Goal: Task Accomplishment & Management: Use online tool/utility

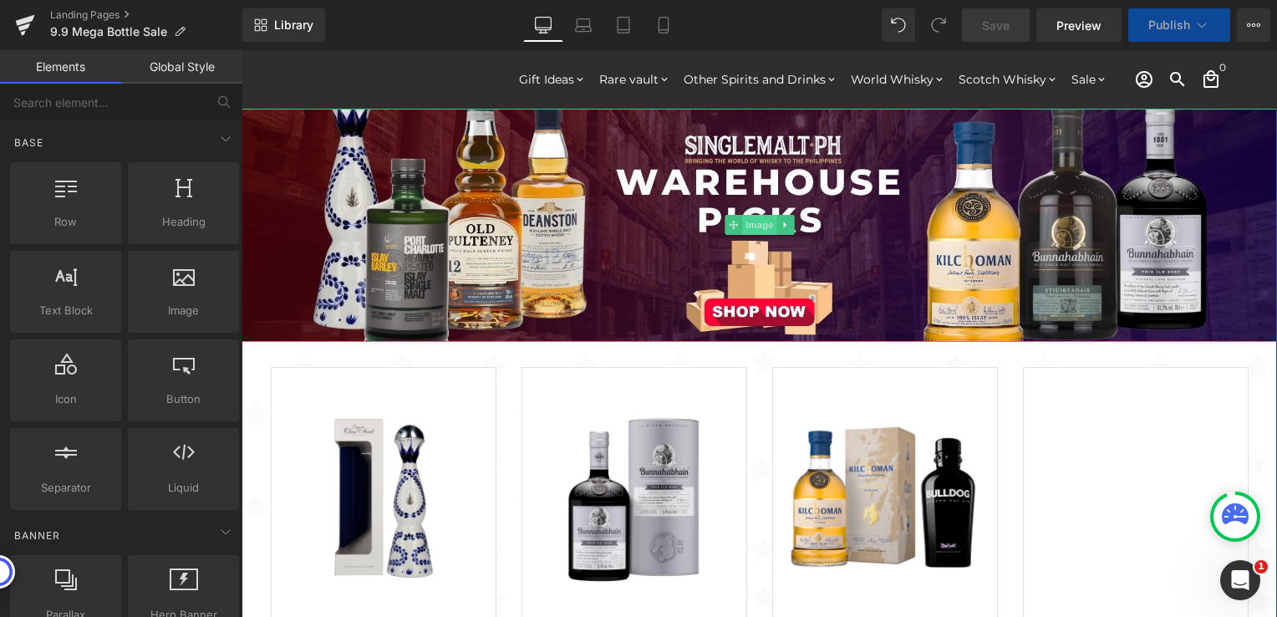
click at [748, 231] on span "Image" at bounding box center [759, 225] width 35 height 20
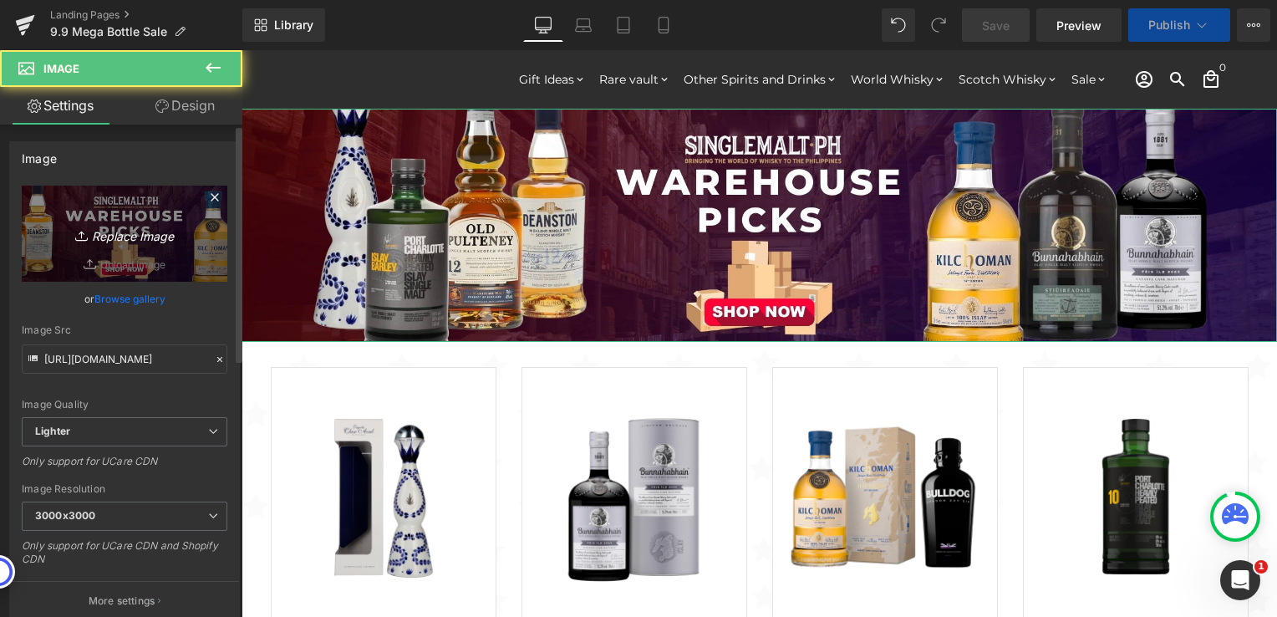
click at [130, 237] on icon "Replace Image" at bounding box center [125, 233] width 134 height 21
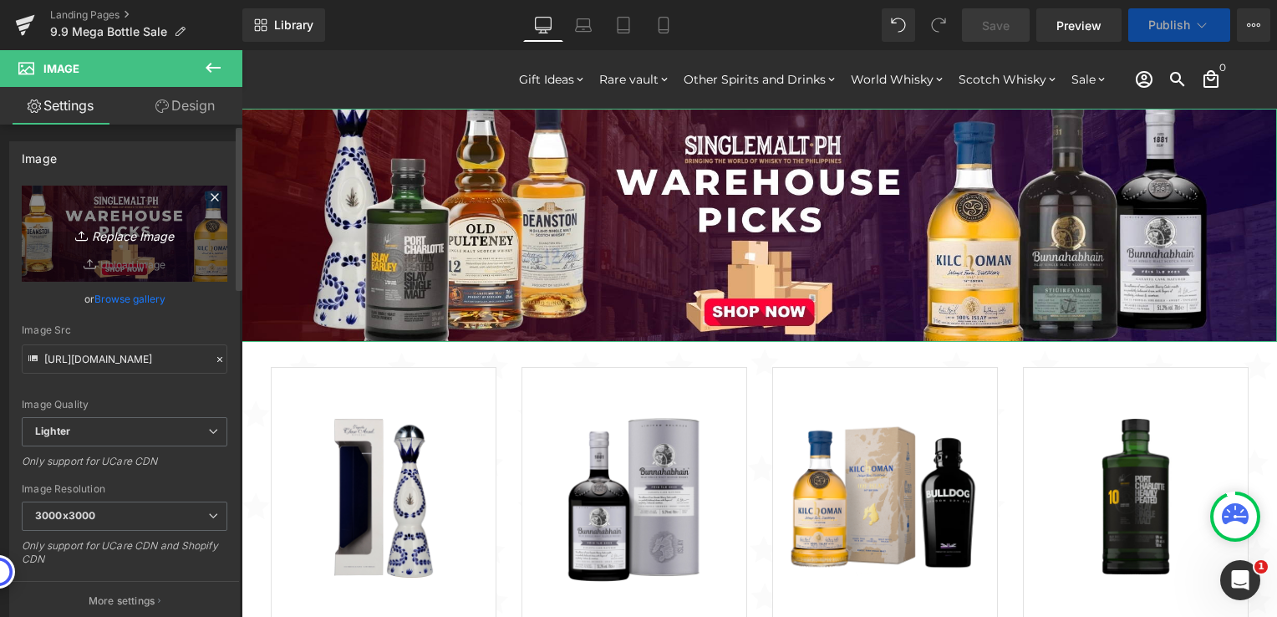
type input "C:\fakepath\9.9 Pic 2000x450.jpg"
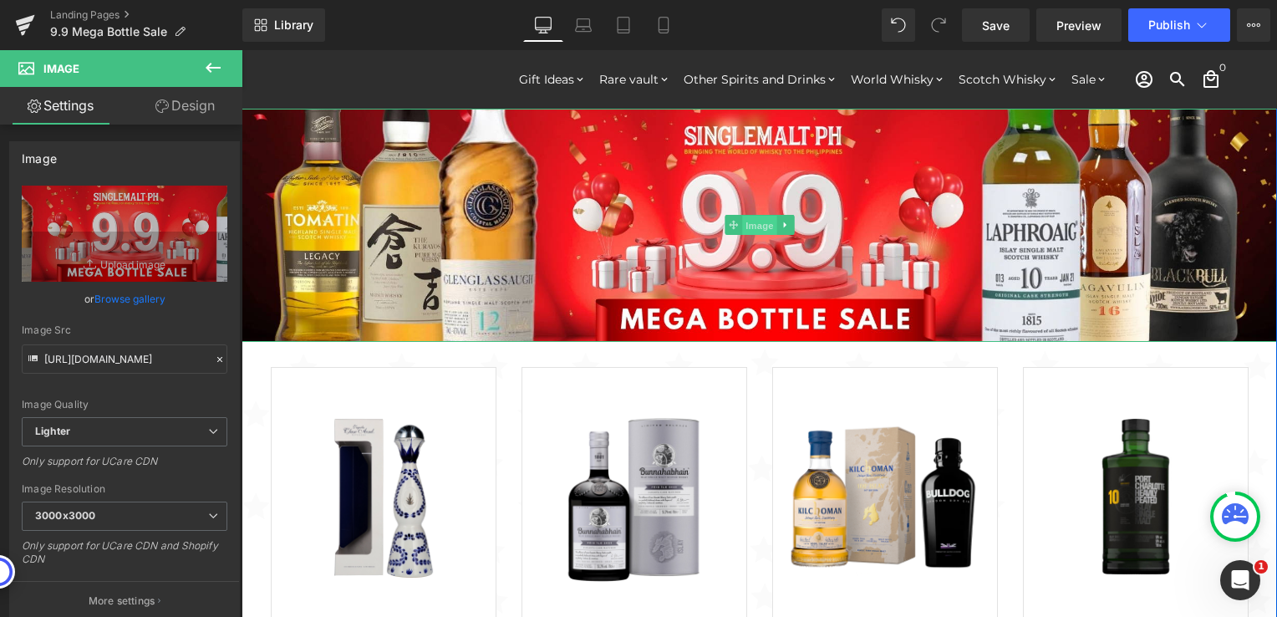
click at [746, 229] on span "Image" at bounding box center [759, 226] width 35 height 20
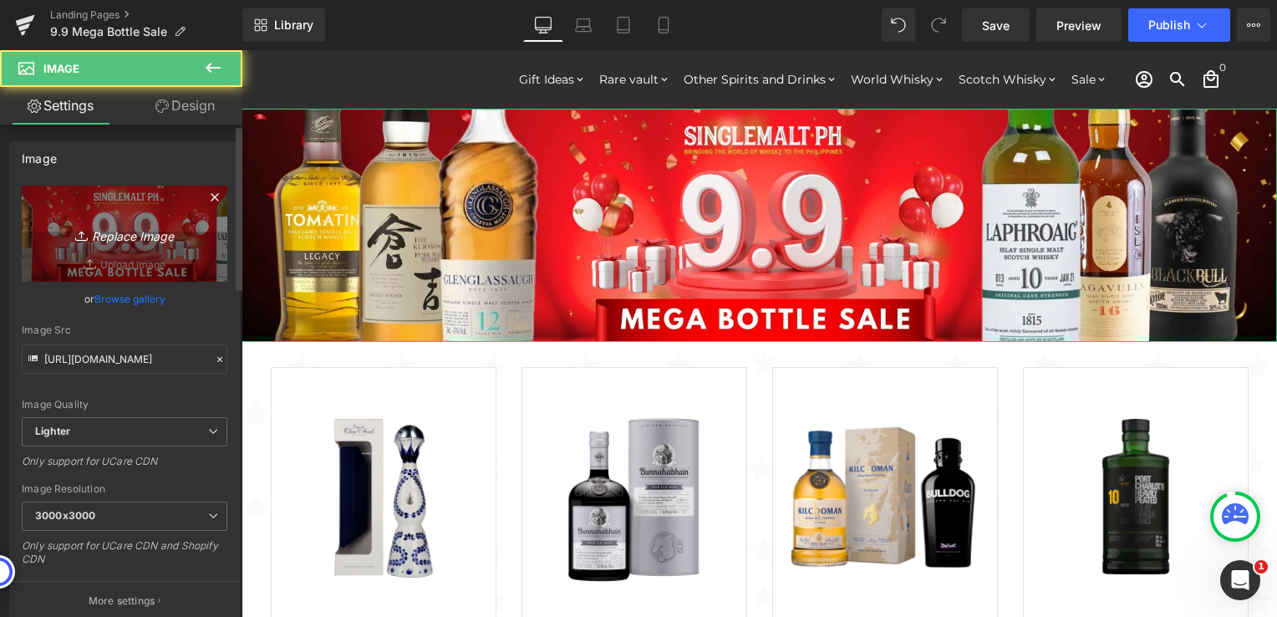
click at [127, 237] on icon "Replace Image" at bounding box center [125, 233] width 134 height 21
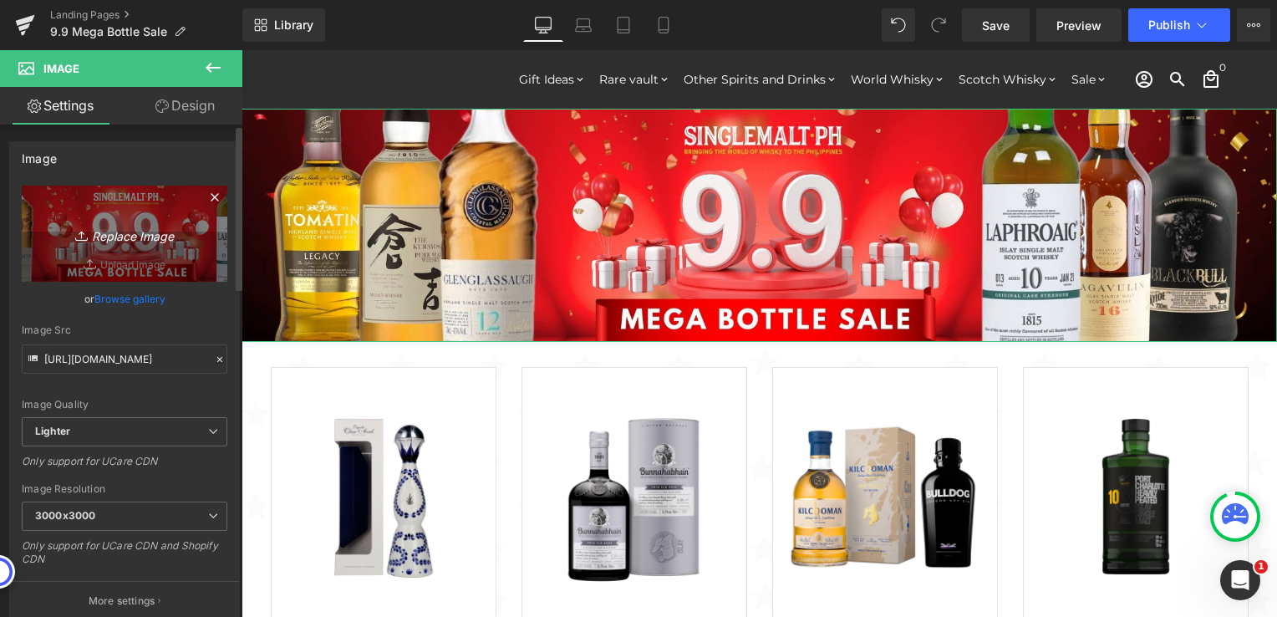
type input "C:\fakepath\2000x450 - Vivid.jpg"
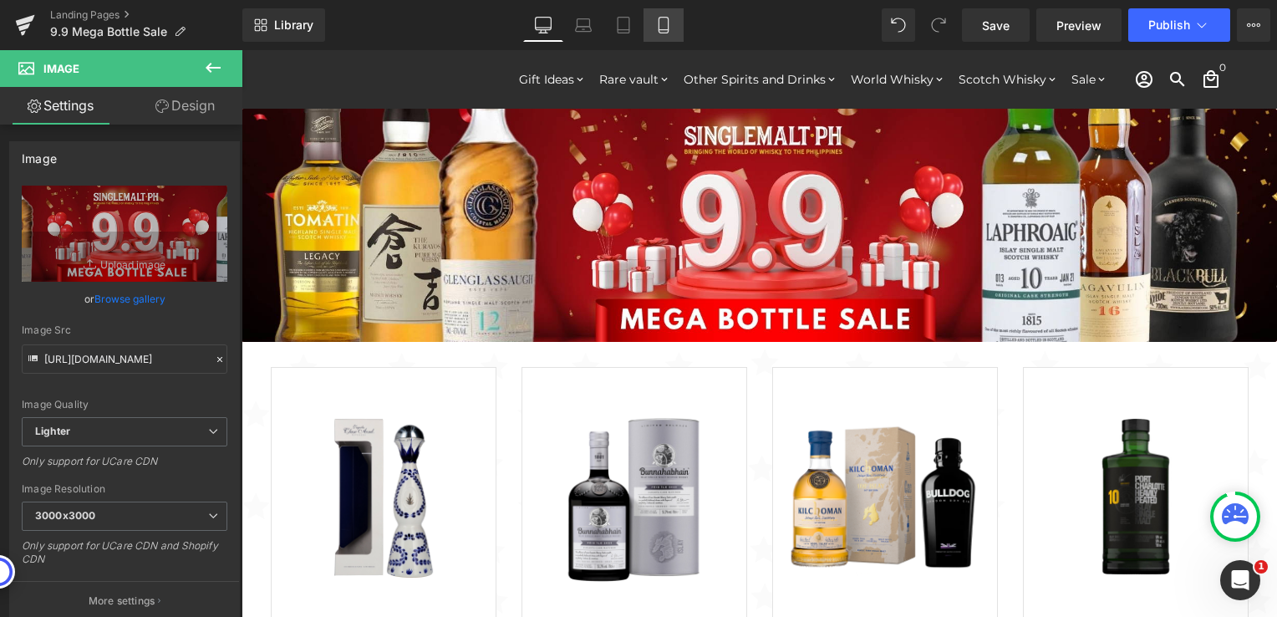
click at [664, 33] on icon at bounding box center [663, 26] width 9 height 16
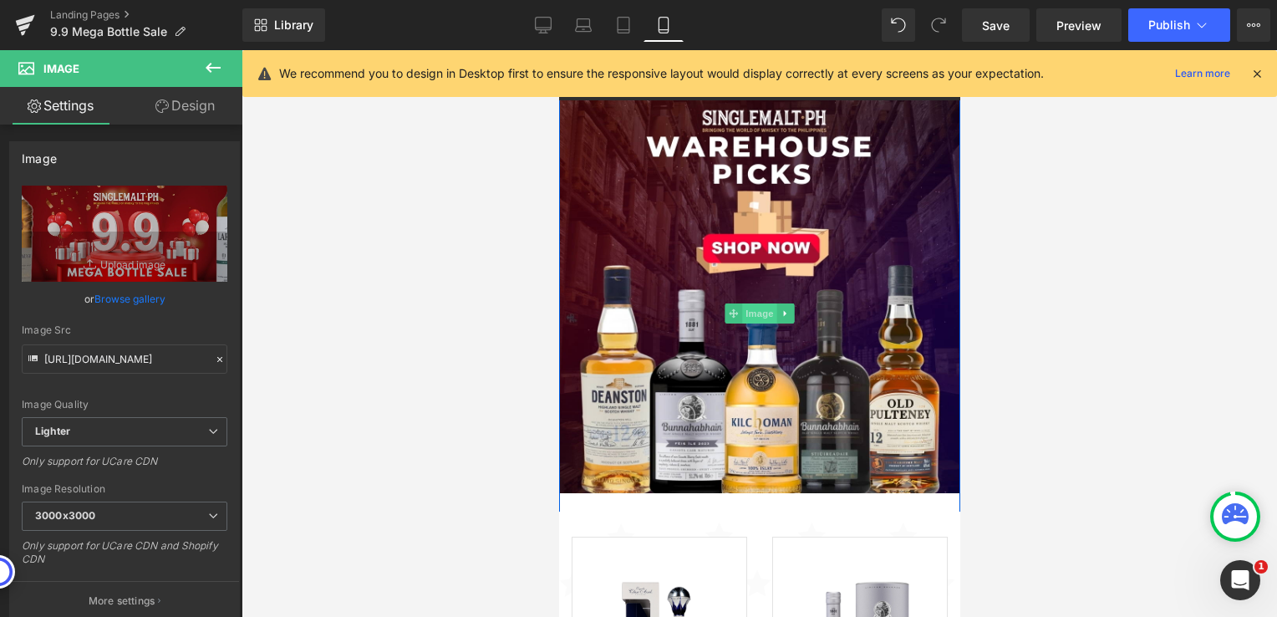
click at [746, 310] on span "Image" at bounding box center [758, 313] width 35 height 20
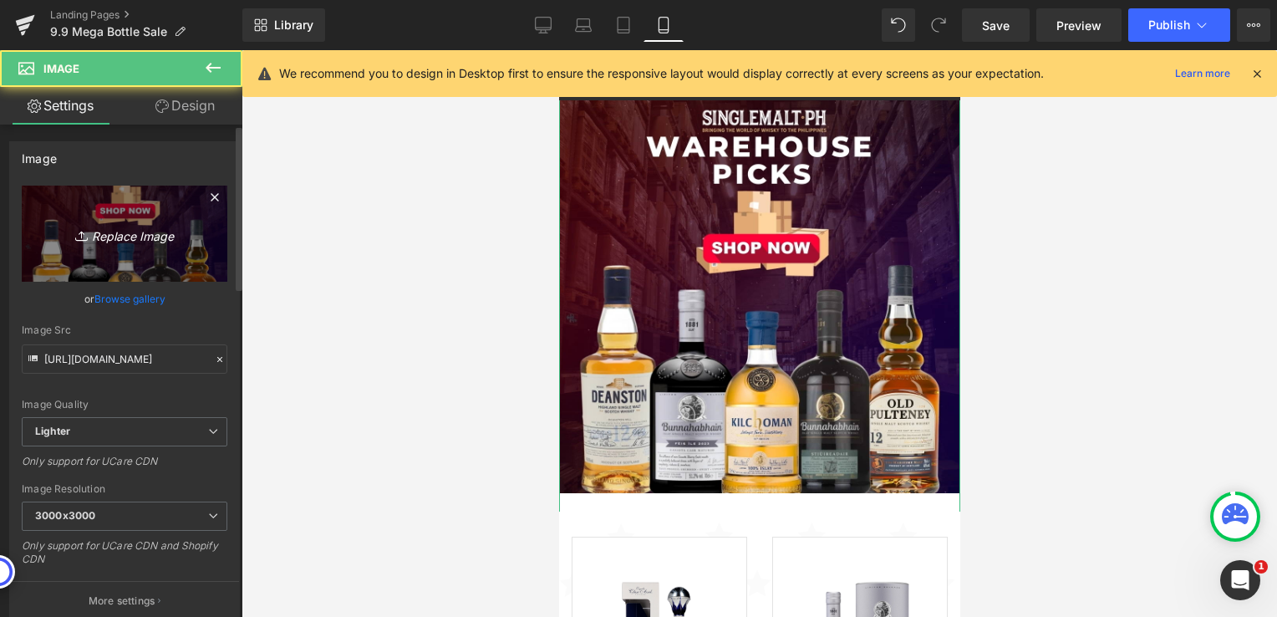
click at [115, 232] on icon "Replace Image" at bounding box center [125, 233] width 134 height 21
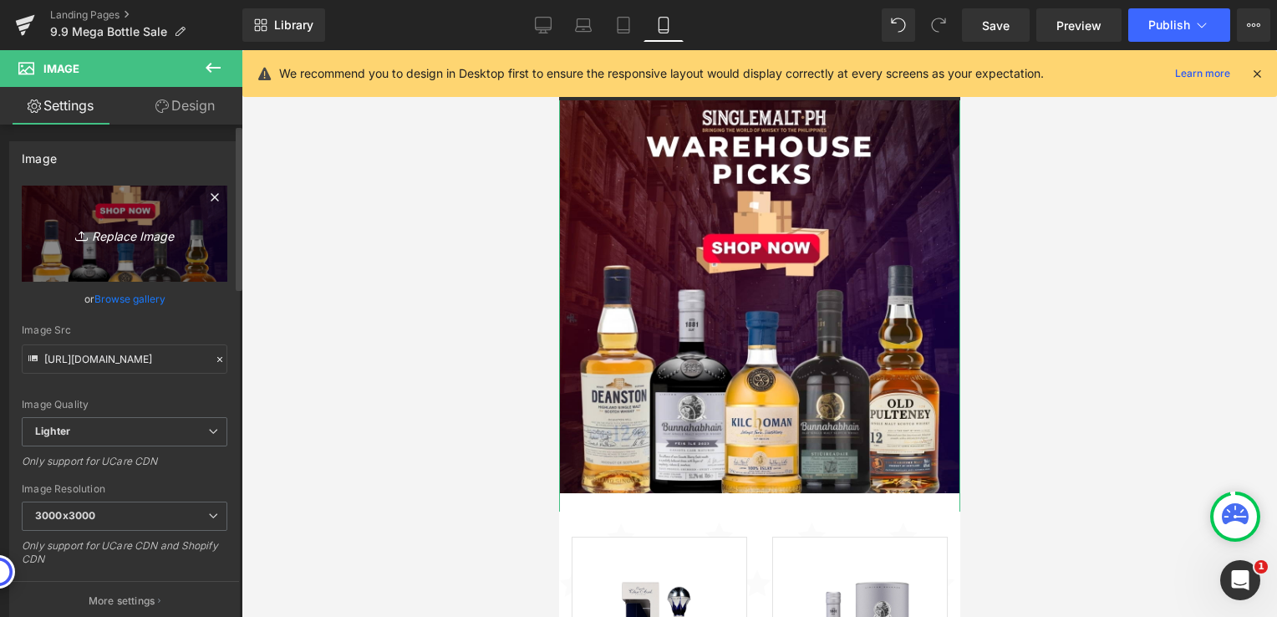
type input "C:\fakepath\1024x1024 - Vivid.jpg"
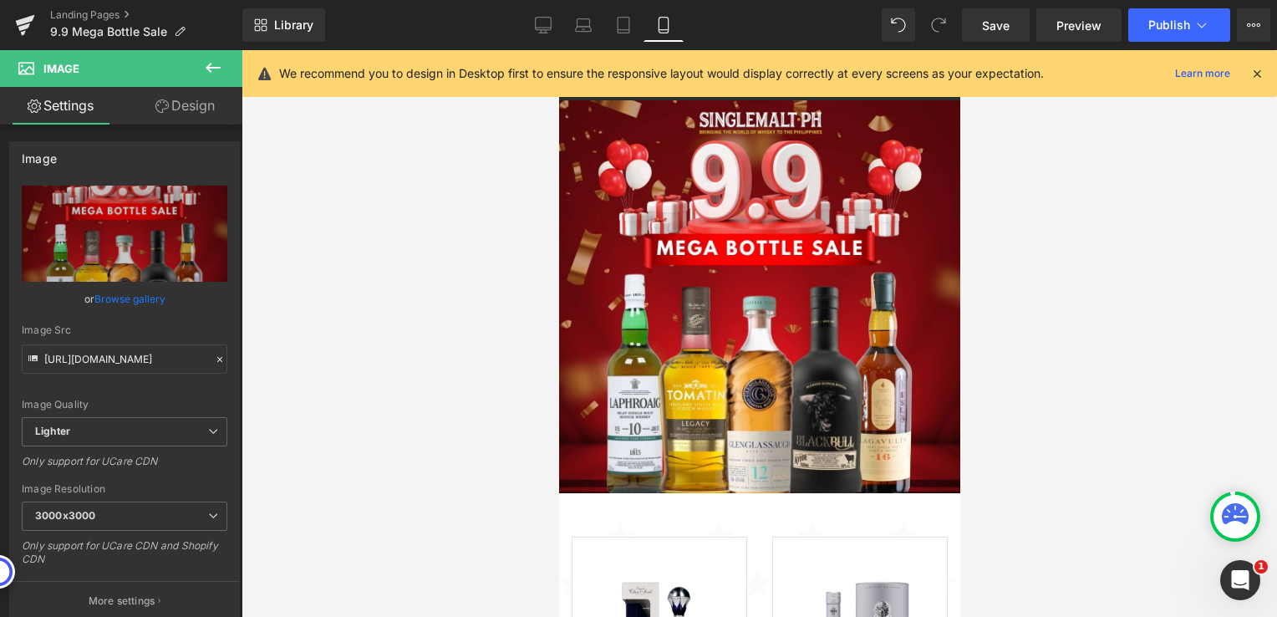
click at [425, 381] on div at bounding box center [760, 333] width 1036 height 567
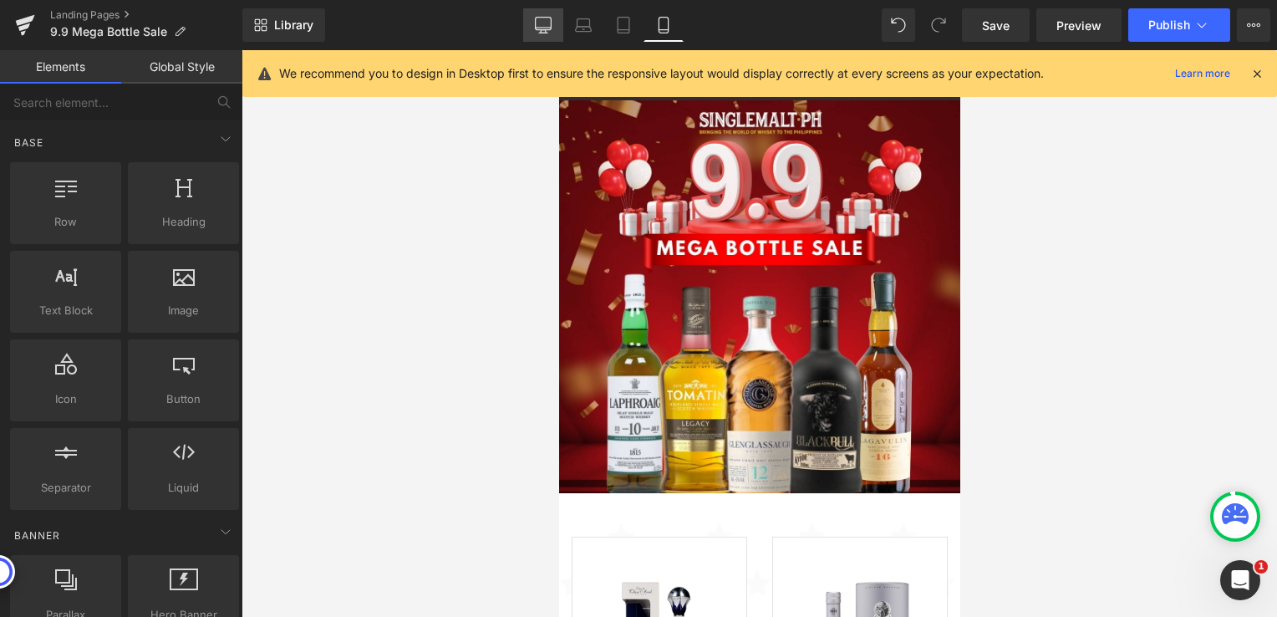
click at [542, 18] on icon at bounding box center [544, 24] width 16 height 13
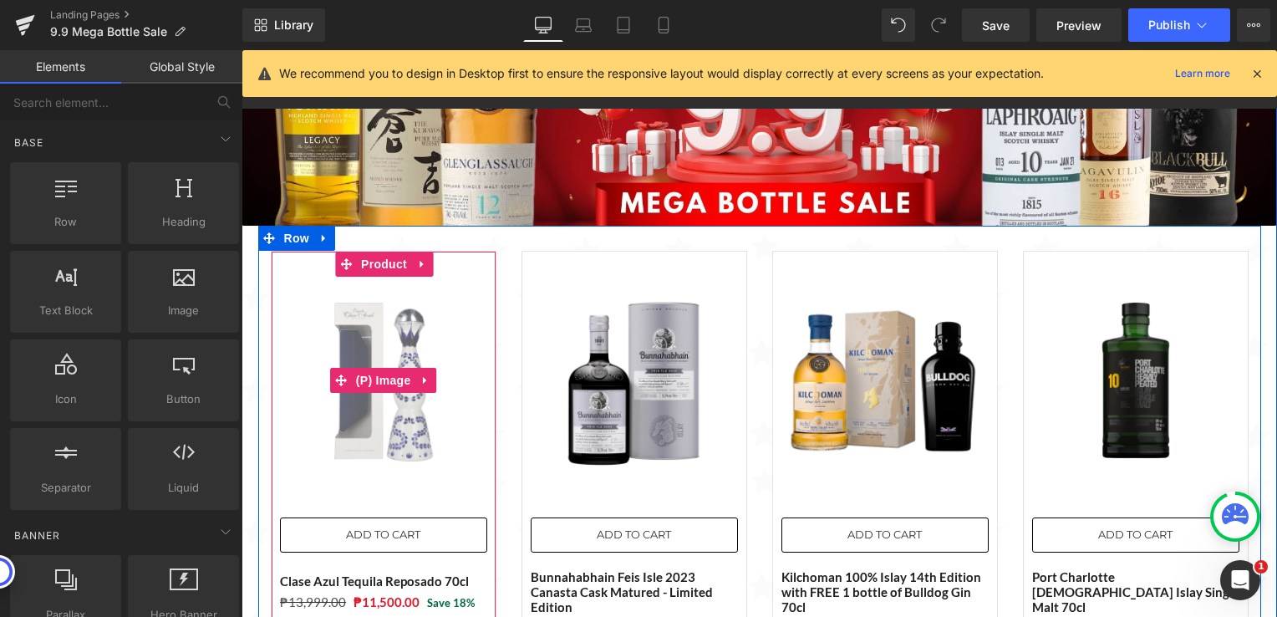
scroll to position [141, 0]
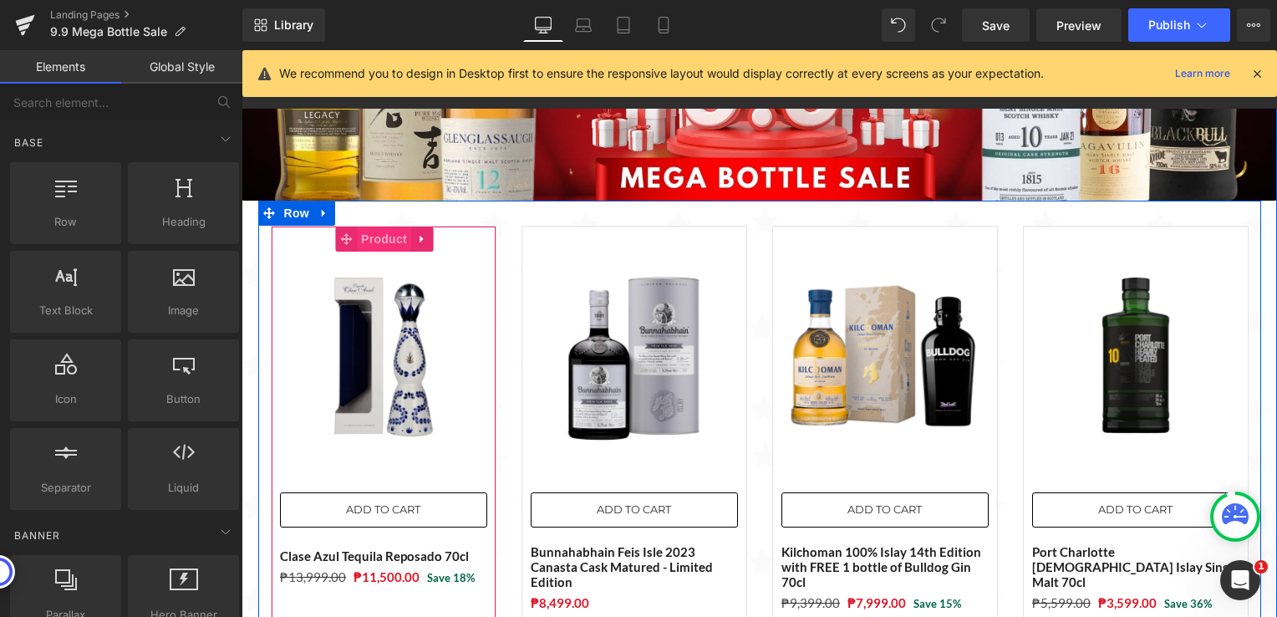
click at [377, 246] on span "Product" at bounding box center [384, 239] width 54 height 25
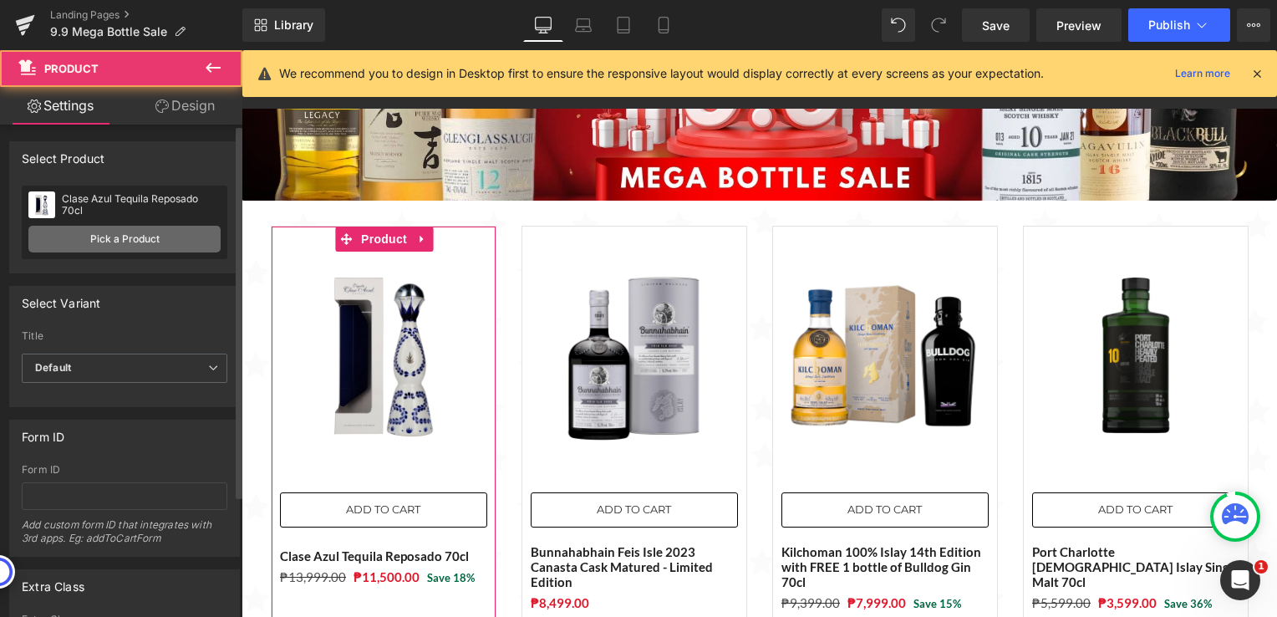
click at [127, 235] on link "Pick a Product" at bounding box center [124, 239] width 192 height 27
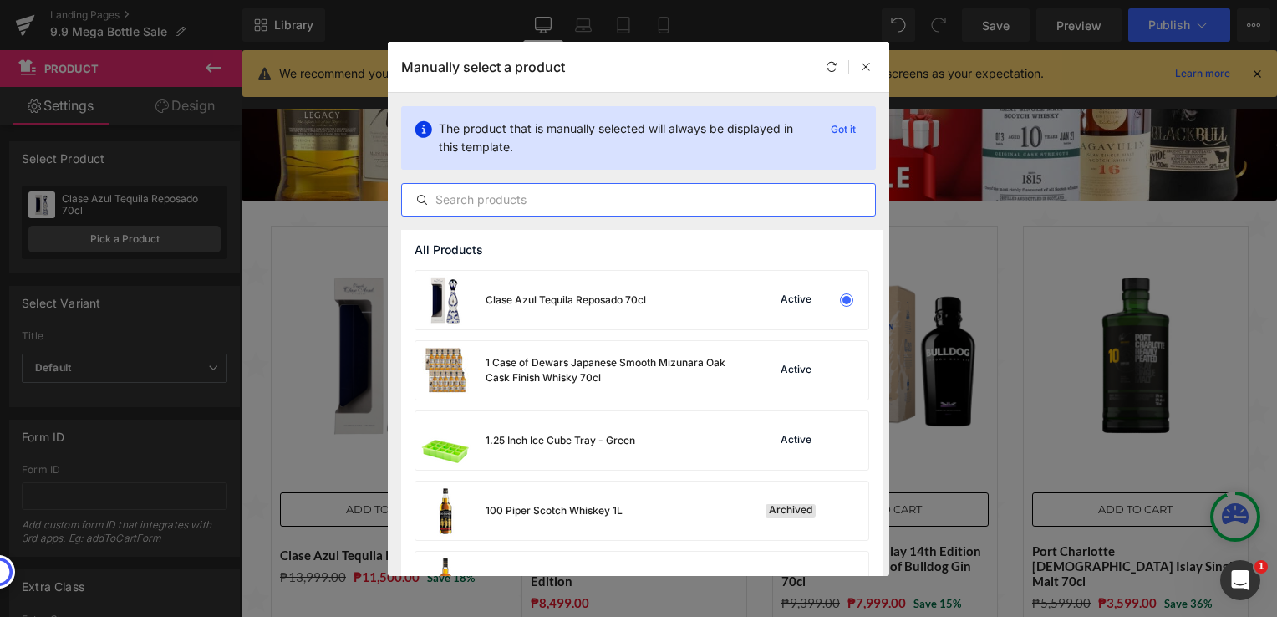
click at [504, 202] on input "text" at bounding box center [638, 200] width 473 height 20
paste input "Kilchoman Single Cask - Tequila Cask Finish - Limited Release"
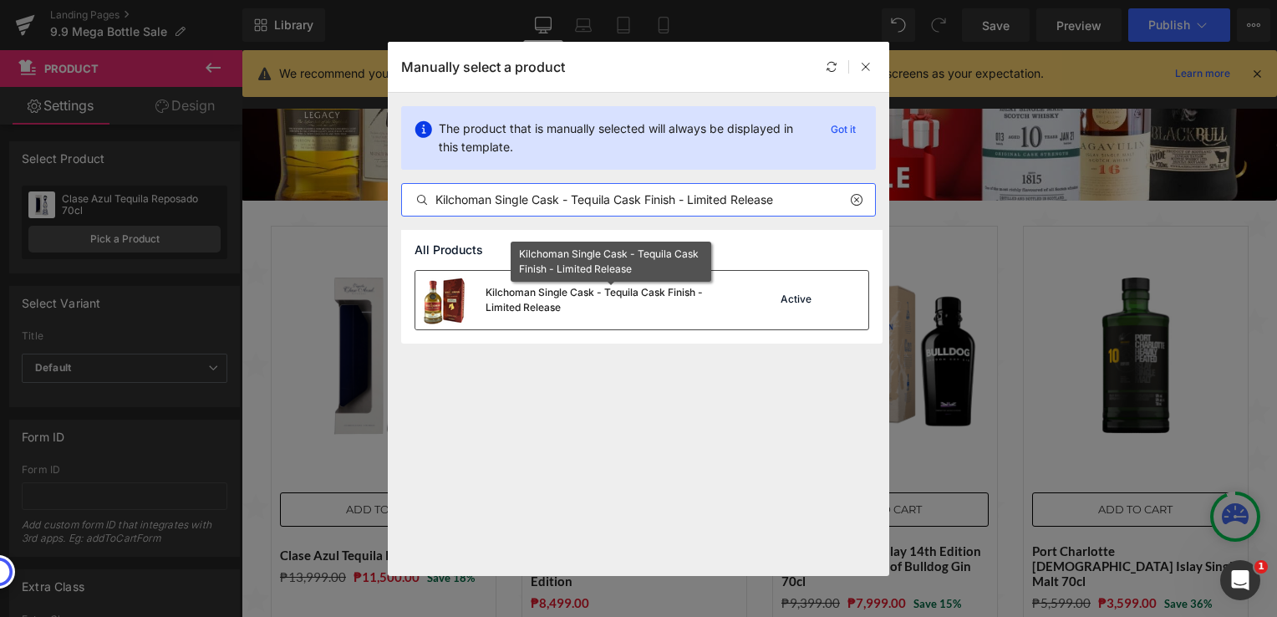
type input "Kilchoman Single Cask - Tequila Cask Finish - Limited Release"
click at [510, 300] on div "Kilchoman Single Cask - Tequila Cask Finish - Limited Release" at bounding box center [611, 300] width 251 height 30
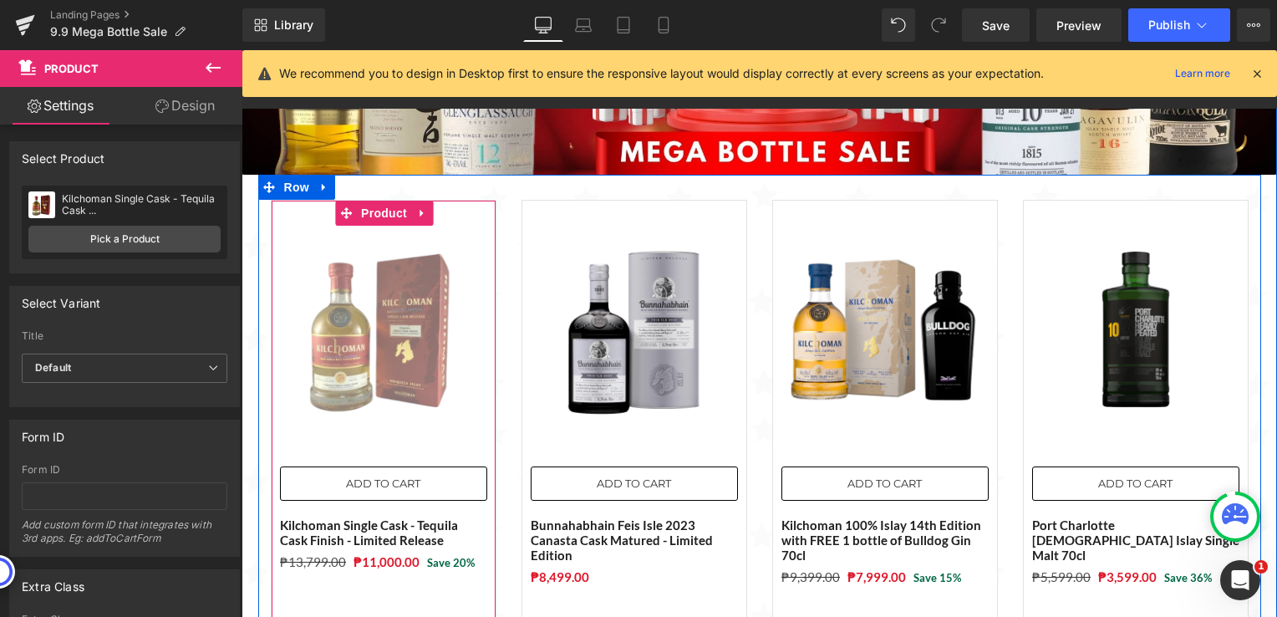
scroll to position [141, 0]
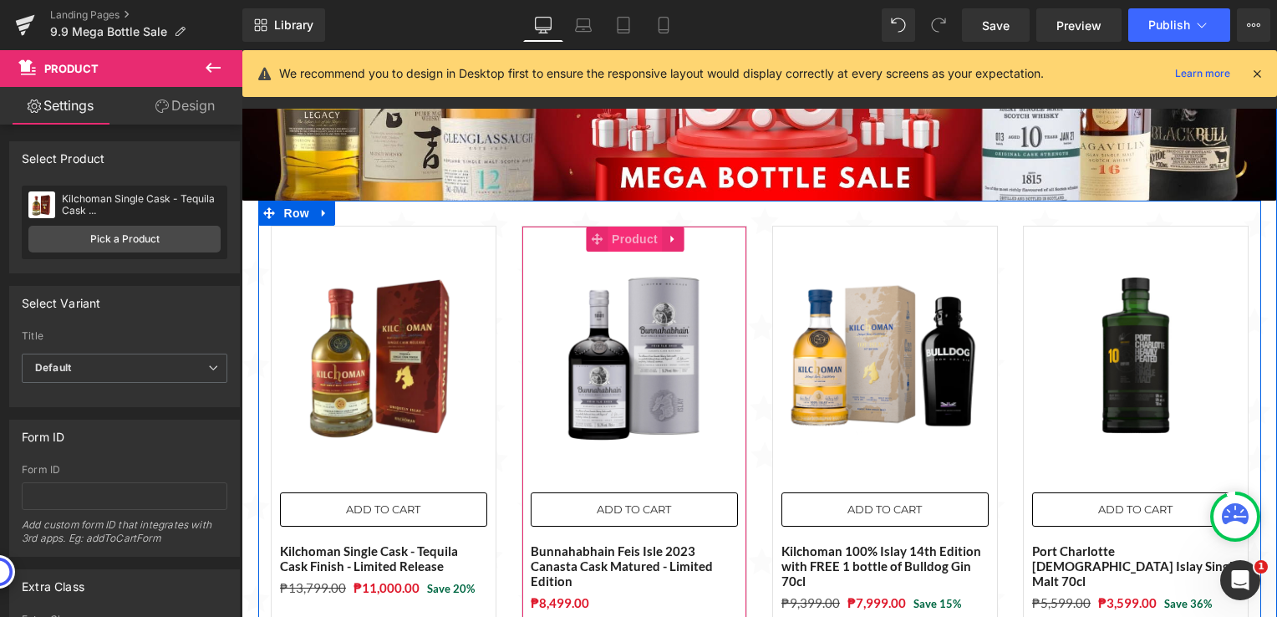
click at [624, 242] on span "Product" at bounding box center [635, 239] width 54 height 25
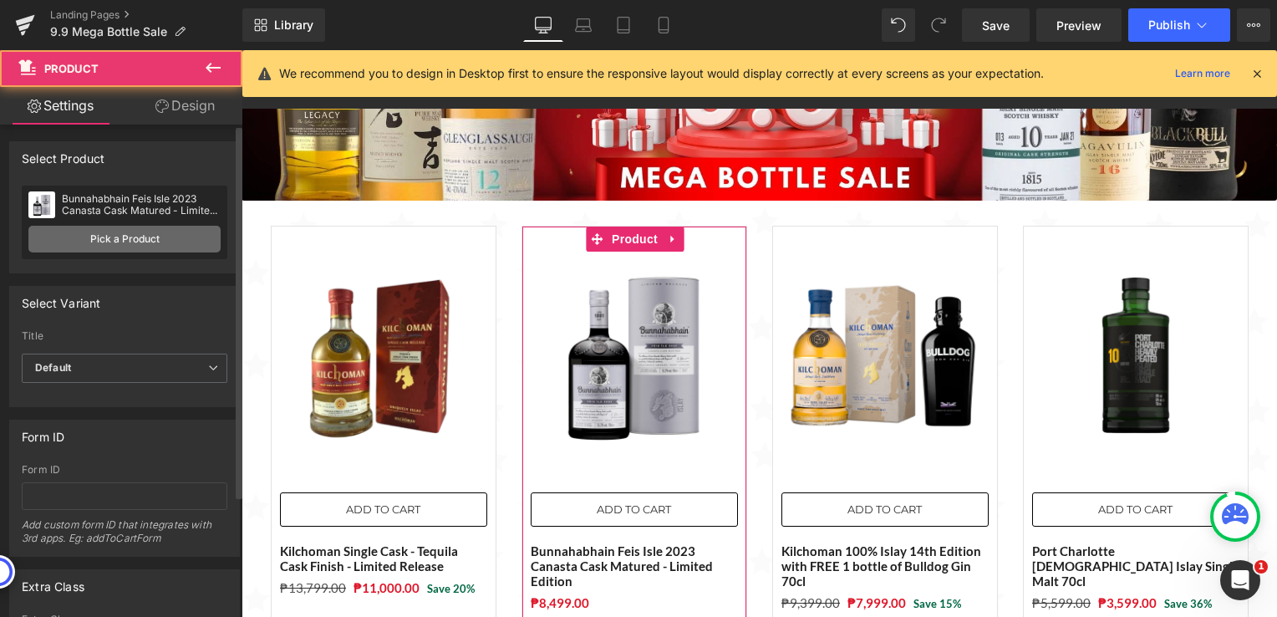
click at [171, 234] on link "Pick a Product" at bounding box center [124, 239] width 192 height 27
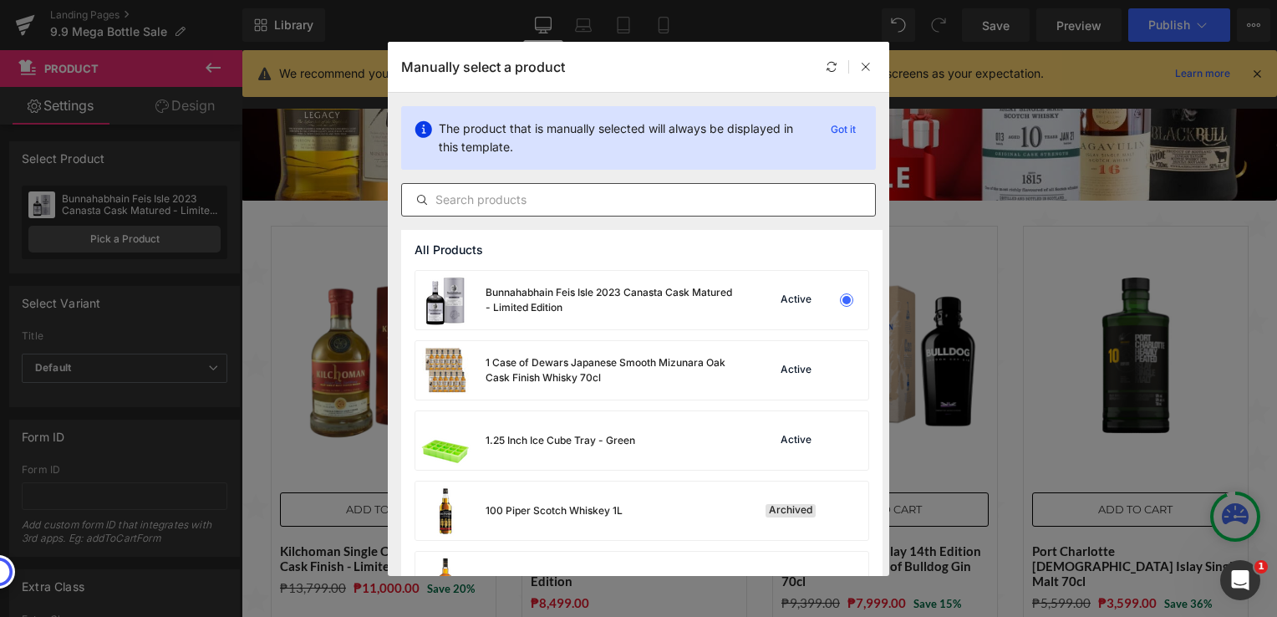
click at [598, 202] on input "text" at bounding box center [638, 200] width 473 height 20
paste input "Royal Salute [DEMOGRAPHIC_DATA] The Miami Polo Edition 70cl"
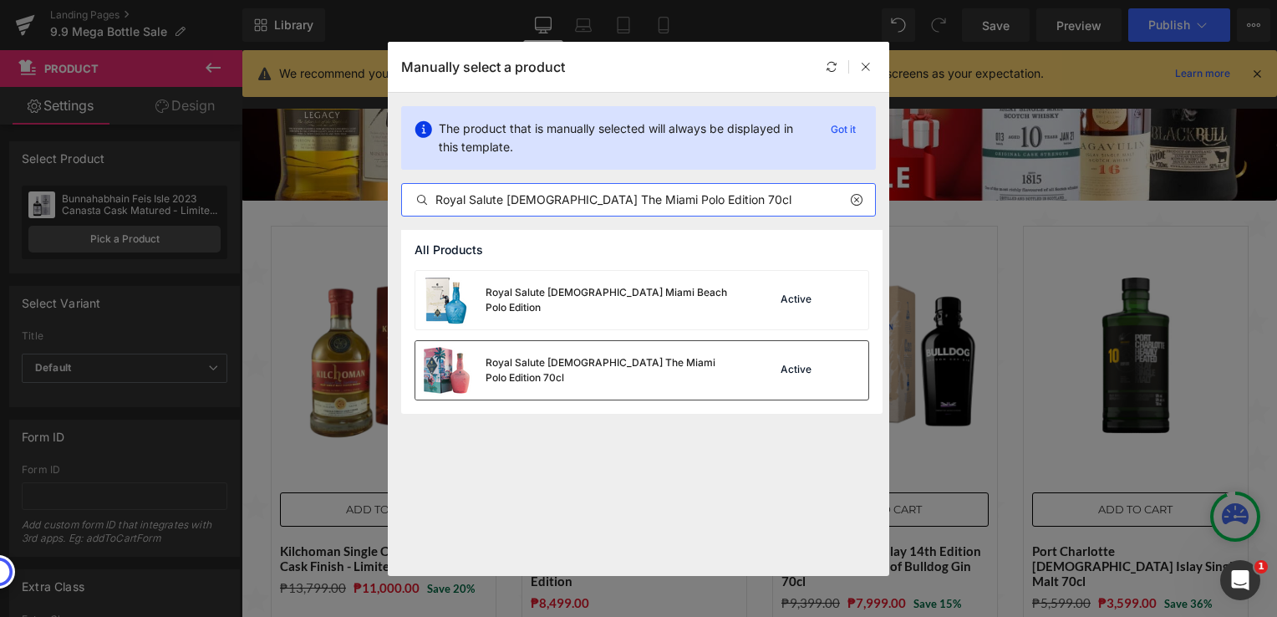
type input "Royal Salute [DEMOGRAPHIC_DATA] The Miami Polo Edition 70cl"
click at [635, 383] on div "Royal Salute [DEMOGRAPHIC_DATA] The Miami Polo Edition 70cl" at bounding box center [575, 370] width 321 height 59
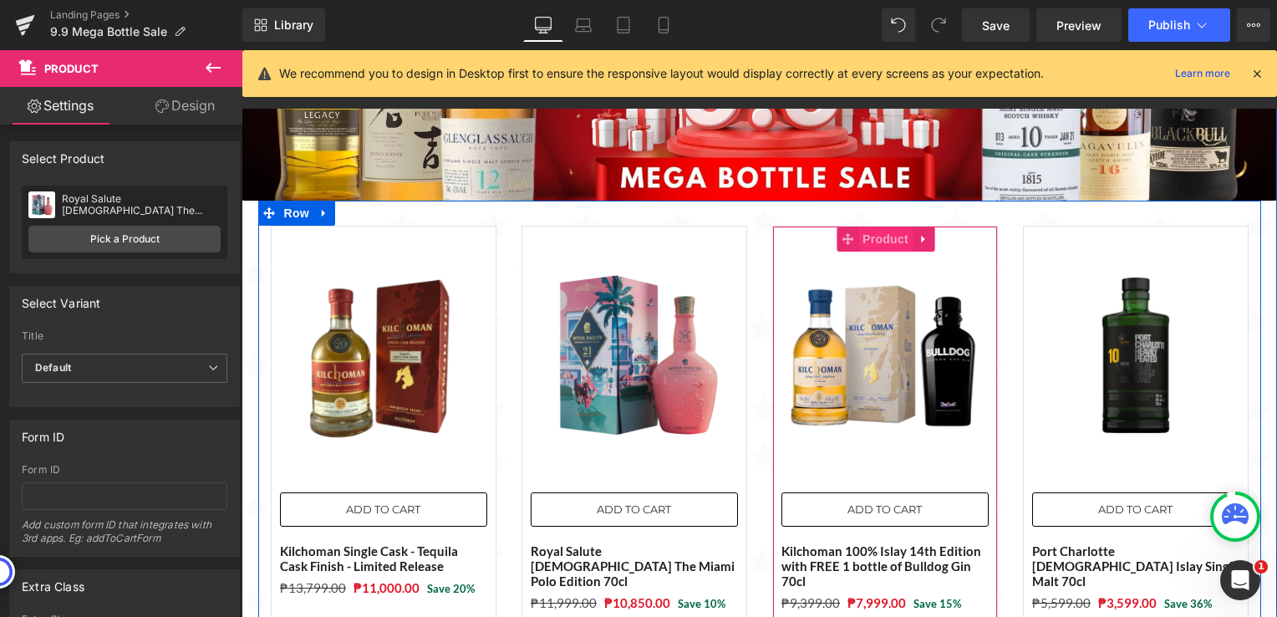
click at [871, 245] on span "Product" at bounding box center [885, 239] width 54 height 25
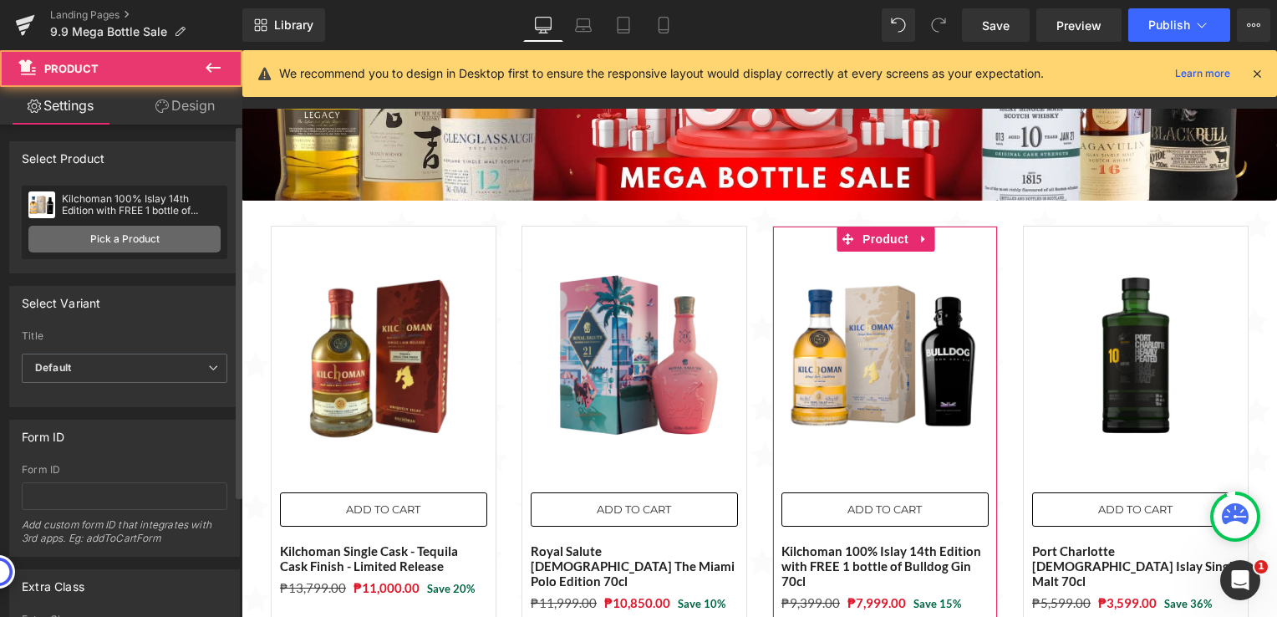
click at [149, 232] on link "Pick a Product" at bounding box center [124, 239] width 192 height 27
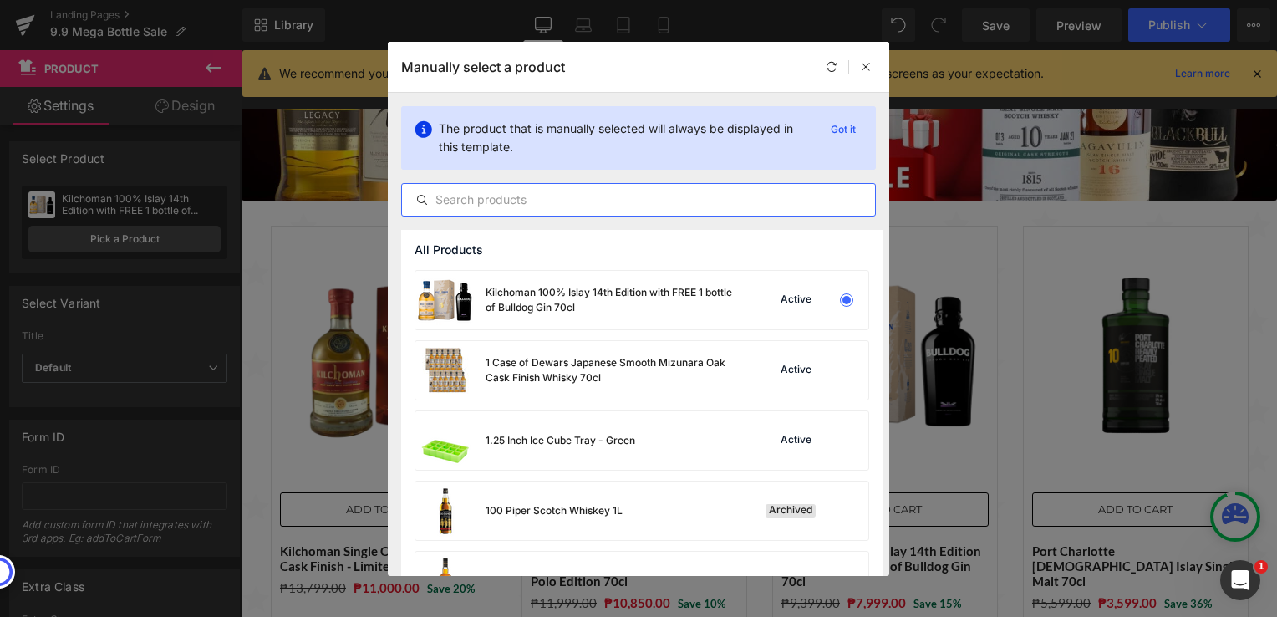
click at [548, 201] on input "text" at bounding box center [638, 200] width 473 height 20
paste input "Royal Salute [DEMOGRAPHIC_DATA] The Jodphur Polo Edition with FREE Harrier Whis…"
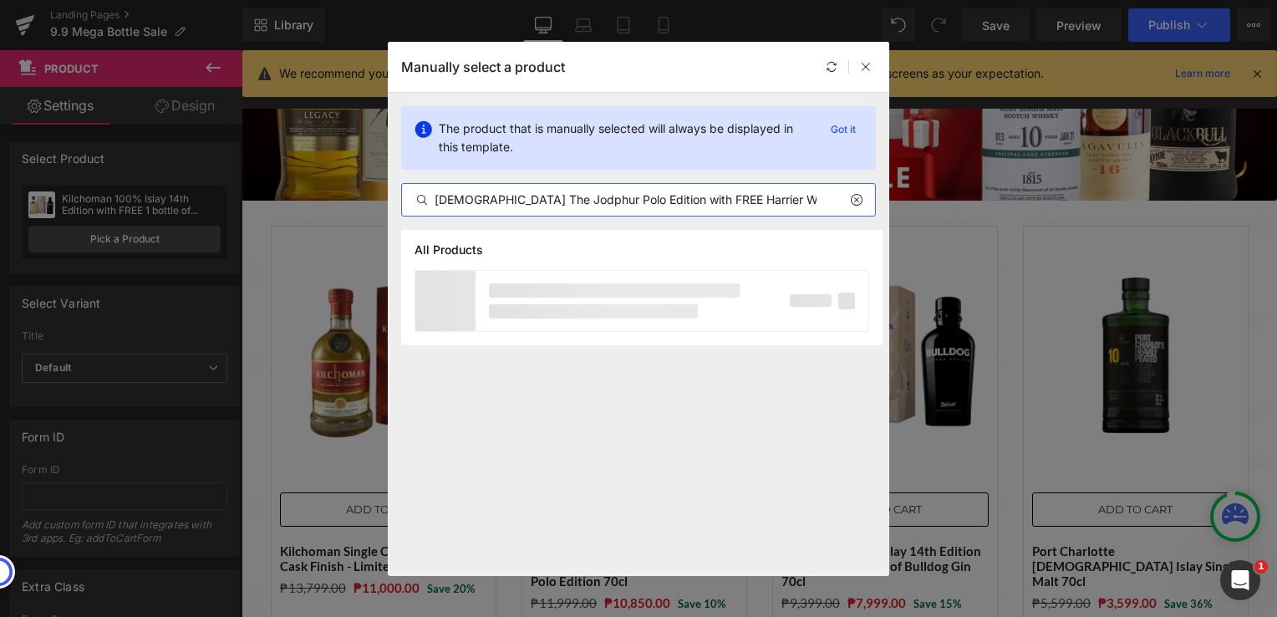
scroll to position [0, 65]
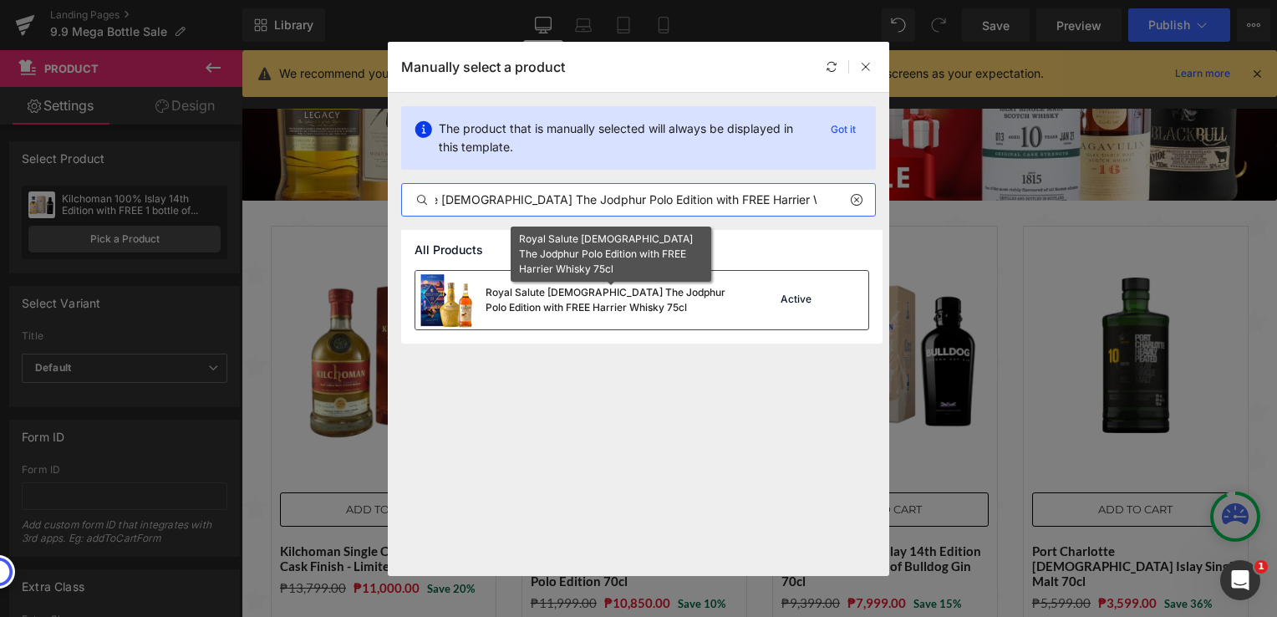
type input "Royal Salute [DEMOGRAPHIC_DATA] The Jodphur Polo Edition with FREE Harrier Whis…"
click at [655, 300] on div "Royal Salute [DEMOGRAPHIC_DATA] The Jodphur Polo Edition with FREE Harrier Whis…" at bounding box center [611, 300] width 251 height 30
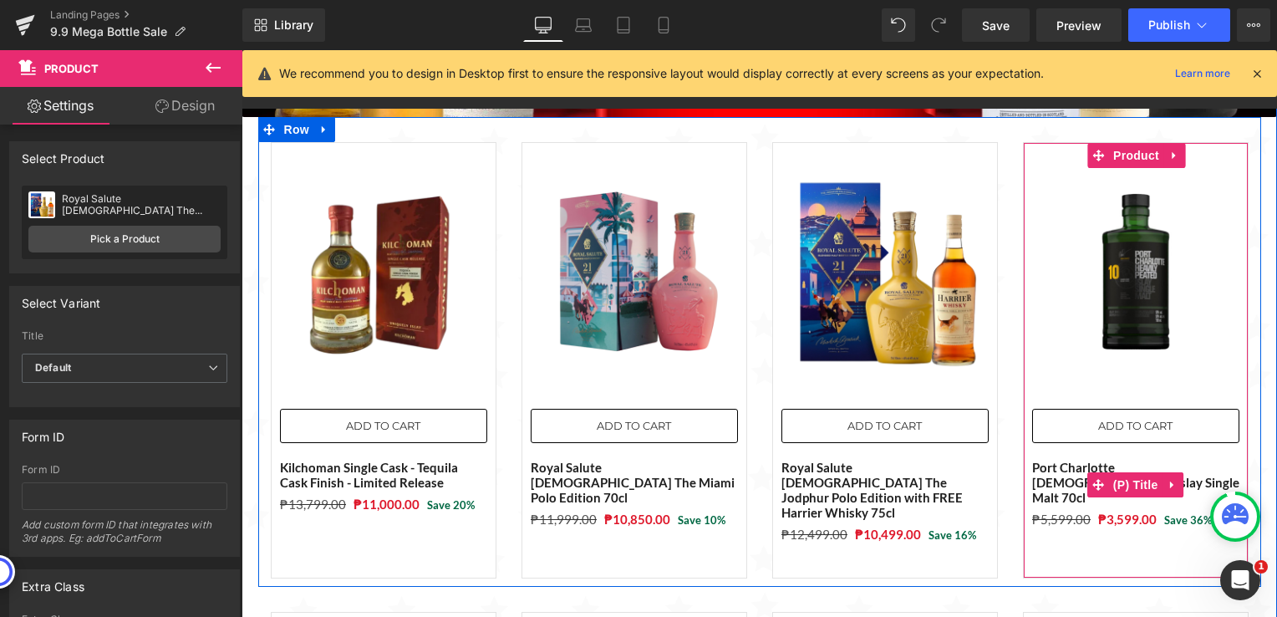
scroll to position [141, 0]
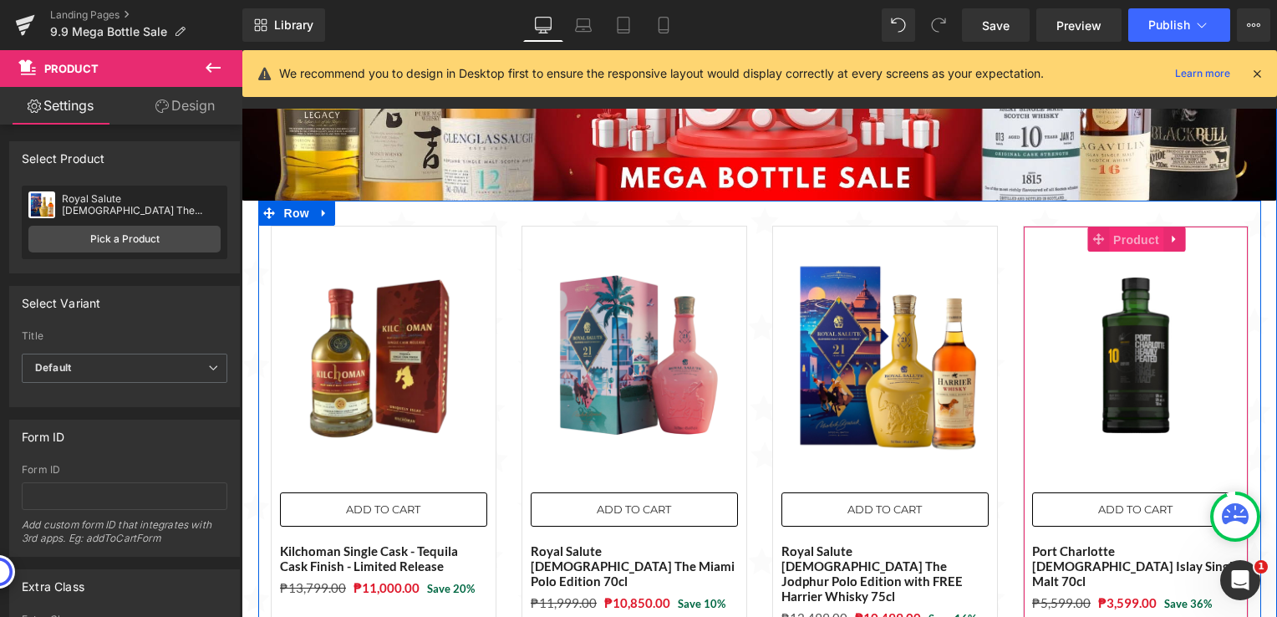
click at [1121, 242] on span "Product" at bounding box center [1136, 239] width 54 height 25
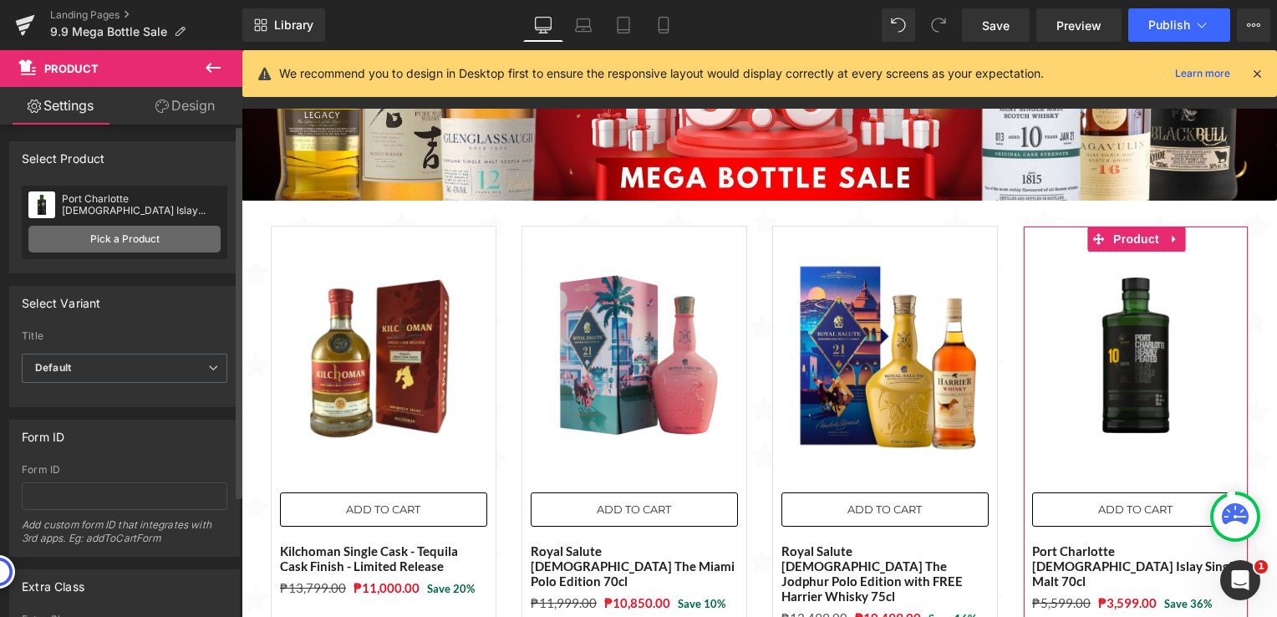
click at [131, 243] on link "Pick a Product" at bounding box center [124, 239] width 192 height 27
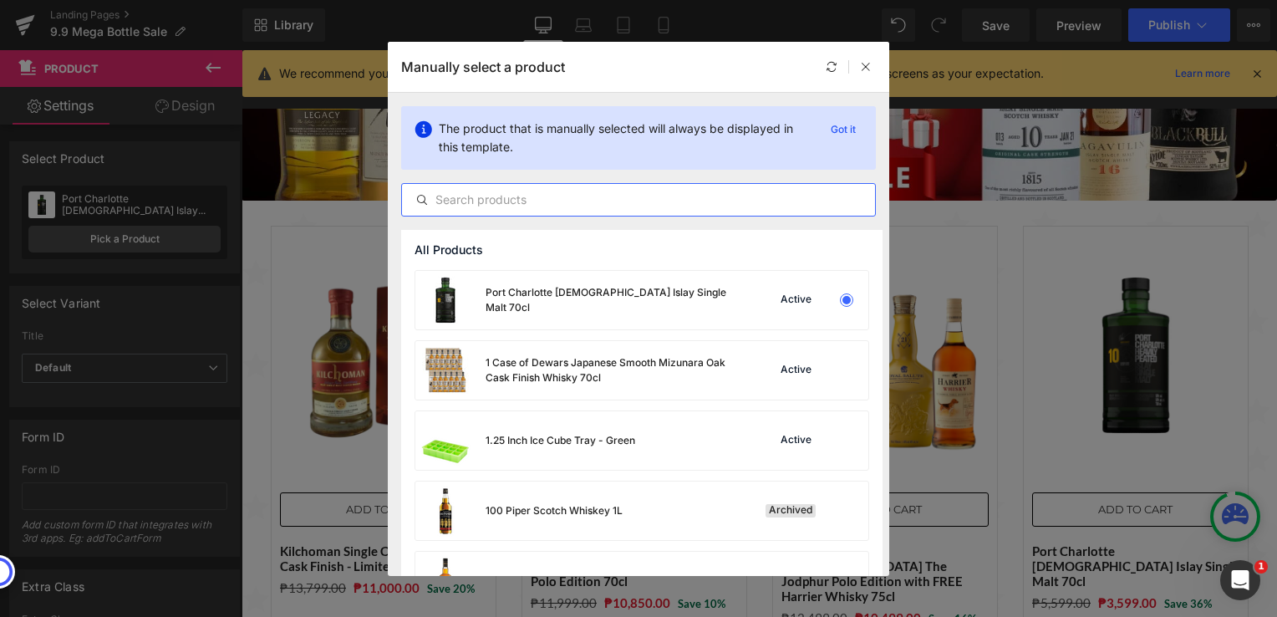
click at [568, 196] on input "text" at bounding box center [638, 200] width 473 height 20
paste input "Royal Salute [DEMOGRAPHIC_DATA] The Signature Blended Scotch Whisky + FREE 1 bo…"
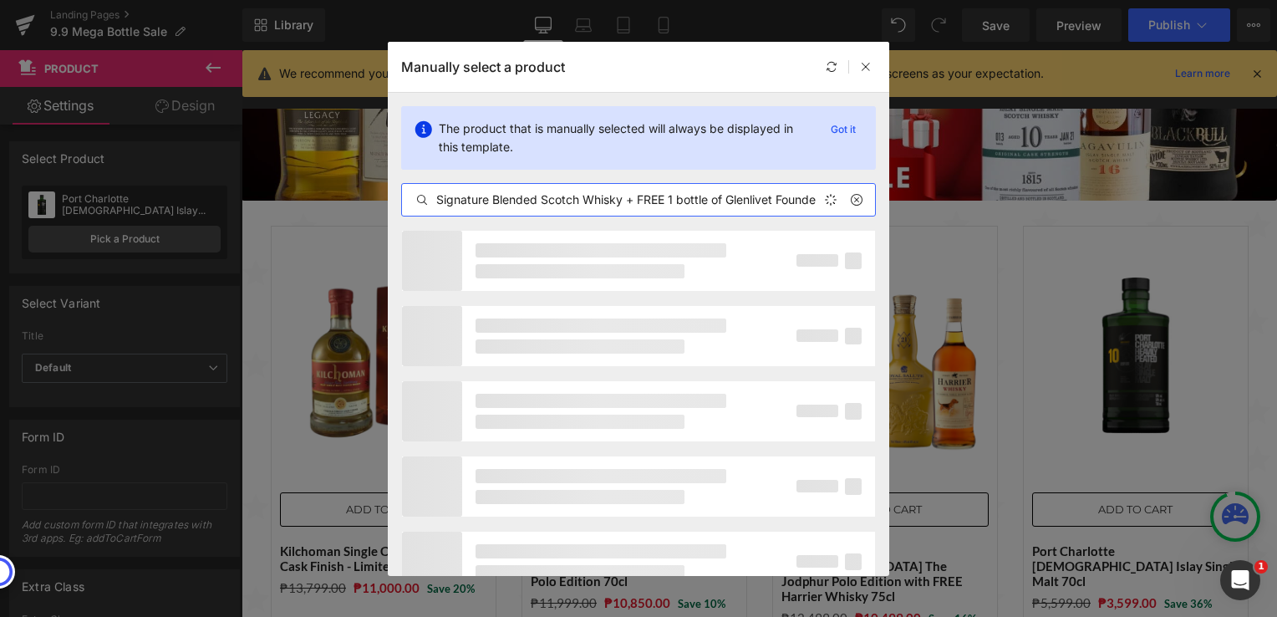
scroll to position [0, 222]
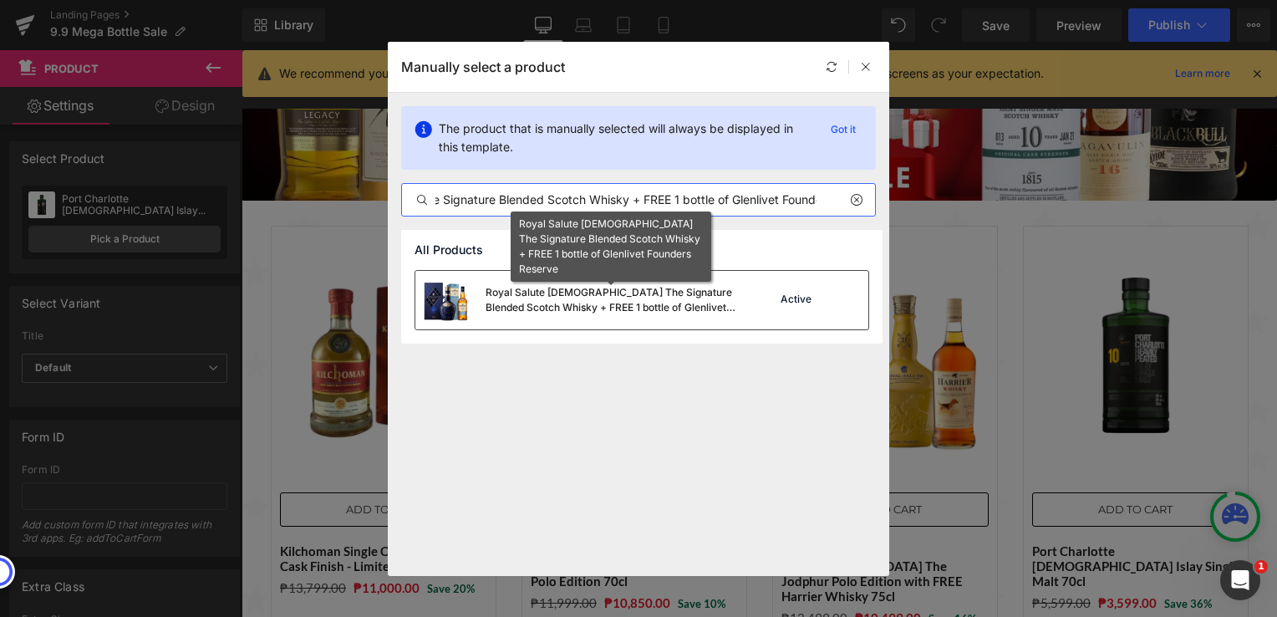
type input "Royal Salute [DEMOGRAPHIC_DATA] The Signature Blended Scotch Whisky + FREE 1 bo…"
click at [551, 305] on div "Royal Salute [DEMOGRAPHIC_DATA] The Signature Blended Scotch Whisky + FREE 1 bo…" at bounding box center [611, 300] width 251 height 30
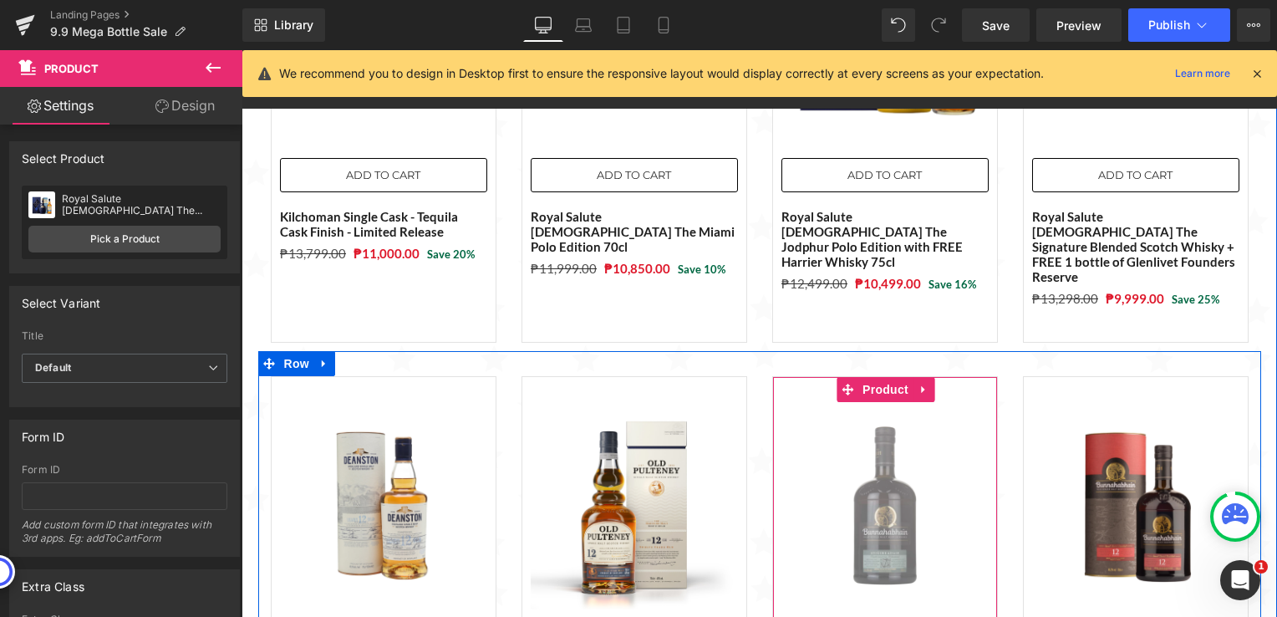
scroll to position [559, 0]
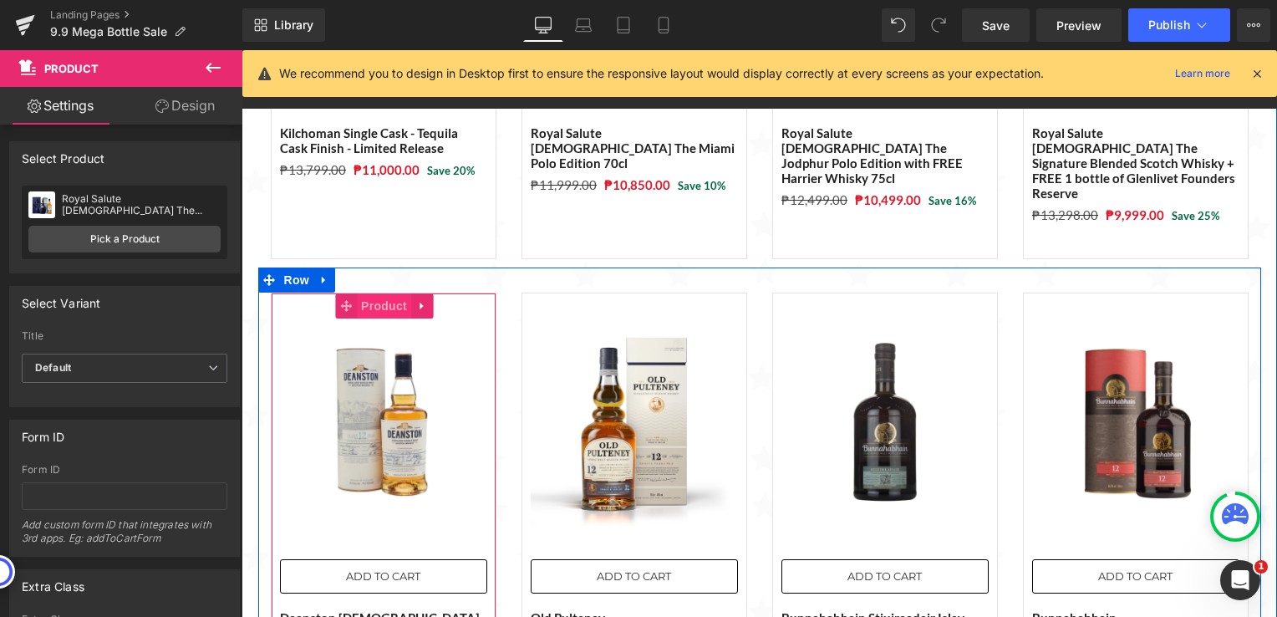
click at [364, 293] on span "Product" at bounding box center [384, 305] width 54 height 25
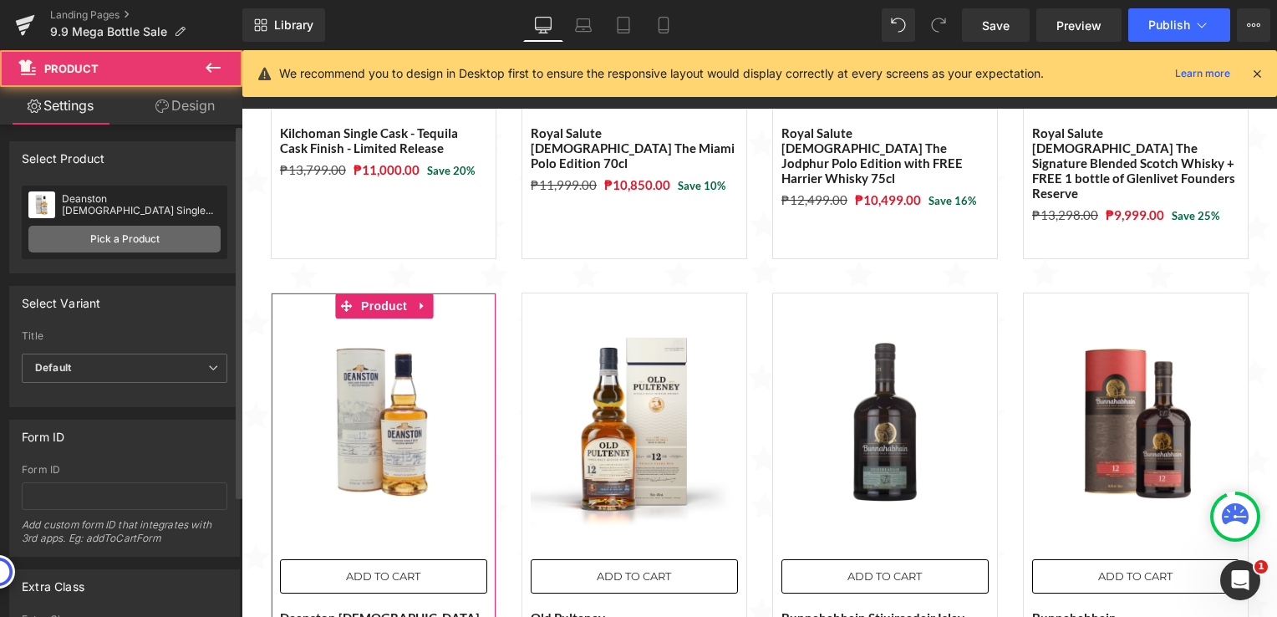
click at [198, 243] on link "Pick a Product" at bounding box center [124, 239] width 192 height 27
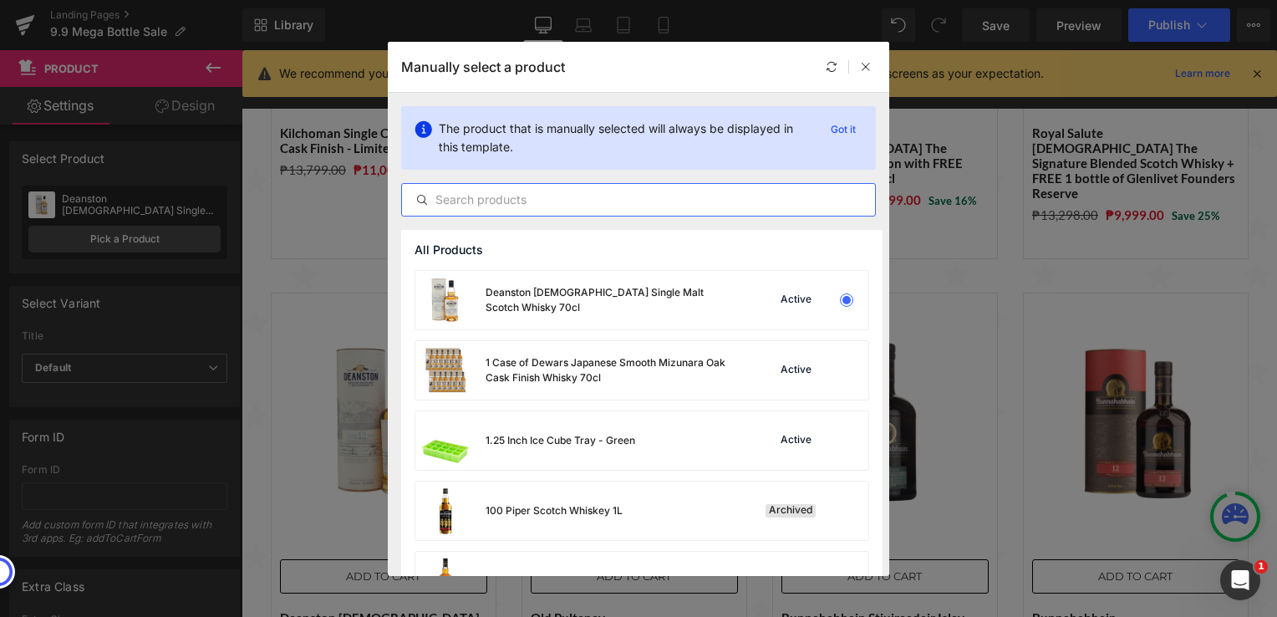
click at [508, 203] on input "text" at bounding box center [638, 200] width 473 height 20
paste input "Laphroaig 10 Year Cask Strength Batch 13 70cl"
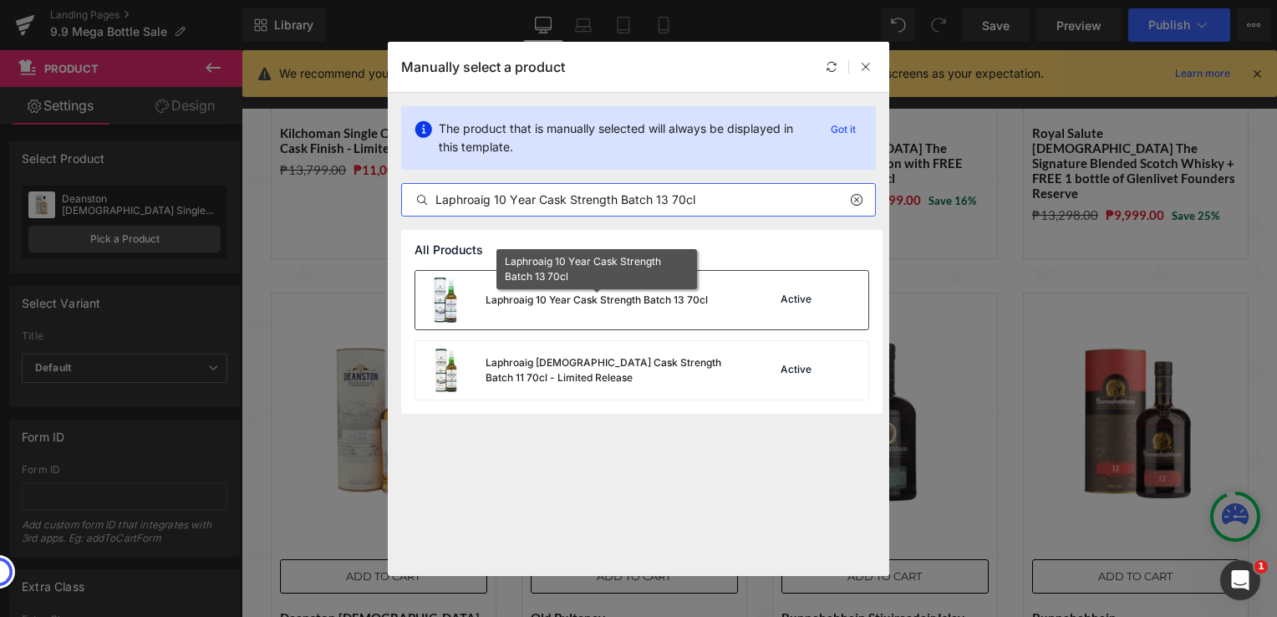
type input "Laphroaig 10 Year Cask Strength Batch 13 70cl"
click at [606, 306] on div "Laphroaig 10 Year Cask Strength Batch 13 70cl" at bounding box center [597, 300] width 222 height 15
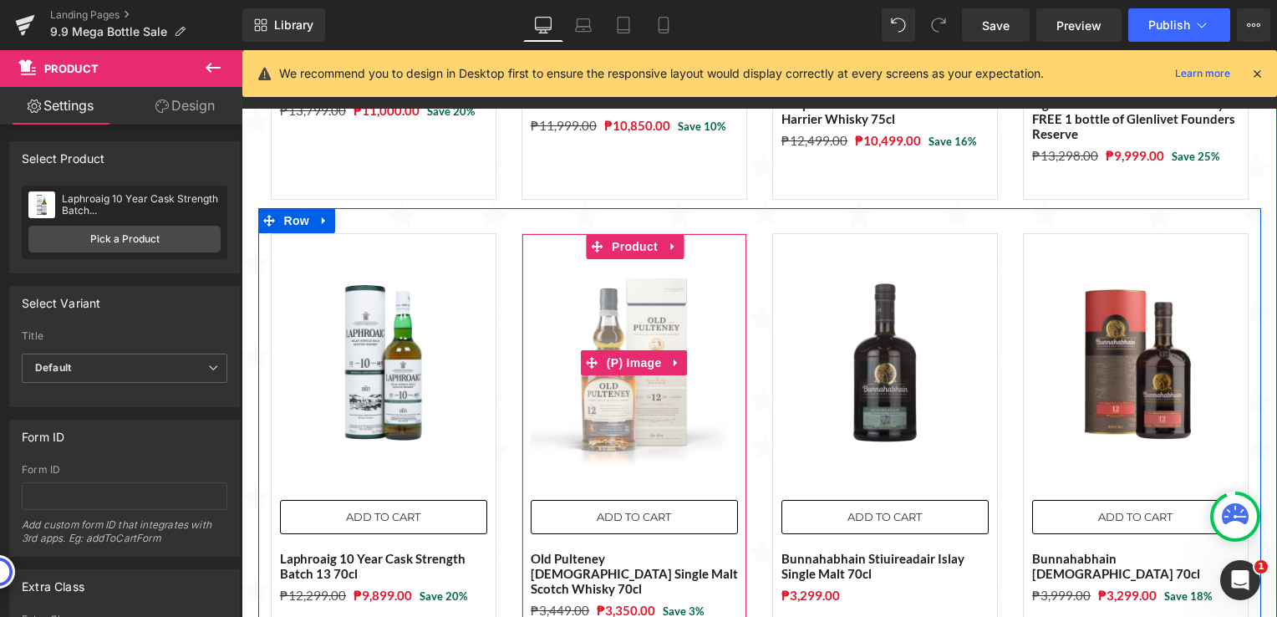
scroll to position [643, 0]
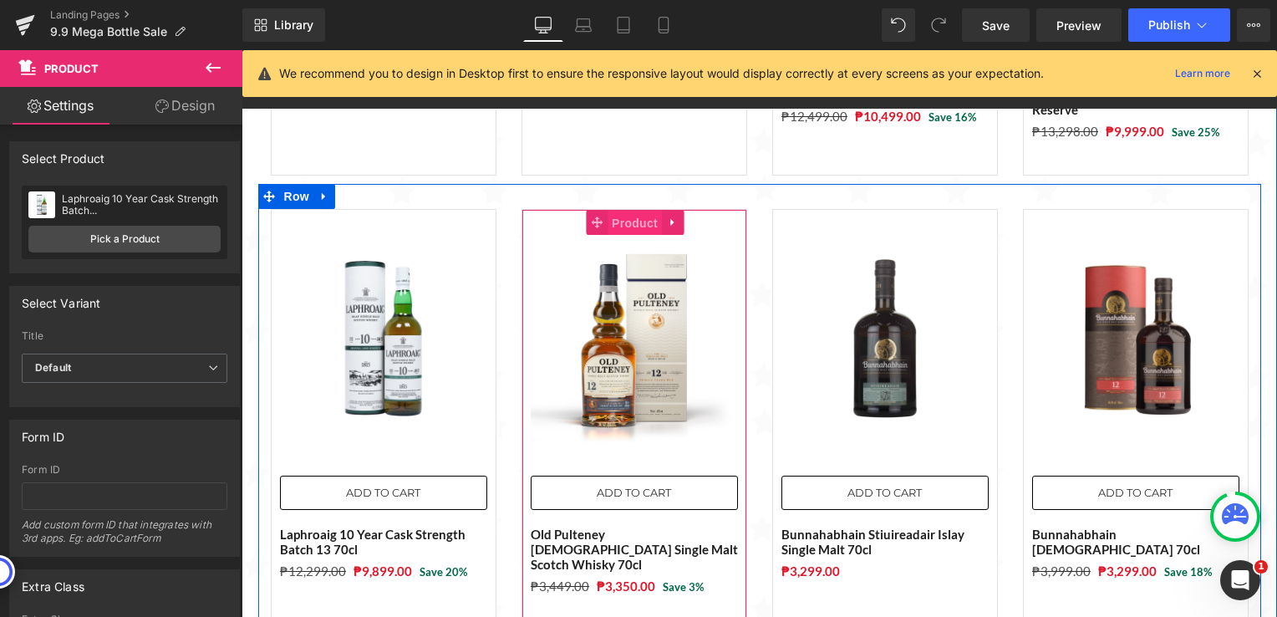
click at [615, 211] on span "Product" at bounding box center [635, 223] width 54 height 25
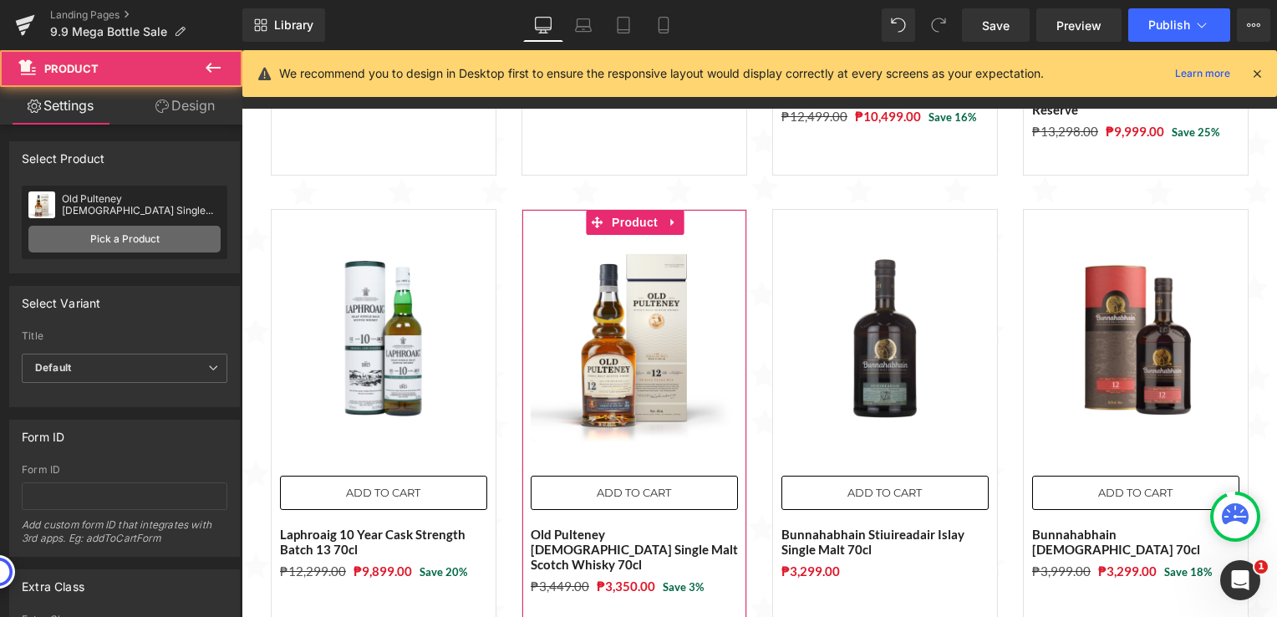
click at [169, 236] on link "Pick a Product" at bounding box center [124, 239] width 192 height 27
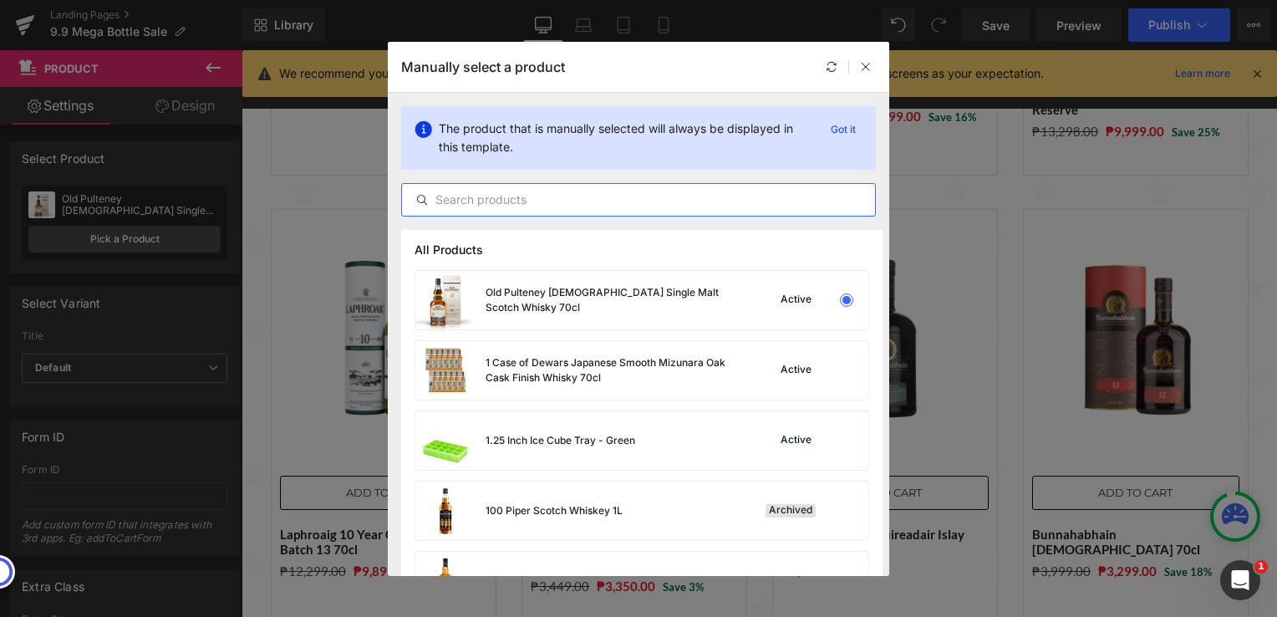
click at [583, 192] on input "text" at bounding box center [638, 200] width 473 height 20
paste input "Kilchoman 100% Islay 14th Edition with FREE 1 bottle of Bulldog Gin 70cl"
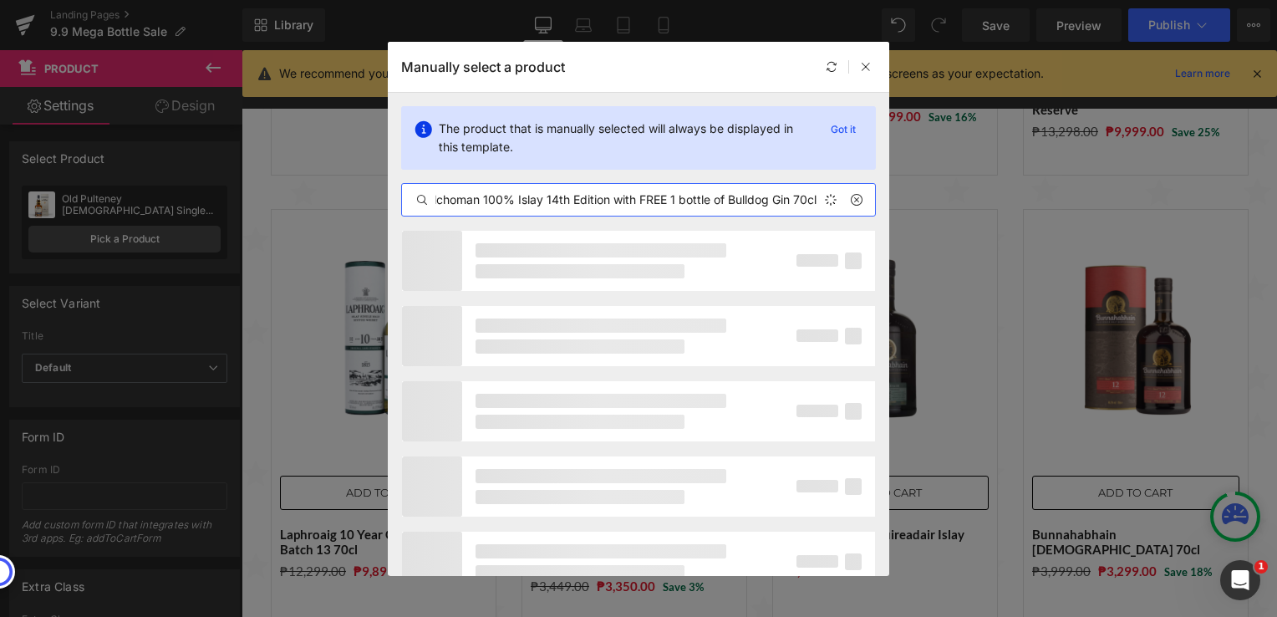
scroll to position [0, 15]
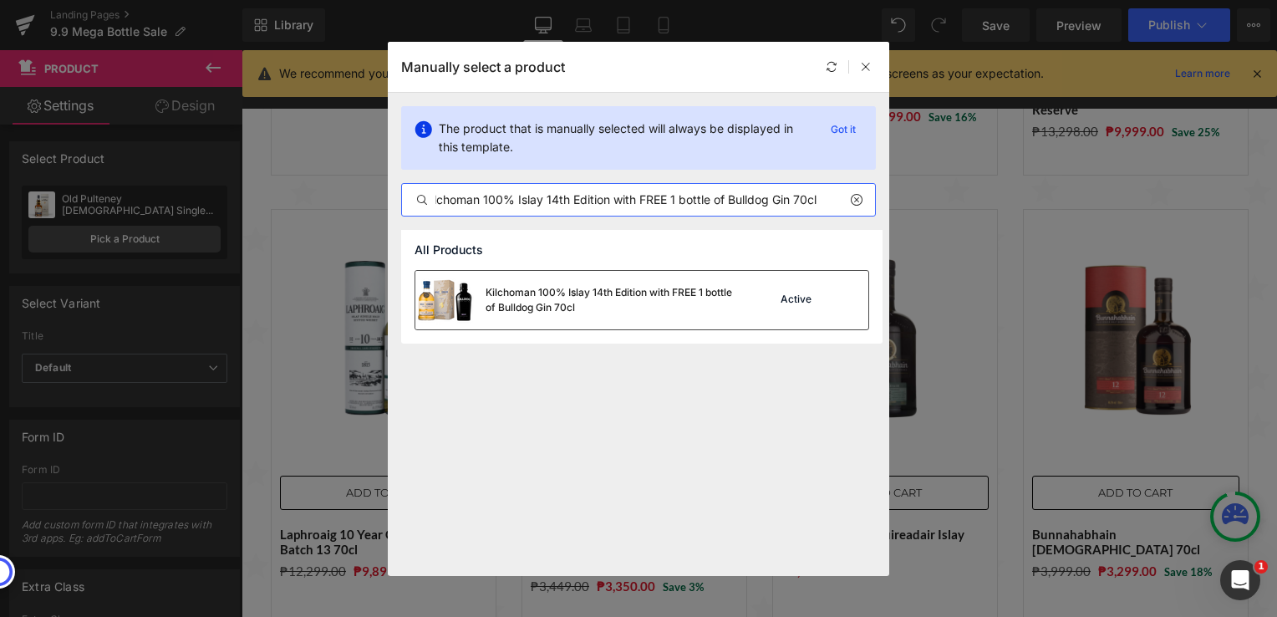
type input "Kilchoman 100% Islay 14th Edition with FREE 1 bottle of Bulldog Gin 70cl"
click at [615, 308] on div "Kilchoman 100% Islay 14th Edition with FREE 1 bottle of Bulldog Gin 70cl" at bounding box center [611, 300] width 251 height 30
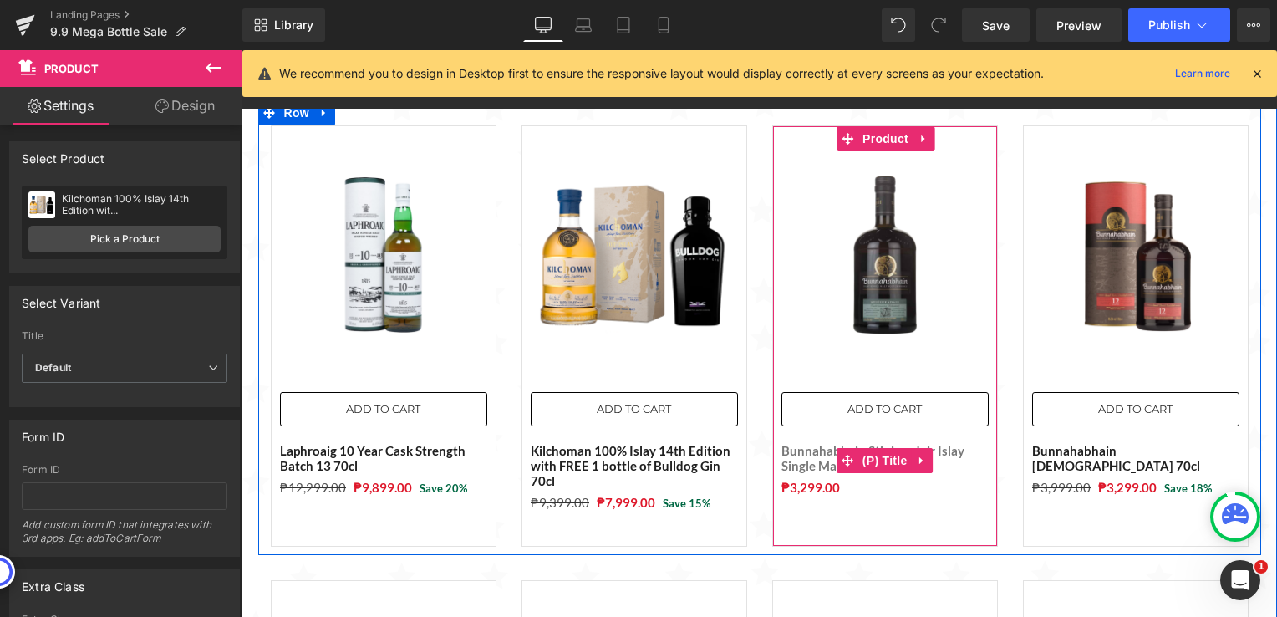
scroll to position [643, 0]
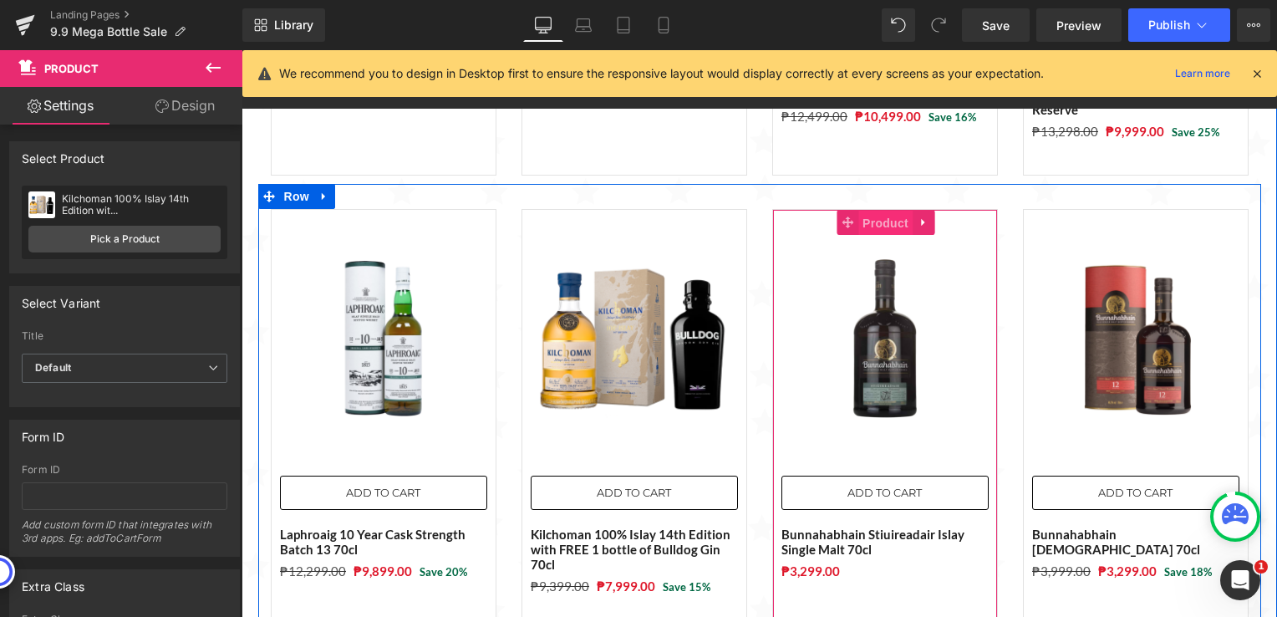
click at [873, 211] on span "Product" at bounding box center [885, 223] width 54 height 25
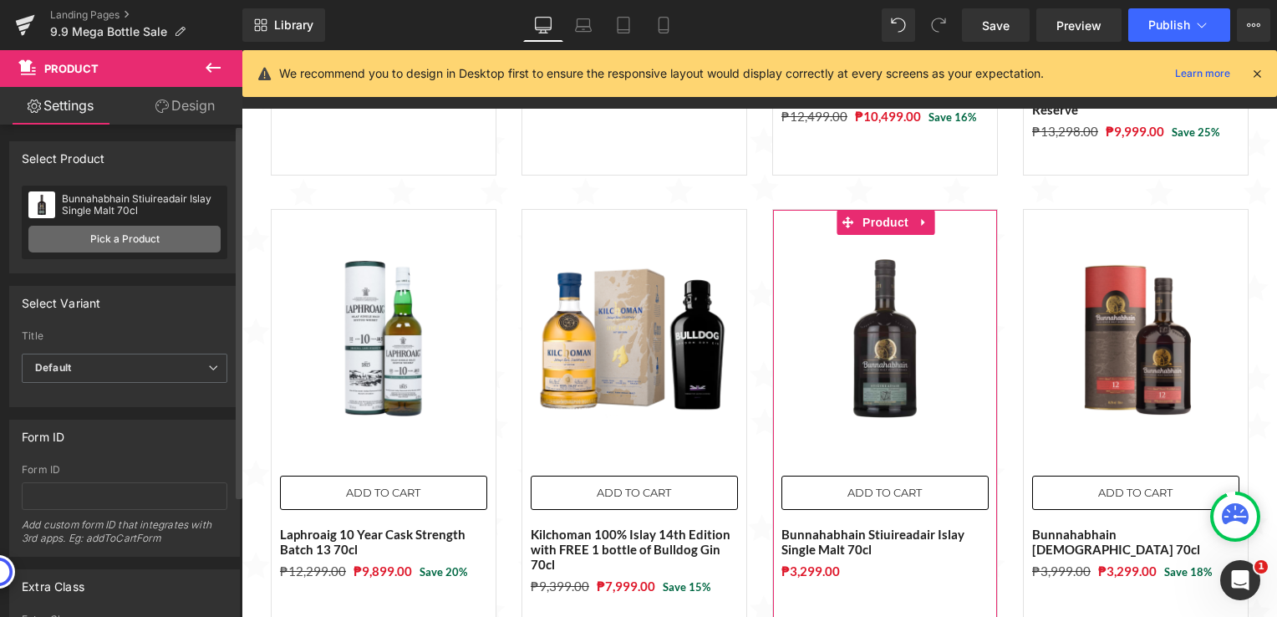
click at [155, 238] on link "Pick a Product" at bounding box center [124, 239] width 192 height 27
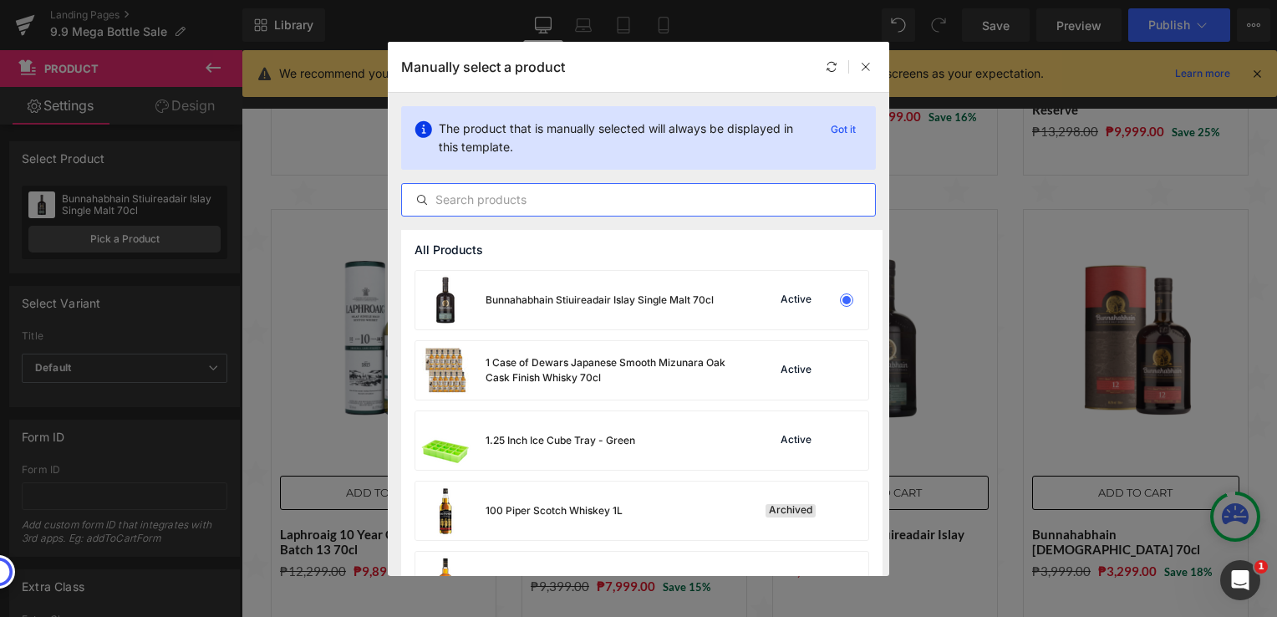
click at [559, 202] on input "text" at bounding box center [638, 200] width 473 height 20
paste input "Glenfiddich [DEMOGRAPHIC_DATA] Single Malt Whisky 70cl"
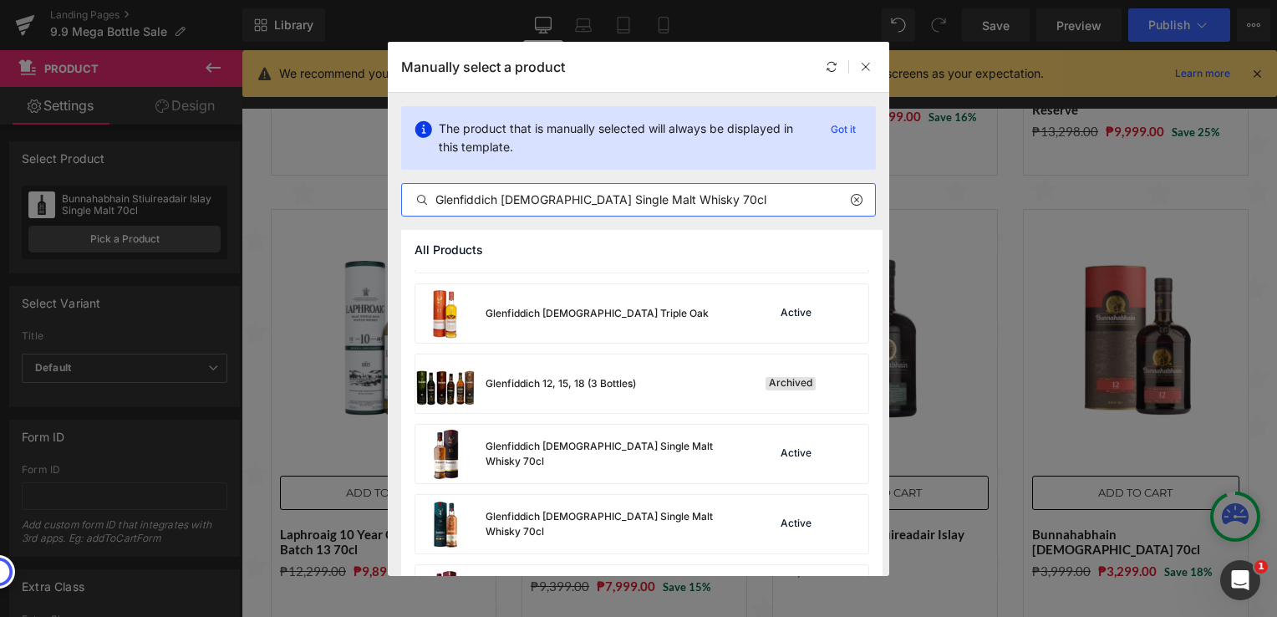
scroll to position [385, 0]
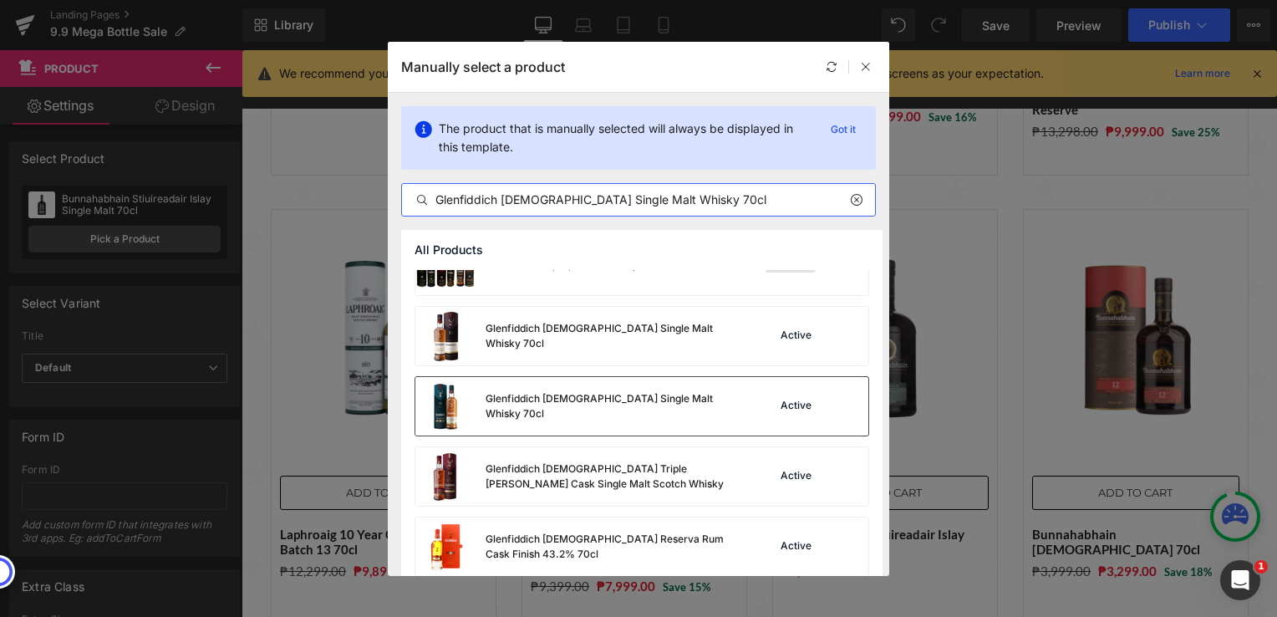
type input "Glenfiddich [DEMOGRAPHIC_DATA] Single Malt Whisky 70cl"
click at [567, 418] on div "Glenfiddich [DEMOGRAPHIC_DATA] Single Malt Whisky 70cl" at bounding box center [575, 406] width 321 height 59
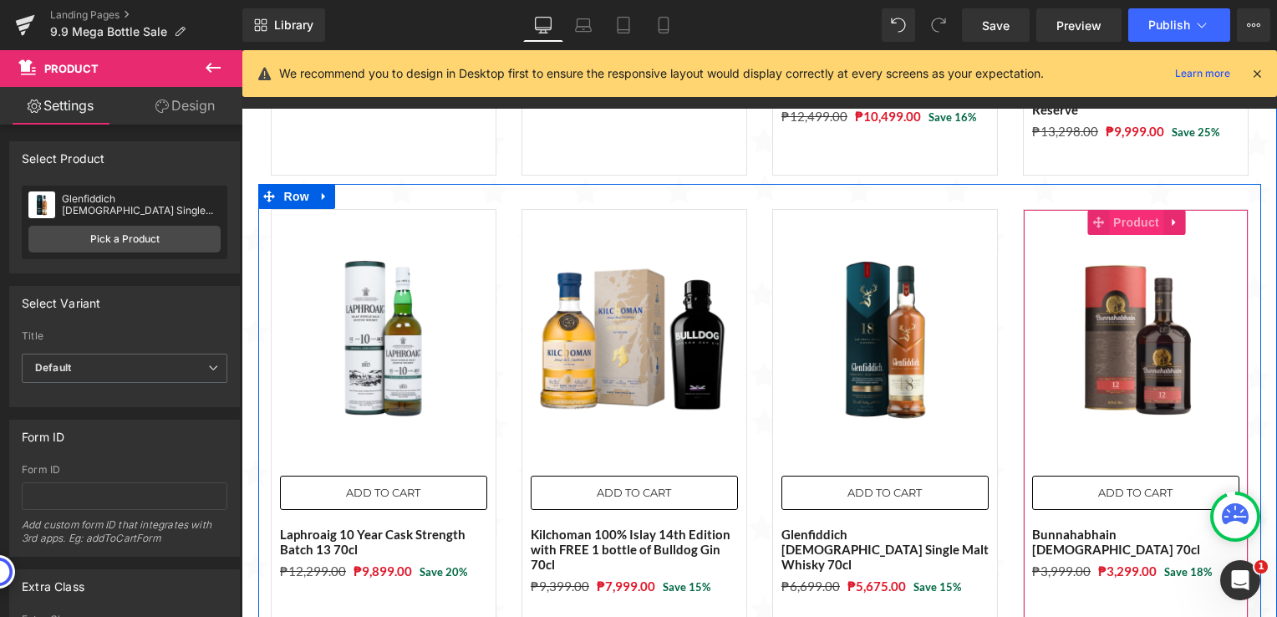
click at [1109, 210] on span "Product" at bounding box center [1136, 222] width 54 height 25
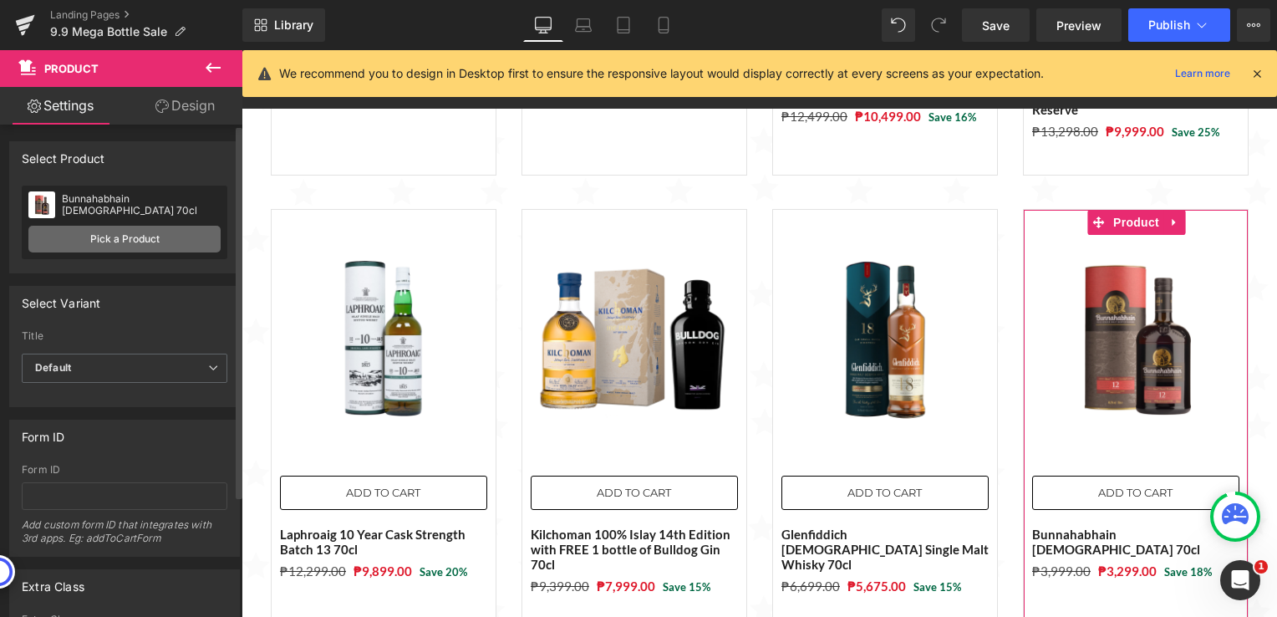
click at [131, 239] on link "Pick a Product" at bounding box center [124, 239] width 192 height 27
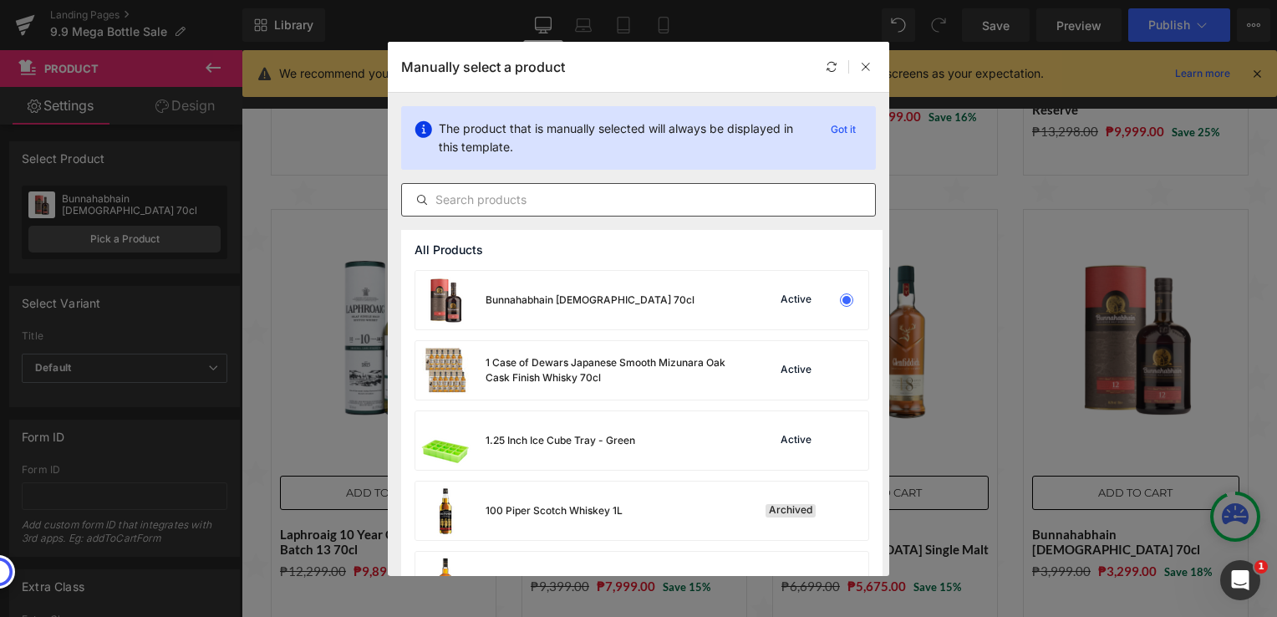
click at [462, 197] on input "text" at bounding box center [638, 200] width 473 height 20
paste input "Lagavulin [DEMOGRAPHIC_DATA] Islay Single Malt Scotch Whisky 70cl with Gift Bag…"
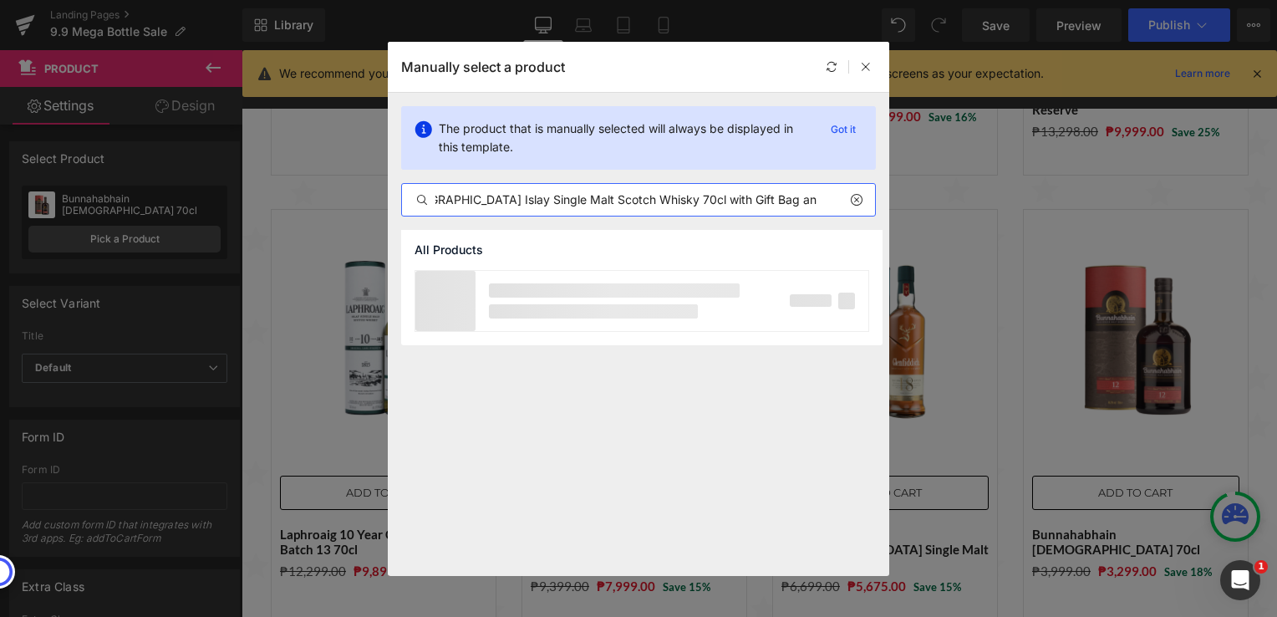
scroll to position [0, 94]
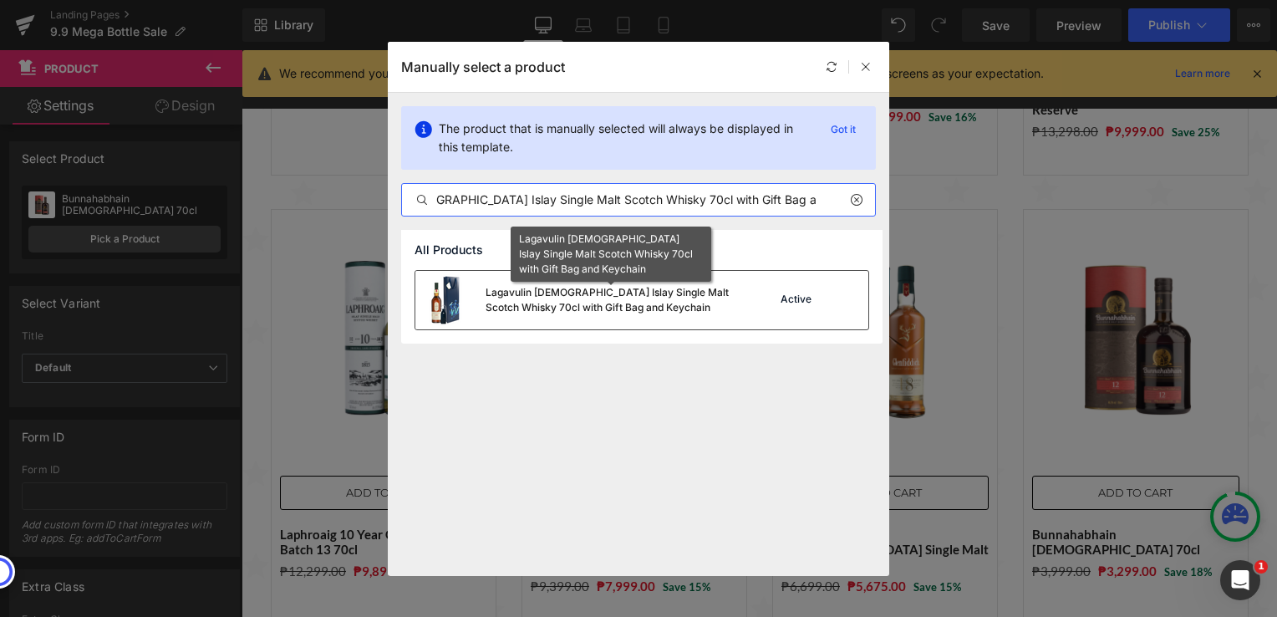
type input "Lagavulin [DEMOGRAPHIC_DATA] Islay Single Malt Scotch Whisky 70cl with Gift Bag…"
click at [543, 308] on div "Lagavulin [DEMOGRAPHIC_DATA] Islay Single Malt Scotch Whisky 70cl with Gift Bag…" at bounding box center [611, 300] width 251 height 30
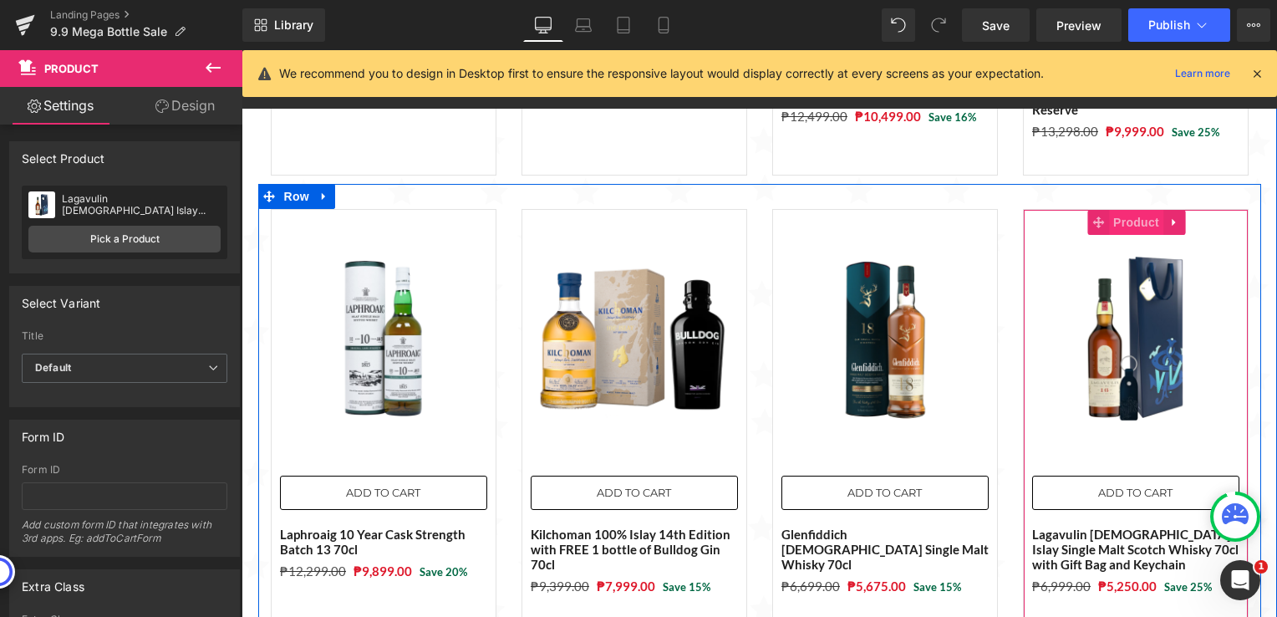
click at [1110, 211] on span "Product" at bounding box center [1136, 222] width 54 height 25
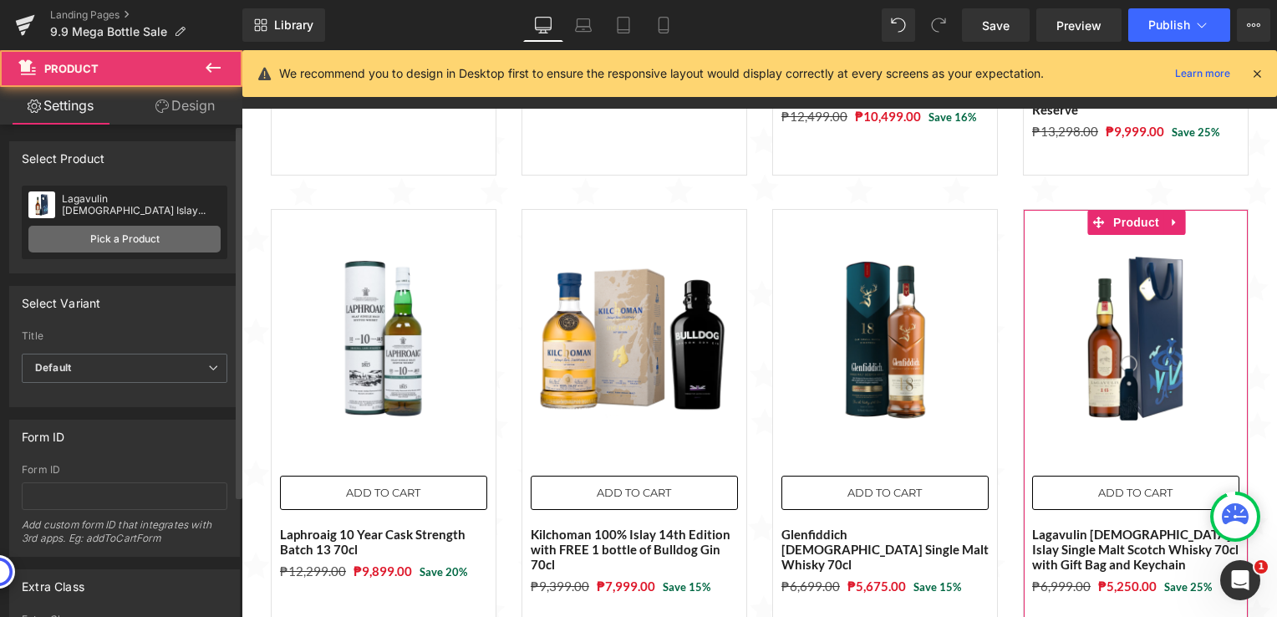
click at [99, 241] on link "Pick a Product" at bounding box center [124, 239] width 192 height 27
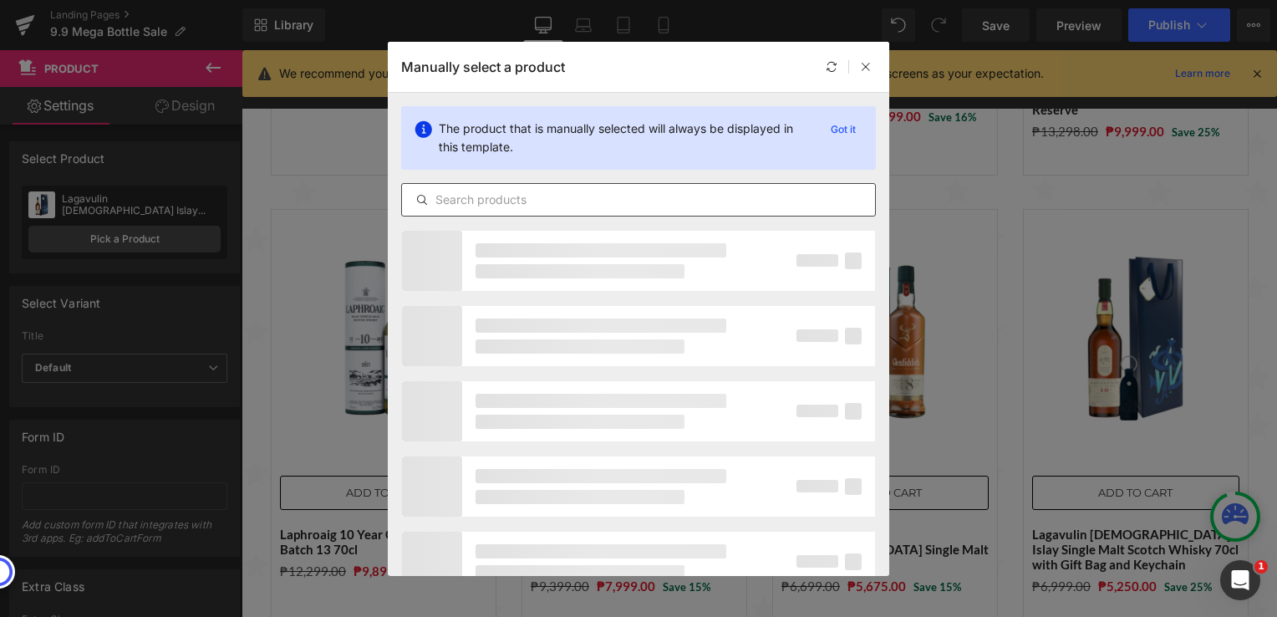
click at [466, 197] on input "text" at bounding box center [638, 200] width 473 height 20
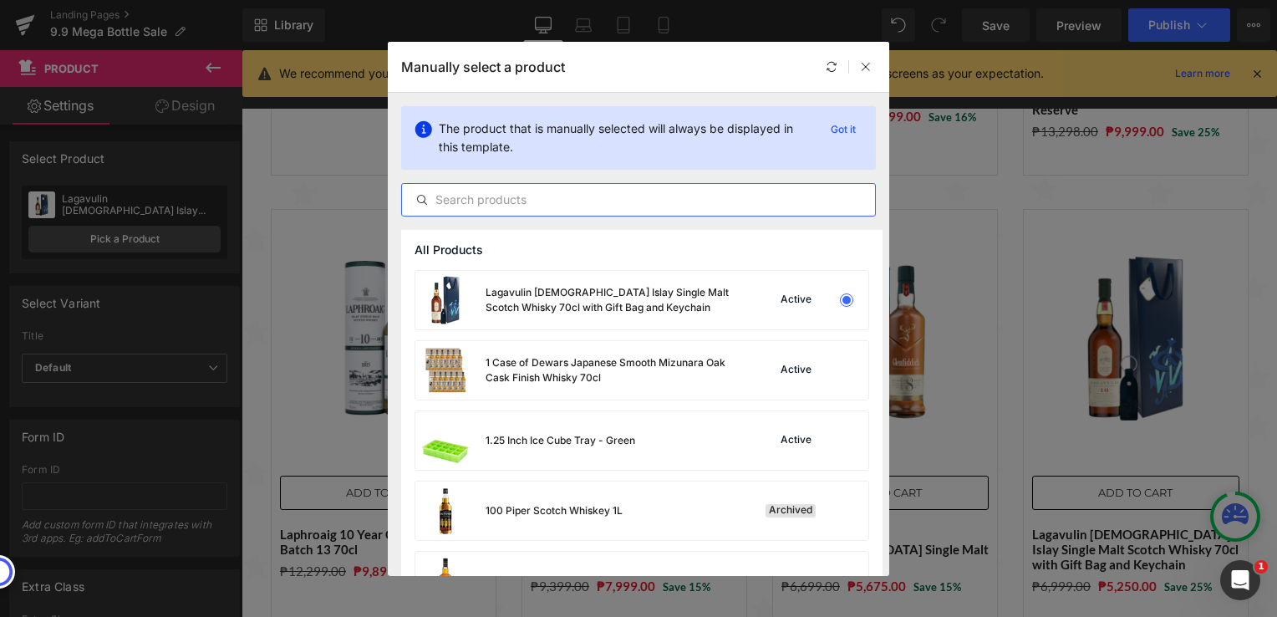
paste input "Lagavulin [DEMOGRAPHIC_DATA] Islay Single Malt Scotch Whisky 70cl with Gift Bag…"
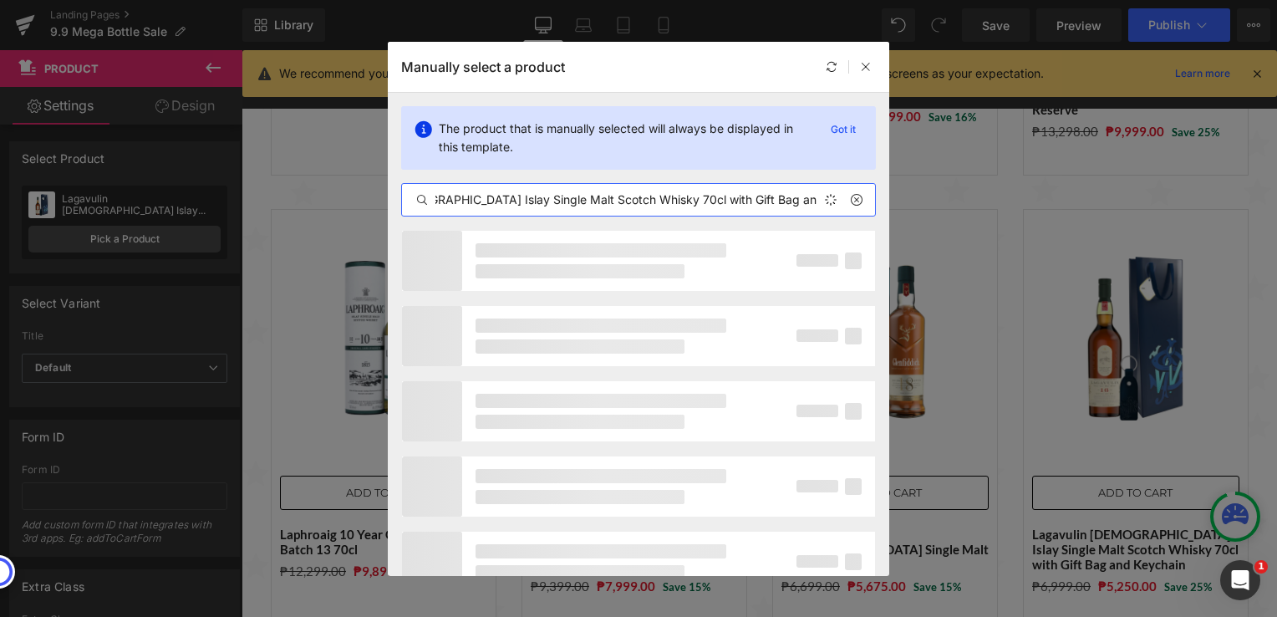
scroll to position [0, 94]
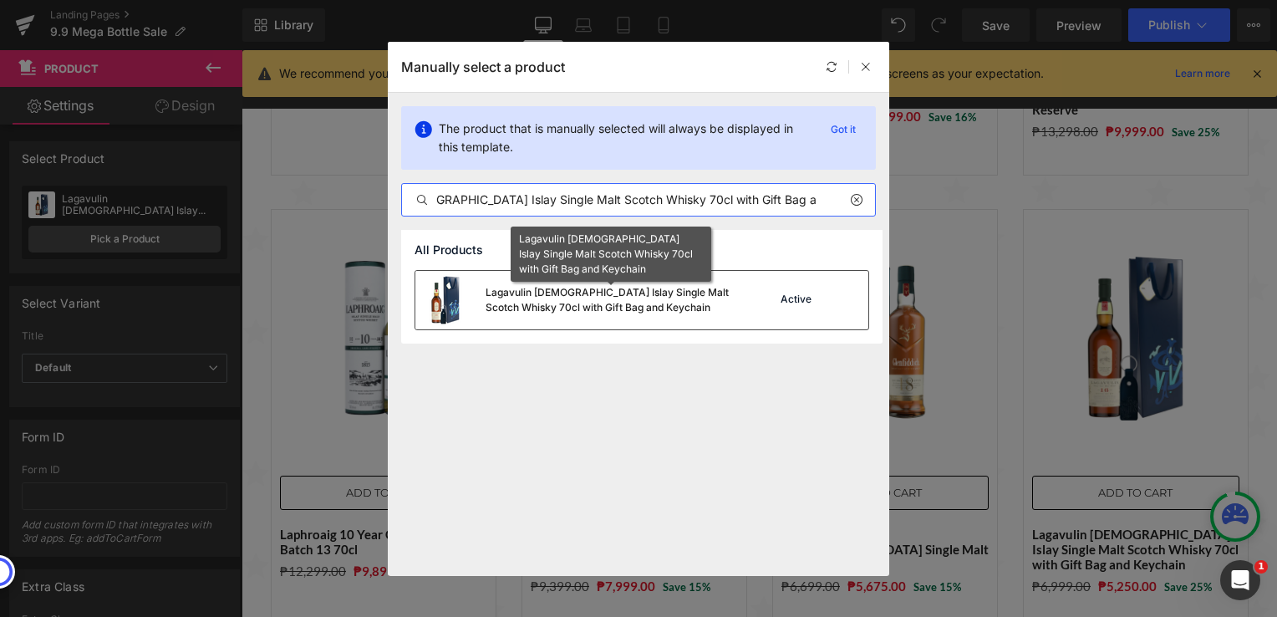
type input "Lagavulin [DEMOGRAPHIC_DATA] Islay Single Malt Scotch Whisky 70cl with Gift Bag…"
click at [592, 299] on div "Lagavulin [DEMOGRAPHIC_DATA] Islay Single Malt Scotch Whisky 70cl with Gift Bag…" at bounding box center [611, 300] width 251 height 30
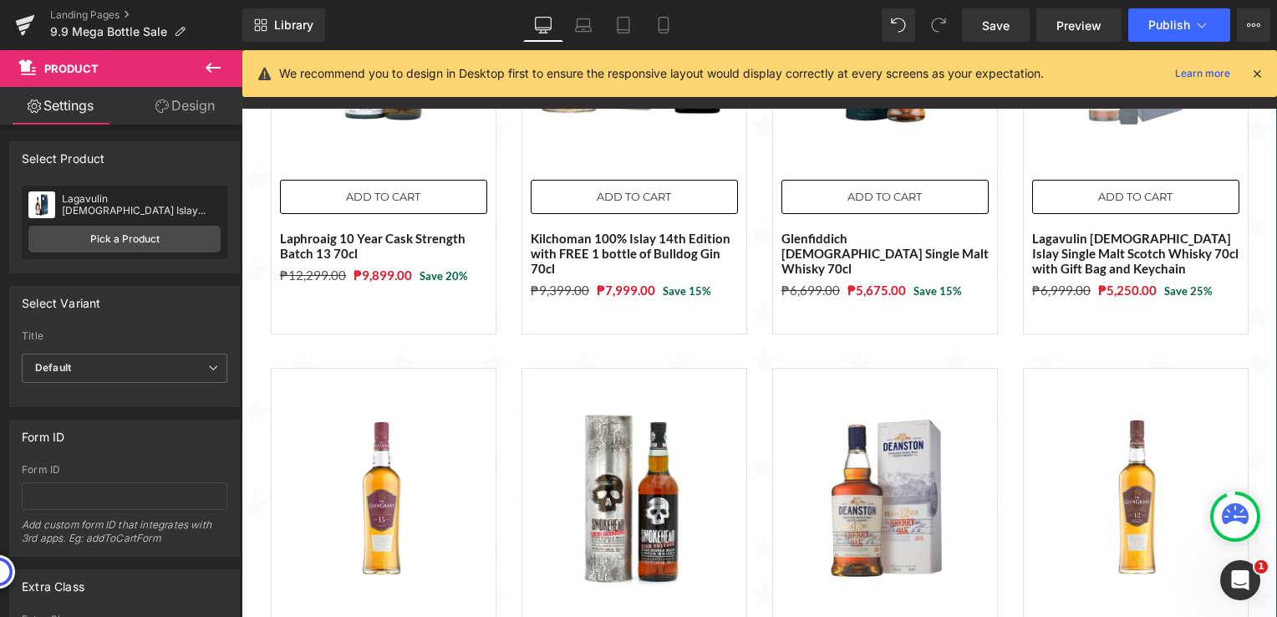
scroll to position [977, 0]
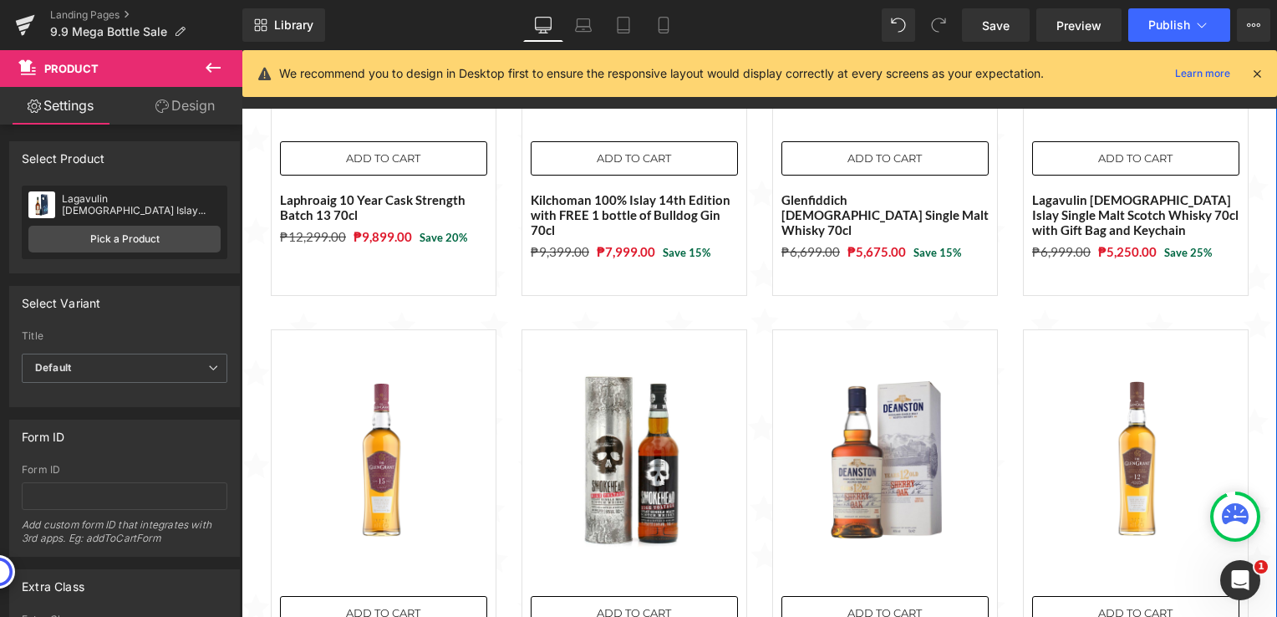
click at [370, 400] on img at bounding box center [383, 458] width 207 height 207
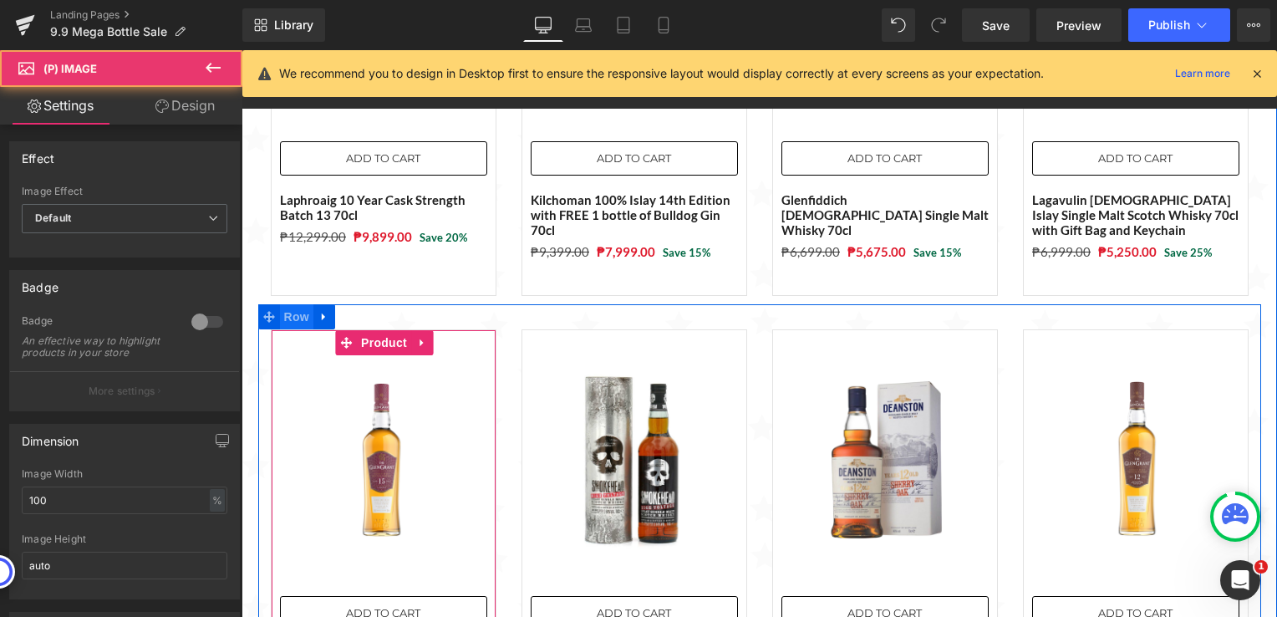
drag, startPoint x: 379, startPoint y: 323, endPoint x: 296, endPoint y: 306, distance: 84.6
click at [379, 330] on span "Product" at bounding box center [384, 342] width 54 height 25
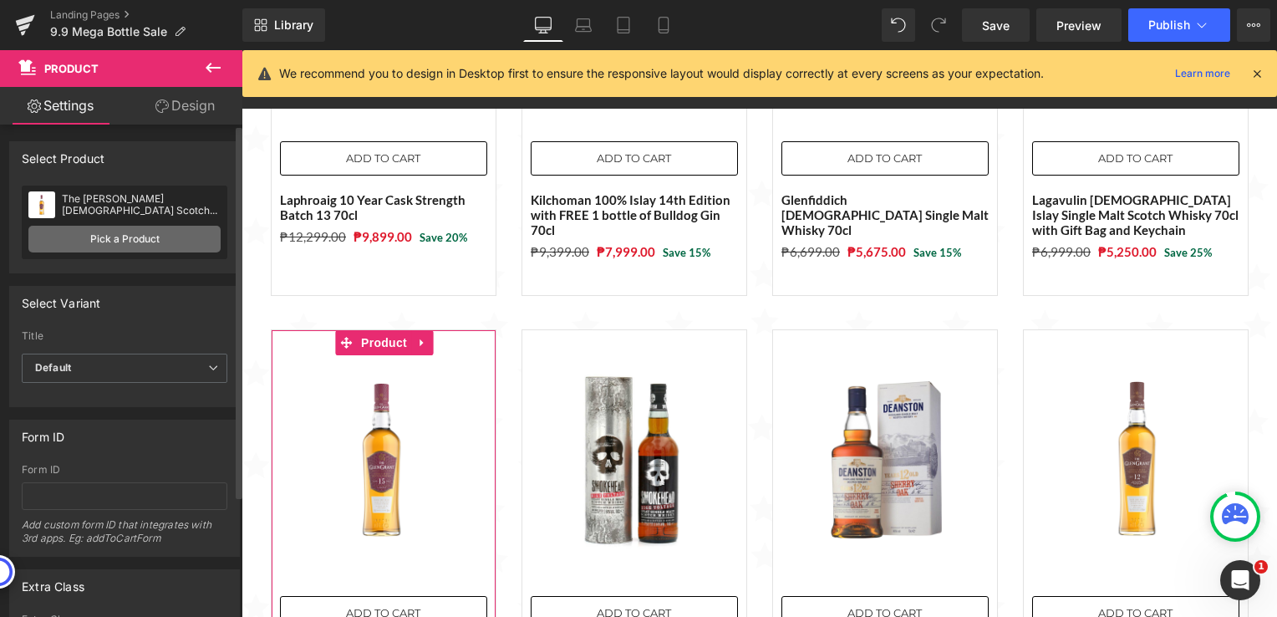
click at [170, 234] on link "Pick a Product" at bounding box center [124, 239] width 192 height 27
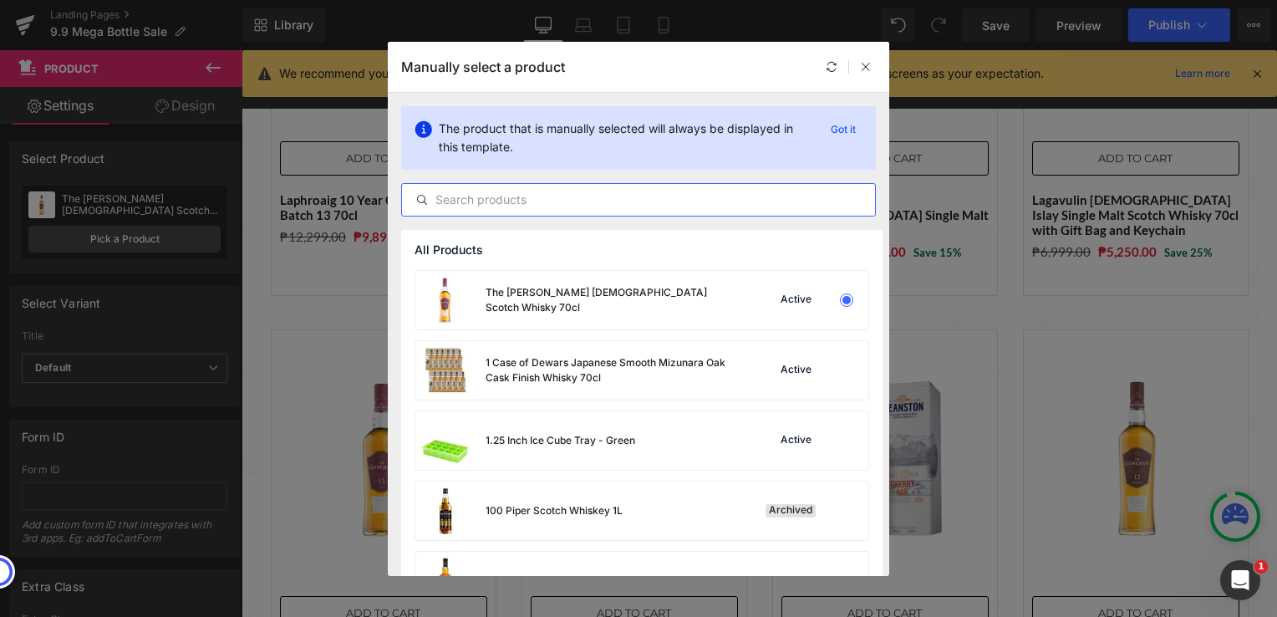
click at [502, 201] on input "text" at bounding box center [638, 200] width 473 height 20
paste input "Tarsier Triple Threat ([GEOGRAPHIC_DATA], [GEOGRAPHIC_DATA], [GEOGRAPHIC_DATA])…"
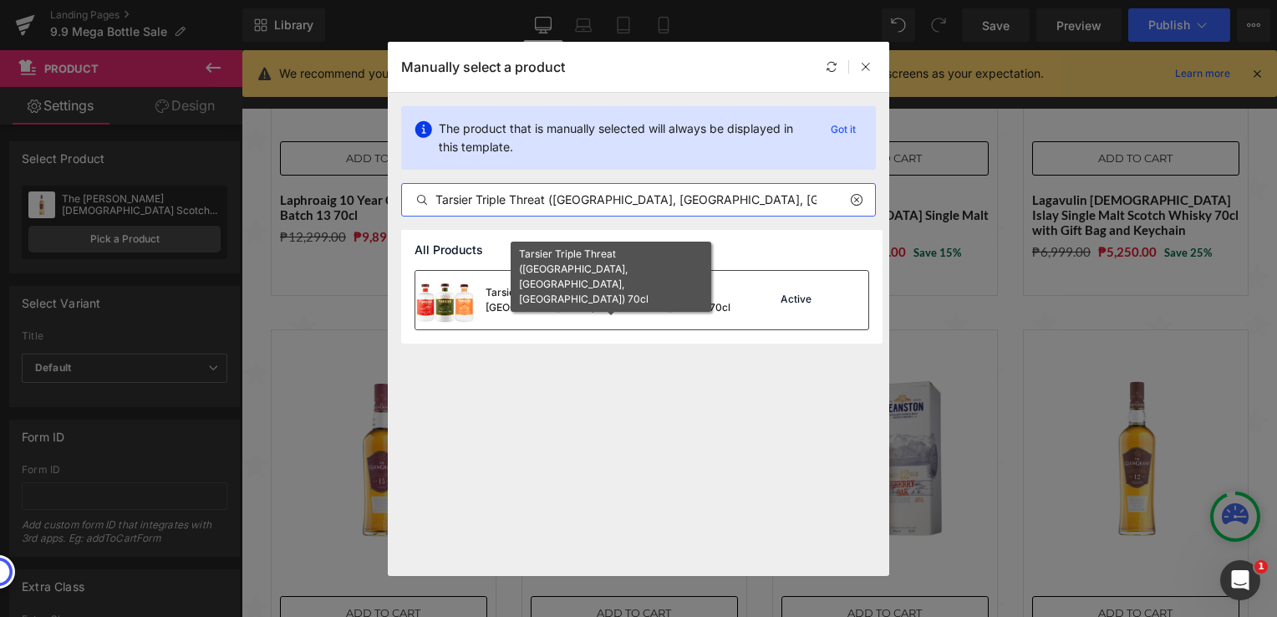
type input "Tarsier Triple Threat ([GEOGRAPHIC_DATA], [GEOGRAPHIC_DATA], [GEOGRAPHIC_DATA])…"
click at [601, 301] on div "Tarsier Triple Threat ([GEOGRAPHIC_DATA], [GEOGRAPHIC_DATA], [GEOGRAPHIC_DATA])…" at bounding box center [611, 300] width 251 height 30
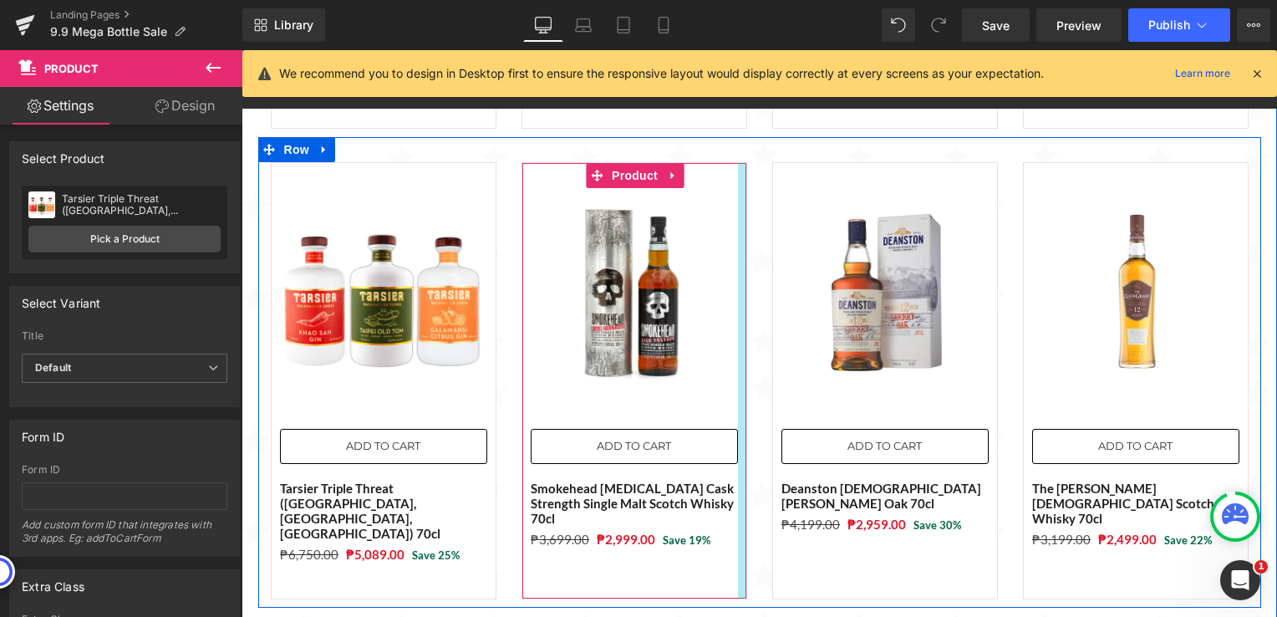
scroll to position [1061, 0]
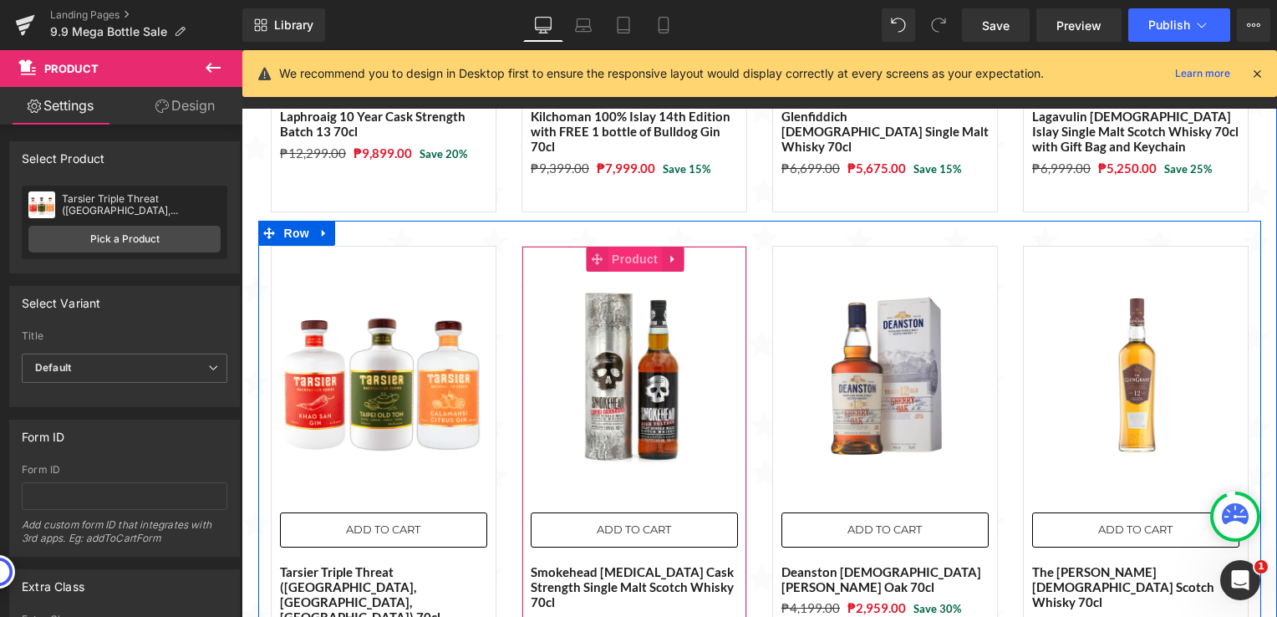
click at [638, 247] on span "Product" at bounding box center [635, 259] width 54 height 25
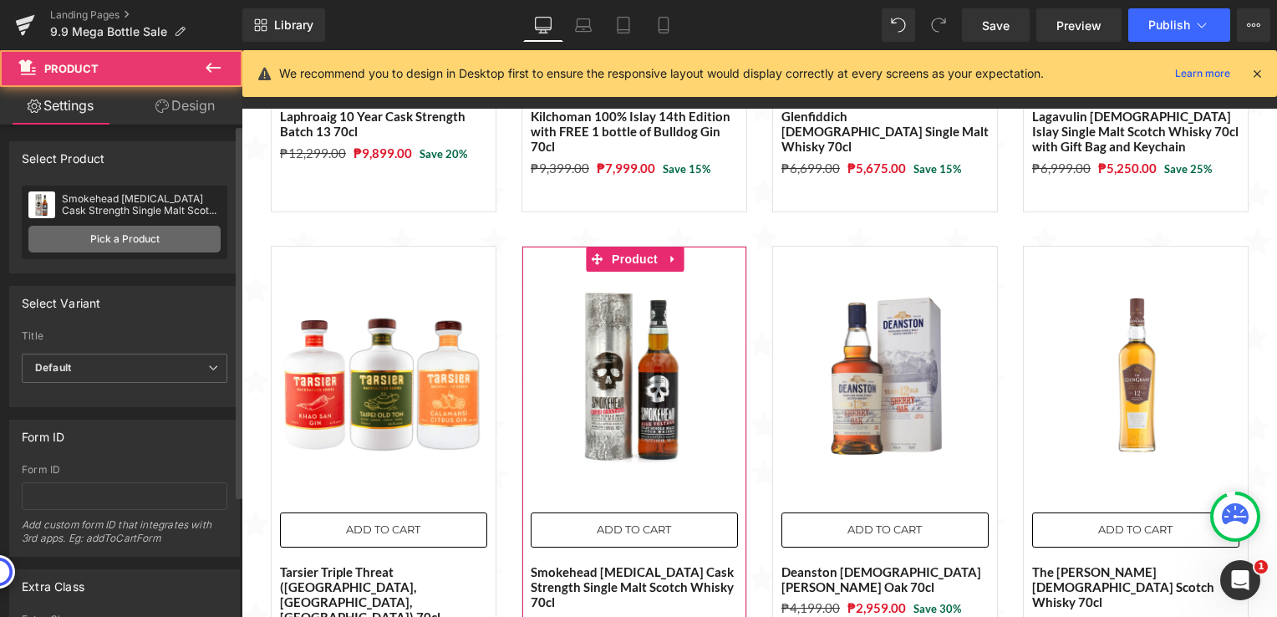
click at [151, 240] on link "Pick a Product" at bounding box center [124, 239] width 192 height 27
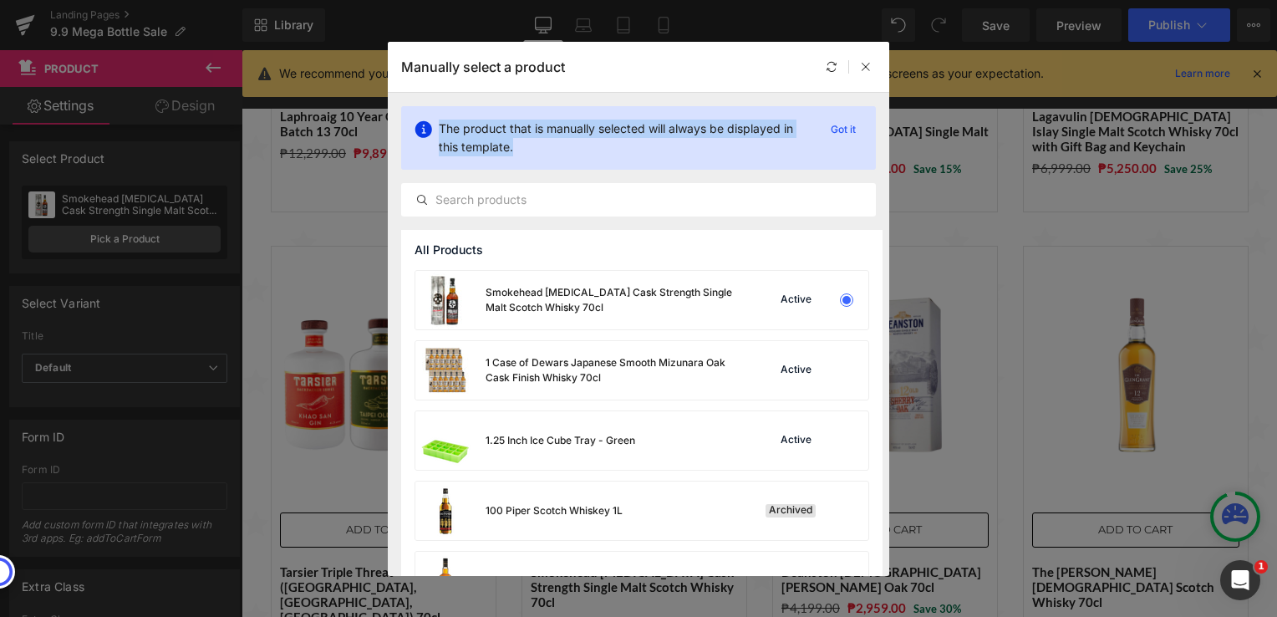
drag, startPoint x: 789, startPoint y: 68, endPoint x: 817, endPoint y: 151, distance: 88.0
click at [817, 151] on div "Manually select a product The product that is manually selected will always be …" at bounding box center [639, 309] width 502 height 534
drag, startPoint x: 817, startPoint y: 150, endPoint x: 765, endPoint y: 61, distance: 103.4
click at [765, 61] on div "Manually select a product" at bounding box center [639, 67] width 502 height 50
click at [863, 69] on icon at bounding box center [866, 67] width 12 height 12
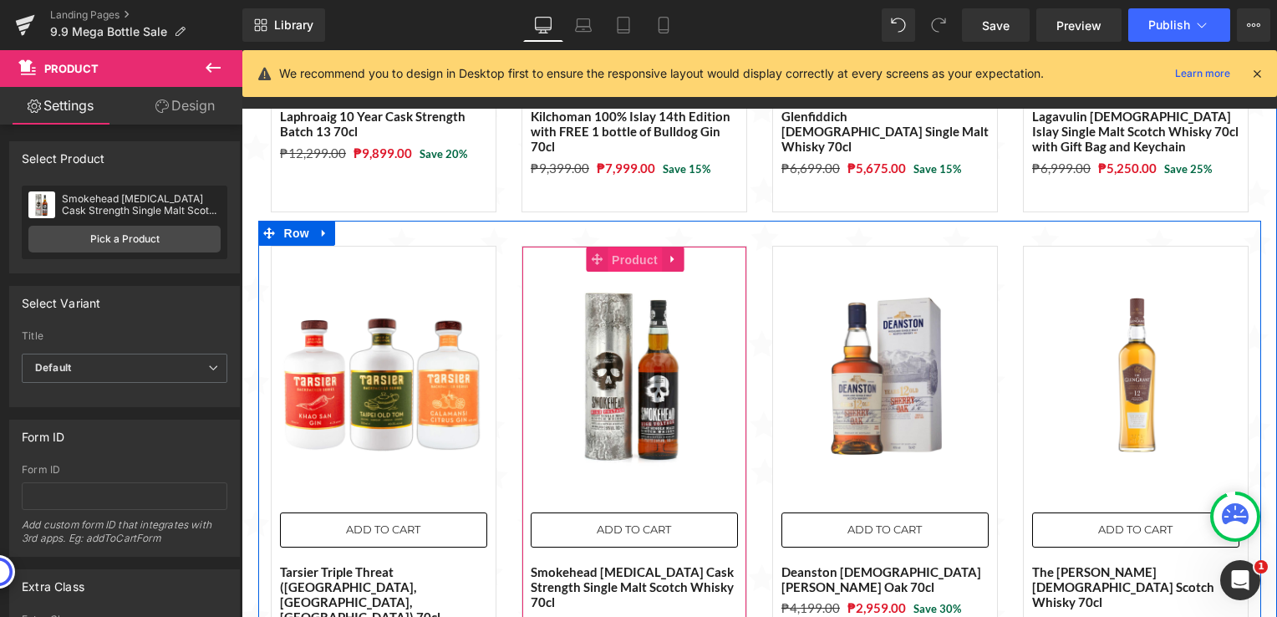
click at [617, 247] on span "Product" at bounding box center [635, 259] width 54 height 25
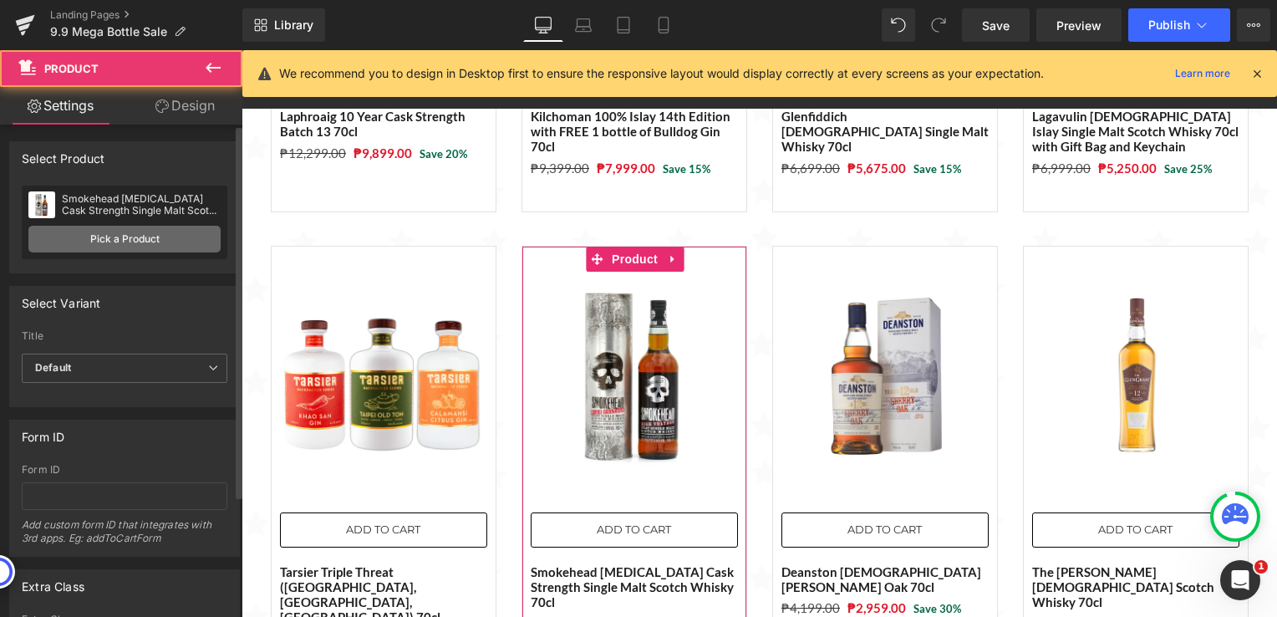
click at [180, 242] on link "Pick a Product" at bounding box center [124, 239] width 192 height 27
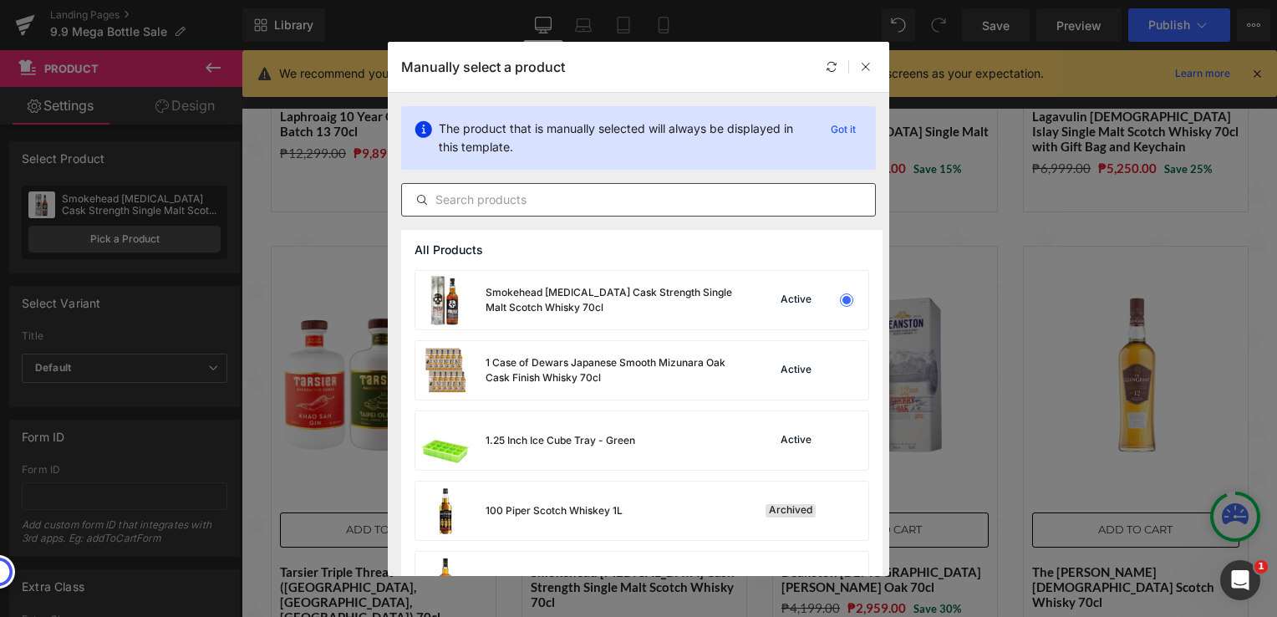
click at [614, 188] on div at bounding box center [638, 199] width 475 height 33
click at [590, 202] on input "text" at bounding box center [638, 200] width 473 height 20
paste input "Glenfiddich [DEMOGRAPHIC_DATA] (2 bottles) 70cl"
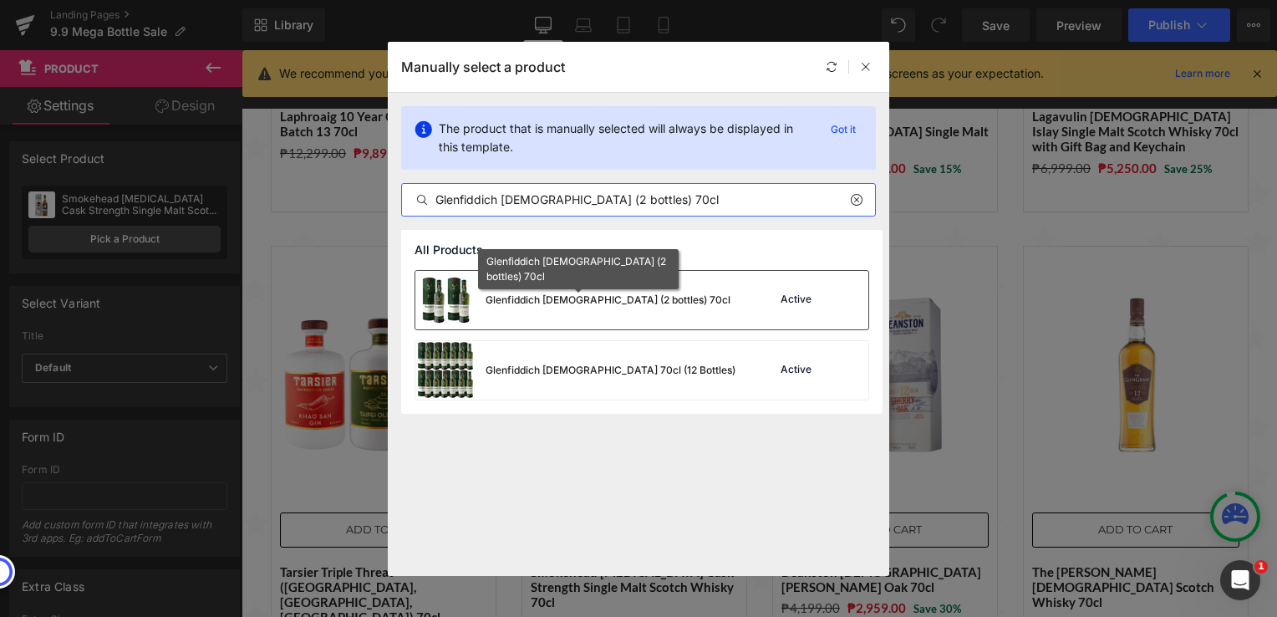
type input "Glenfiddich [DEMOGRAPHIC_DATA] (2 bottles) 70cl"
click at [621, 296] on div "Glenfiddich [DEMOGRAPHIC_DATA] (2 bottles) 70cl" at bounding box center [608, 300] width 245 height 15
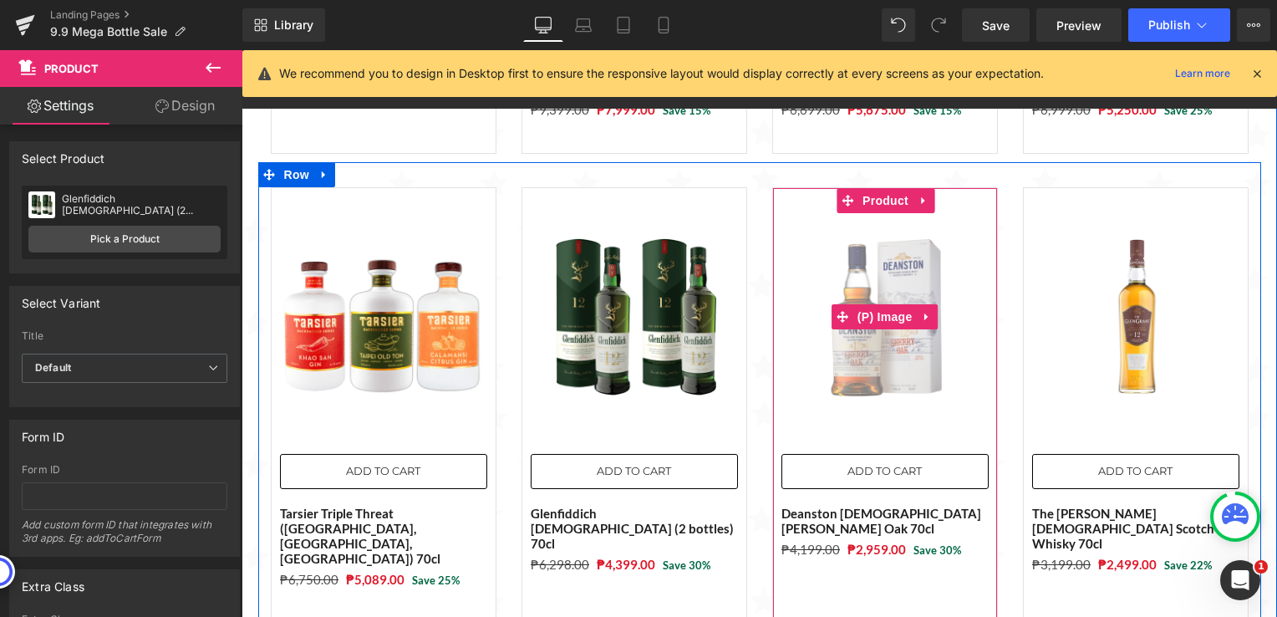
scroll to position [1144, 0]
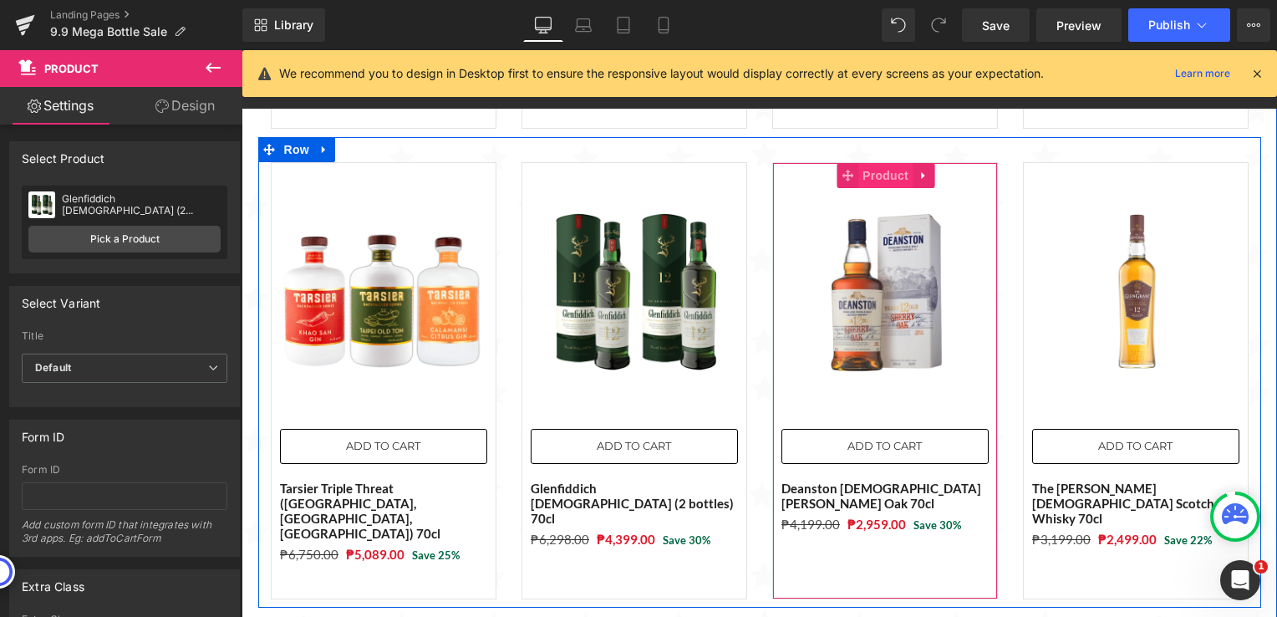
click at [872, 165] on span "Product" at bounding box center [885, 175] width 54 height 25
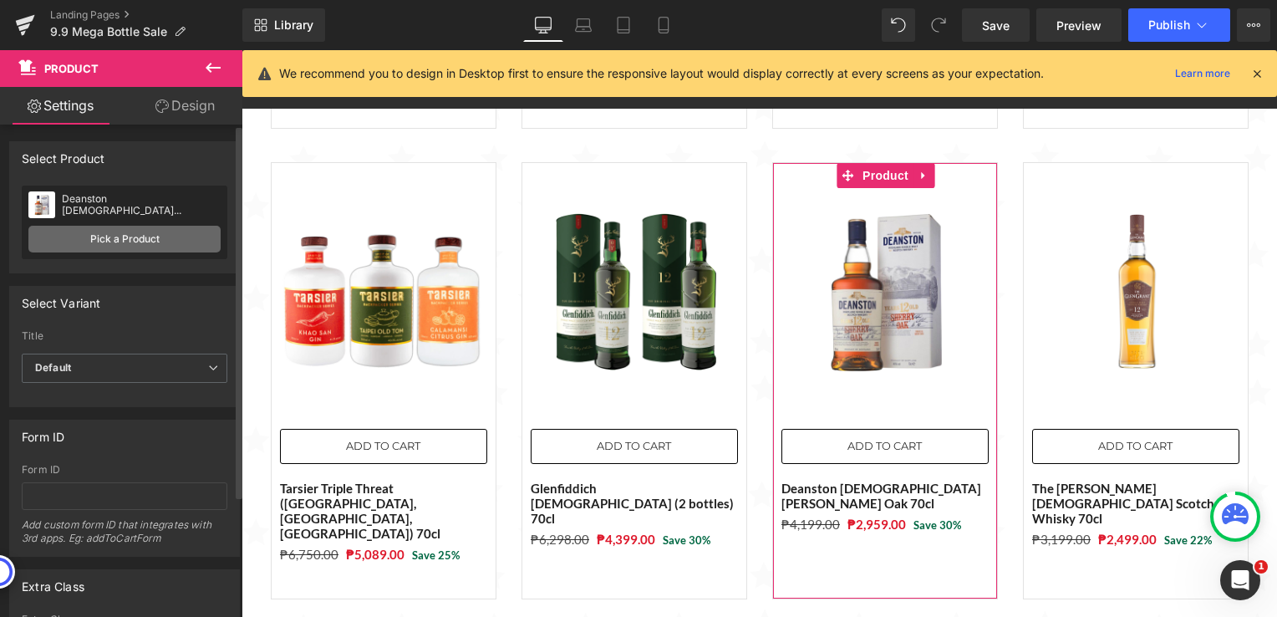
click at [123, 242] on link "Pick a Product" at bounding box center [124, 239] width 192 height 27
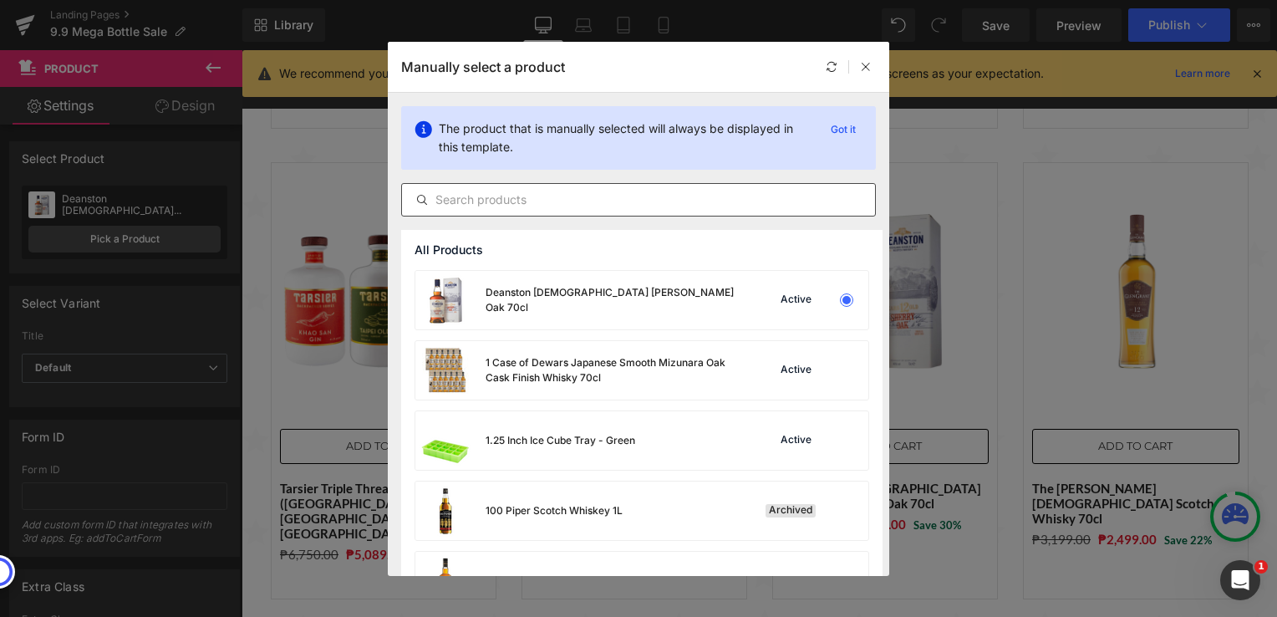
click at [656, 199] on input "text" at bounding box center [638, 200] width 473 height 20
paste input "Glenglassaugh [DEMOGRAPHIC_DATA] Single Malt Scotch Whisky 70cl with FREE Prism…"
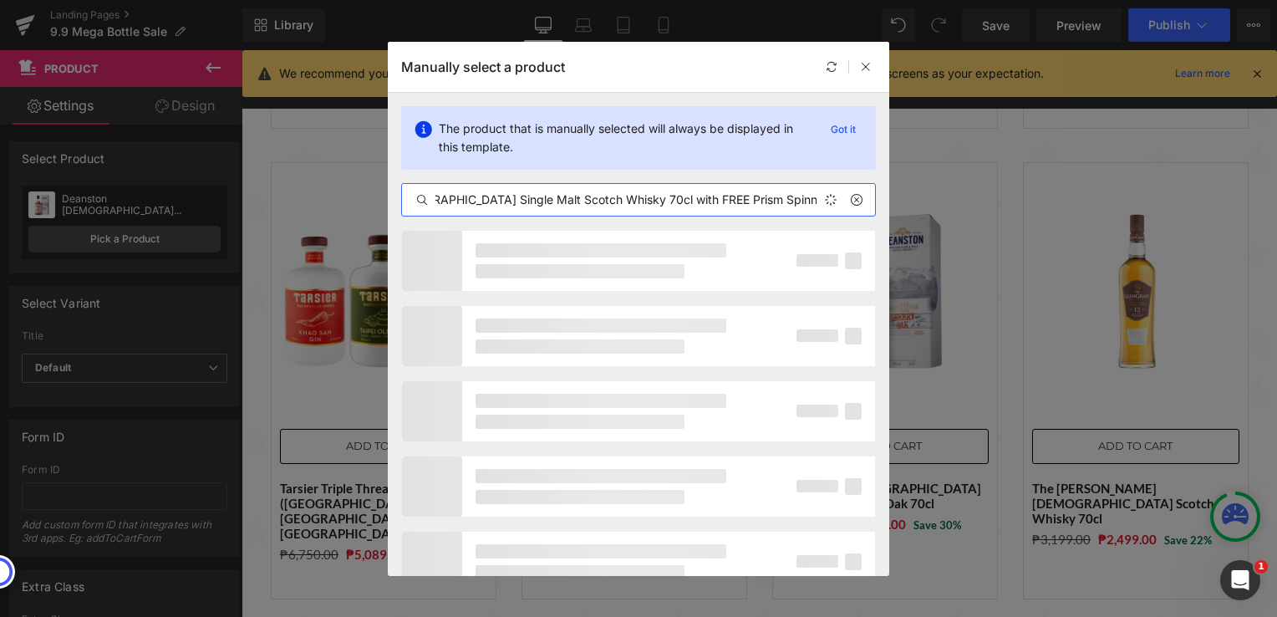
scroll to position [0, 127]
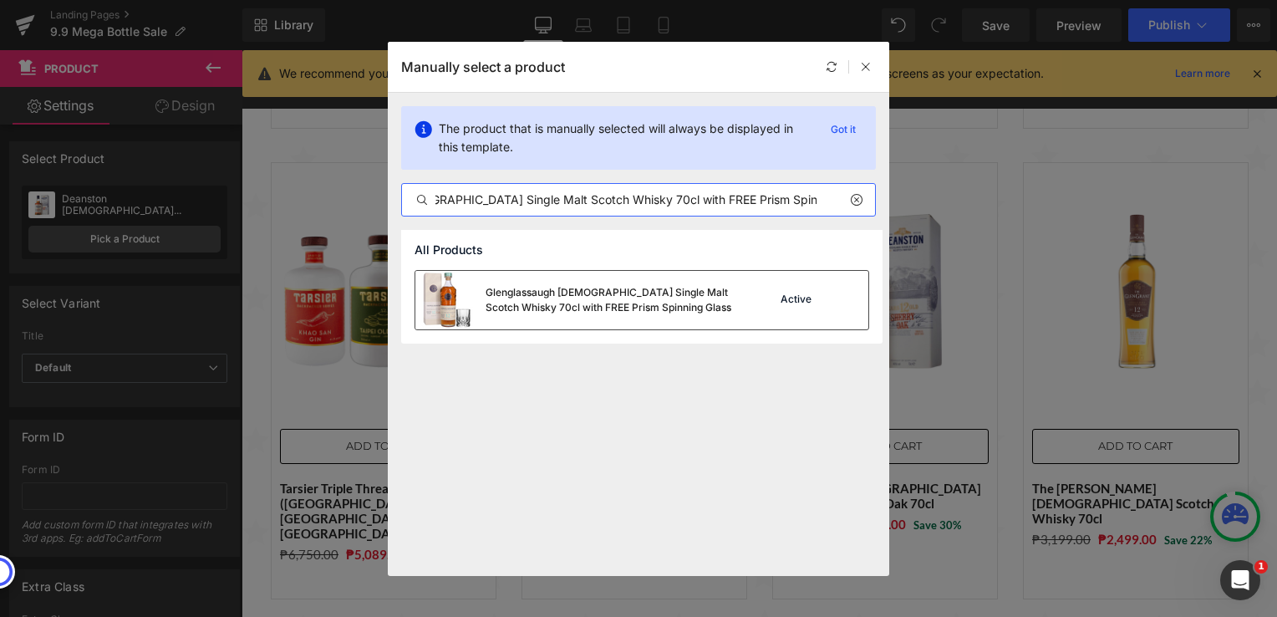
type input "Glenglassaugh [DEMOGRAPHIC_DATA] Single Malt Scotch Whisky 70cl with FREE Prism…"
click at [575, 303] on div "Glenglassaugh [DEMOGRAPHIC_DATA] Single Malt Scotch Whisky 70cl with FREE Prism…" at bounding box center [611, 300] width 251 height 30
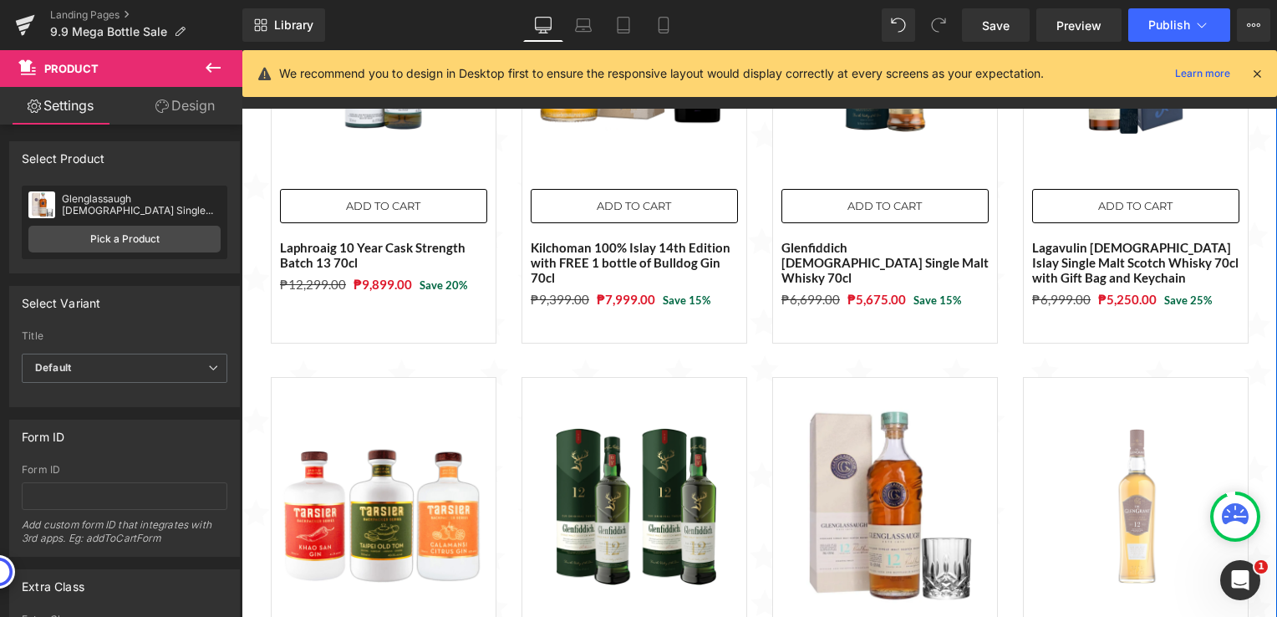
scroll to position [1061, 0]
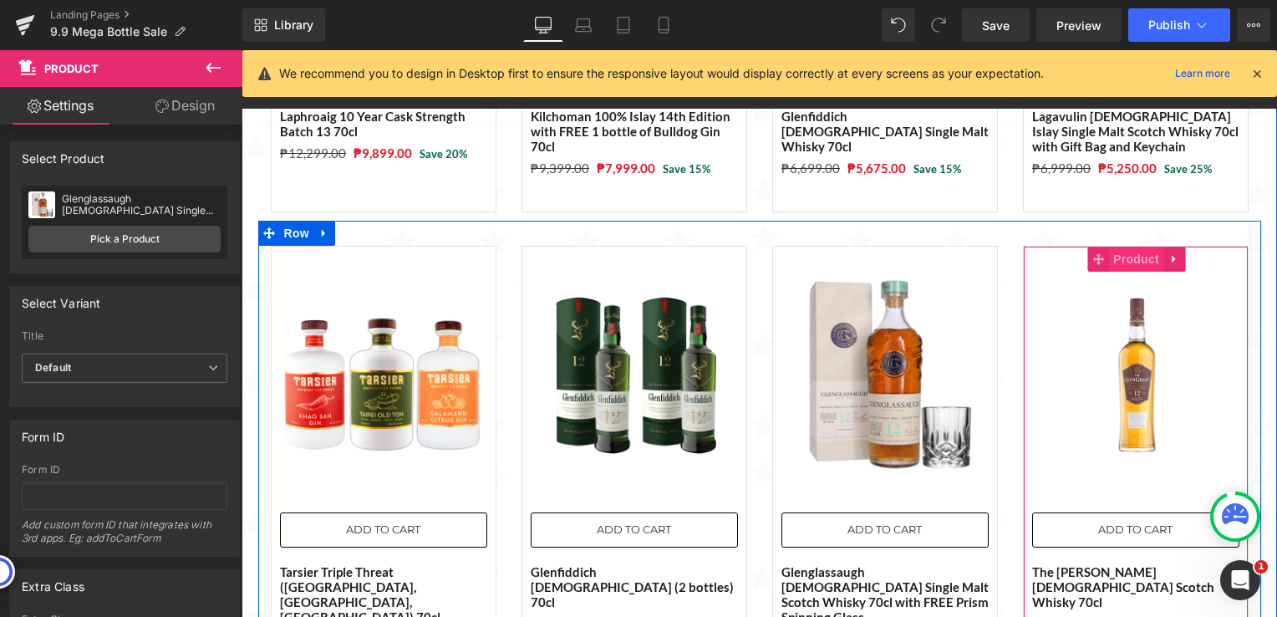
click at [1122, 247] on span "Product" at bounding box center [1136, 259] width 54 height 25
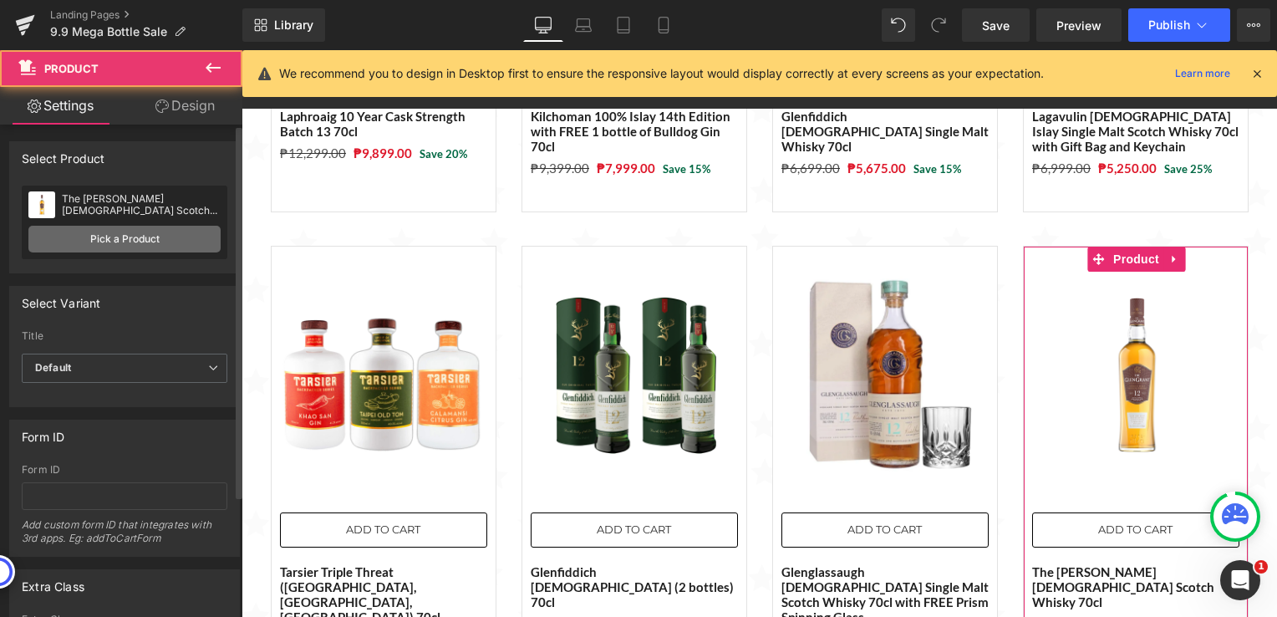
click at [165, 242] on link "Pick a Product" at bounding box center [124, 239] width 192 height 27
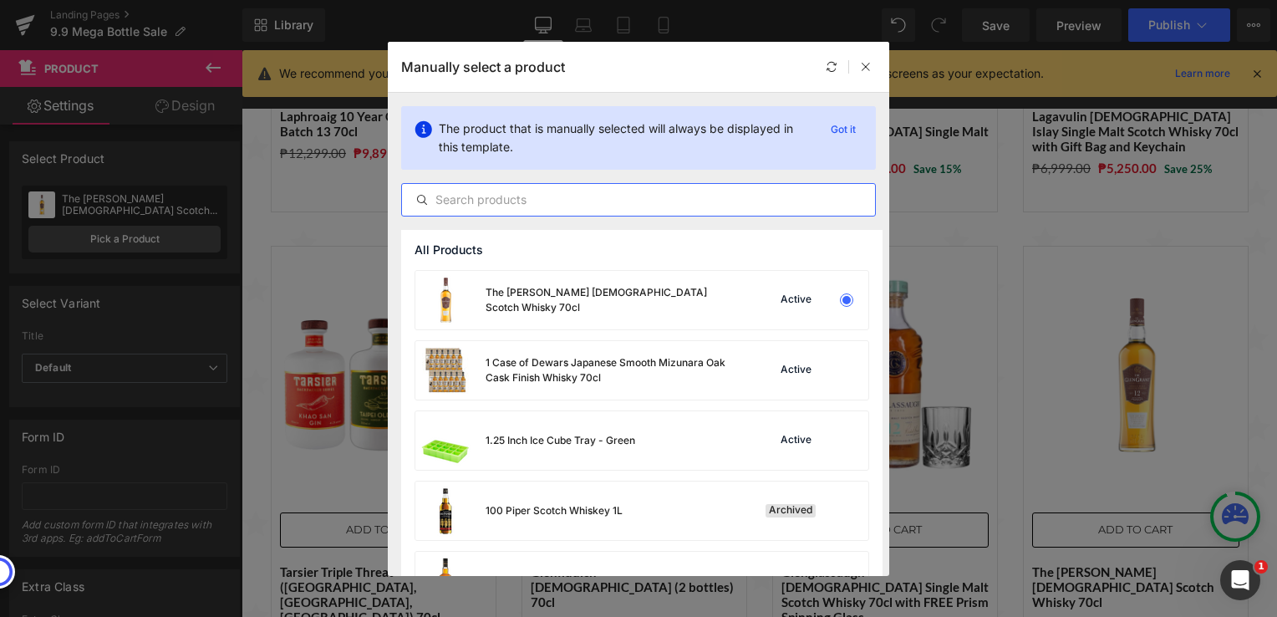
click at [595, 200] on input "text" at bounding box center [638, 200] width 473 height 20
paste input "[PERSON_NAME] with FREE Blind Tasting Glass (Black)"
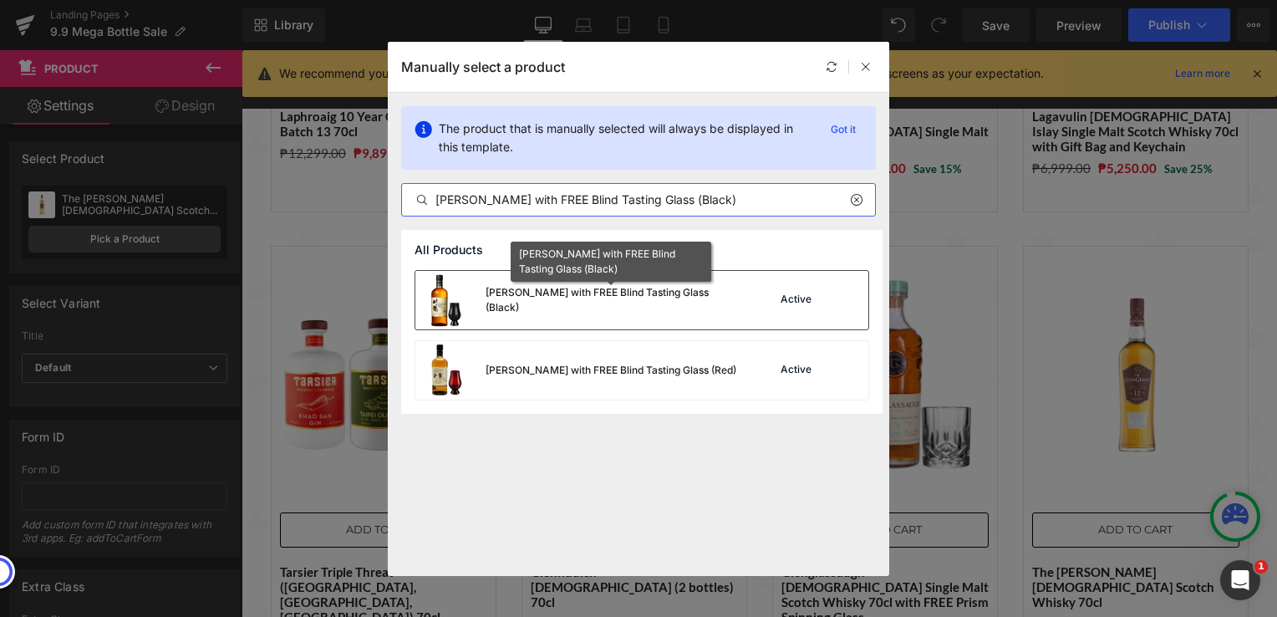
type input "[PERSON_NAME] with FREE Blind Tasting Glass (Black)"
click at [612, 303] on div "[PERSON_NAME] with FREE Blind Tasting Glass (Black)" at bounding box center [611, 300] width 251 height 30
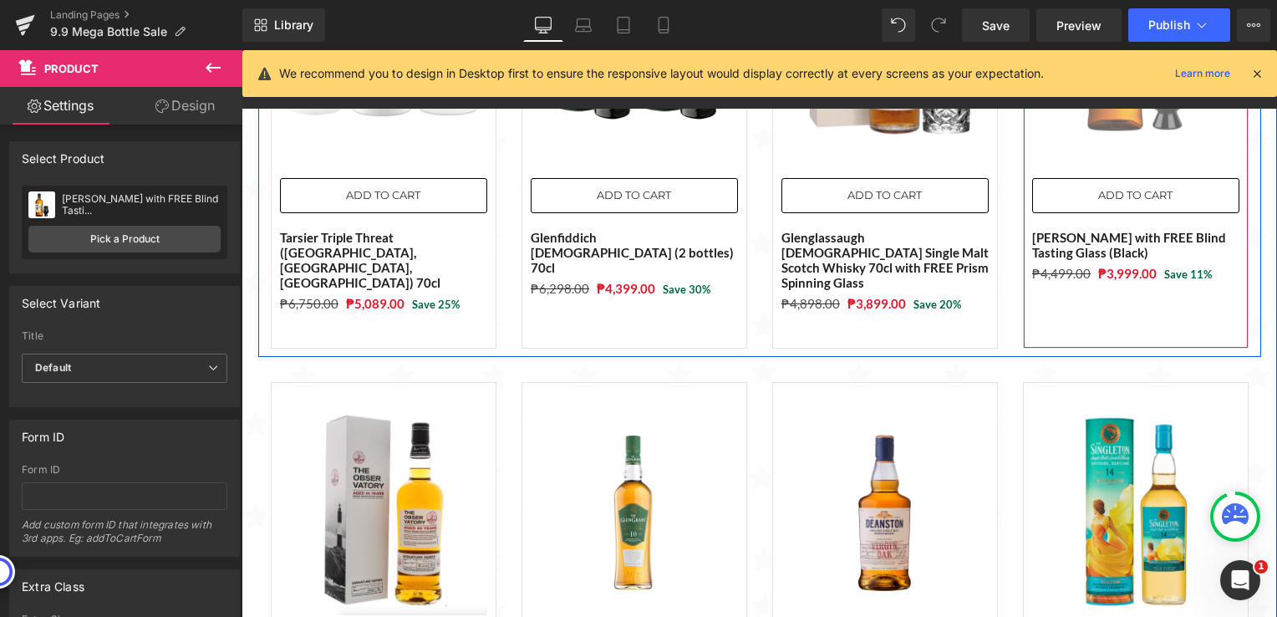
scroll to position [1479, 0]
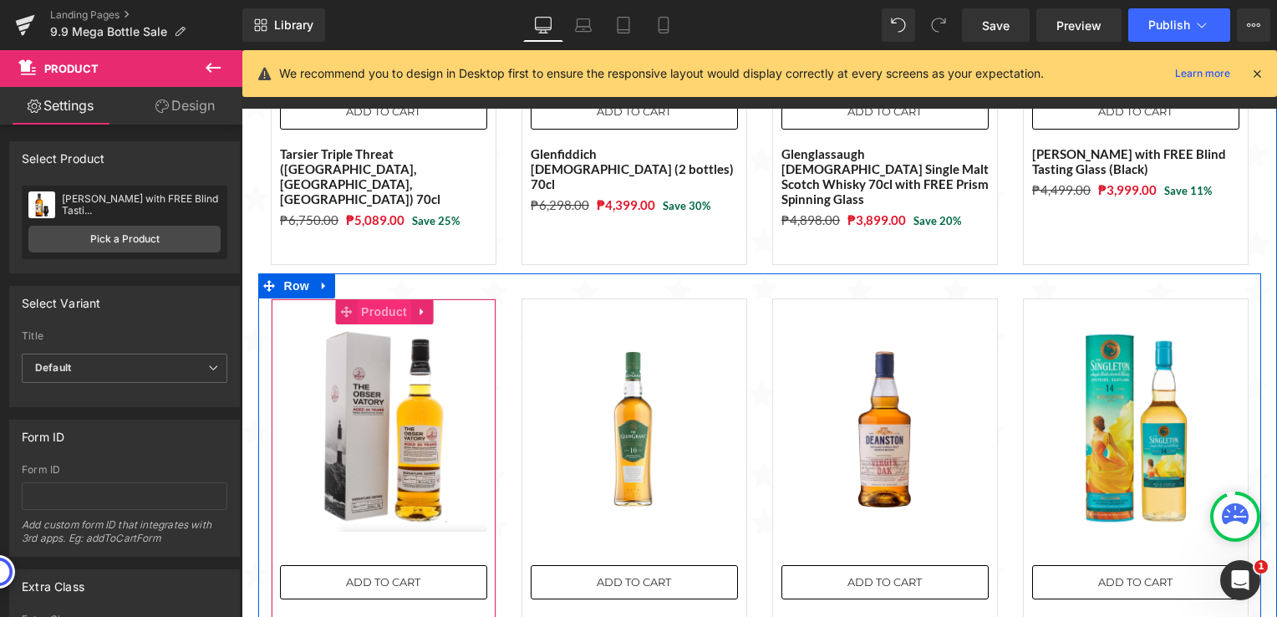
click at [374, 299] on span "Product" at bounding box center [384, 311] width 54 height 25
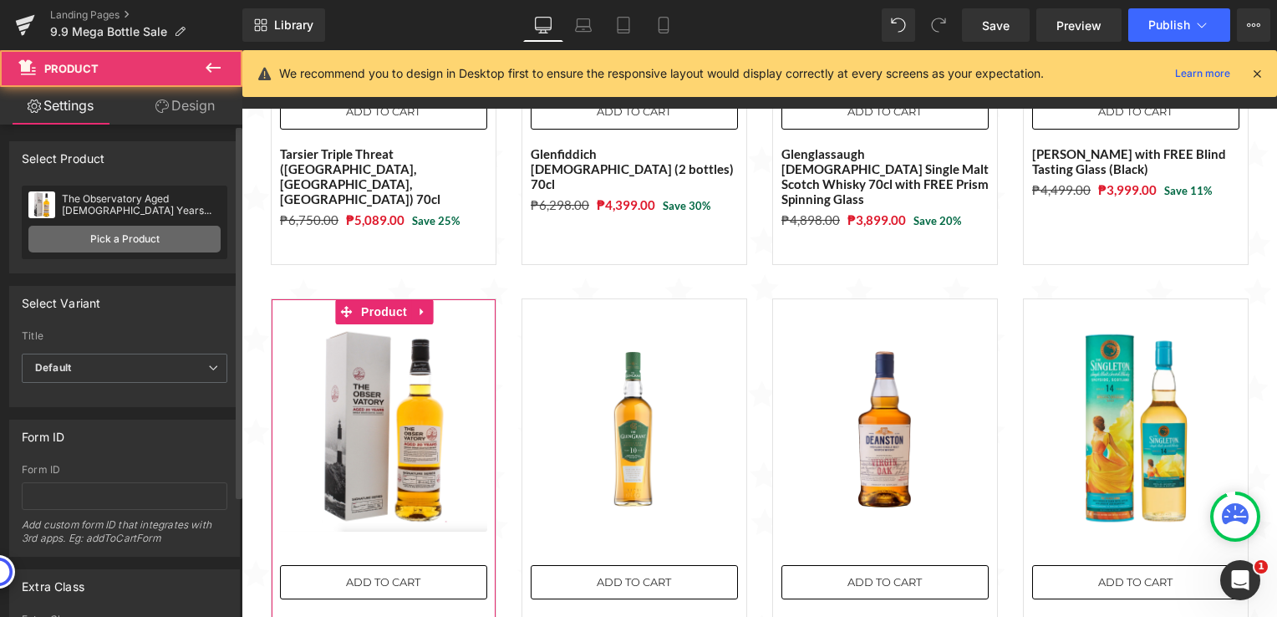
click at [165, 242] on link "Pick a Product" at bounding box center [124, 239] width 192 height 27
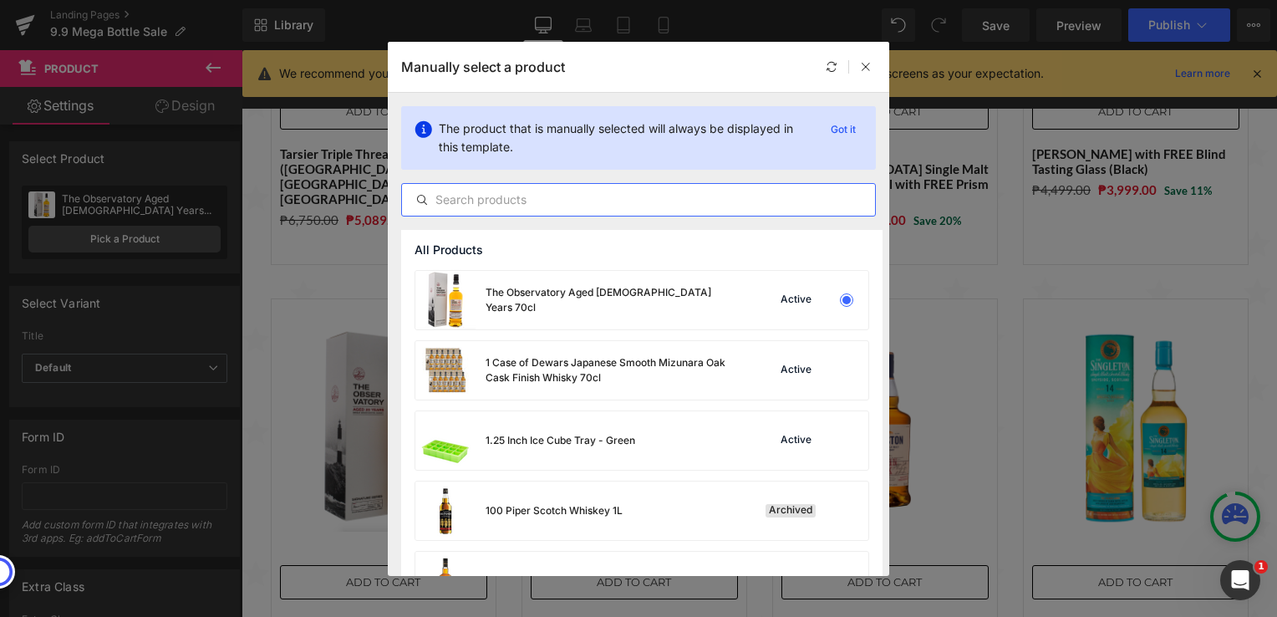
click at [544, 206] on input "text" at bounding box center [638, 200] width 473 height 20
paste input "Kurayoshi Pure Malt Whisky 70cl"
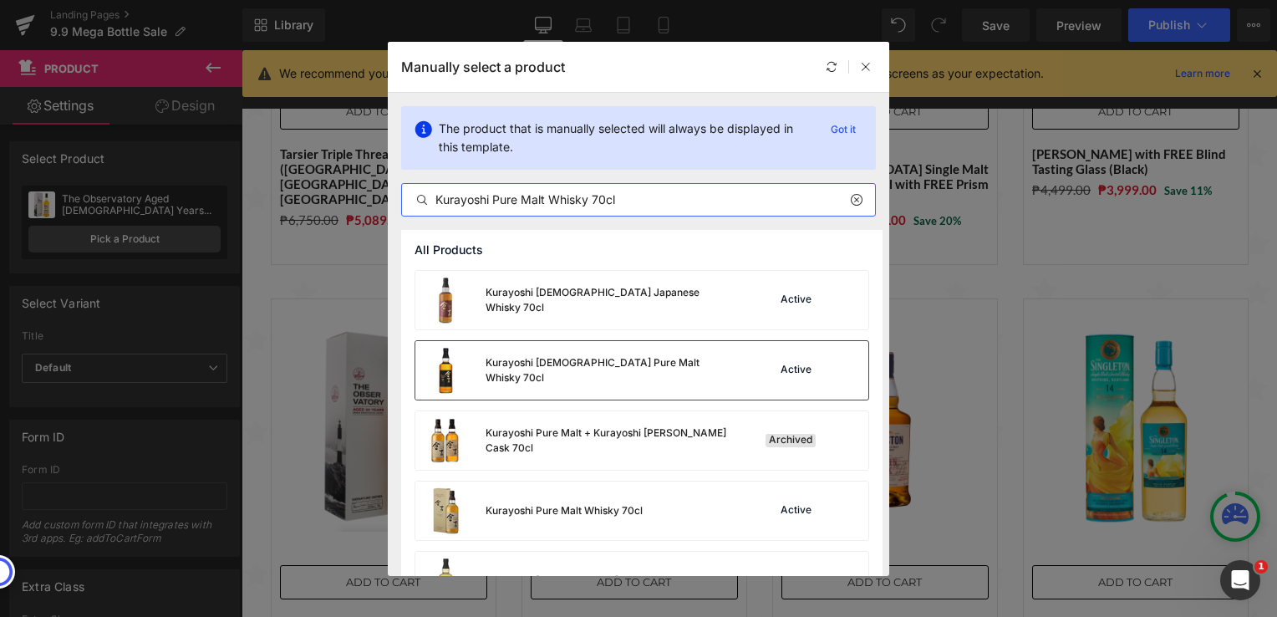
scroll to position [48, 0]
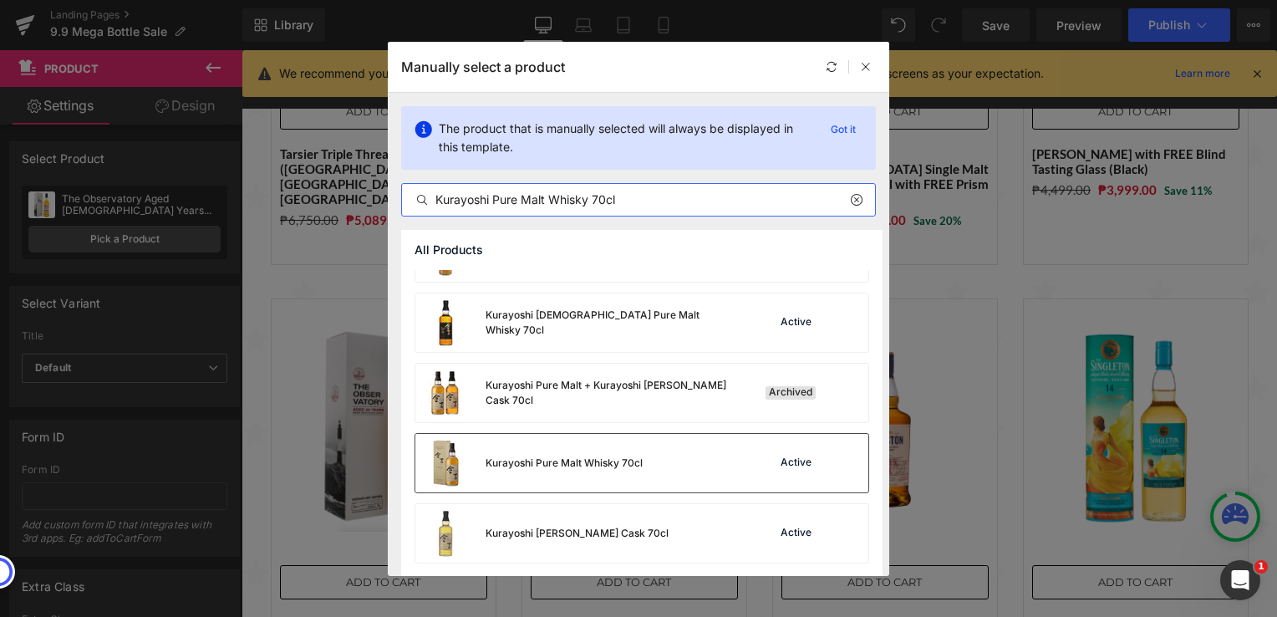
type input "Kurayoshi Pure Malt Whisky 70cl"
click at [626, 475] on div "Kurayoshi Pure Malt Whisky 70cl" at bounding box center [528, 463] width 227 height 59
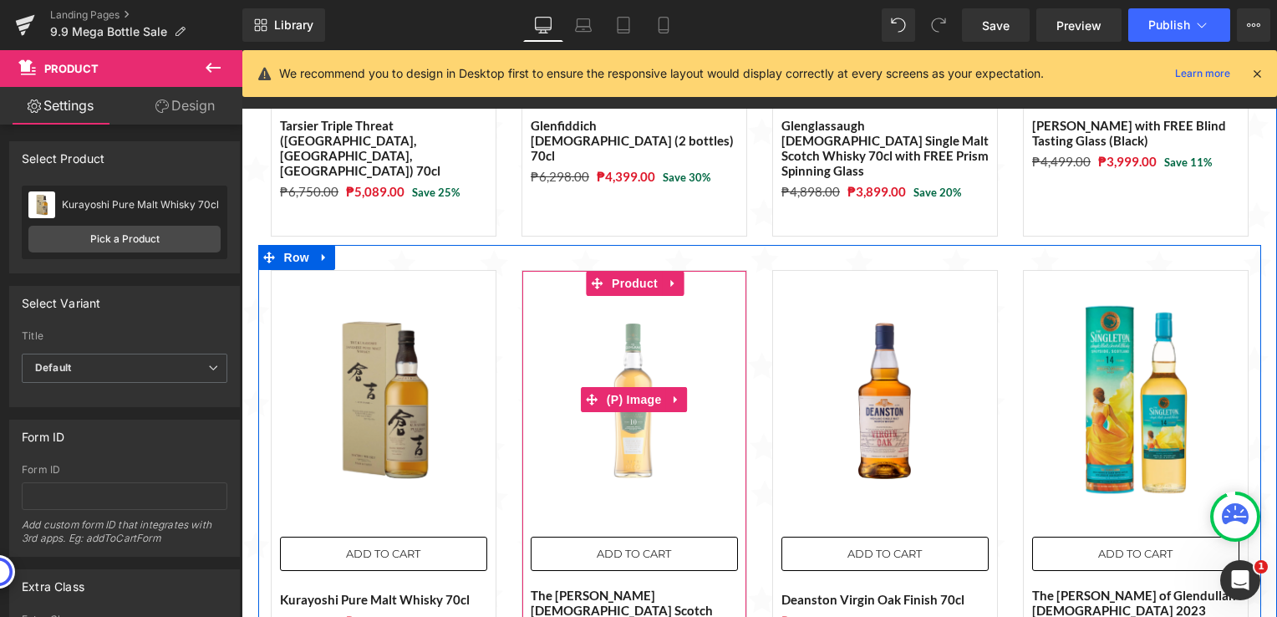
scroll to position [1479, 0]
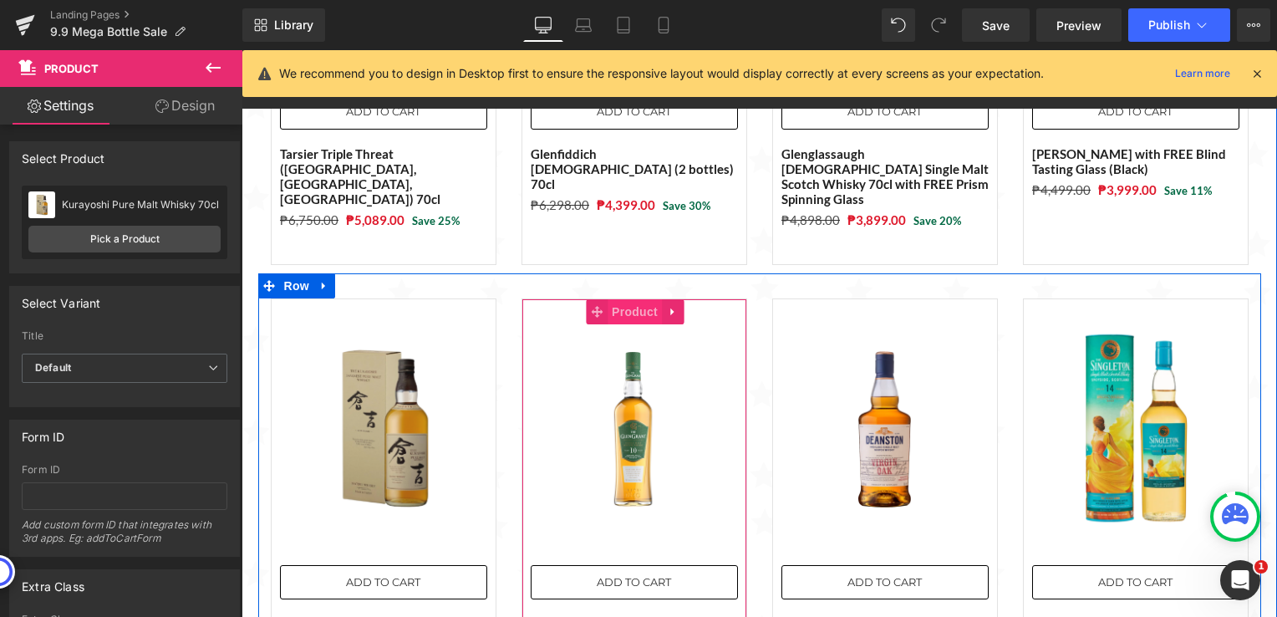
click at [618, 299] on span "Product" at bounding box center [635, 311] width 54 height 25
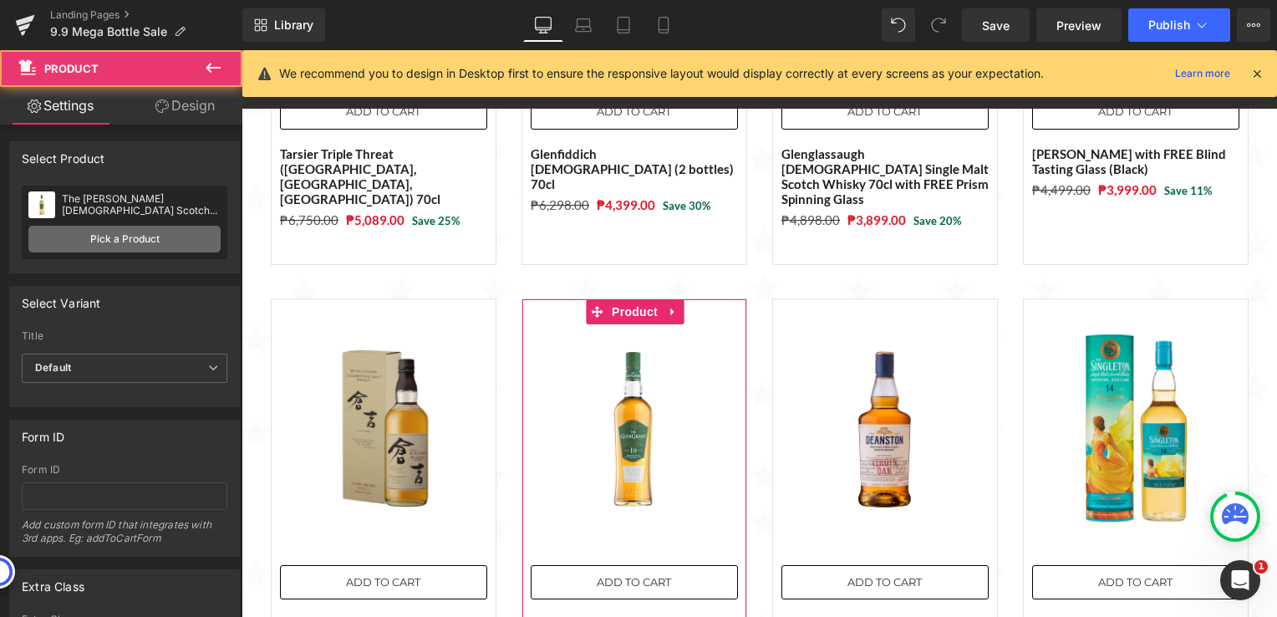
click at [147, 239] on link "Pick a Product" at bounding box center [124, 239] width 192 height 27
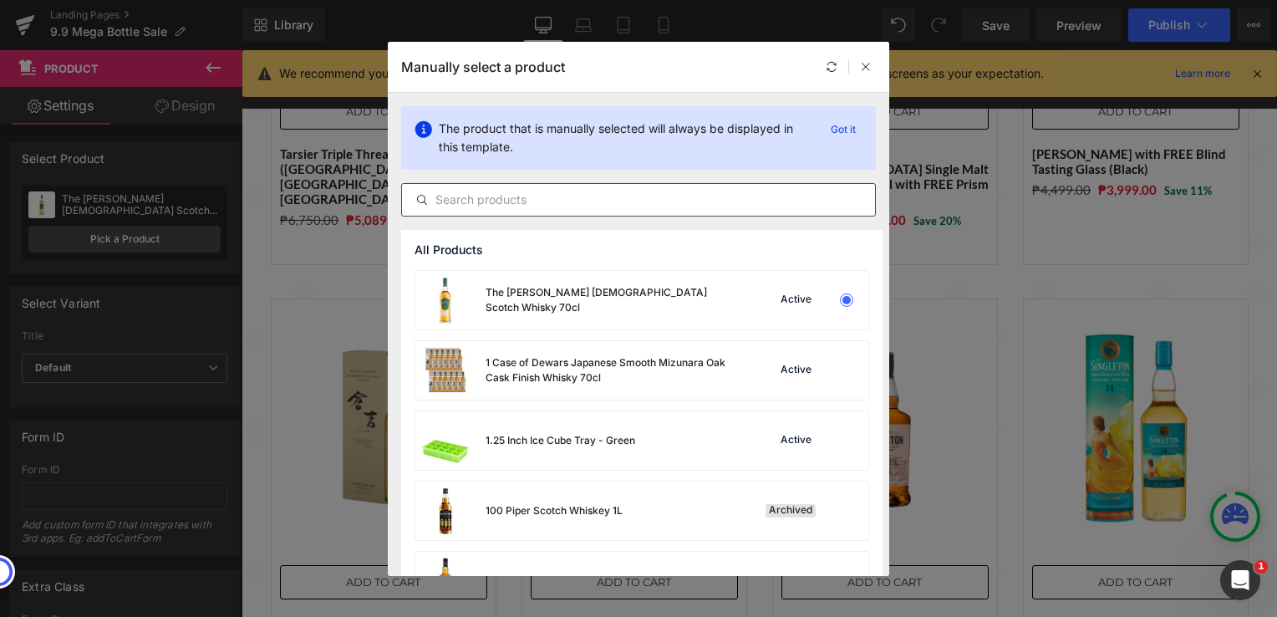
click at [556, 195] on input "text" at bounding box center [638, 200] width 473 height 20
paste input "GlenAllachie [DEMOGRAPHIC_DATA] 70cl"
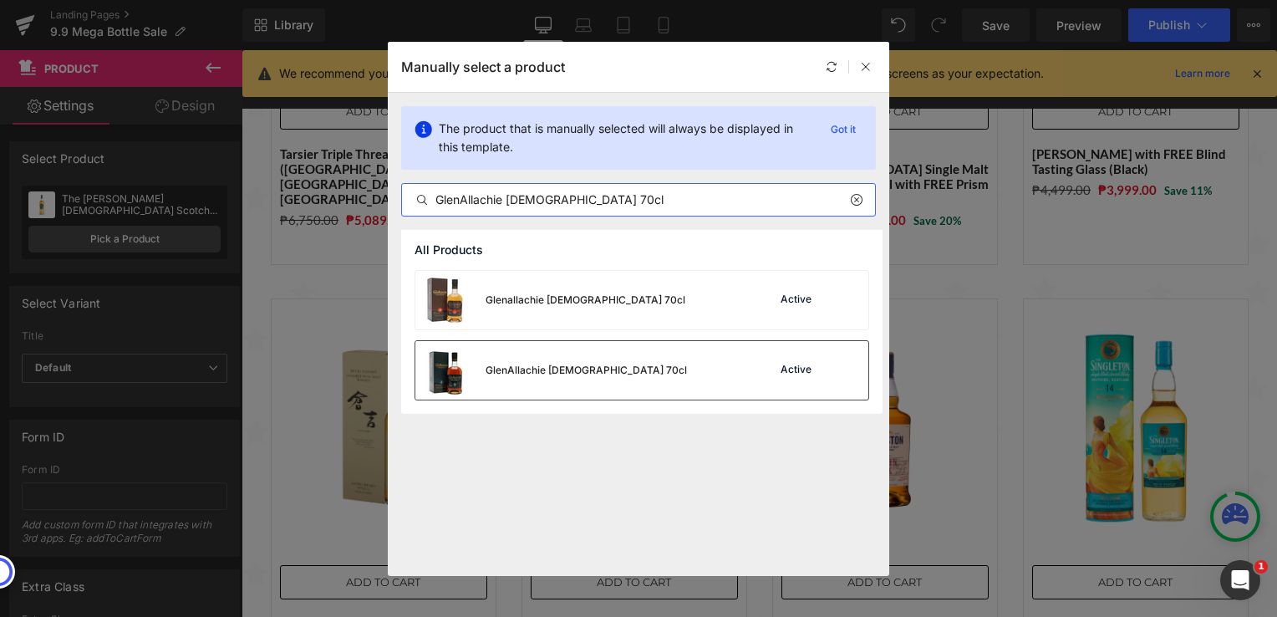
type input "GlenAllachie [DEMOGRAPHIC_DATA] 70cl"
click at [571, 360] on div "GlenAllachie [DEMOGRAPHIC_DATA] 70cl" at bounding box center [551, 370] width 272 height 59
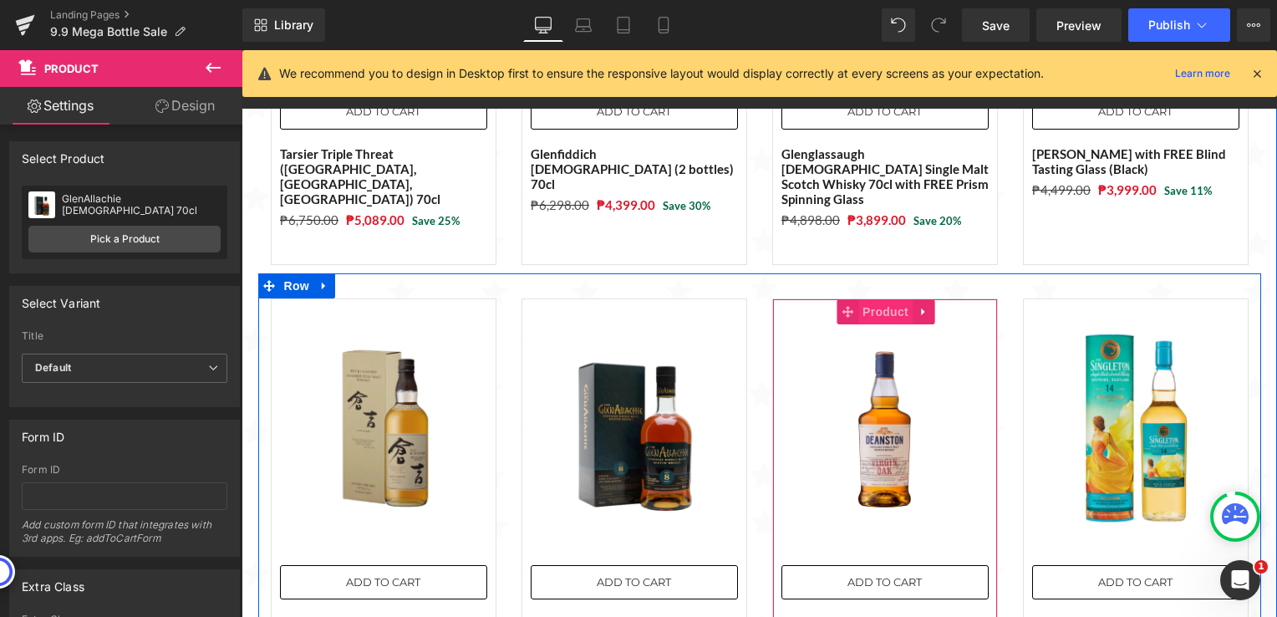
click at [878, 299] on span "Product" at bounding box center [885, 311] width 54 height 25
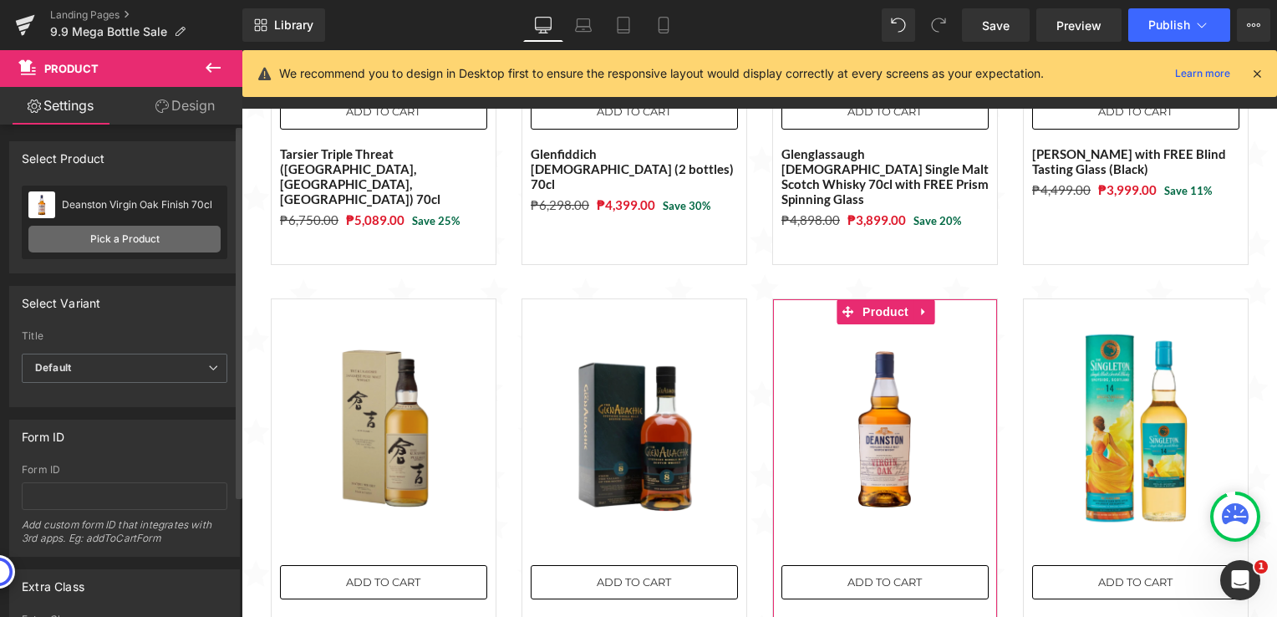
click at [154, 237] on link "Pick a Product" at bounding box center [124, 239] width 192 height 27
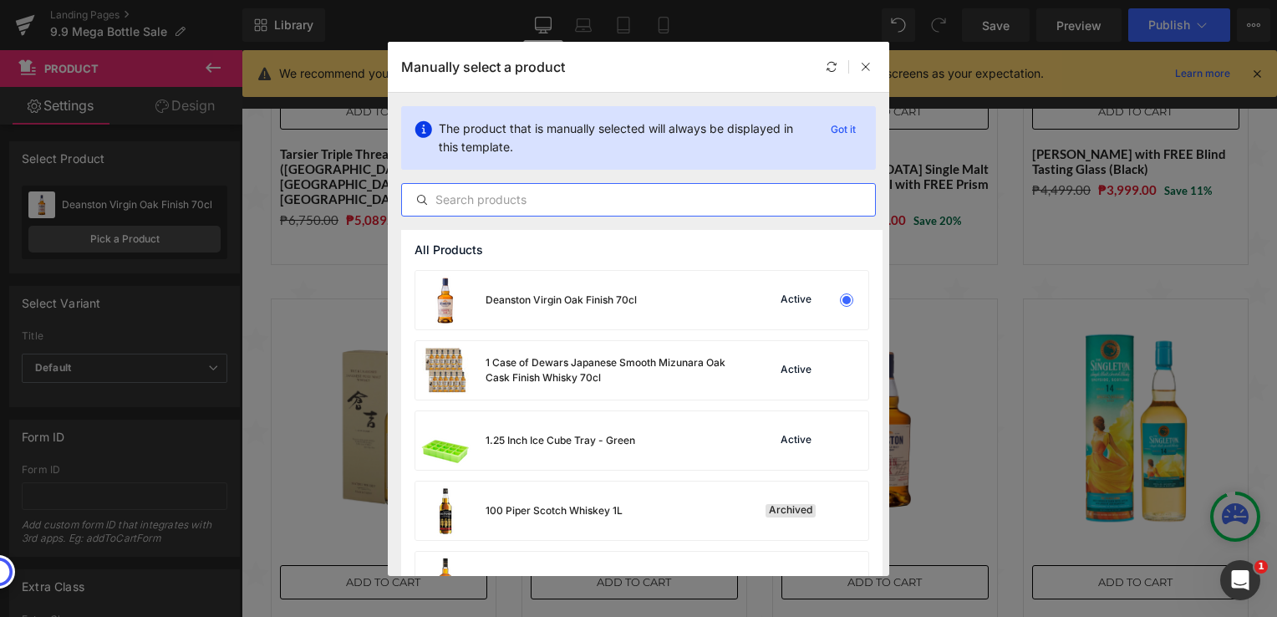
click at [528, 199] on input "text" at bounding box center [638, 200] width 473 height 20
paste input "Tomatin Legacy Single Malt Scotch Whisky 70cl"
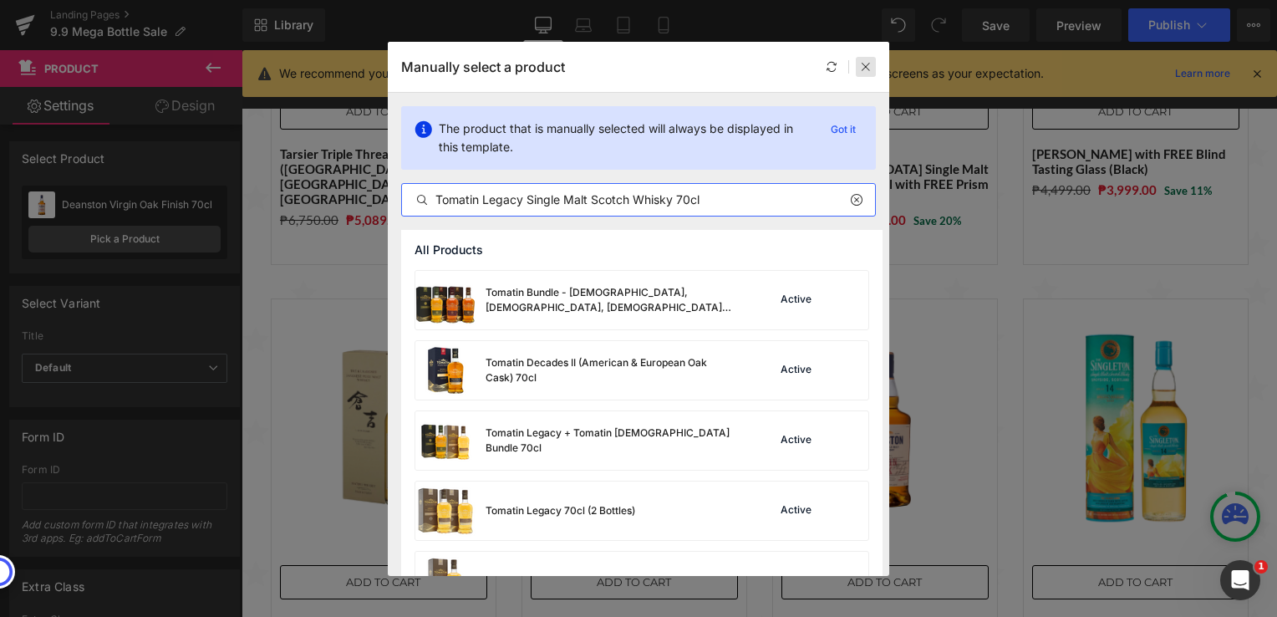
type input "Tomatin Legacy Single Malt Scotch Whisky 70cl"
click at [865, 70] on icon at bounding box center [866, 67] width 12 height 12
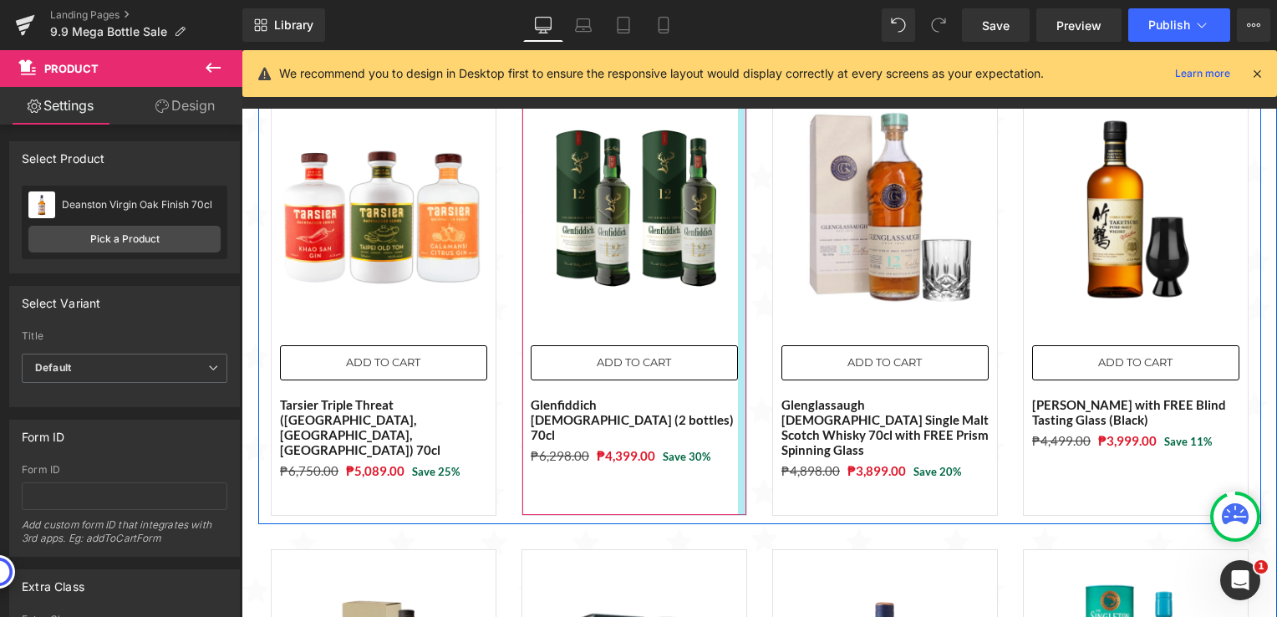
scroll to position [1144, 0]
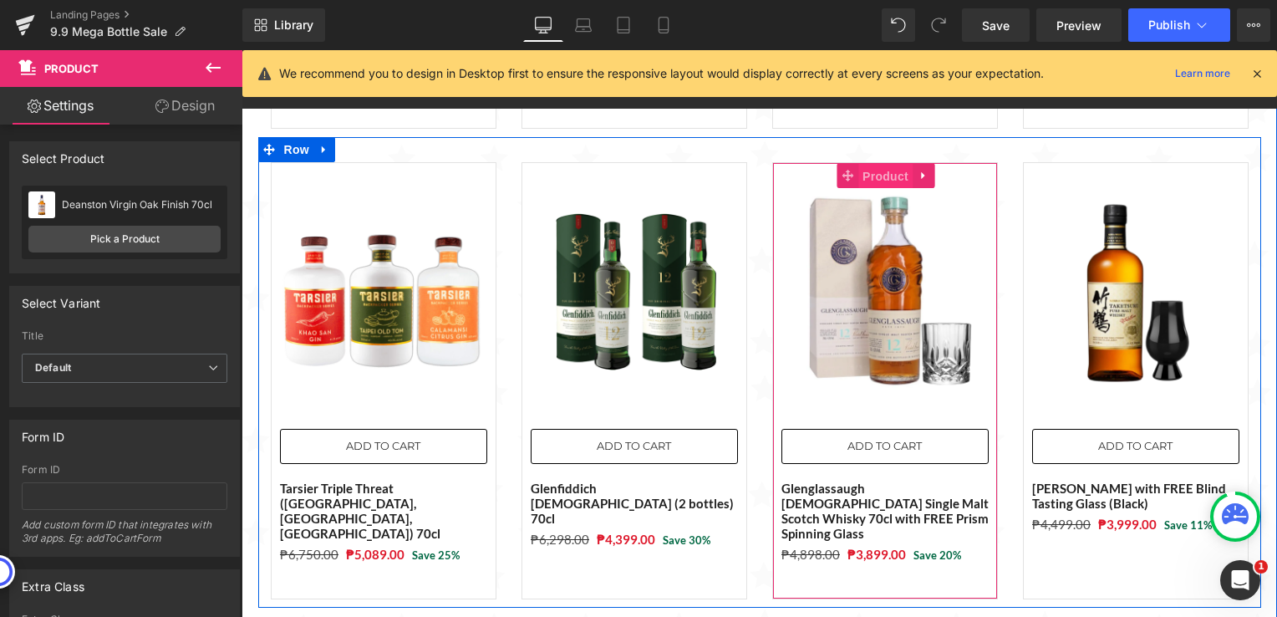
click at [864, 164] on span "Product" at bounding box center [885, 176] width 54 height 25
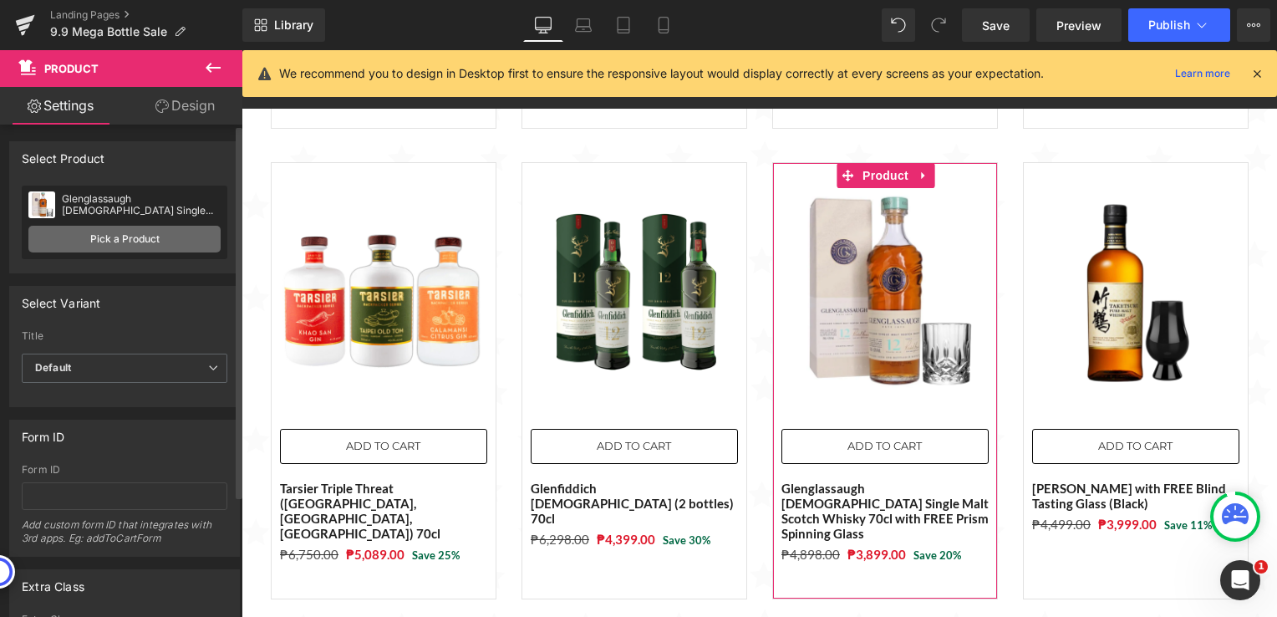
click at [181, 236] on link "Pick a Product" at bounding box center [124, 239] width 192 height 27
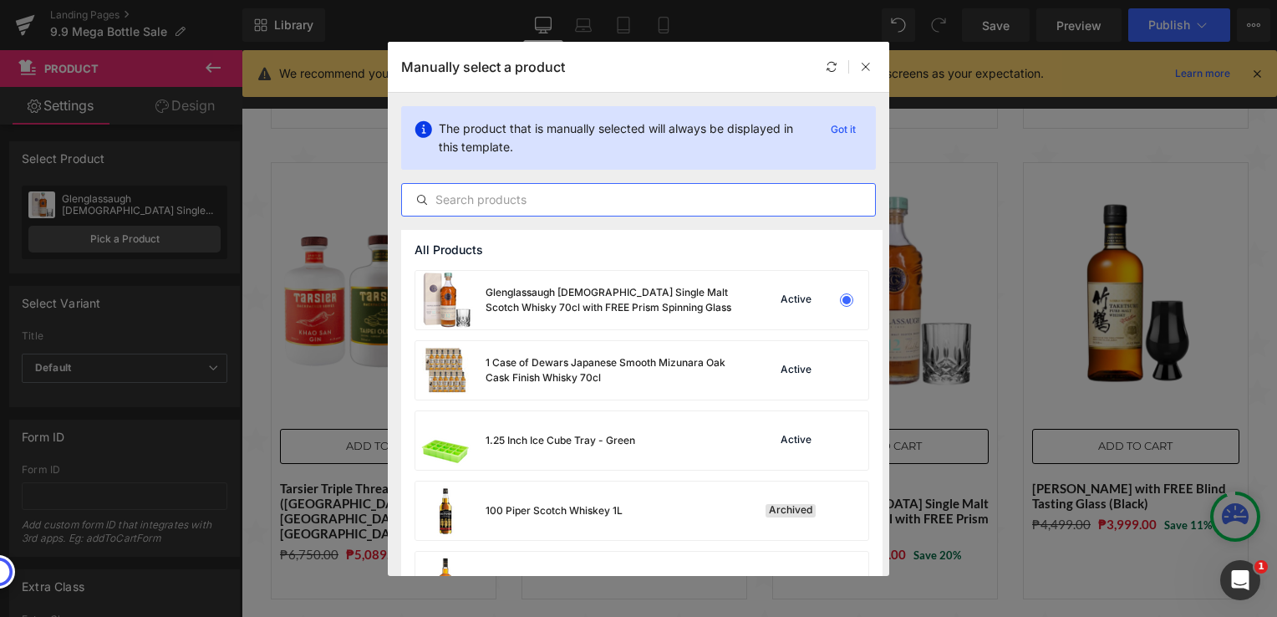
click at [599, 202] on input "text" at bounding box center [638, 200] width 473 height 20
paste input "[PERSON_NAME] with FREE Blind Tasting Glass (Black)"
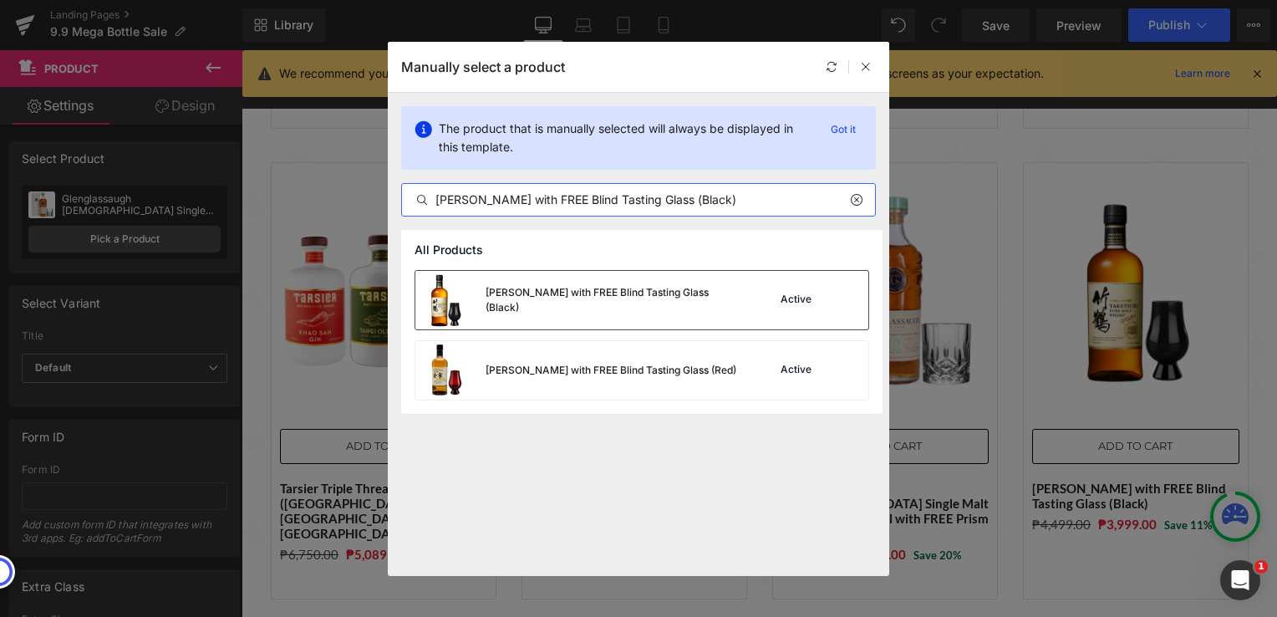
type input "[PERSON_NAME] with FREE Blind Tasting Glass (Black)"
click at [637, 311] on div "[PERSON_NAME] with FREE Blind Tasting Glass (Black)" at bounding box center [611, 300] width 251 height 30
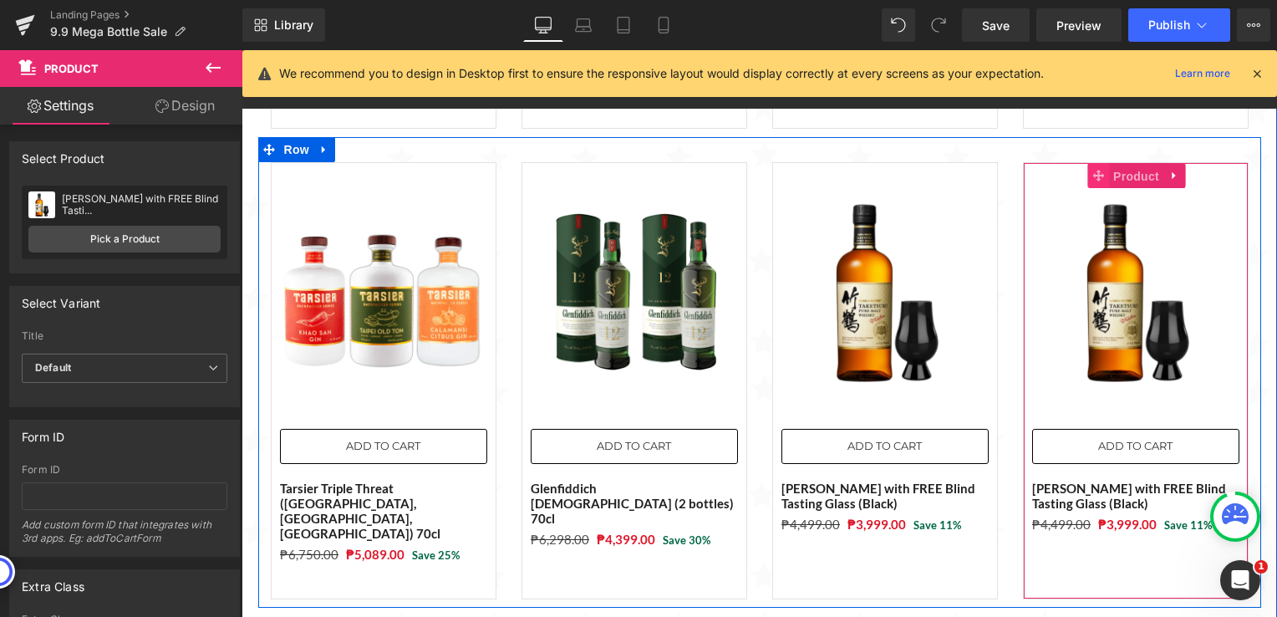
click at [1110, 164] on span "Product" at bounding box center [1136, 176] width 54 height 25
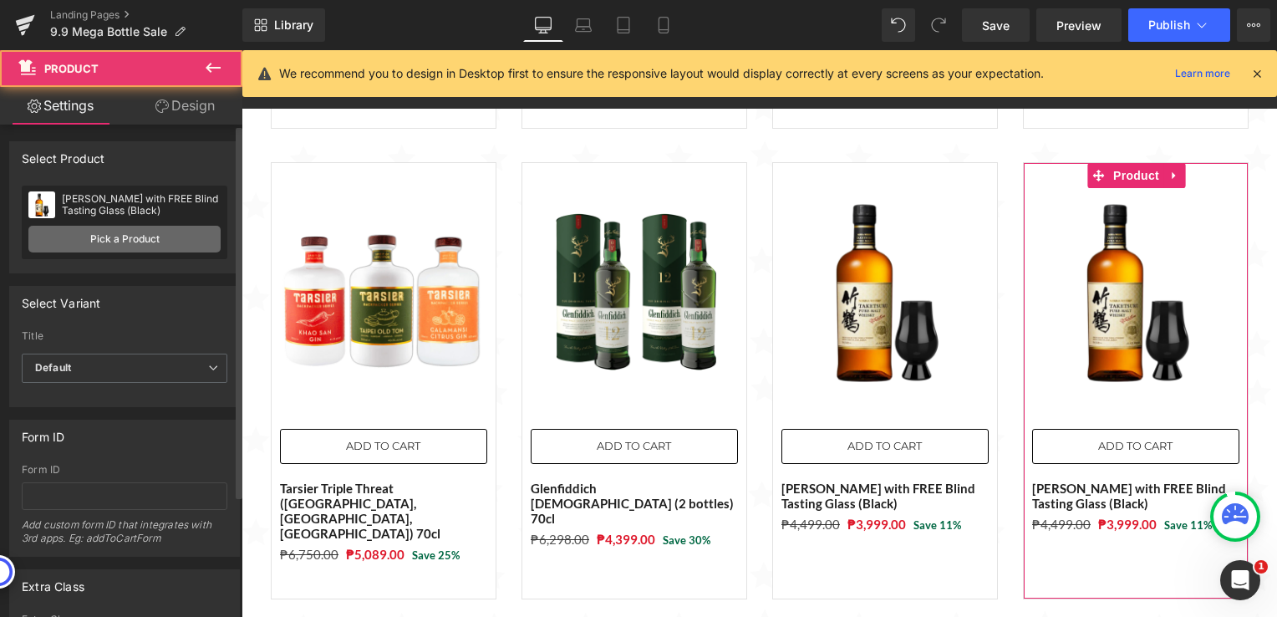
click at [74, 242] on link "Pick a Product" at bounding box center [124, 239] width 192 height 27
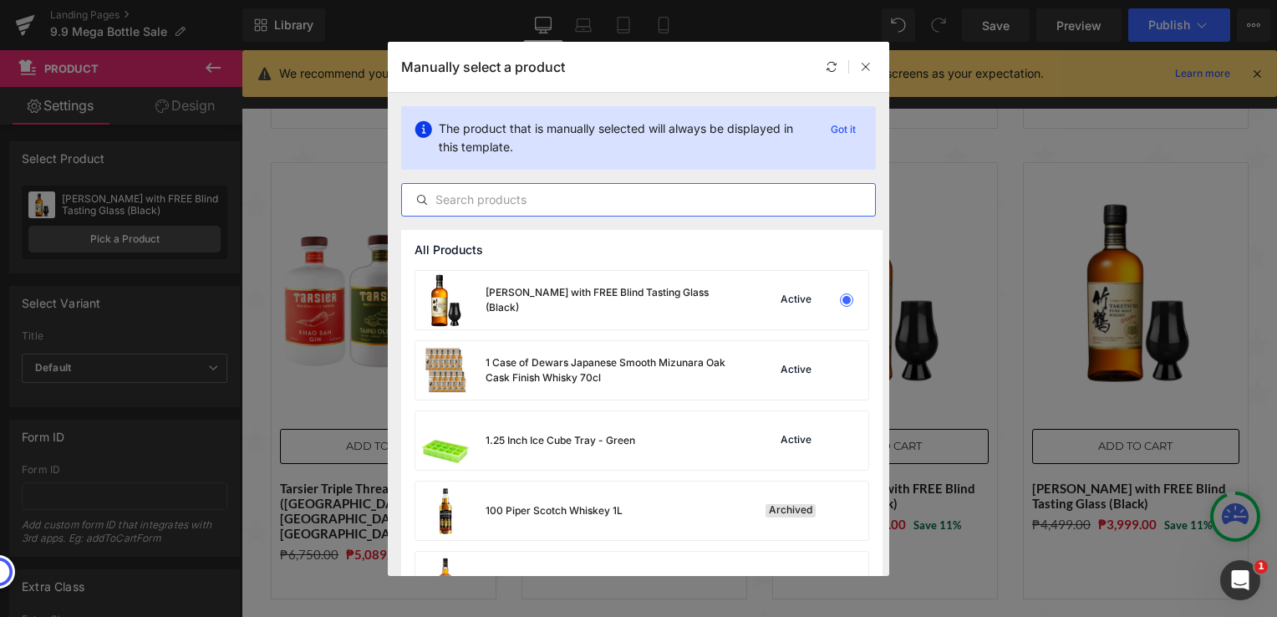
click at [497, 199] on input "text" at bounding box center [638, 200] width 473 height 20
paste input "Glenglassaugh [DEMOGRAPHIC_DATA] Single Malt Scotch Whisky 70cl with FREE Prism…"
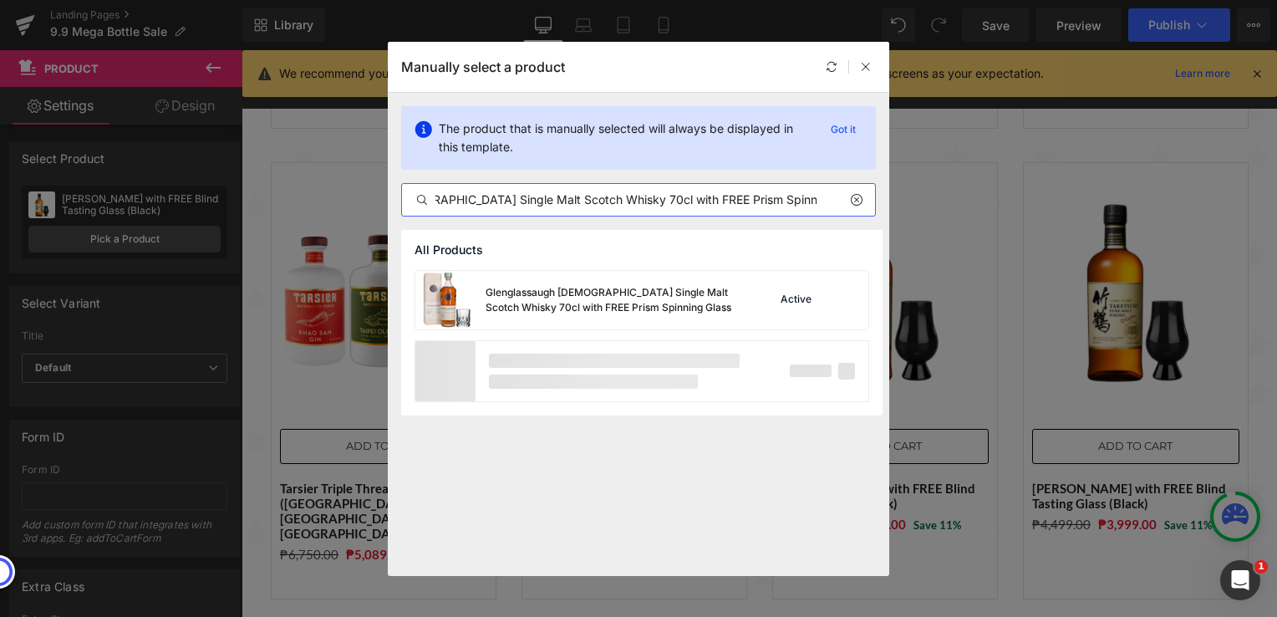
scroll to position [0, 127]
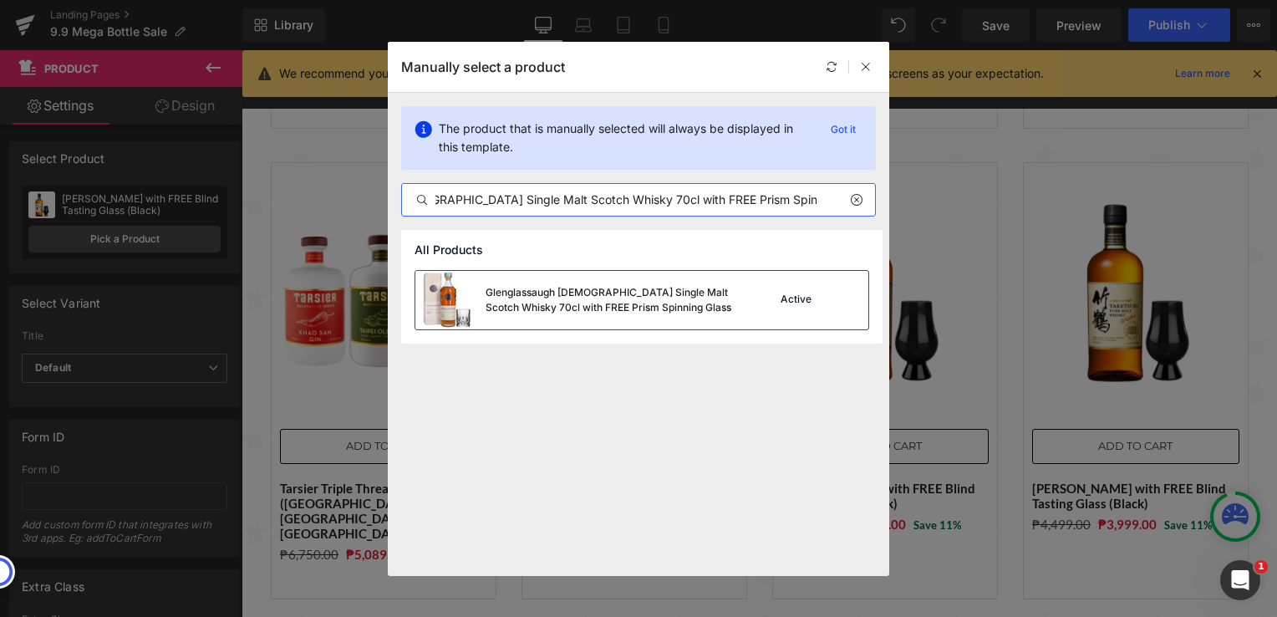
type input "Glenglassaugh [DEMOGRAPHIC_DATA] Single Malt Scotch Whisky 70cl with FREE Prism…"
click at [560, 300] on div "Glenglassaugh [DEMOGRAPHIC_DATA] Single Malt Scotch Whisky 70cl with FREE Prism…" at bounding box center [611, 300] width 251 height 30
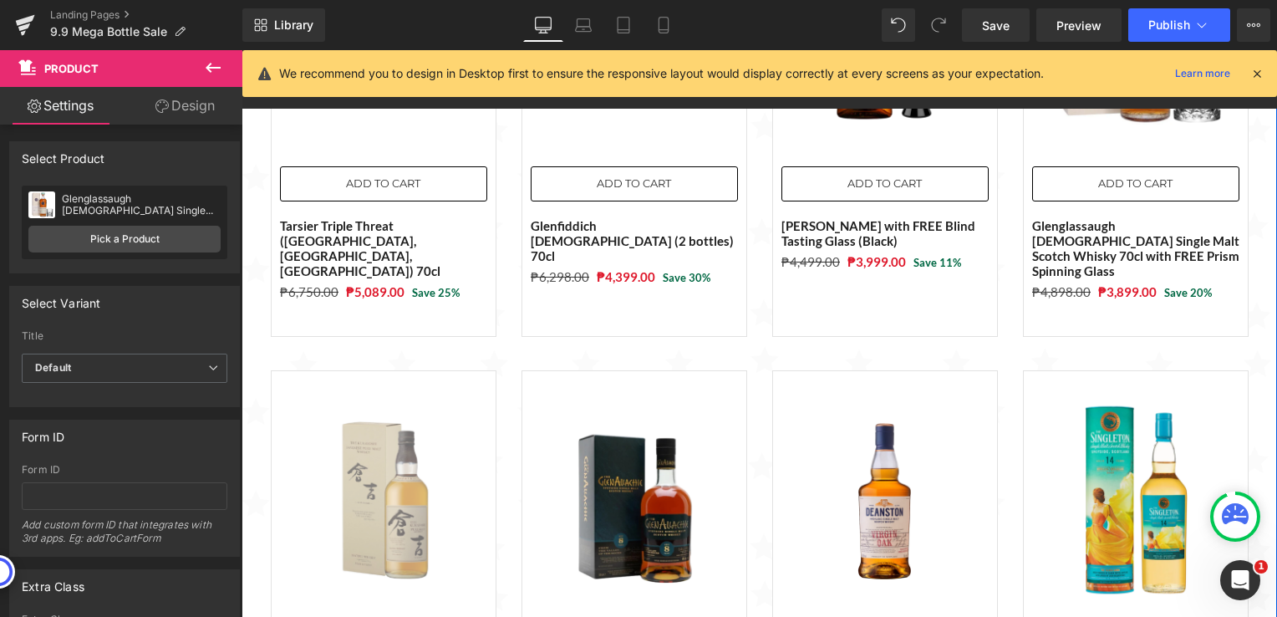
scroll to position [1479, 0]
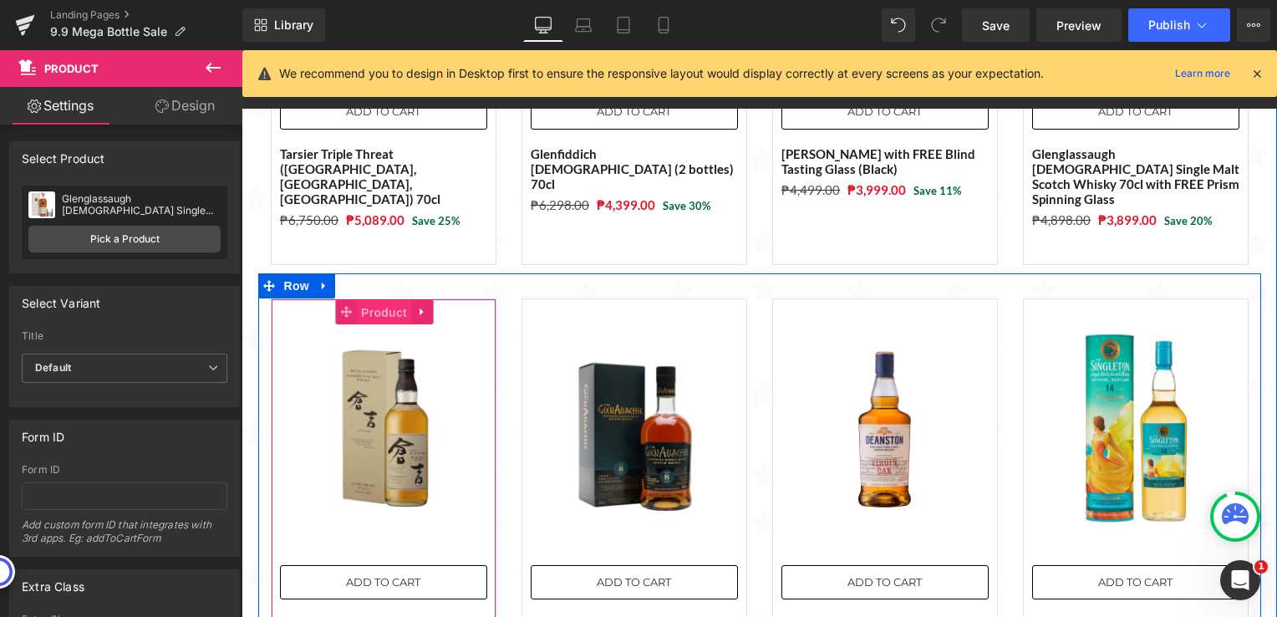
click at [378, 300] on span "Product" at bounding box center [384, 312] width 54 height 25
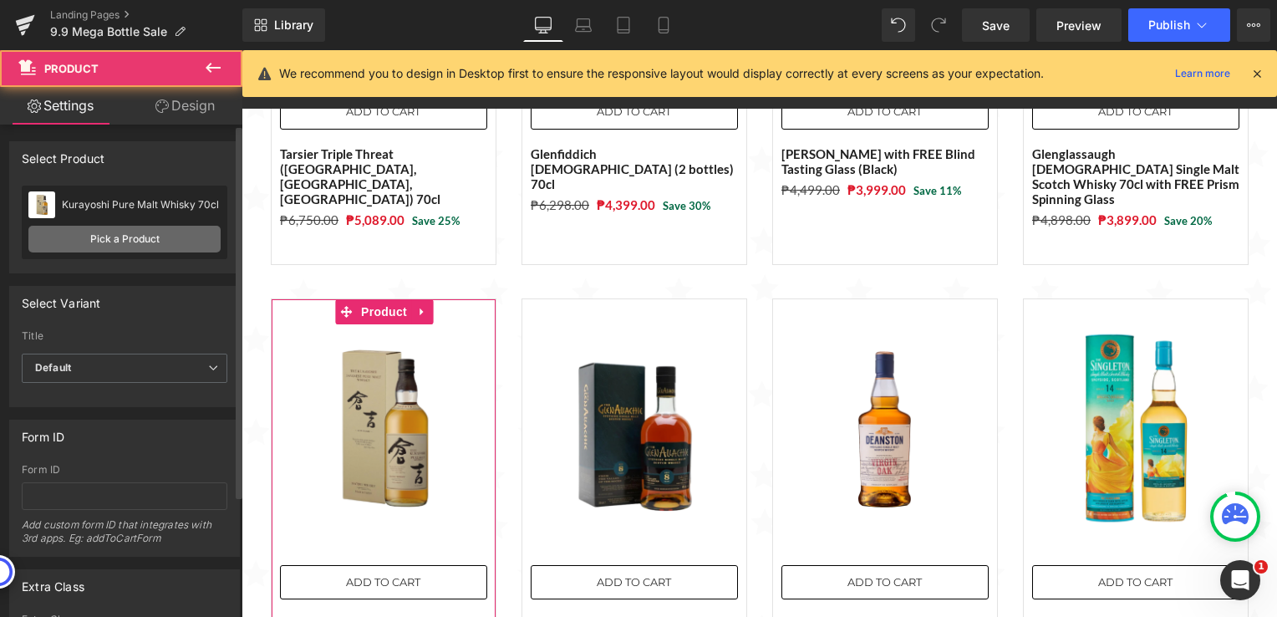
click at [191, 240] on link "Pick a Product" at bounding box center [124, 239] width 192 height 27
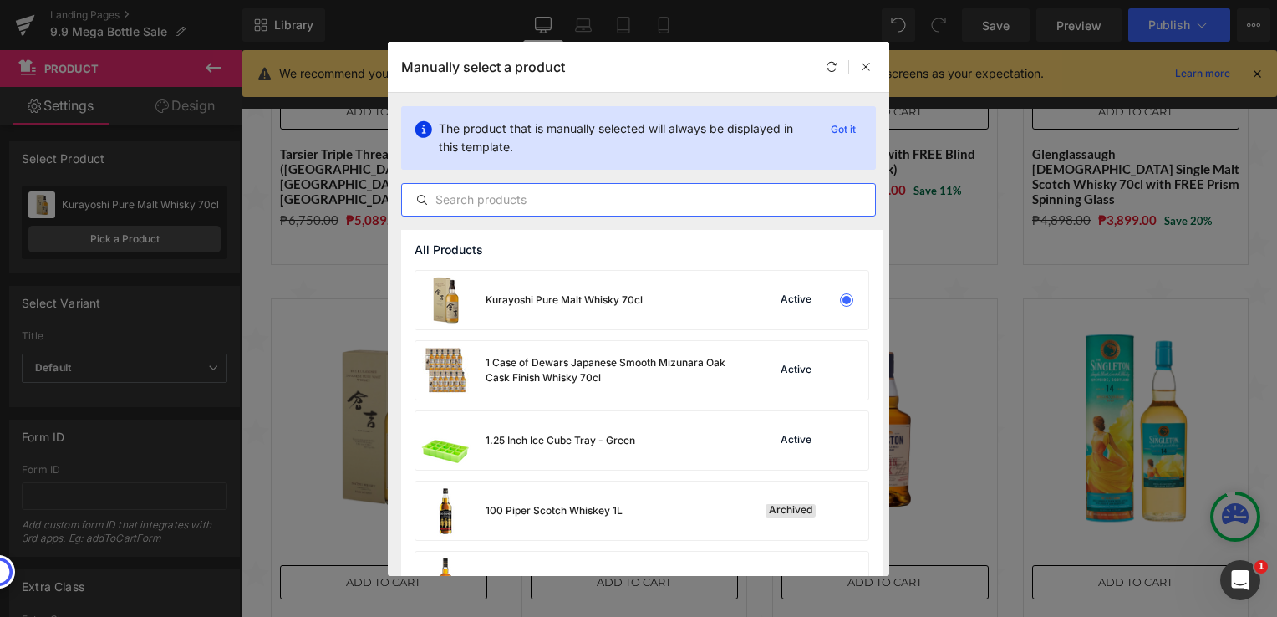
click at [538, 200] on input "text" at bounding box center [638, 200] width 473 height 20
paste input "Tomatin Legacy + Tomatin [DEMOGRAPHIC_DATA] Bundle 70cl"
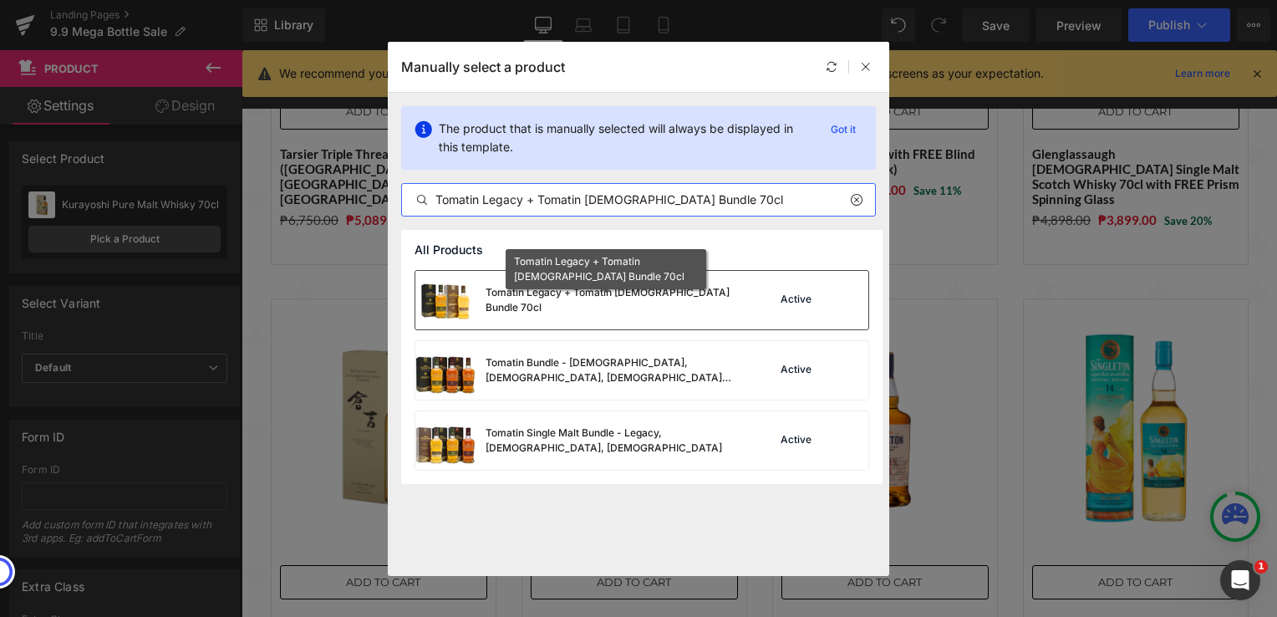
type input "Tomatin Legacy + Tomatin [DEMOGRAPHIC_DATA] Bundle 70cl"
click at [615, 304] on div "Tomatin Legacy + Tomatin [DEMOGRAPHIC_DATA] Bundle 70cl" at bounding box center [611, 300] width 251 height 30
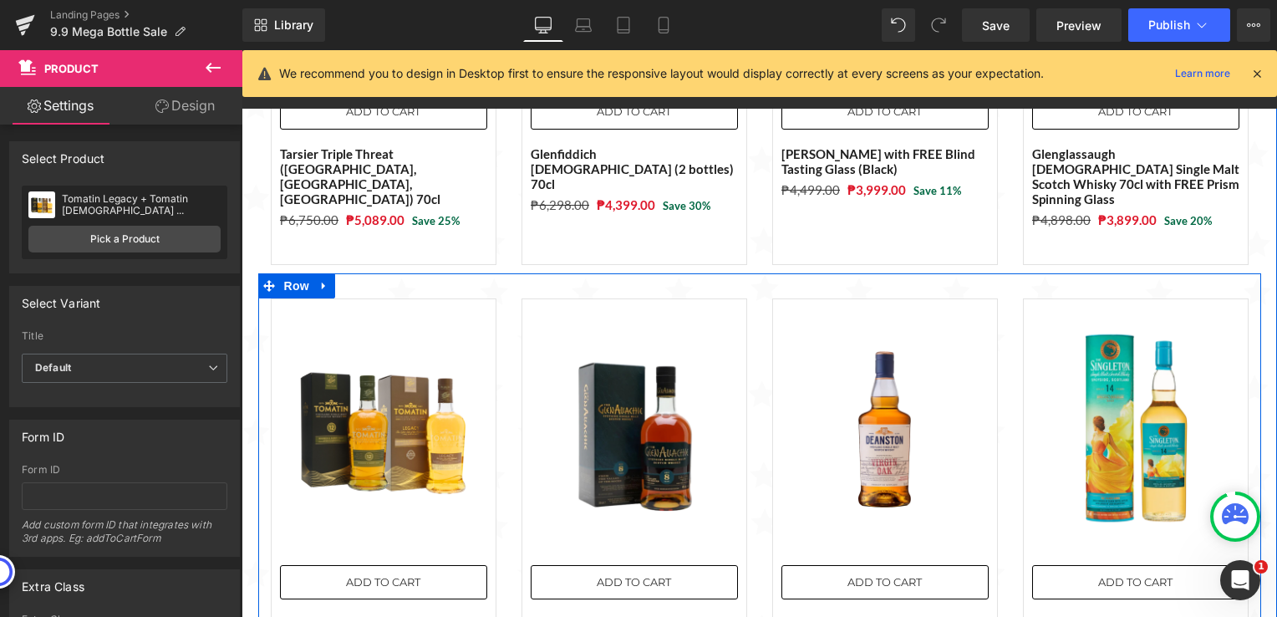
scroll to position [1562, 0]
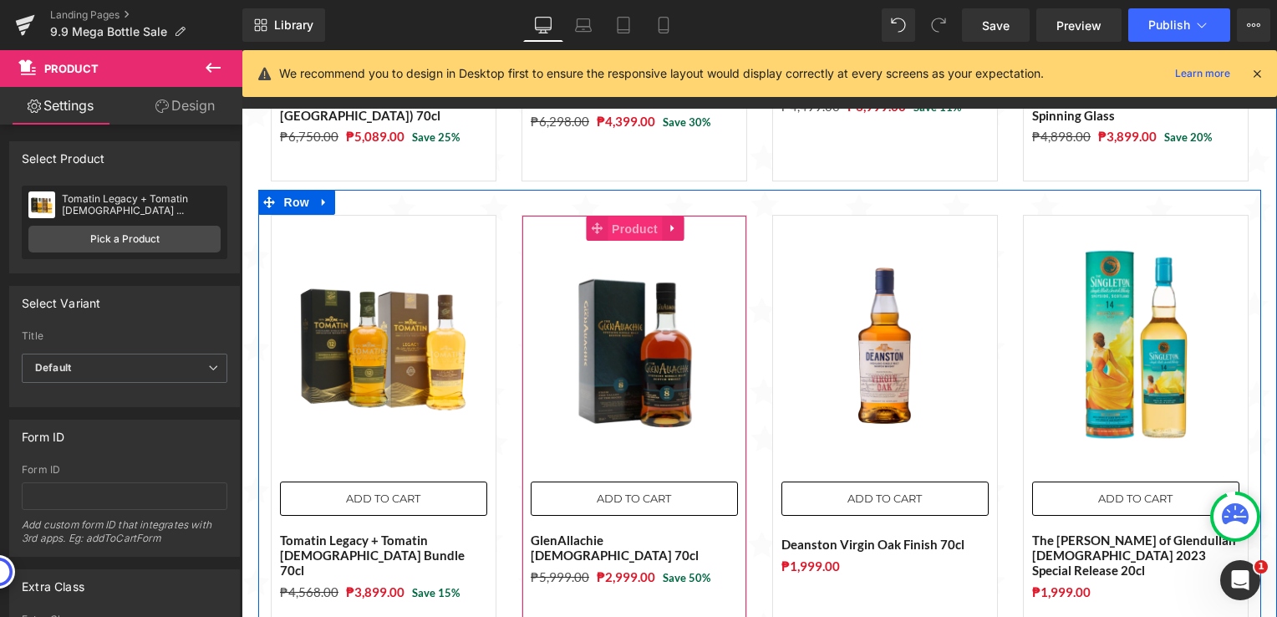
click at [625, 217] on span "Product" at bounding box center [635, 229] width 54 height 25
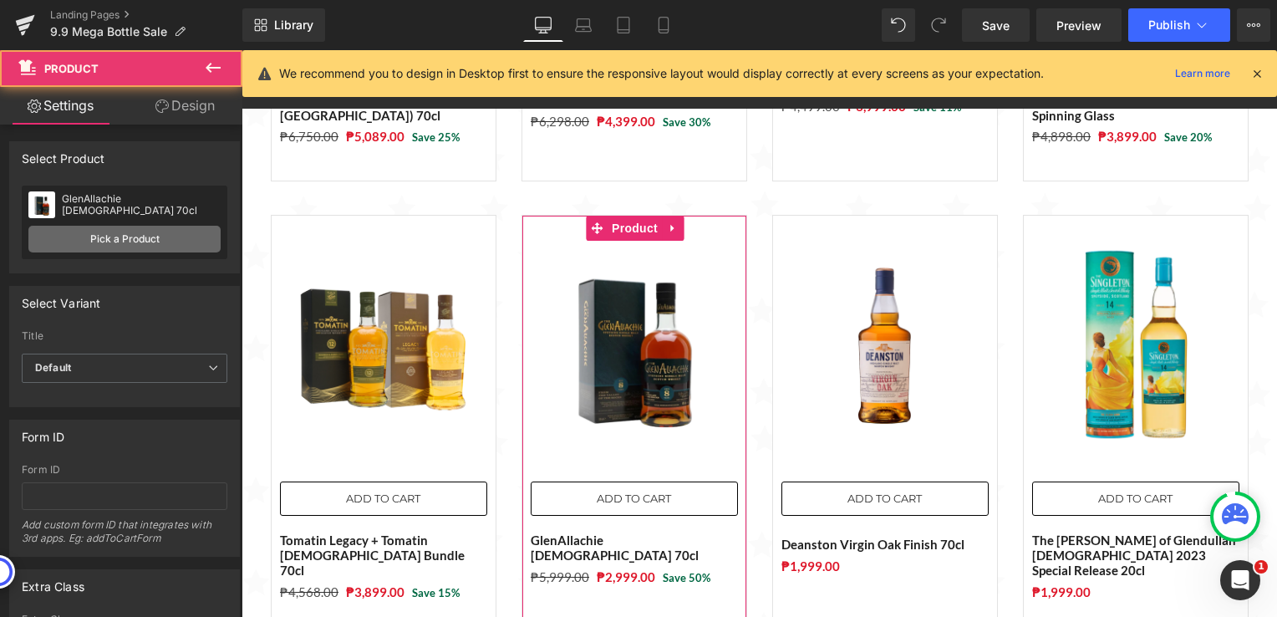
click at [121, 233] on link "Pick a Product" at bounding box center [124, 239] width 192 height 27
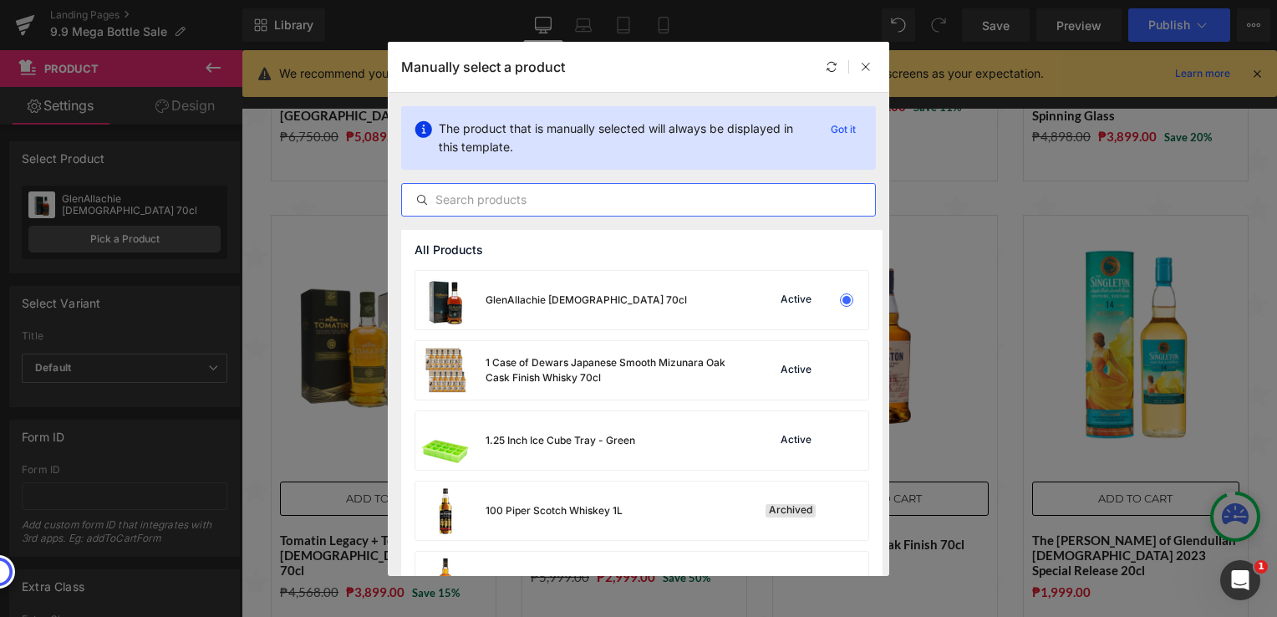
click at [552, 202] on input "text" at bounding box center [638, 200] width 473 height 20
paste input "GlenAllachie [DEMOGRAPHIC_DATA] 70cl"
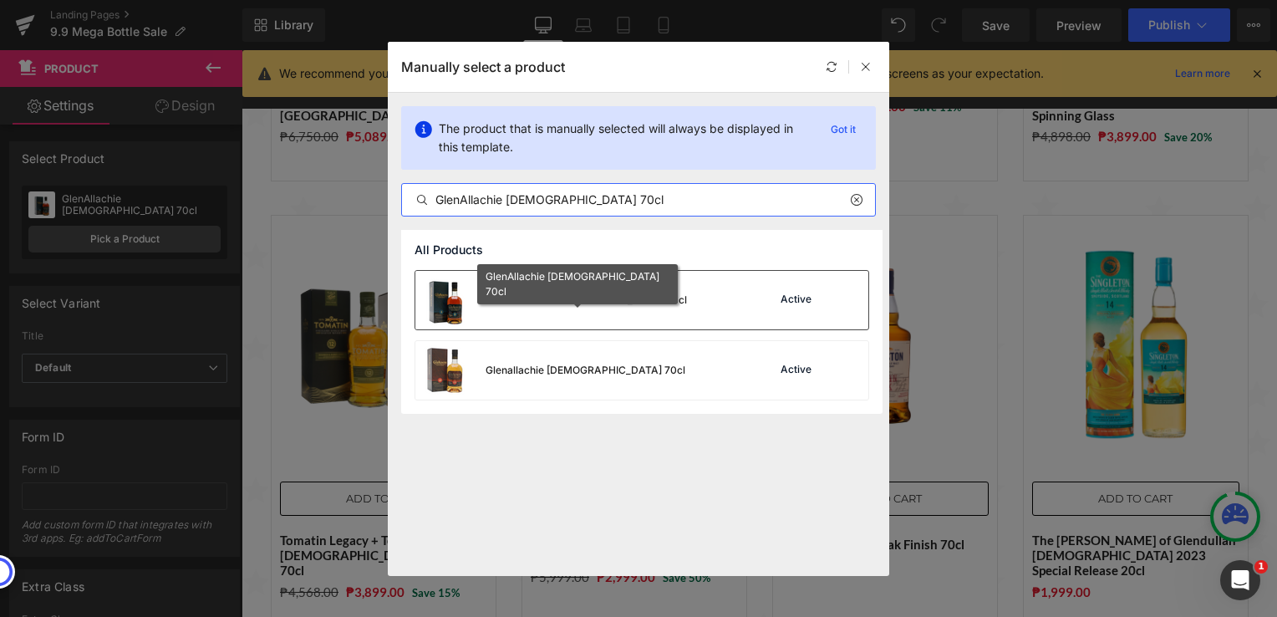
type input "GlenAllachie [DEMOGRAPHIC_DATA] 70cl"
click at [592, 303] on div "GlenAllachie [DEMOGRAPHIC_DATA] 70cl" at bounding box center [586, 300] width 201 height 15
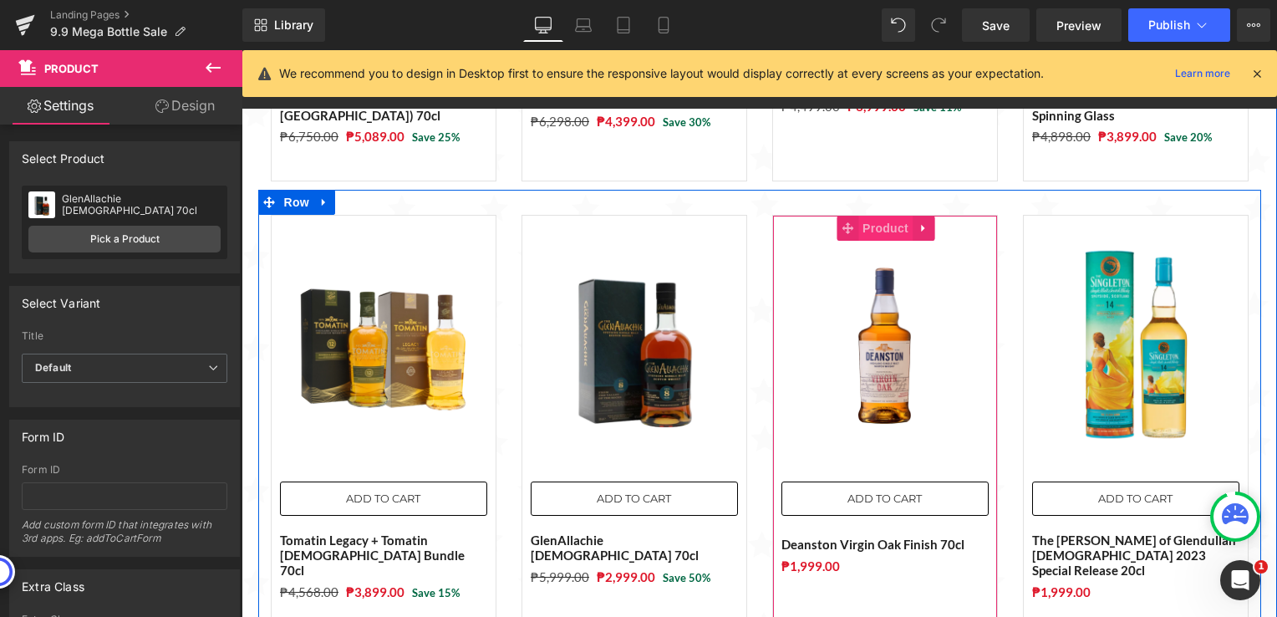
click at [879, 216] on span "Product" at bounding box center [885, 228] width 54 height 25
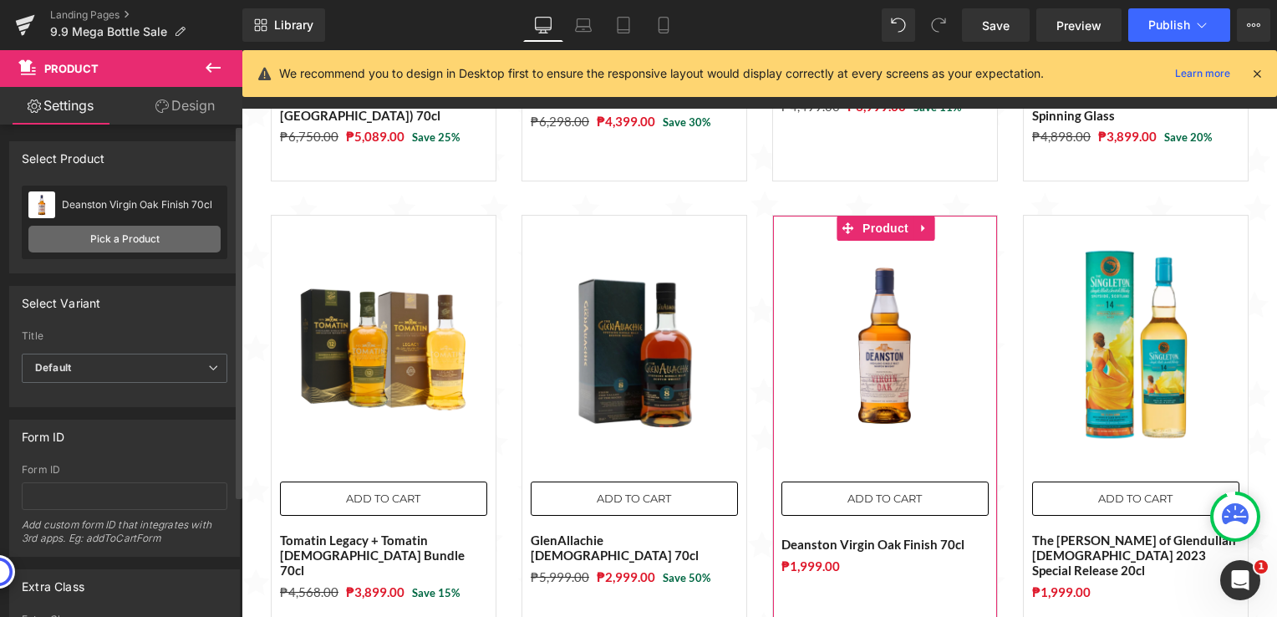
click at [163, 247] on link "Pick a Product" at bounding box center [124, 239] width 192 height 27
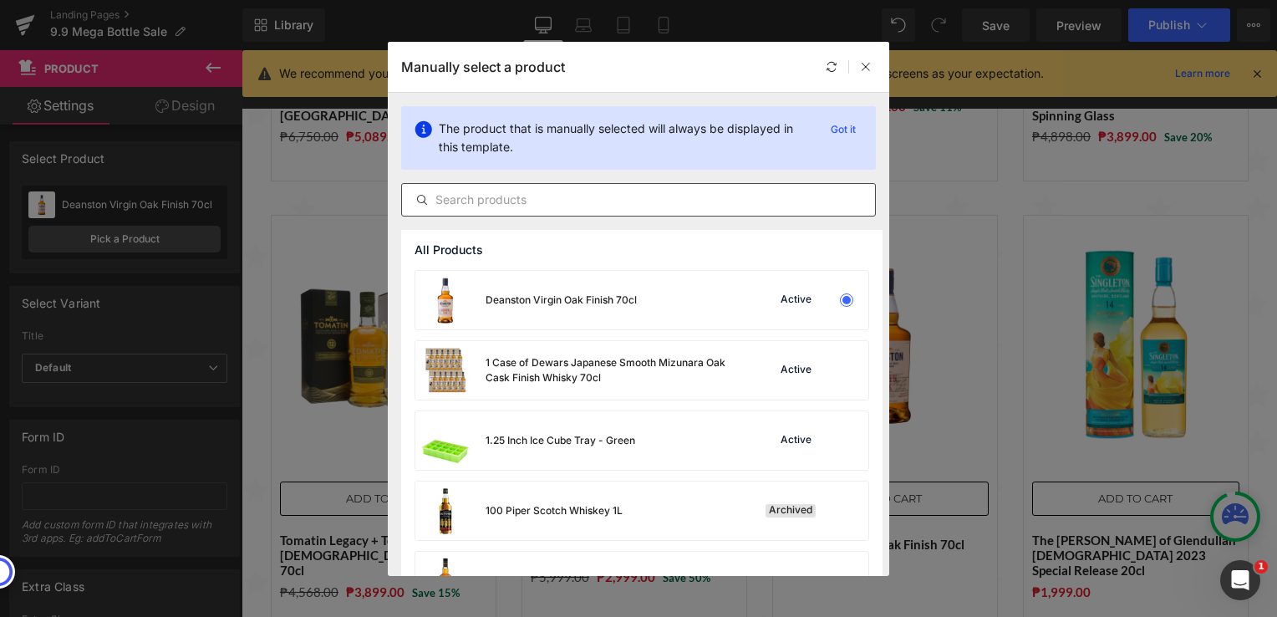
click at [502, 191] on input "text" at bounding box center [638, 200] width 473 height 20
paste input "Kurayoshi Pure Malt Whisky 70cl"
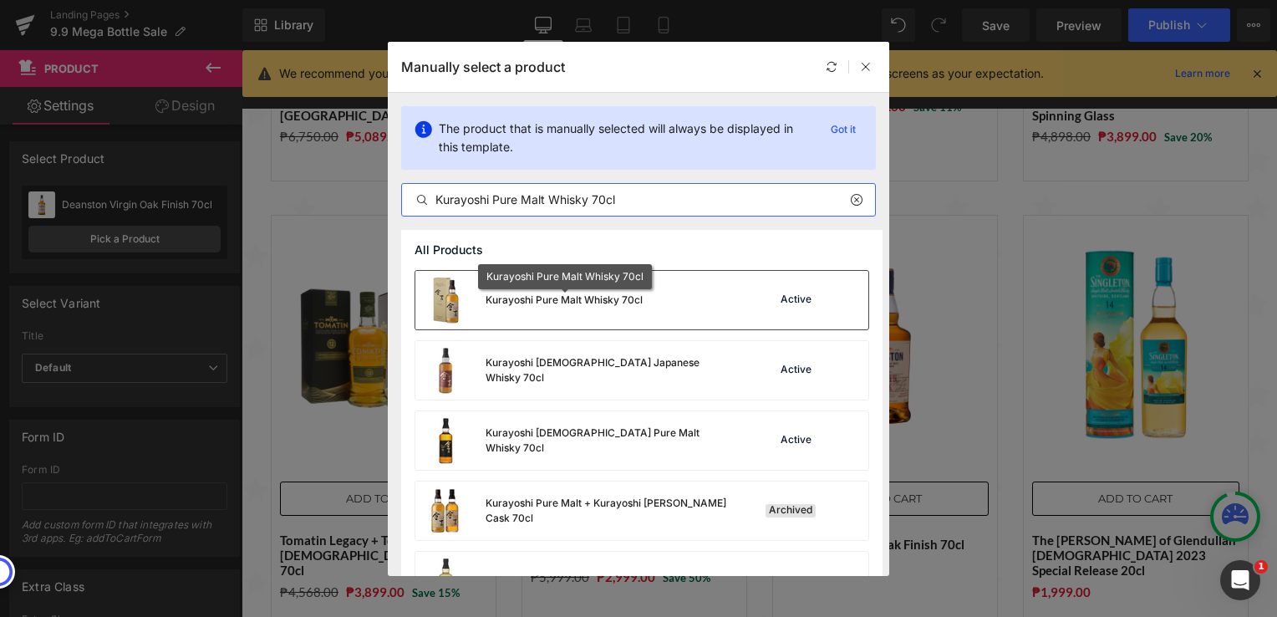
type input "Kurayoshi Pure Malt Whisky 70cl"
click at [635, 299] on div "Kurayoshi Pure Malt Whisky 70cl" at bounding box center [564, 300] width 157 height 15
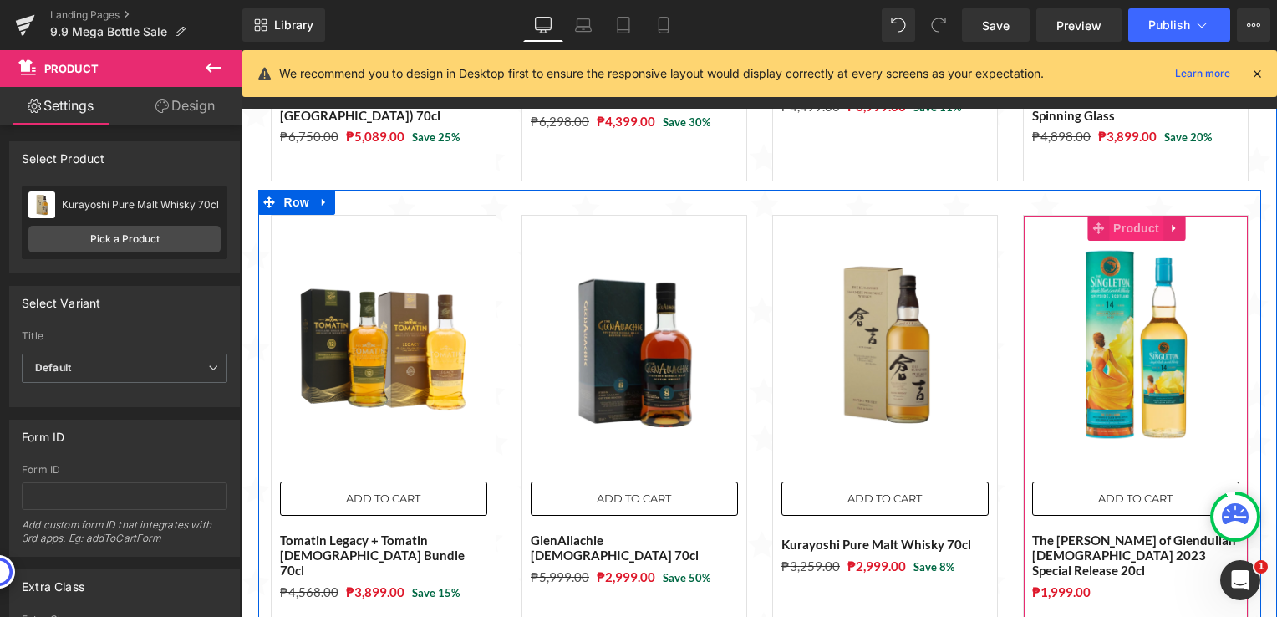
drag, startPoint x: 1132, startPoint y: 199, endPoint x: 1118, endPoint y: 201, distance: 13.6
click at [1132, 216] on span "Product" at bounding box center [1136, 228] width 54 height 25
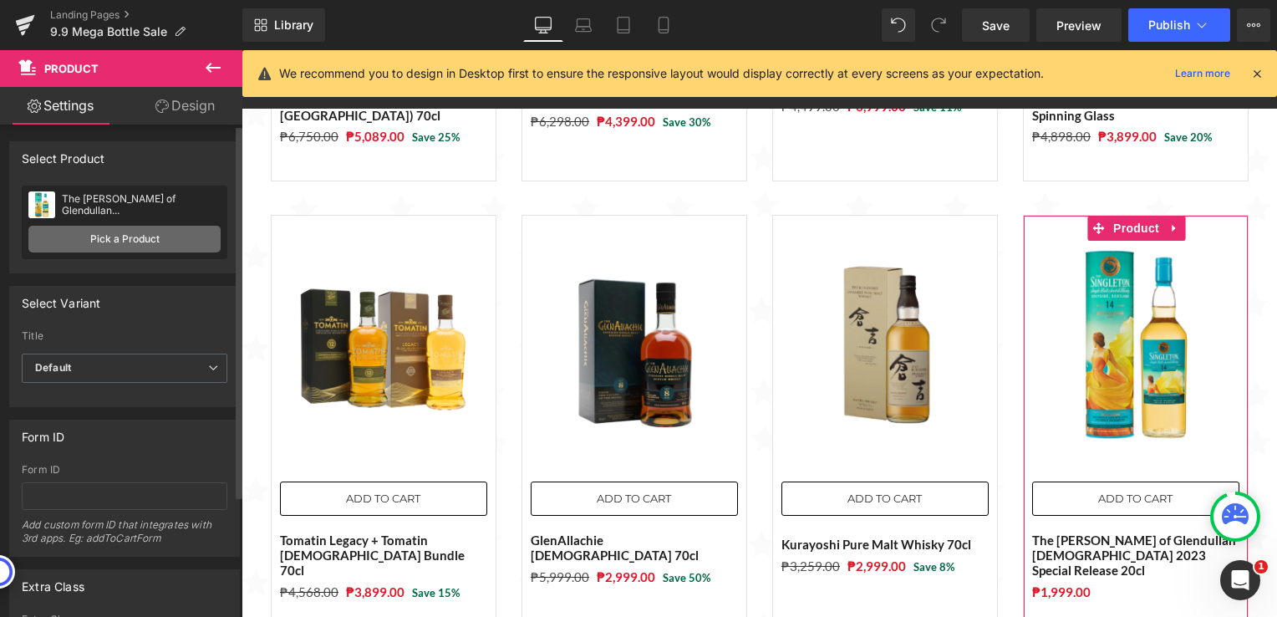
click at [143, 241] on link "Pick a Product" at bounding box center [124, 239] width 192 height 27
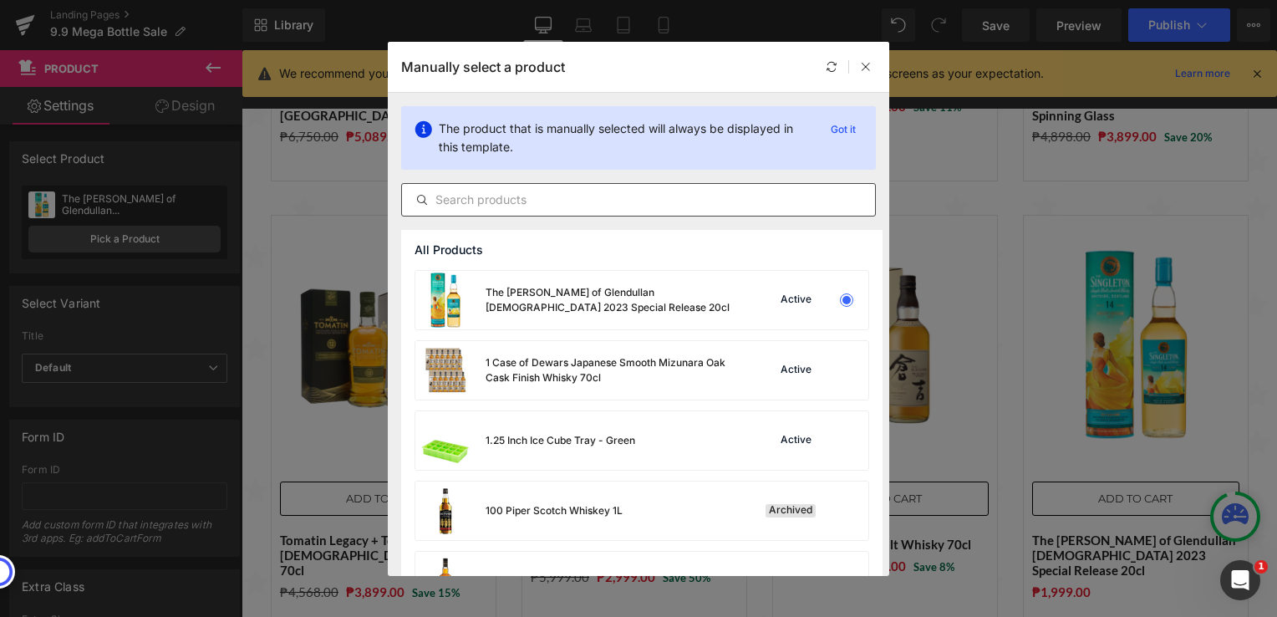
click at [533, 205] on input "text" at bounding box center [638, 200] width 473 height 20
paste input "Tomatin Legacy Single Malt Scotch Whisky 70cl"
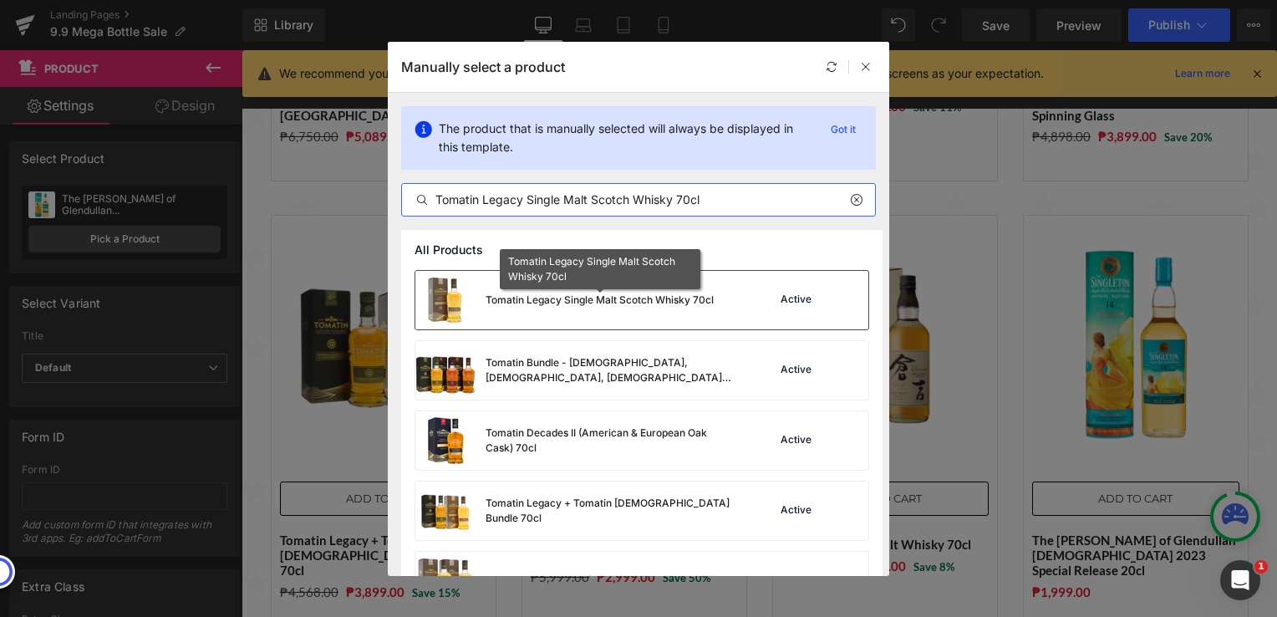
type input "Tomatin Legacy Single Malt Scotch Whisky 70cl"
click at [566, 306] on div "Tomatin Legacy Single Malt Scotch Whisky 70cl" at bounding box center [600, 300] width 228 height 15
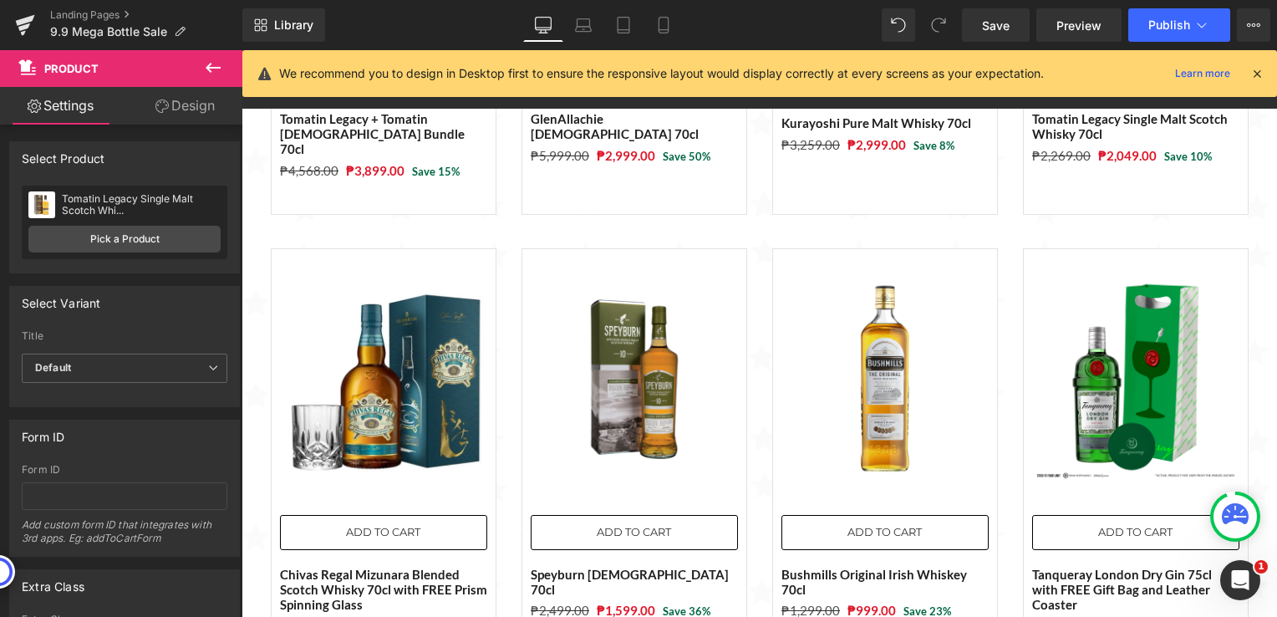
scroll to position [1980, 0]
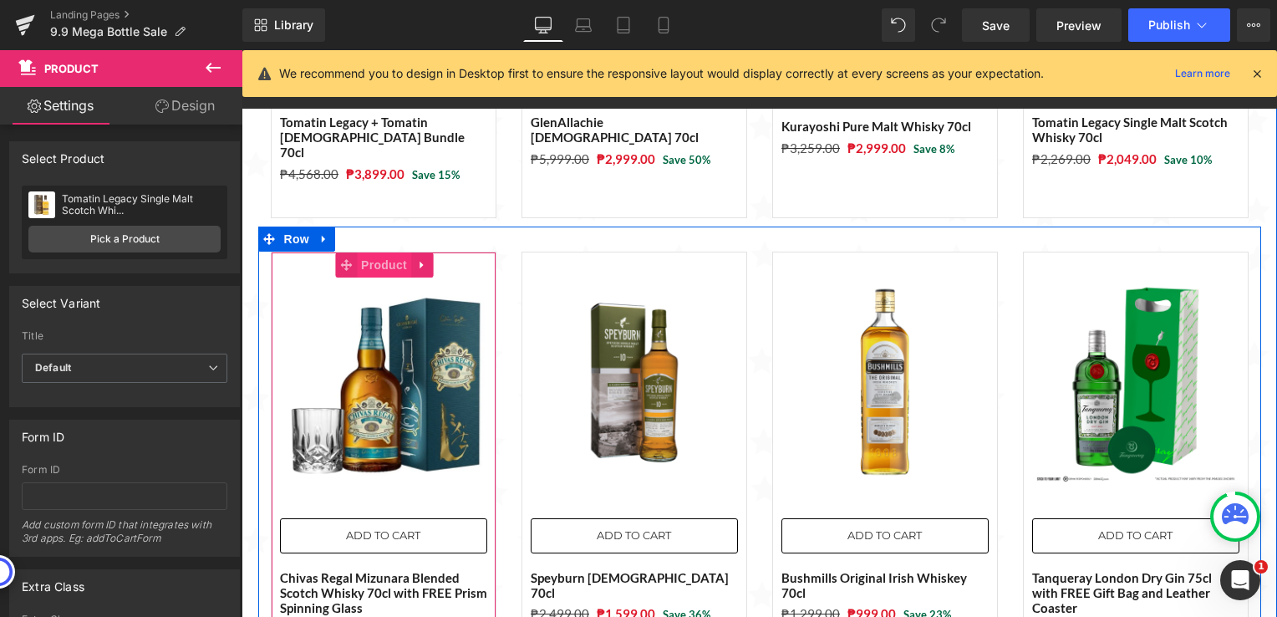
click at [376, 252] on span "Product" at bounding box center [384, 264] width 54 height 25
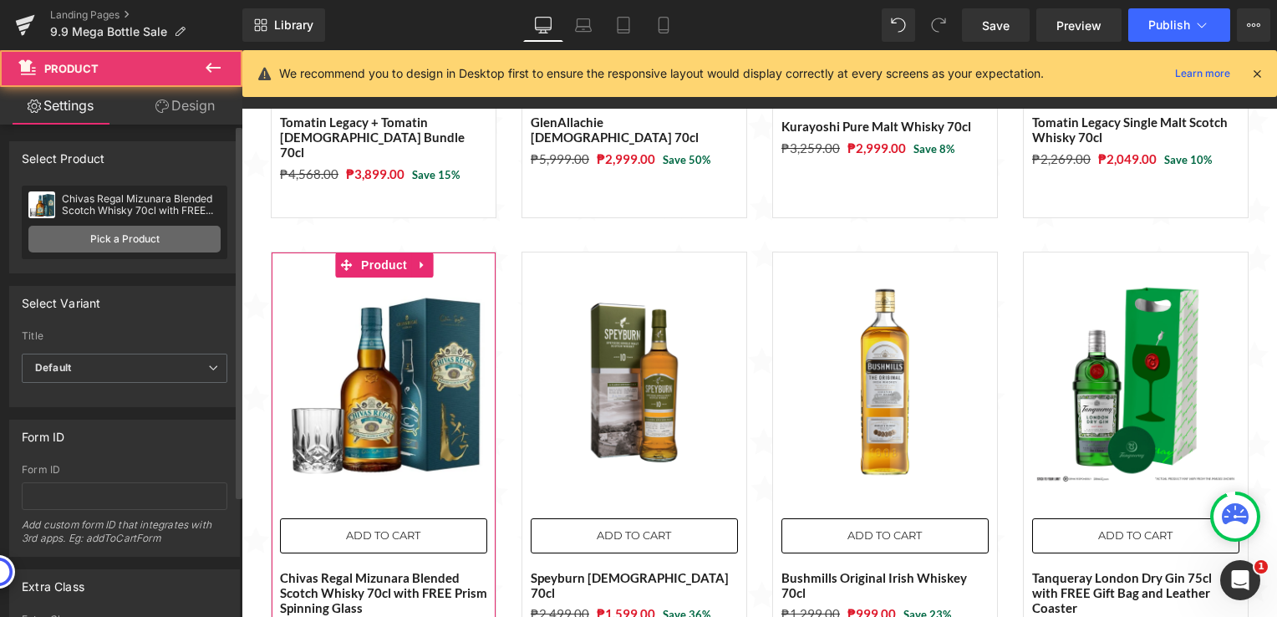
click at [171, 237] on link "Pick a Product" at bounding box center [124, 239] width 192 height 27
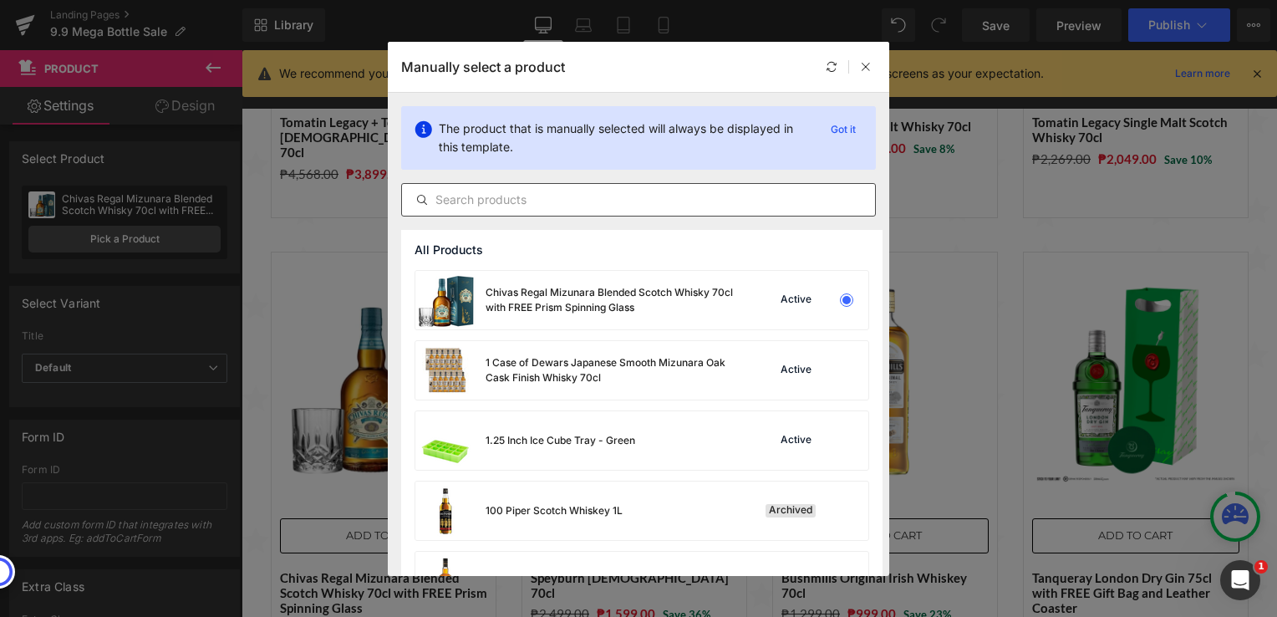
click at [517, 202] on input "text" at bounding box center [638, 200] width 473 height 20
paste input "Black Bull Kyloe 50% 70cl with FREE Prism Spinning Glass"
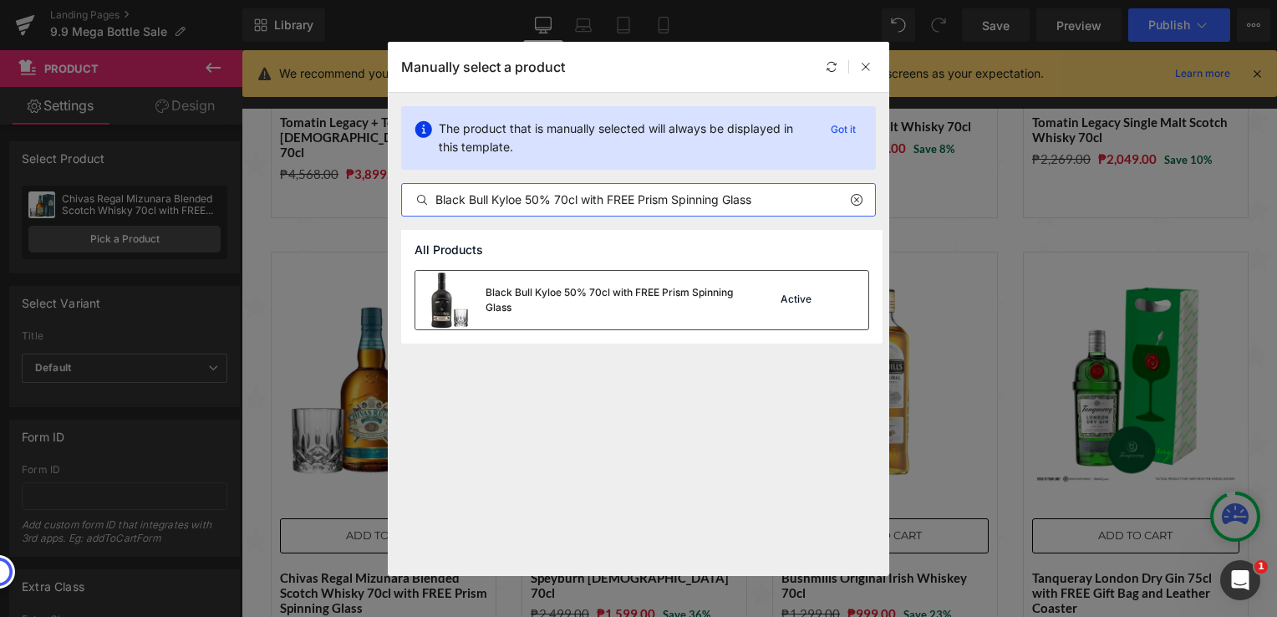
type input "Black Bull Kyloe 50% 70cl with FREE Prism Spinning Glass"
click at [548, 303] on div "Black Bull Kyloe 50% 70cl with FREE Prism Spinning Glass" at bounding box center [611, 300] width 251 height 30
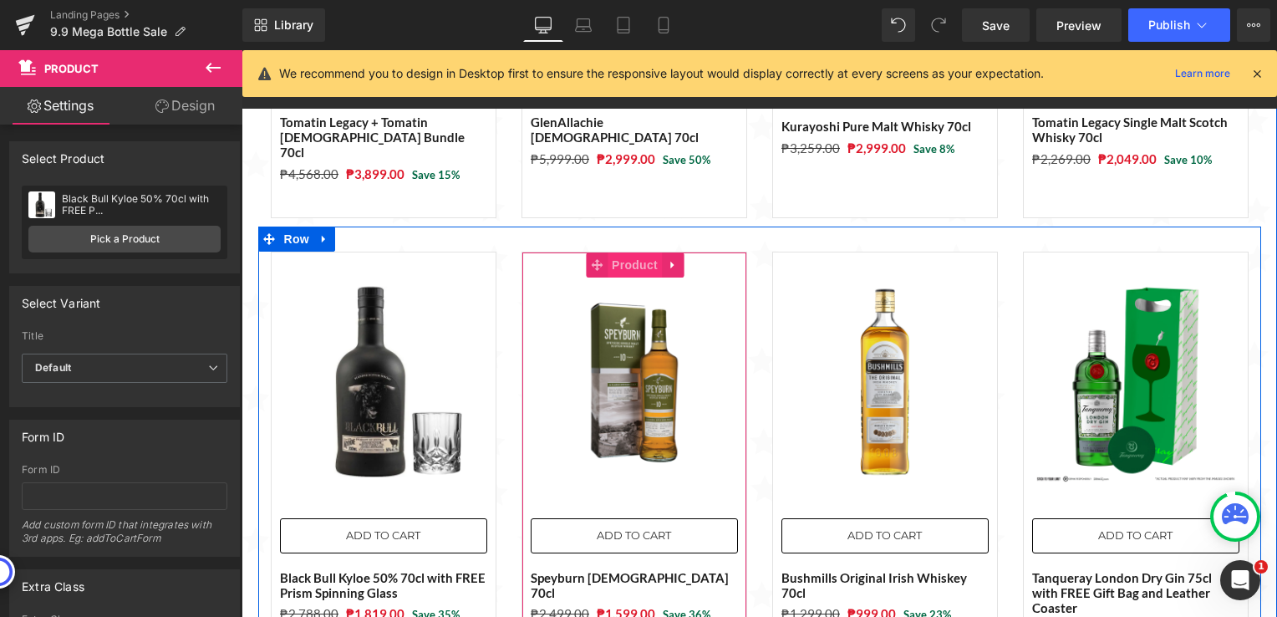
click at [637, 252] on span "Product" at bounding box center [635, 264] width 54 height 25
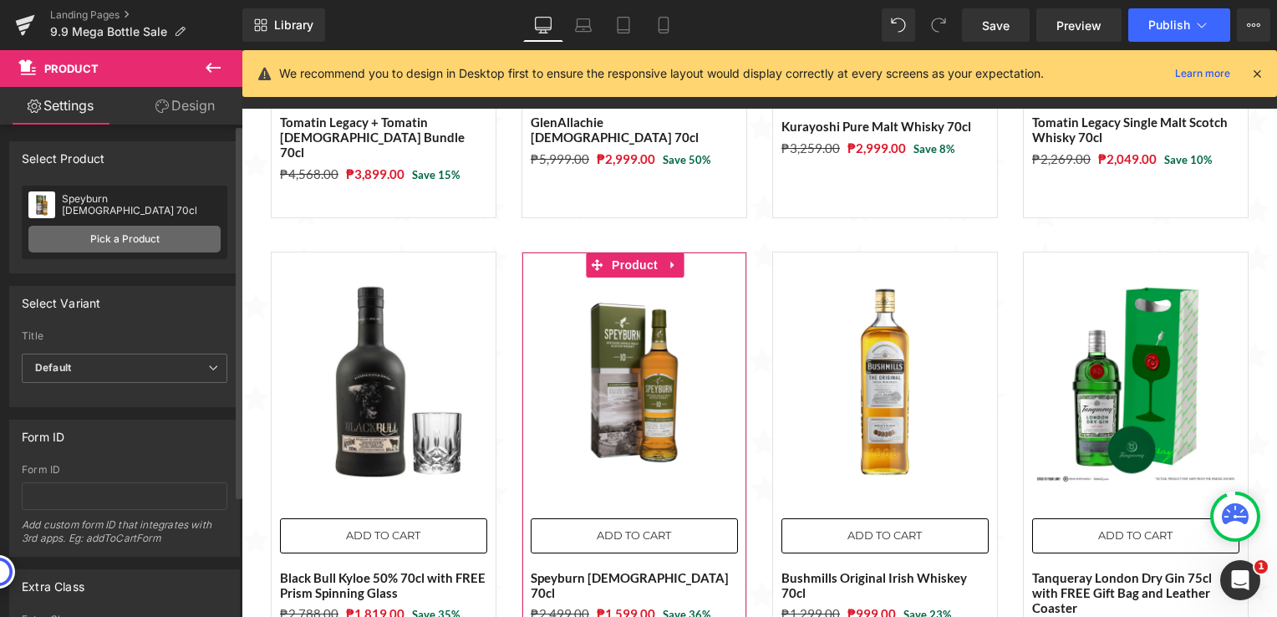
click at [168, 230] on link "Pick a Product" at bounding box center [124, 239] width 192 height 27
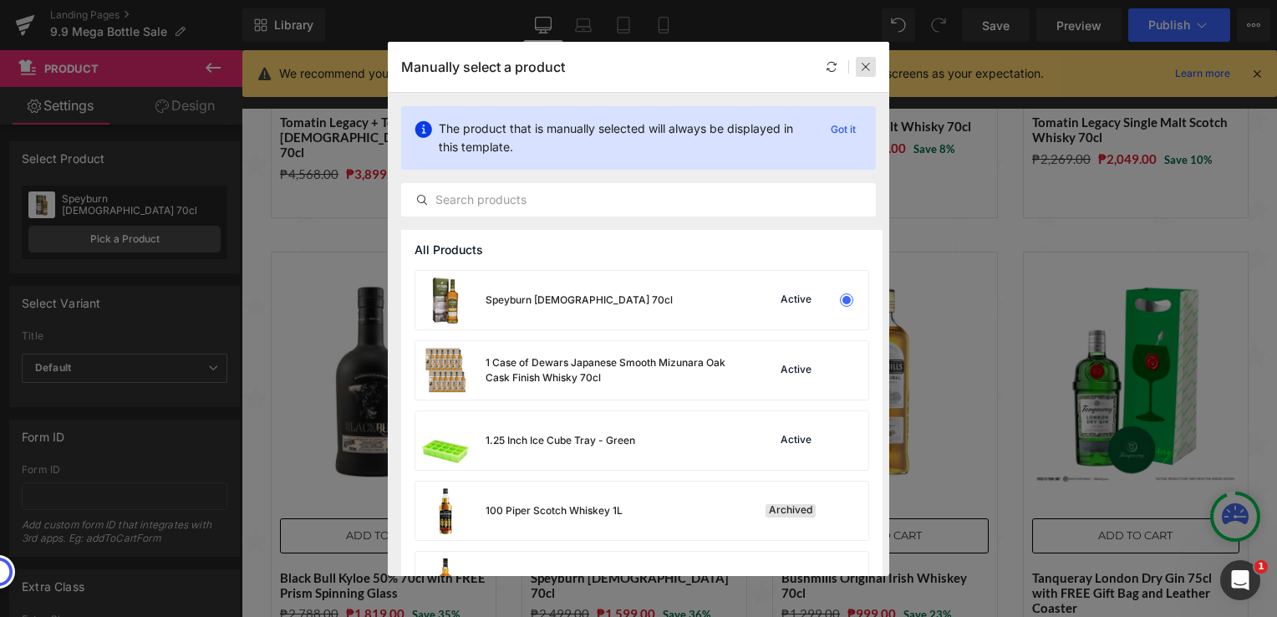
click at [867, 61] on icon at bounding box center [866, 67] width 12 height 12
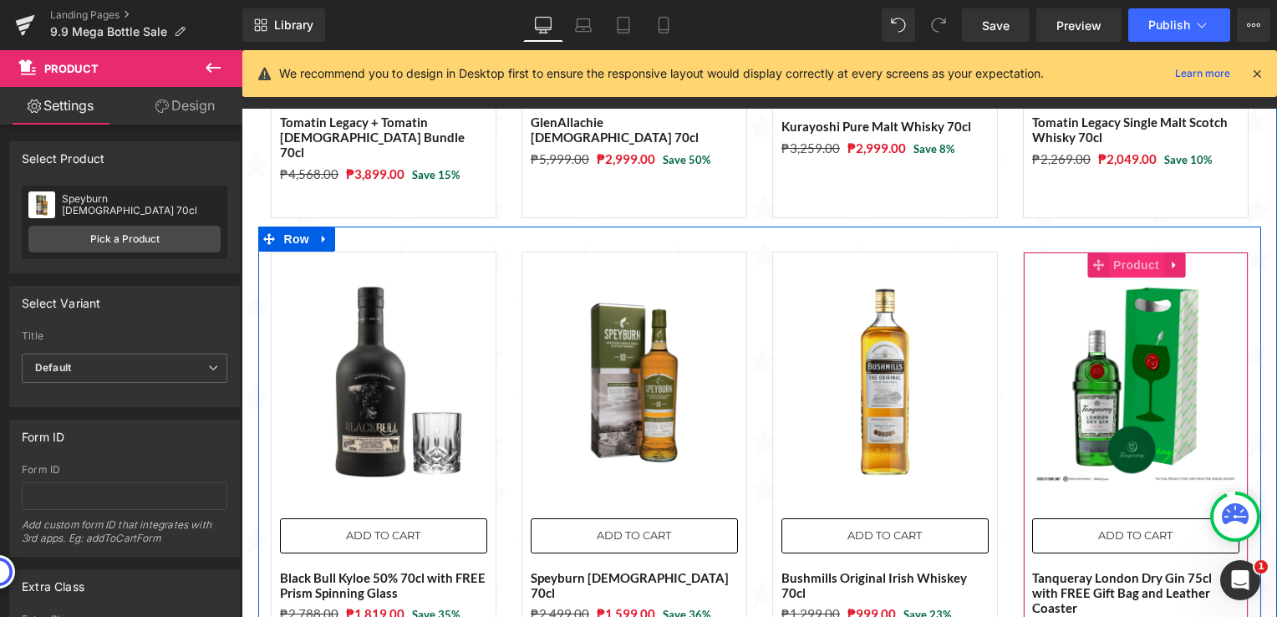
click at [1128, 252] on span "Product" at bounding box center [1136, 264] width 54 height 25
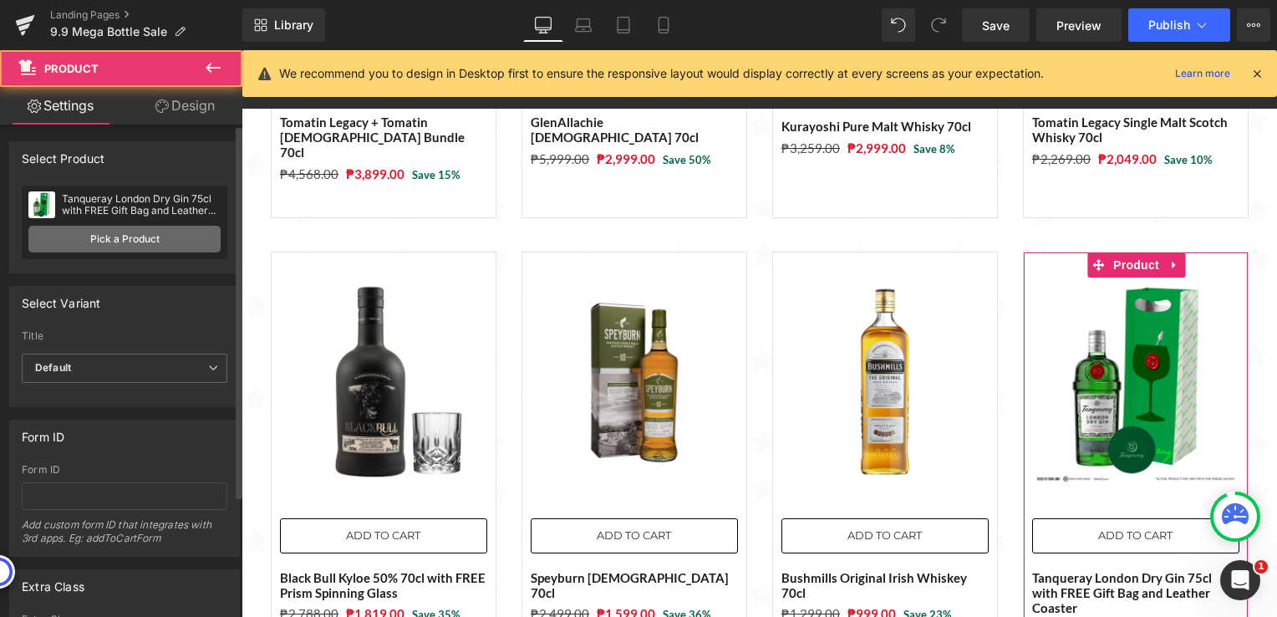
click at [130, 237] on link "Pick a Product" at bounding box center [124, 239] width 192 height 27
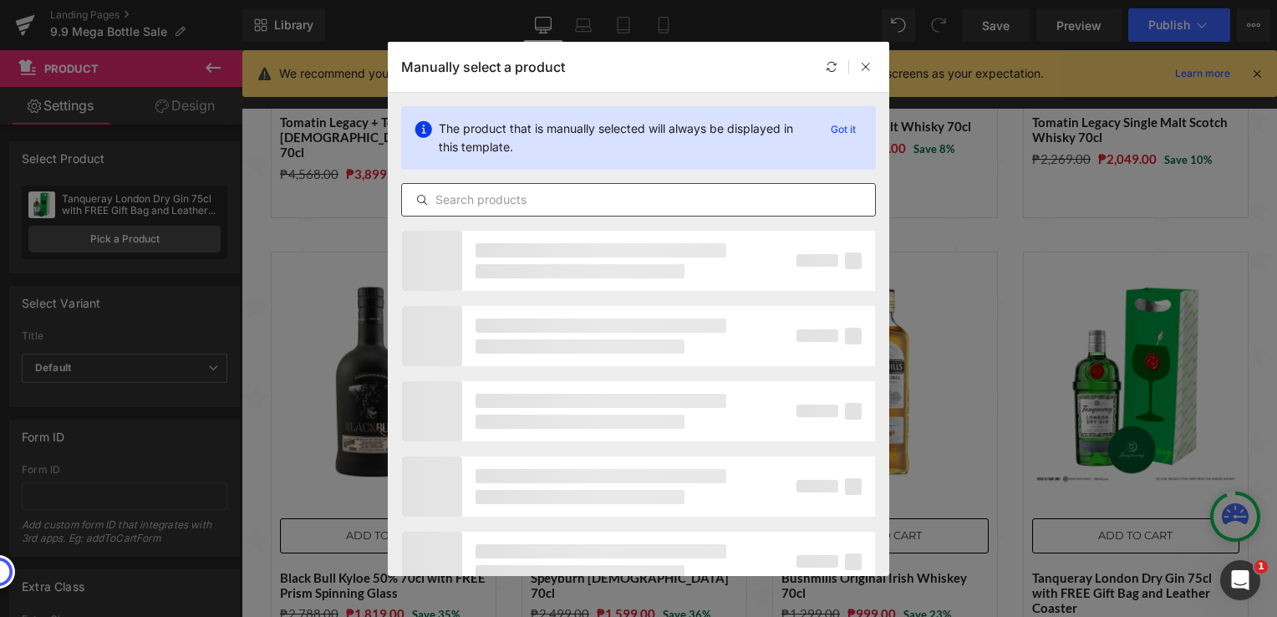
click at [492, 196] on input "text" at bounding box center [638, 200] width 473 height 20
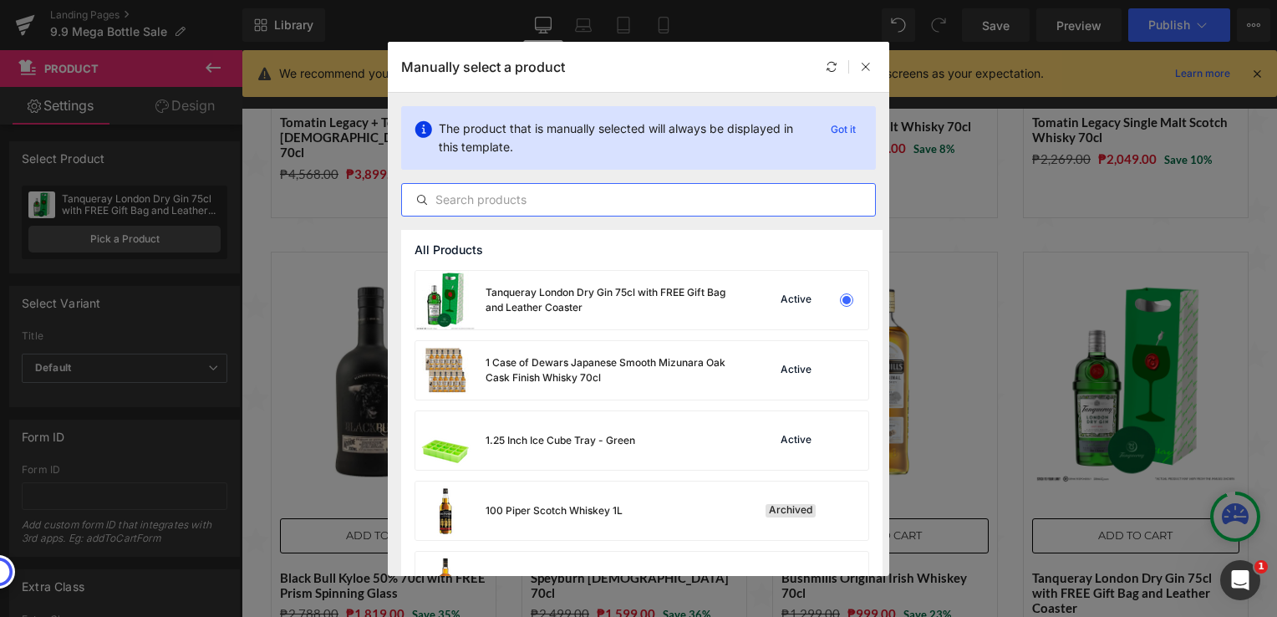
paste input "[PERSON_NAME] Honey Bourbon Whiskey 70cl (Buy 1 Take 1)"
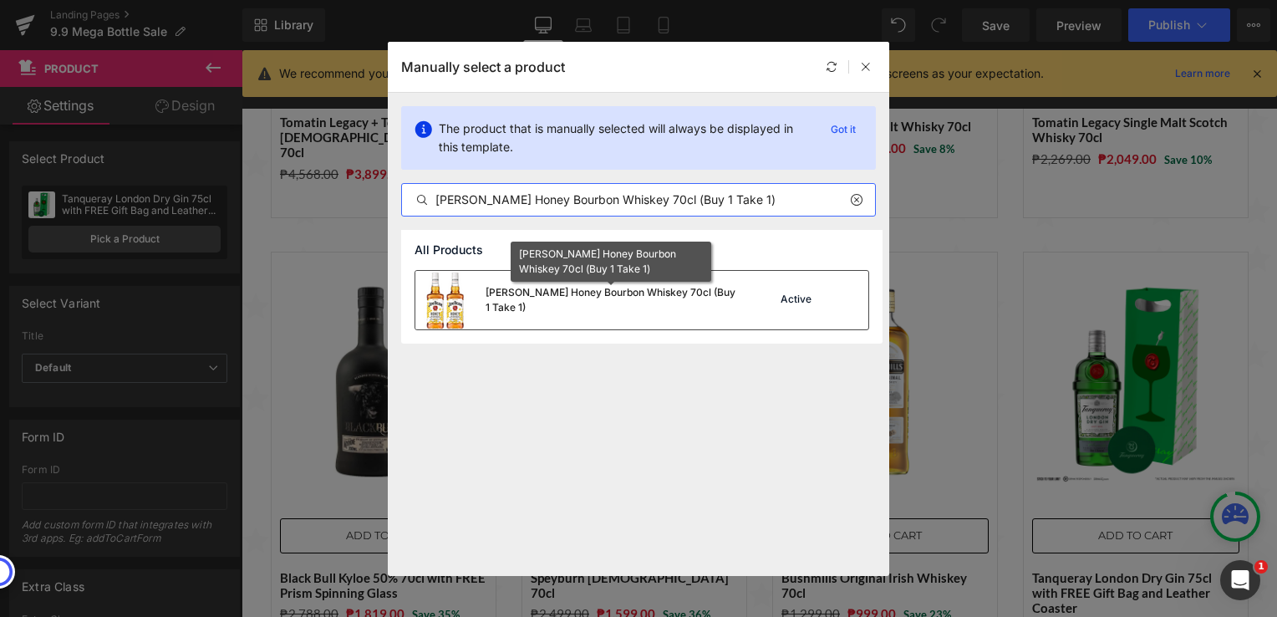
type input "[PERSON_NAME] Honey Bourbon Whiskey 70cl (Buy 1 Take 1)"
click at [522, 301] on div "[PERSON_NAME] Honey Bourbon Whiskey 70cl (Buy 1 Take 1)" at bounding box center [611, 300] width 251 height 30
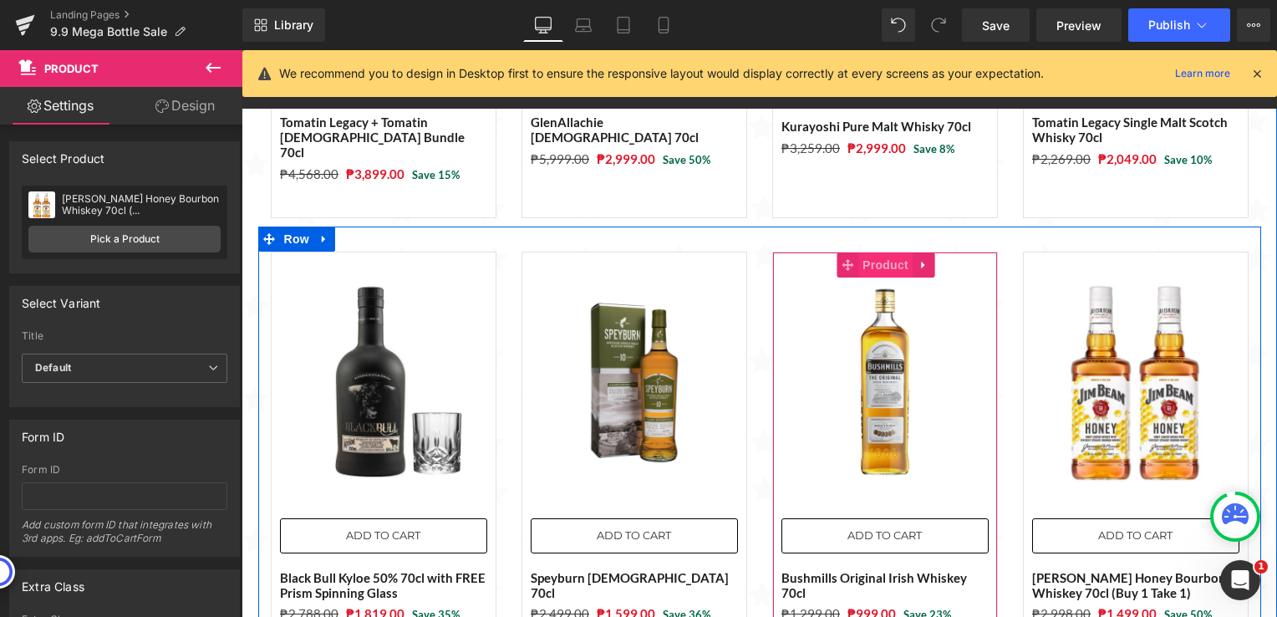
click at [880, 252] on span "Product" at bounding box center [885, 264] width 54 height 25
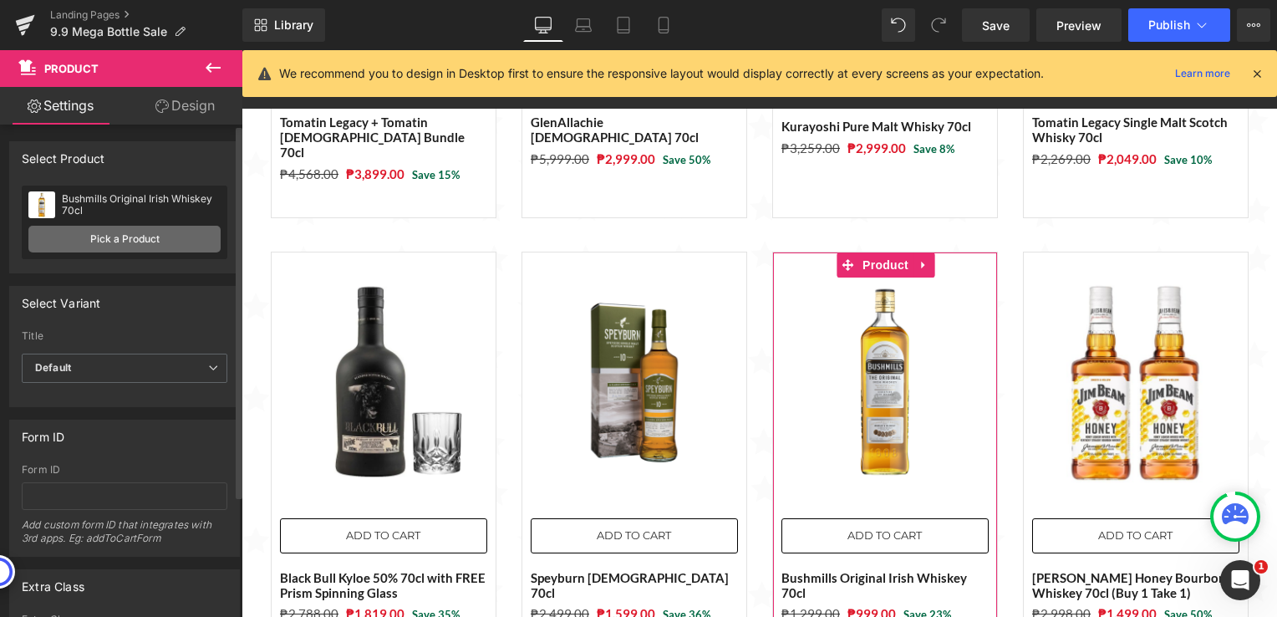
click at [89, 243] on link "Pick a Product" at bounding box center [124, 239] width 192 height 27
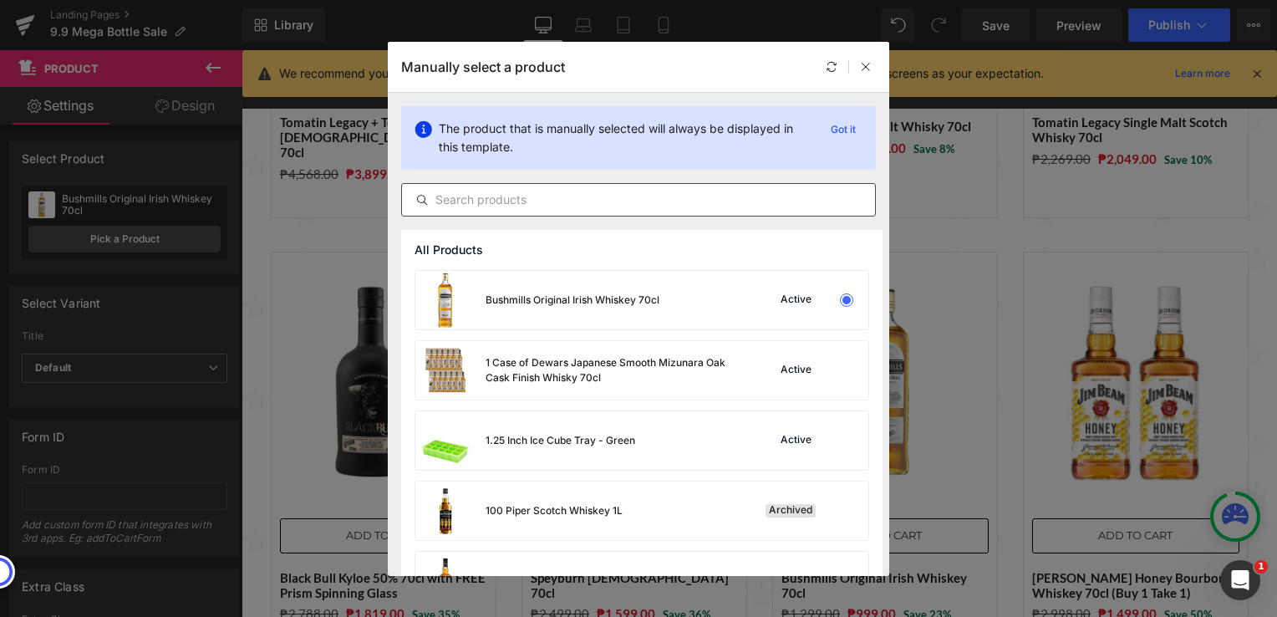
click at [493, 203] on input "text" at bounding box center [638, 200] width 473 height 20
paste input "Nikka Black Rich Blend Whisky 70cl"
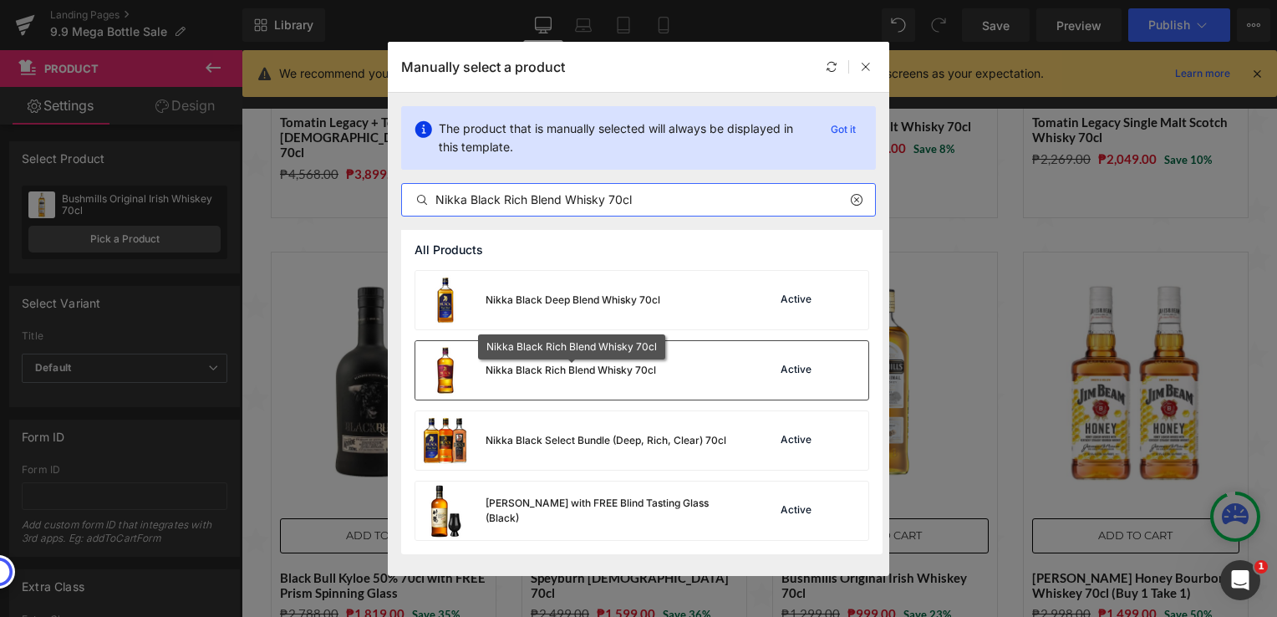
type input "Nikka Black Rich Blend Whisky 70cl"
click at [578, 371] on div "Nikka Black Rich Blend Whisky 70cl" at bounding box center [571, 370] width 171 height 15
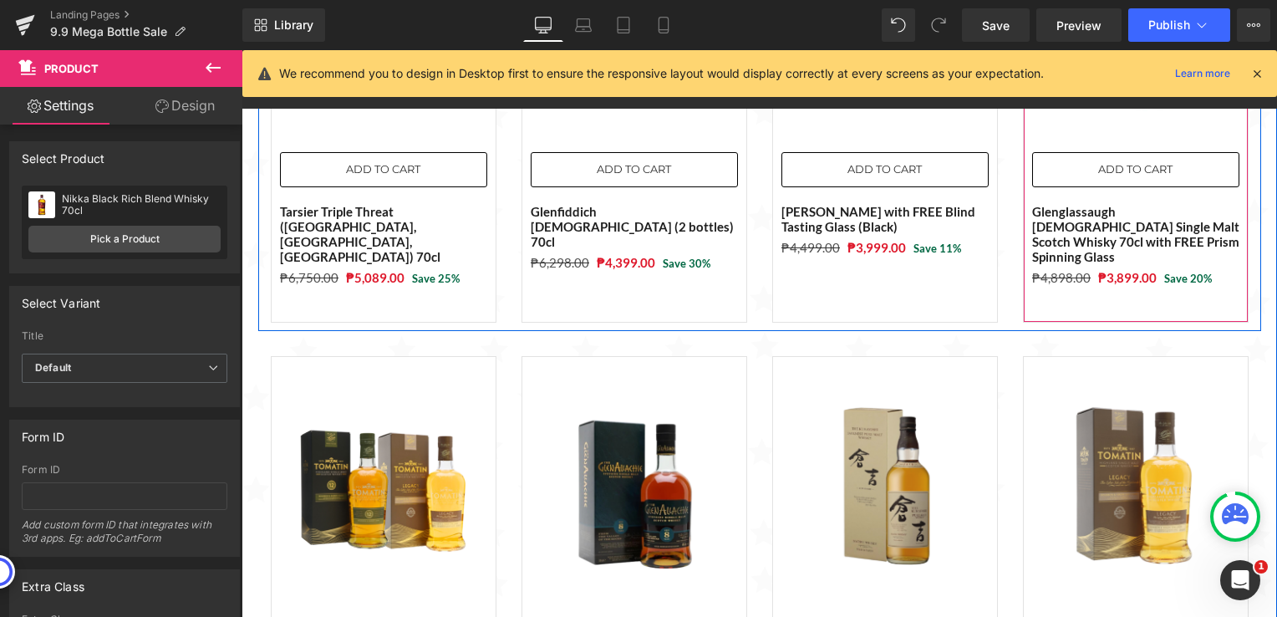
scroll to position [1588, 0]
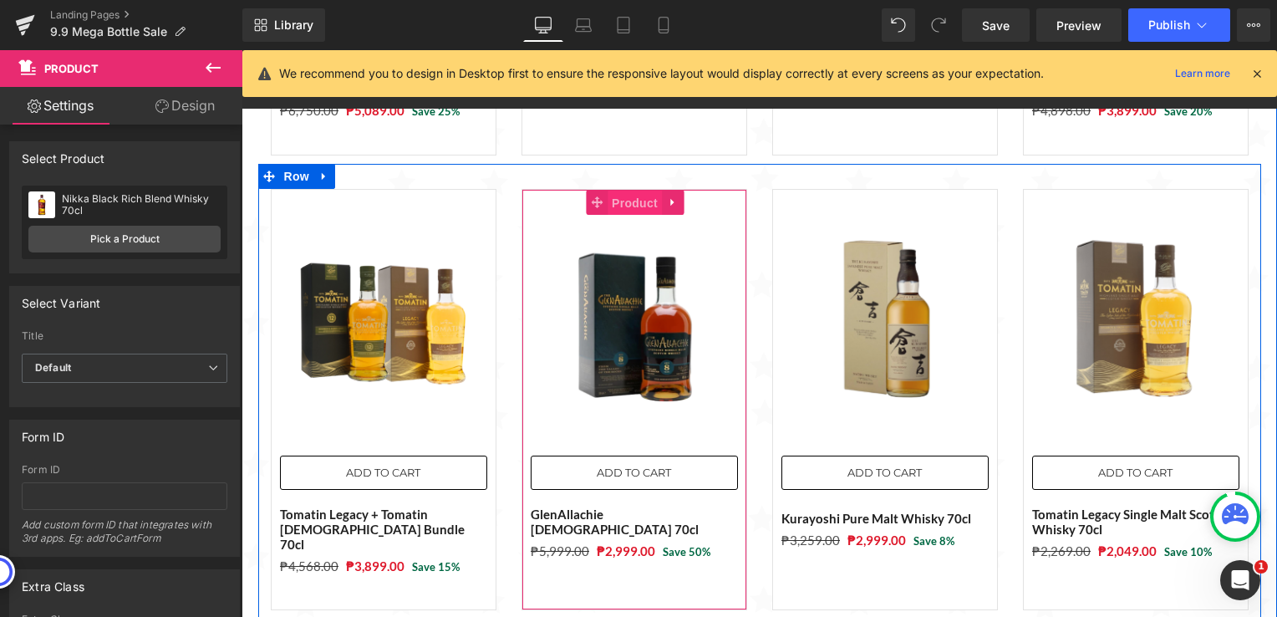
click at [613, 191] on span "Product" at bounding box center [635, 203] width 54 height 25
click at [624, 190] on span "Product" at bounding box center [635, 202] width 54 height 25
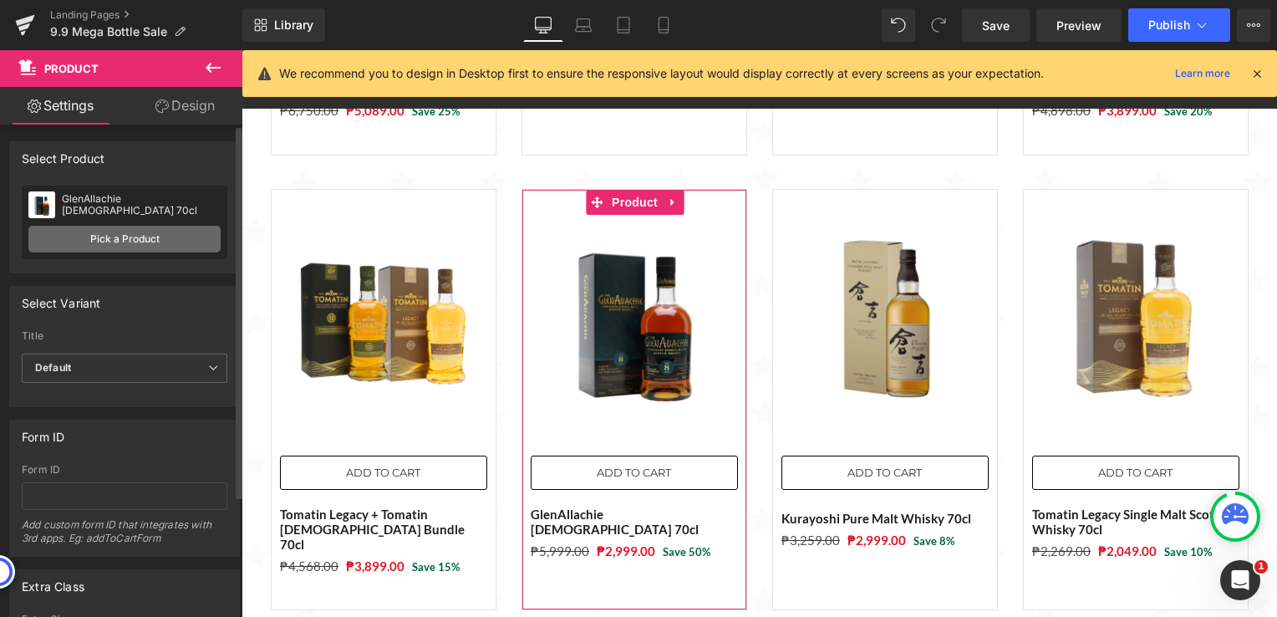
click at [155, 236] on link "Pick a Product" at bounding box center [124, 239] width 192 height 27
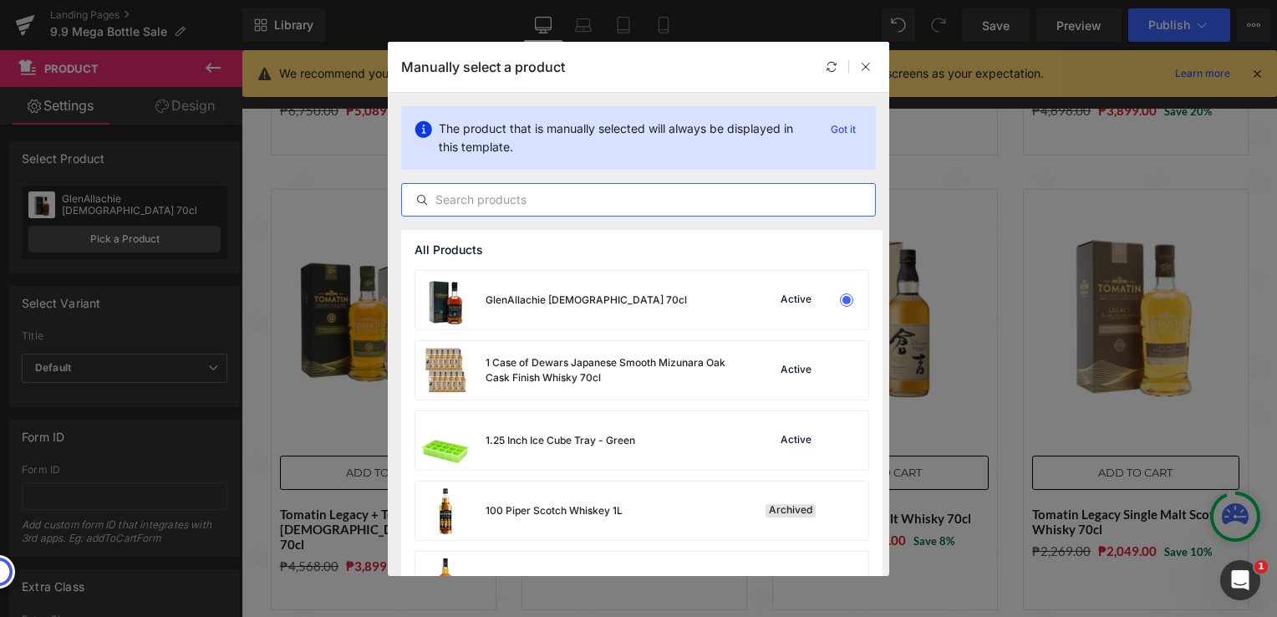
click at [527, 201] on input "text" at bounding box center [638, 200] width 473 height 20
paste input "Glenfiddich [DEMOGRAPHIC_DATA] Single Malt Whisky 70cl"
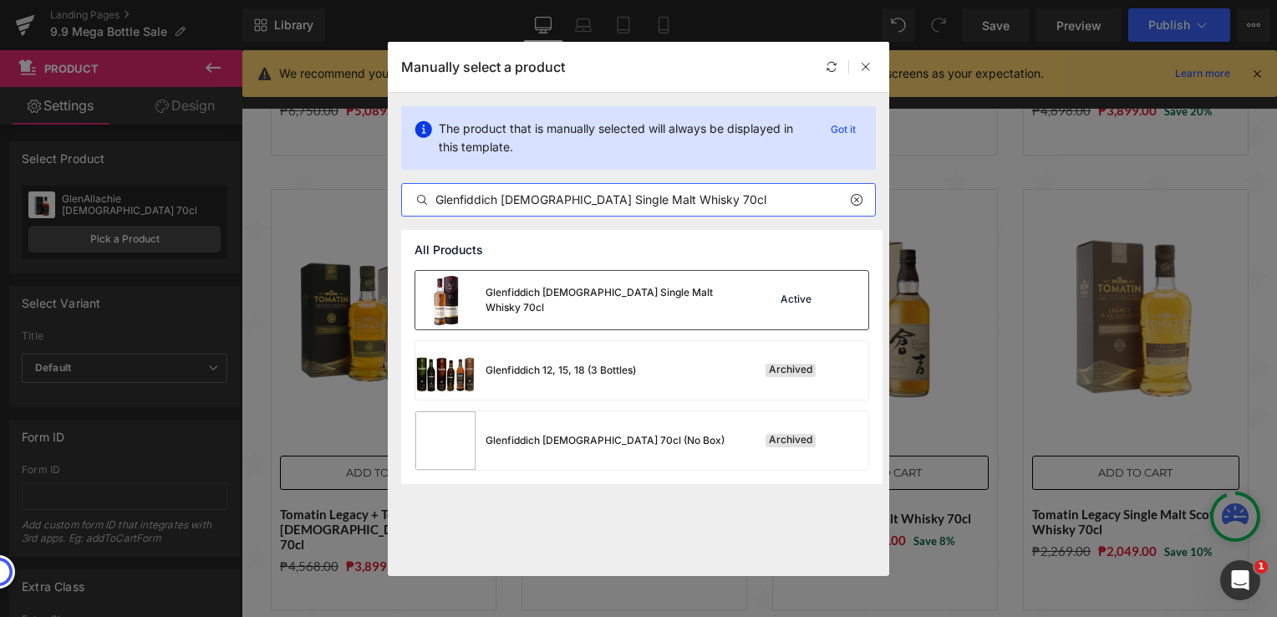
type input "Glenfiddich [DEMOGRAPHIC_DATA] Single Malt Whisky 70cl"
click at [590, 302] on div "Glenfiddich [DEMOGRAPHIC_DATA] Single Malt Whisky 70cl" at bounding box center [611, 300] width 251 height 30
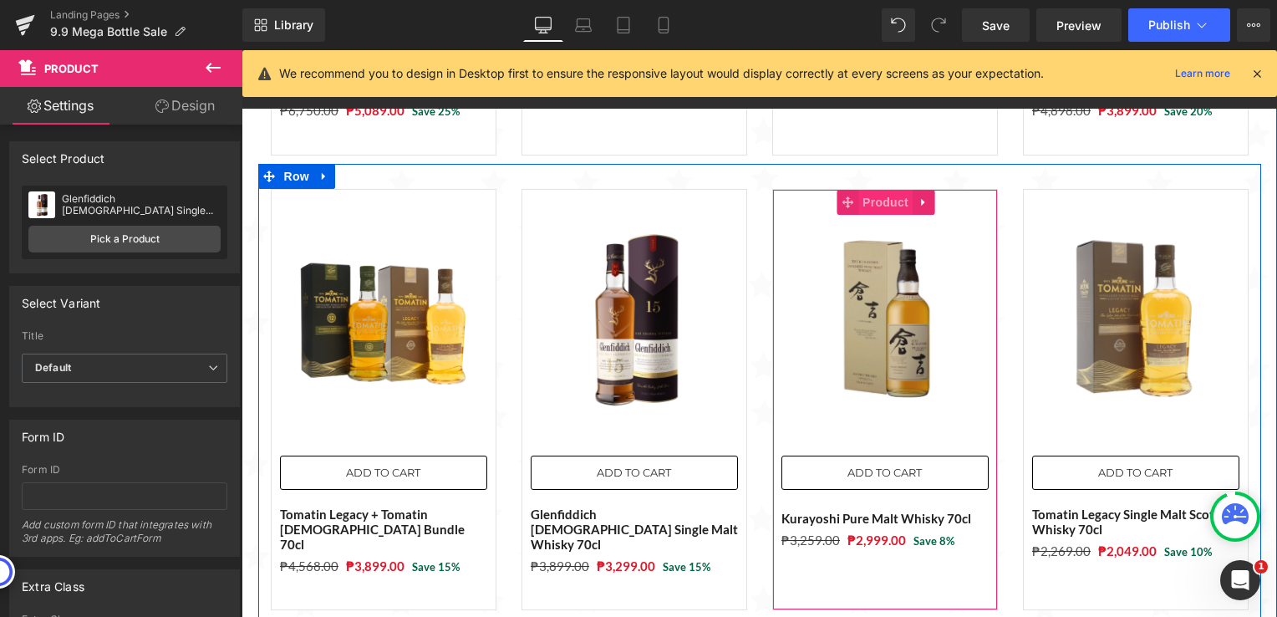
click at [869, 190] on span "Product" at bounding box center [885, 202] width 54 height 25
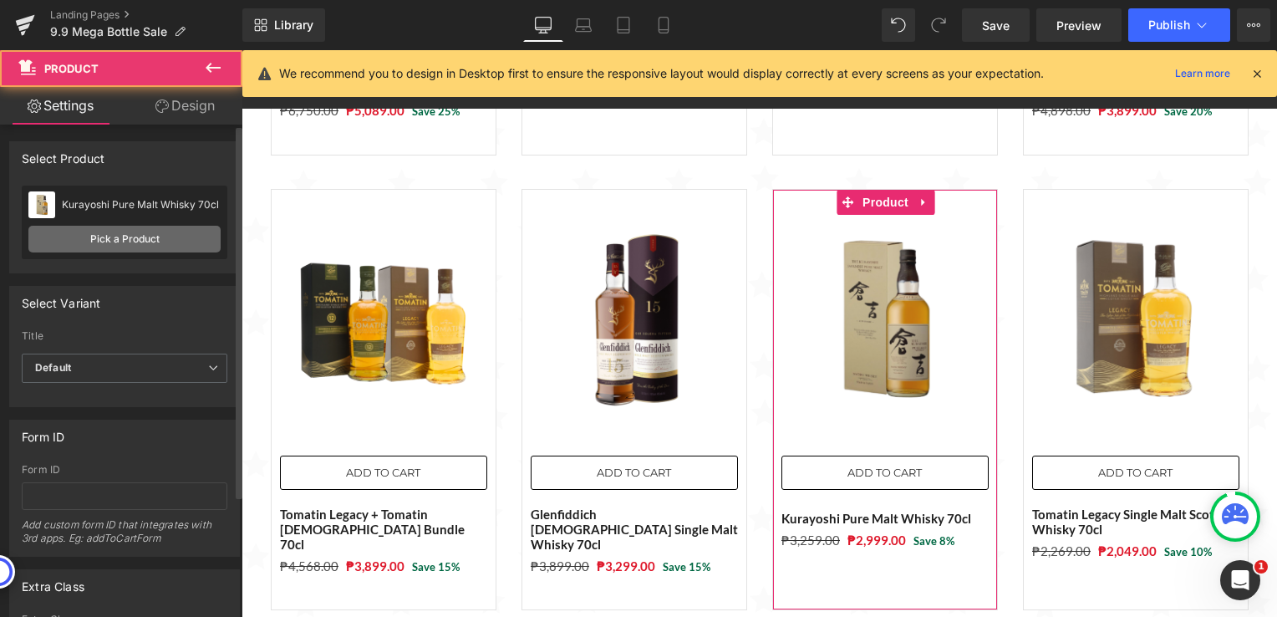
click at [134, 237] on link "Pick a Product" at bounding box center [124, 239] width 192 height 27
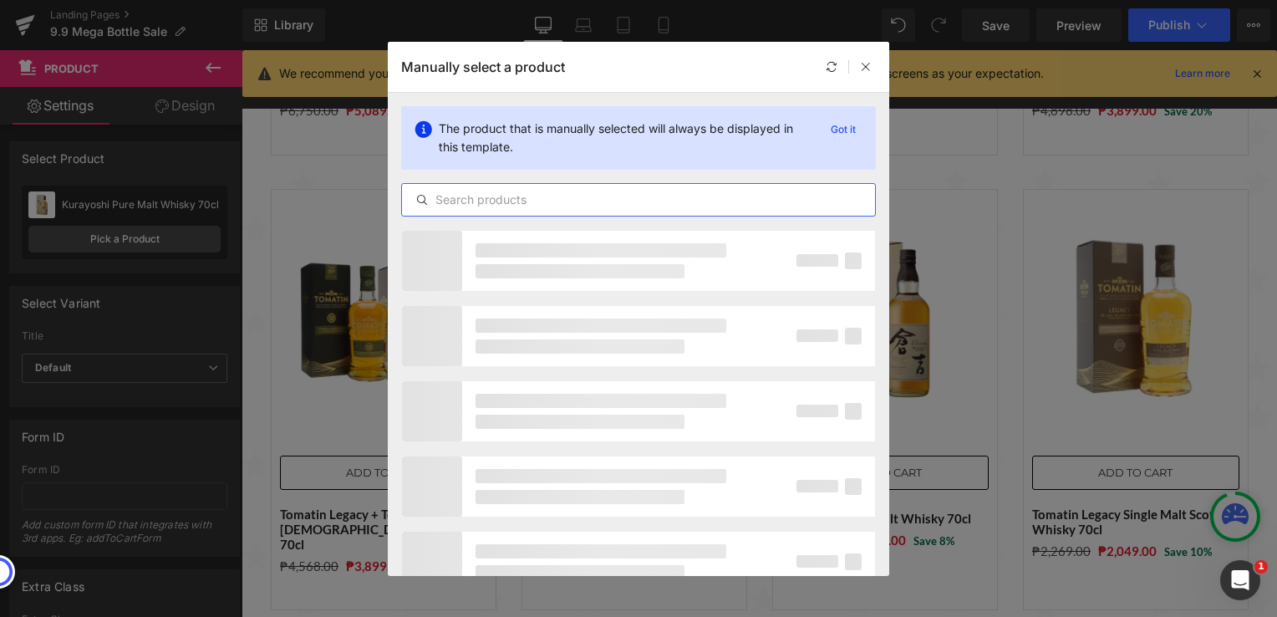
click at [554, 197] on input "text" at bounding box center [638, 200] width 473 height 20
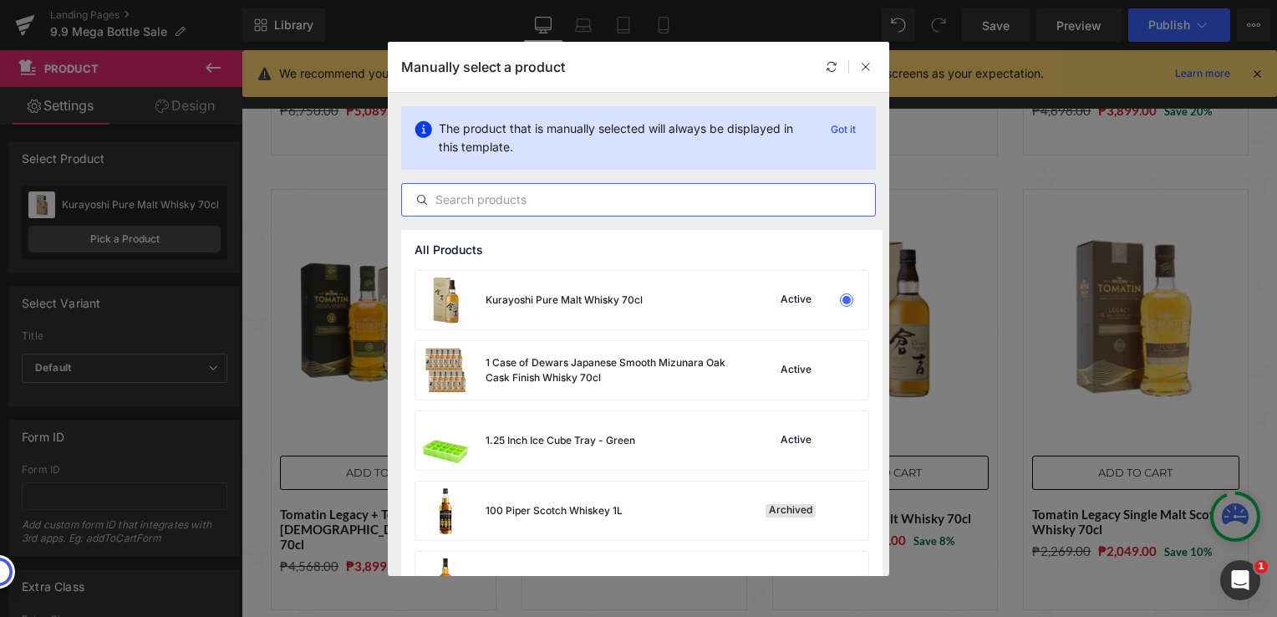
paste input "Kurayoshi Pure Malt Whisky 70cl"
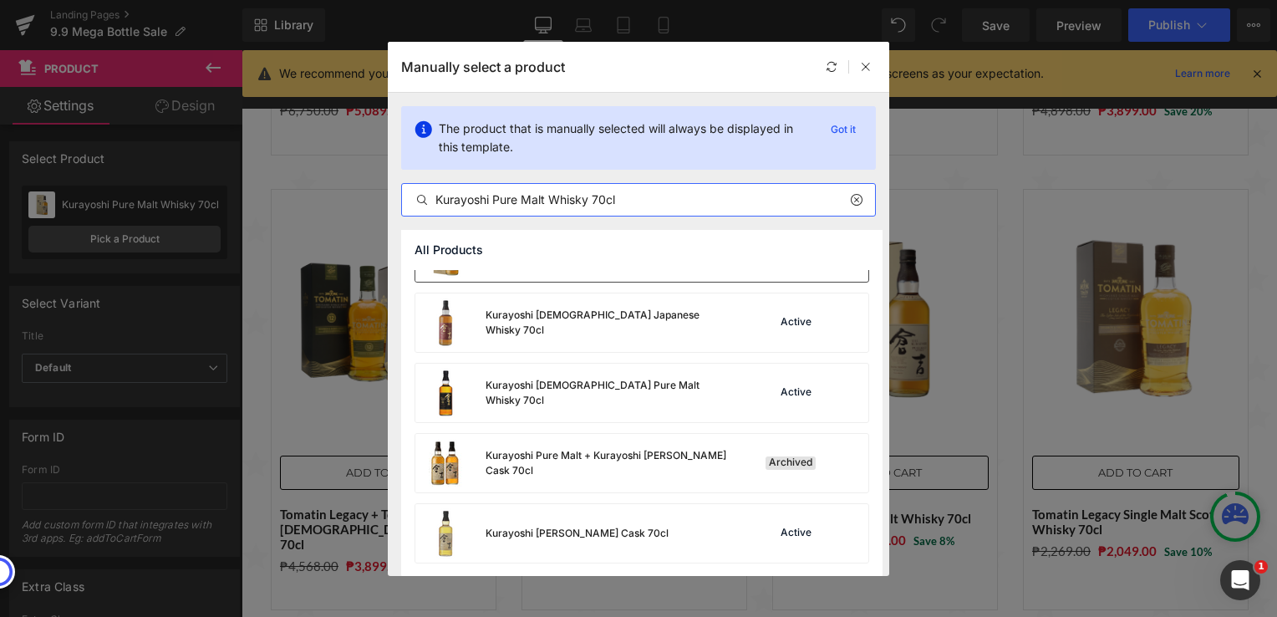
scroll to position [0, 0]
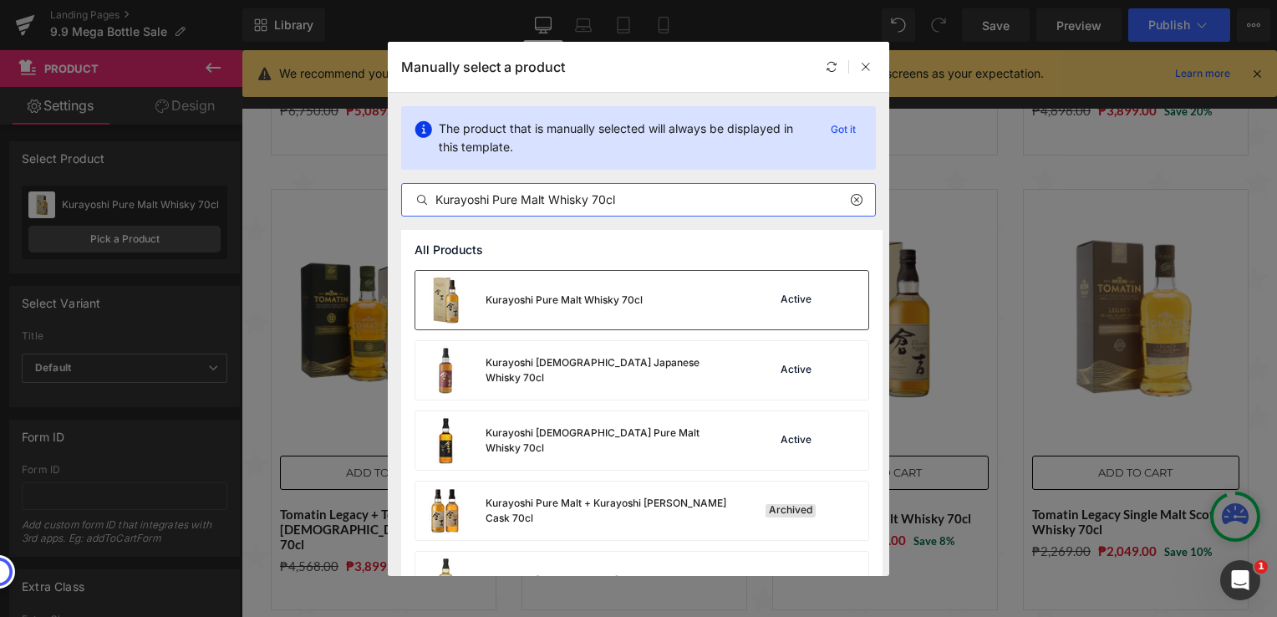
type input "Kurayoshi Pure Malt Whisky 70cl"
click at [558, 293] on div "Kurayoshi Pure Malt Whisky 70cl" at bounding box center [564, 300] width 157 height 15
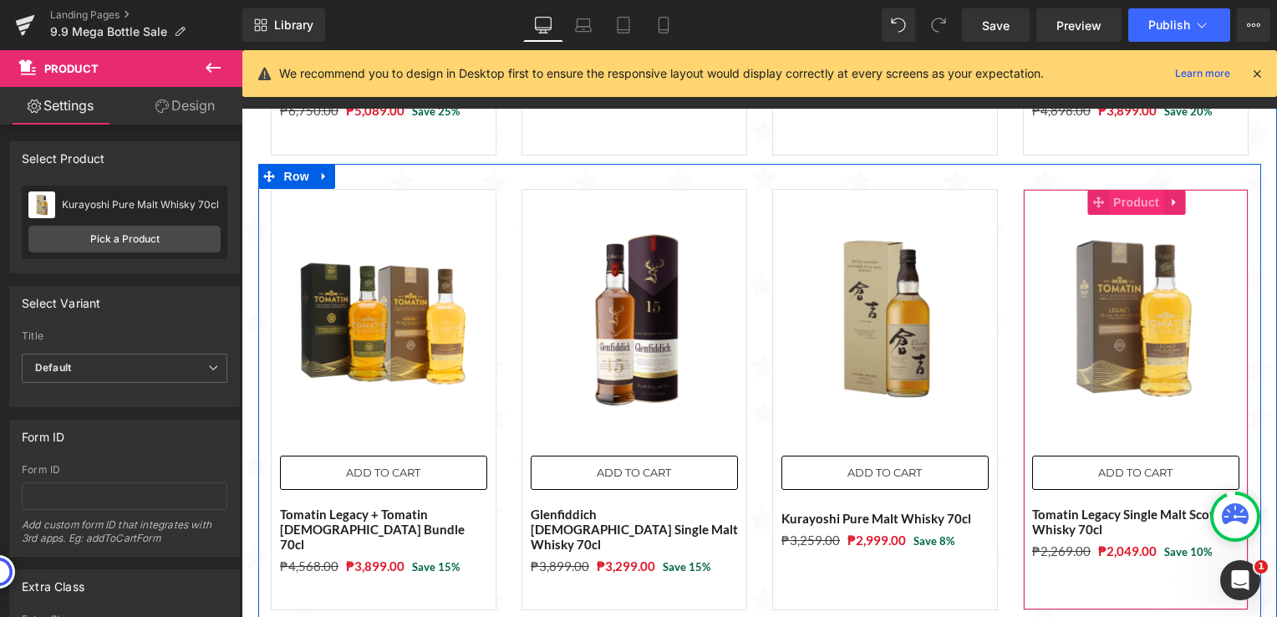
click at [1114, 190] on span "Product" at bounding box center [1136, 202] width 54 height 25
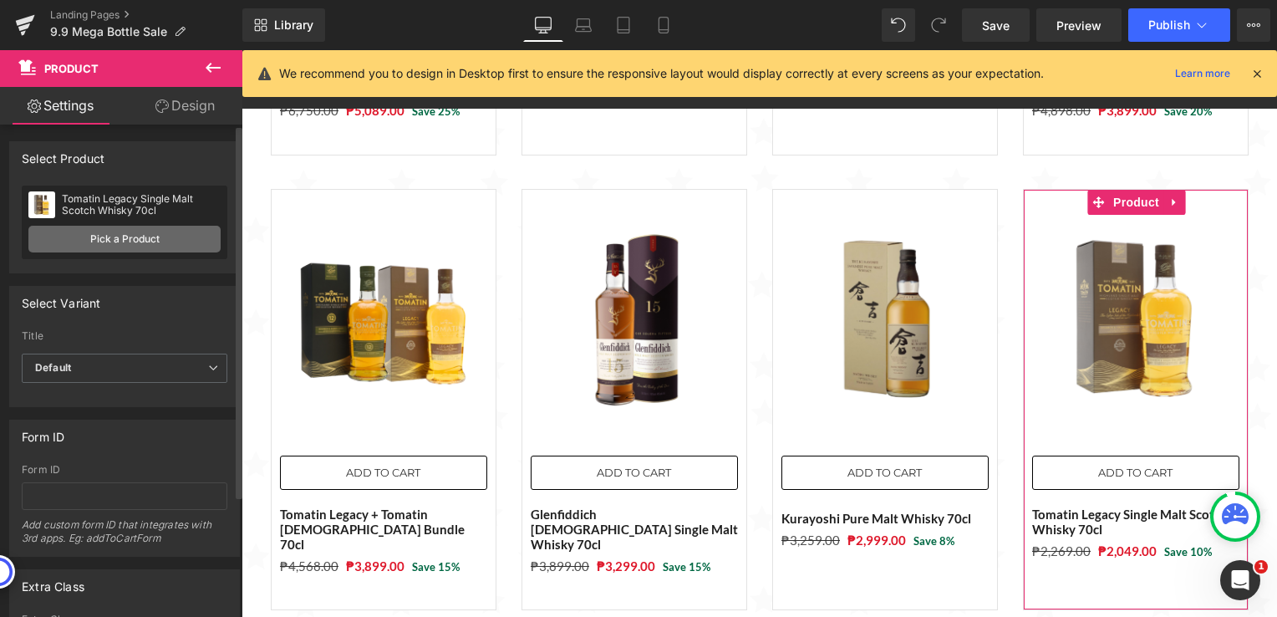
click at [191, 237] on link "Pick a Product" at bounding box center [124, 239] width 192 height 27
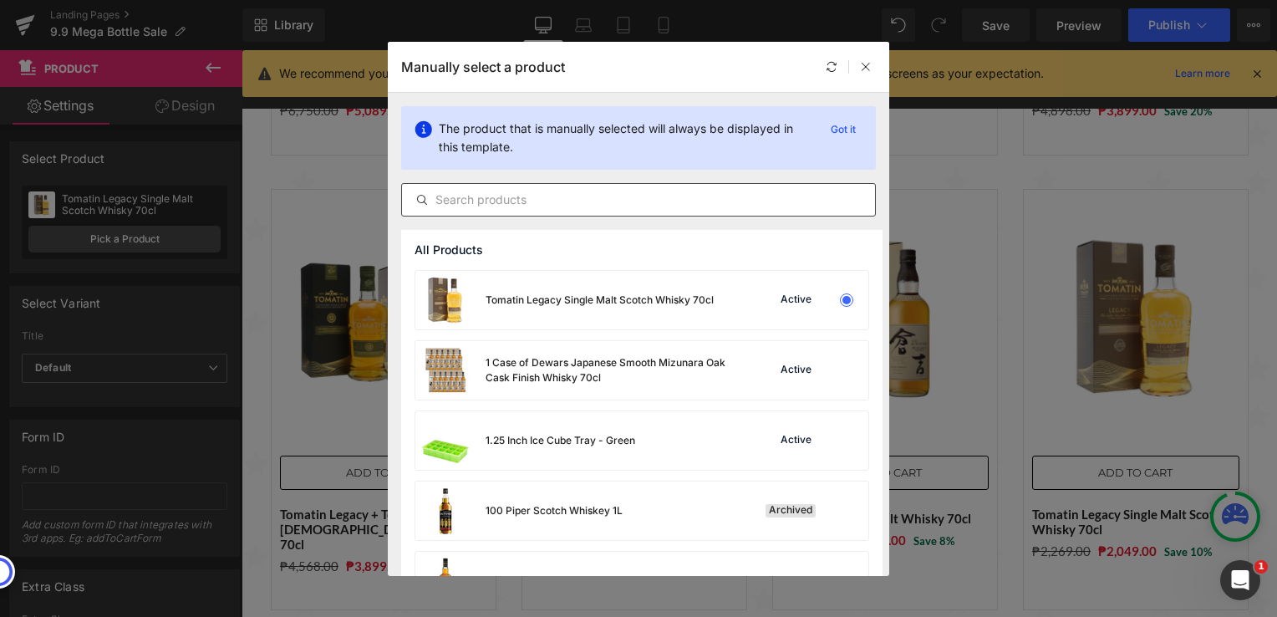
click at [650, 203] on input "text" at bounding box center [638, 200] width 473 height 20
paste input "GlenAllachie [DEMOGRAPHIC_DATA] 70cl"
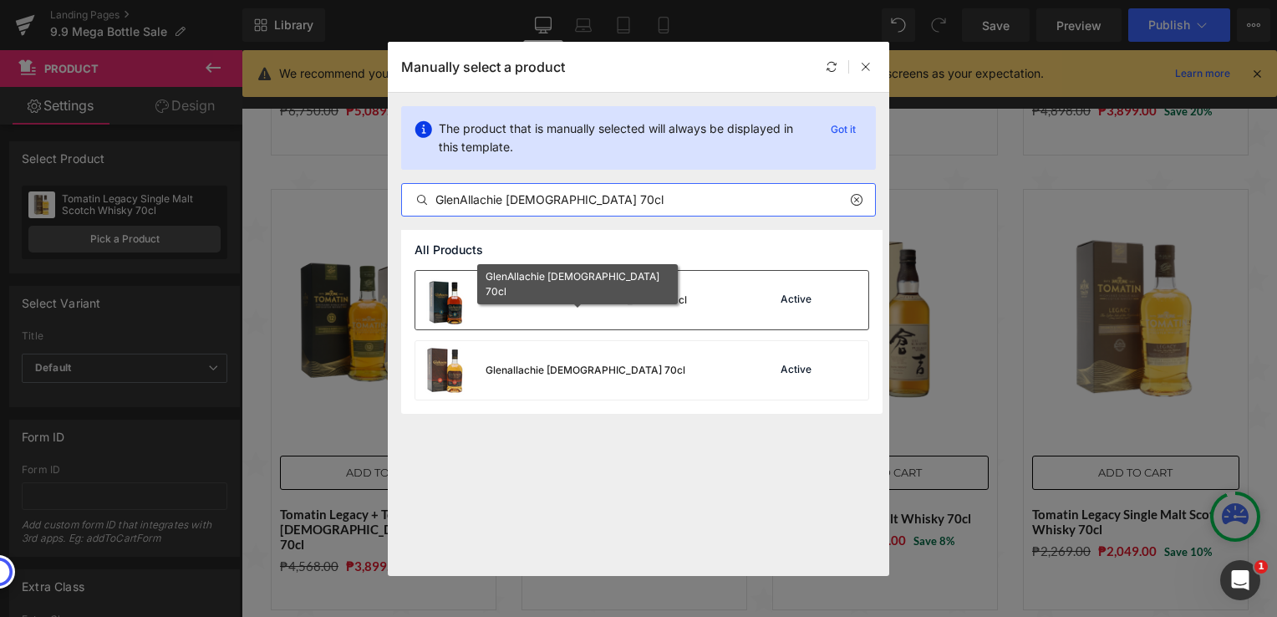
type input "GlenAllachie [DEMOGRAPHIC_DATA] 70cl"
click at [515, 297] on div "GlenAllachie [DEMOGRAPHIC_DATA] 70cl" at bounding box center [586, 300] width 201 height 15
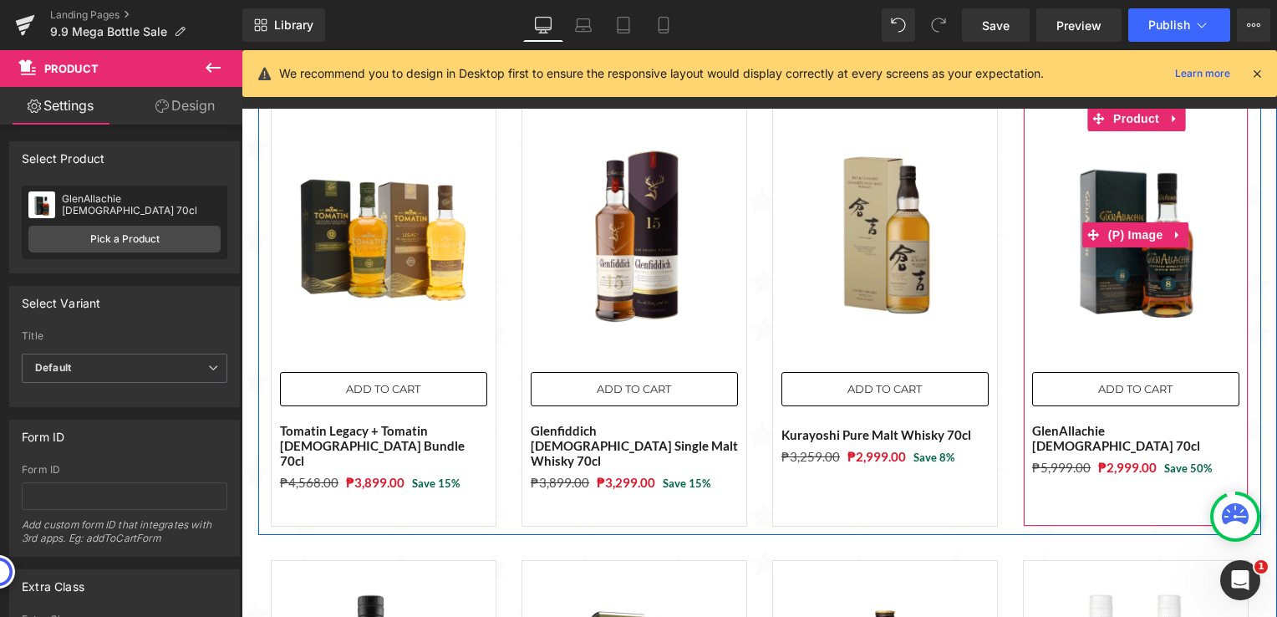
scroll to position [2006, 0]
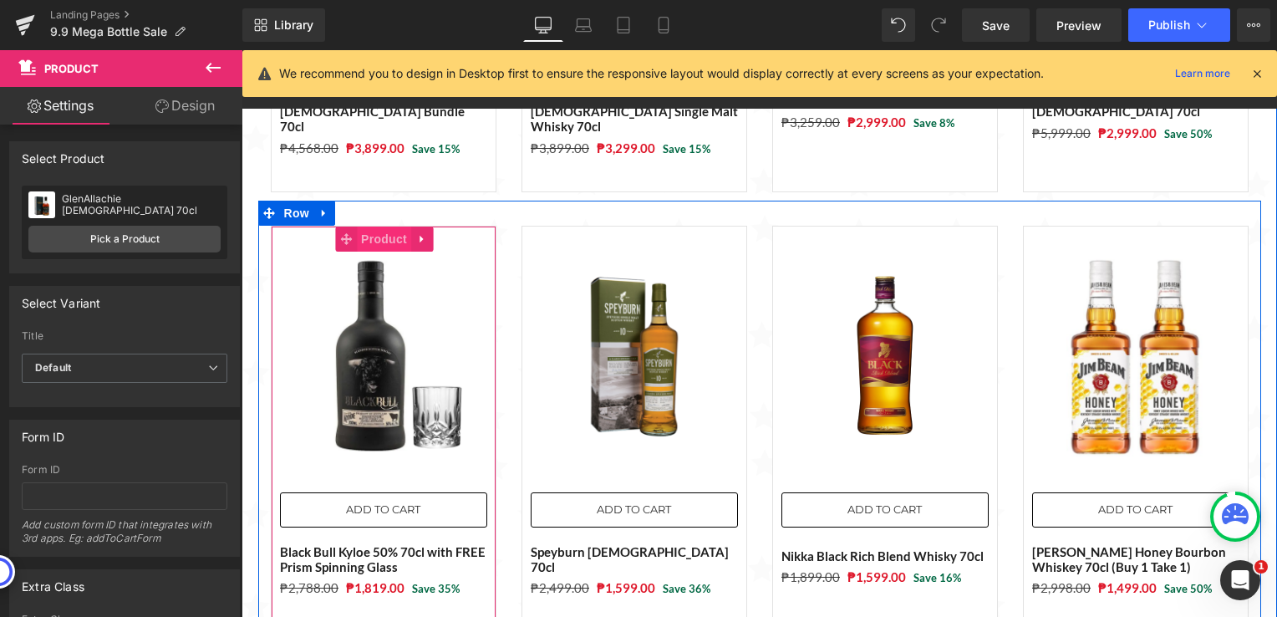
click at [378, 227] on span "Product" at bounding box center [384, 239] width 54 height 25
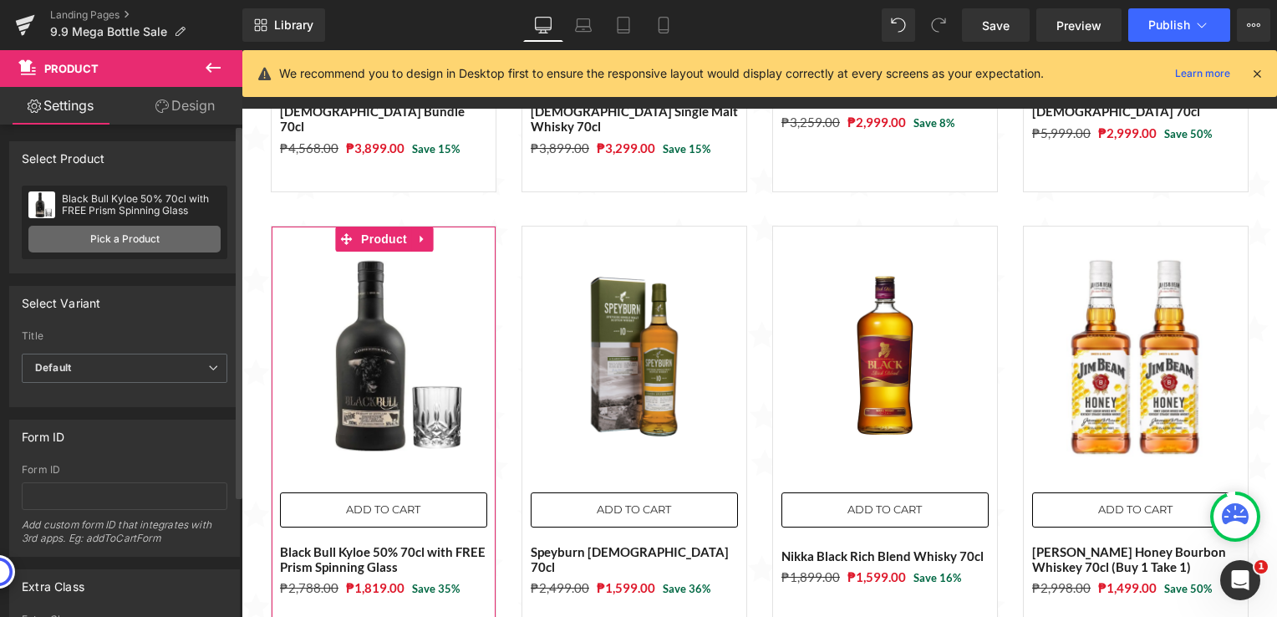
click at [153, 240] on link "Pick a Product" at bounding box center [124, 239] width 192 height 27
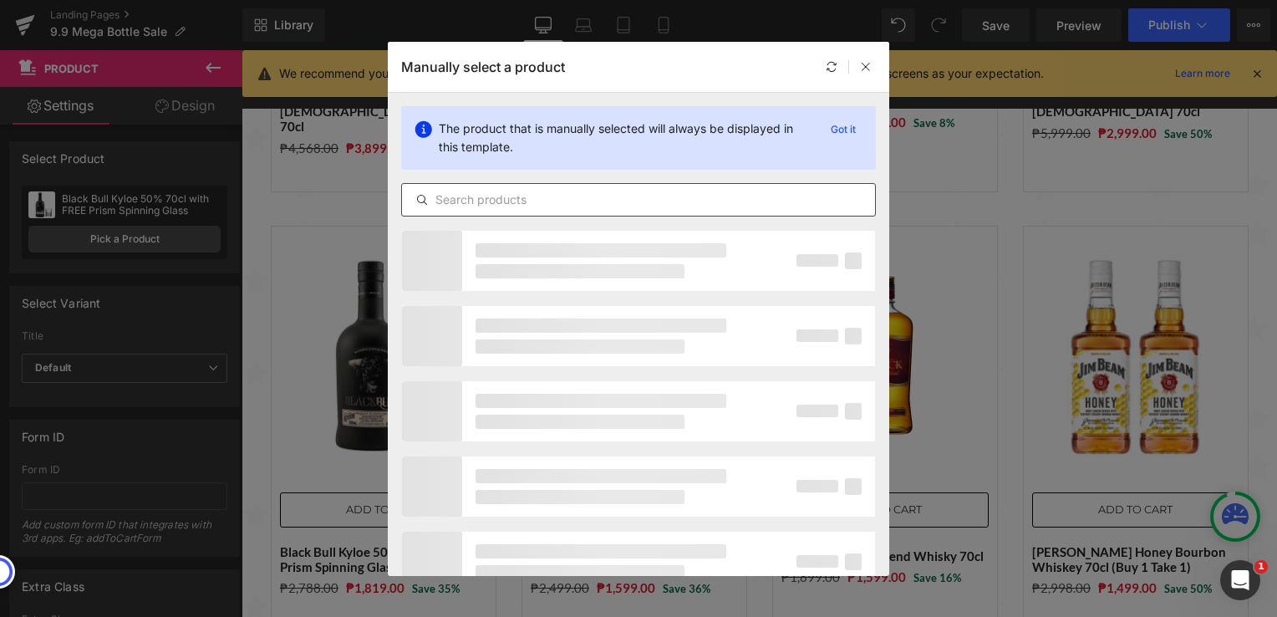
click at [515, 199] on input "text" at bounding box center [638, 200] width 473 height 20
paste input "Tomatin Legacy Single Malt Scotch Whisky 70cl"
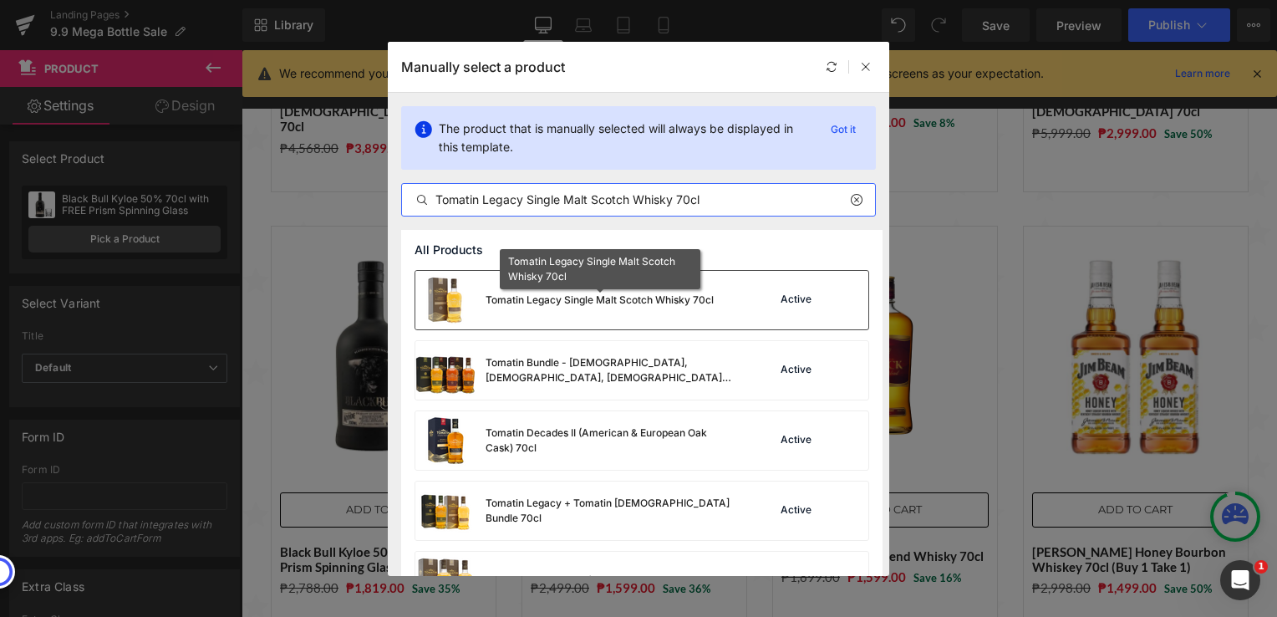
type input "Tomatin Legacy Single Malt Scotch Whisky 70cl"
click at [604, 299] on div "Tomatin Legacy Single Malt Scotch Whisky 70cl" at bounding box center [600, 300] width 228 height 15
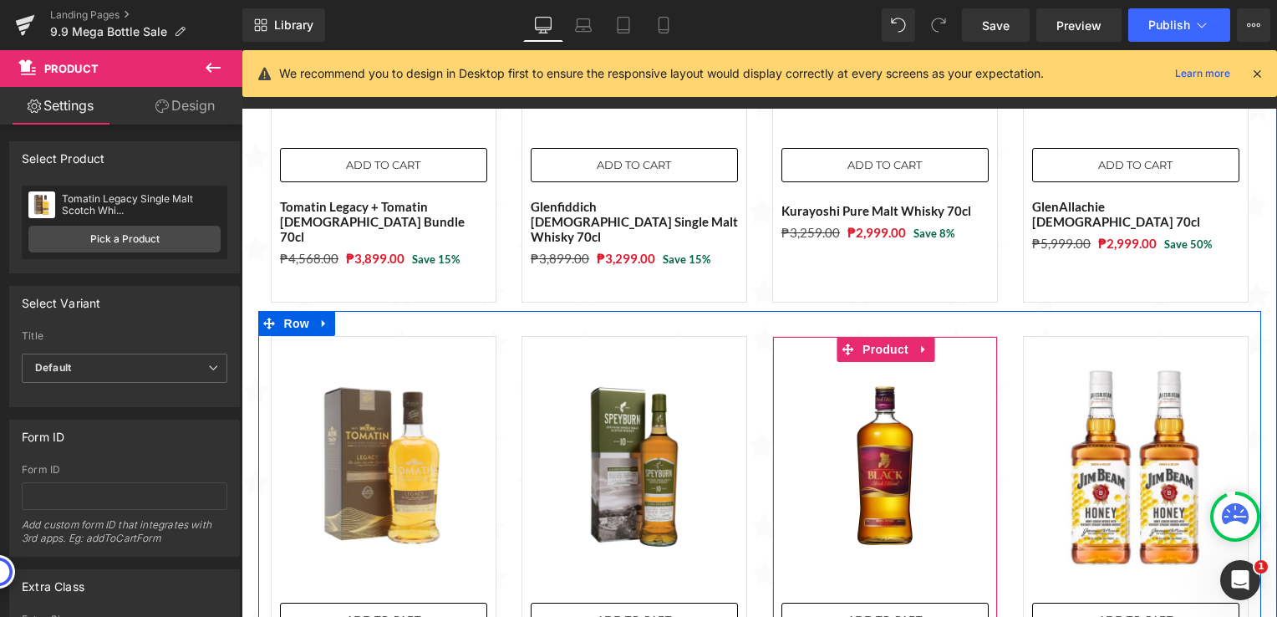
scroll to position [1923, 0]
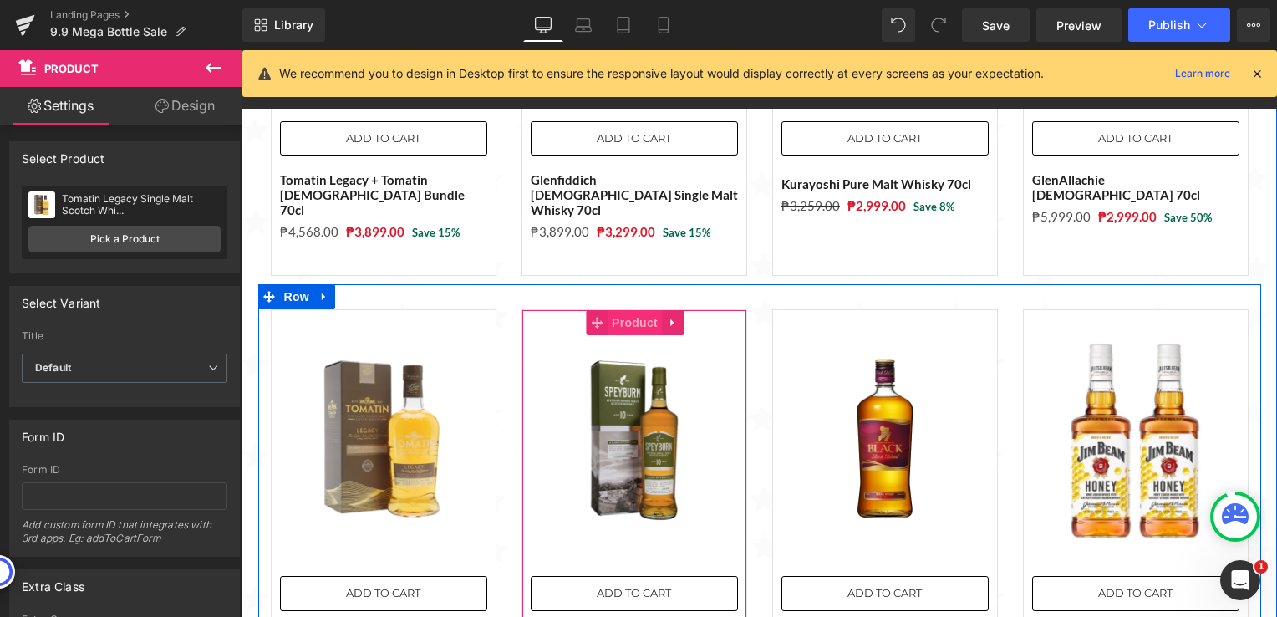
click at [629, 310] on span "Product" at bounding box center [635, 322] width 54 height 25
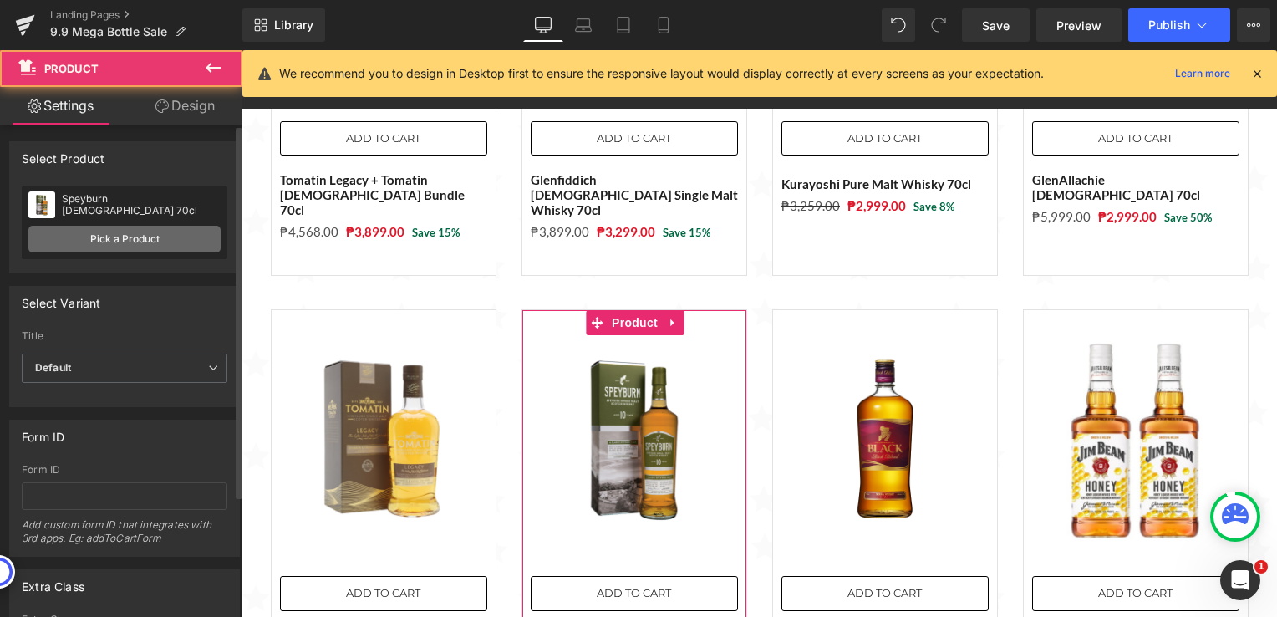
click at [120, 242] on link "Pick a Product" at bounding box center [124, 239] width 192 height 27
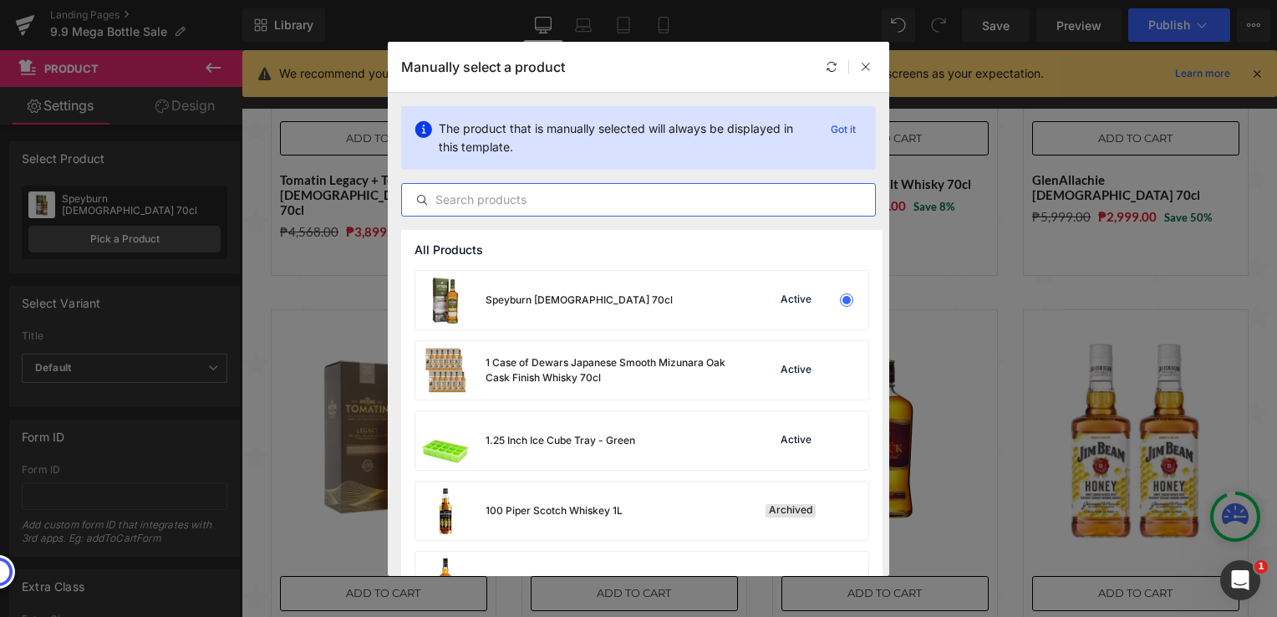
click at [484, 197] on input "text" at bounding box center [638, 200] width 473 height 20
paste input "Black Bull Kyloe 50% 70cl with FREE Prism Spinning Glass"
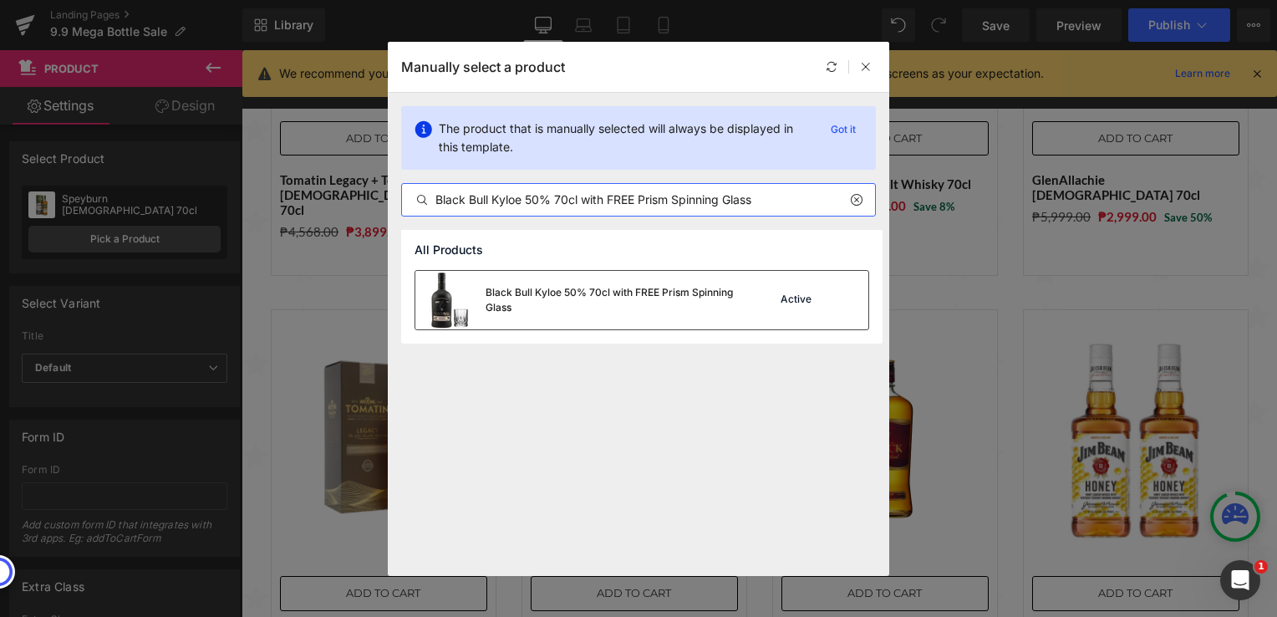
type input "Black Bull Kyloe 50% 70cl with FREE Prism Spinning Glass"
click at [532, 299] on div "Black Bull Kyloe 50% 70cl with FREE Prism Spinning Glass" at bounding box center [611, 300] width 251 height 30
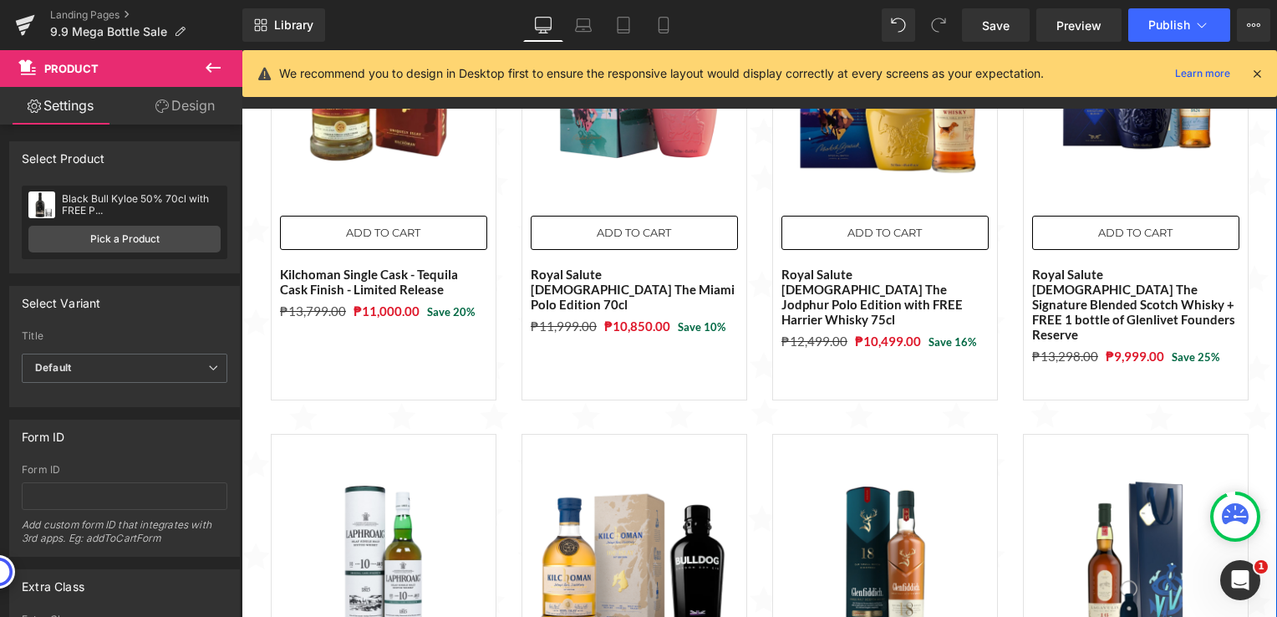
scroll to position [167, 0]
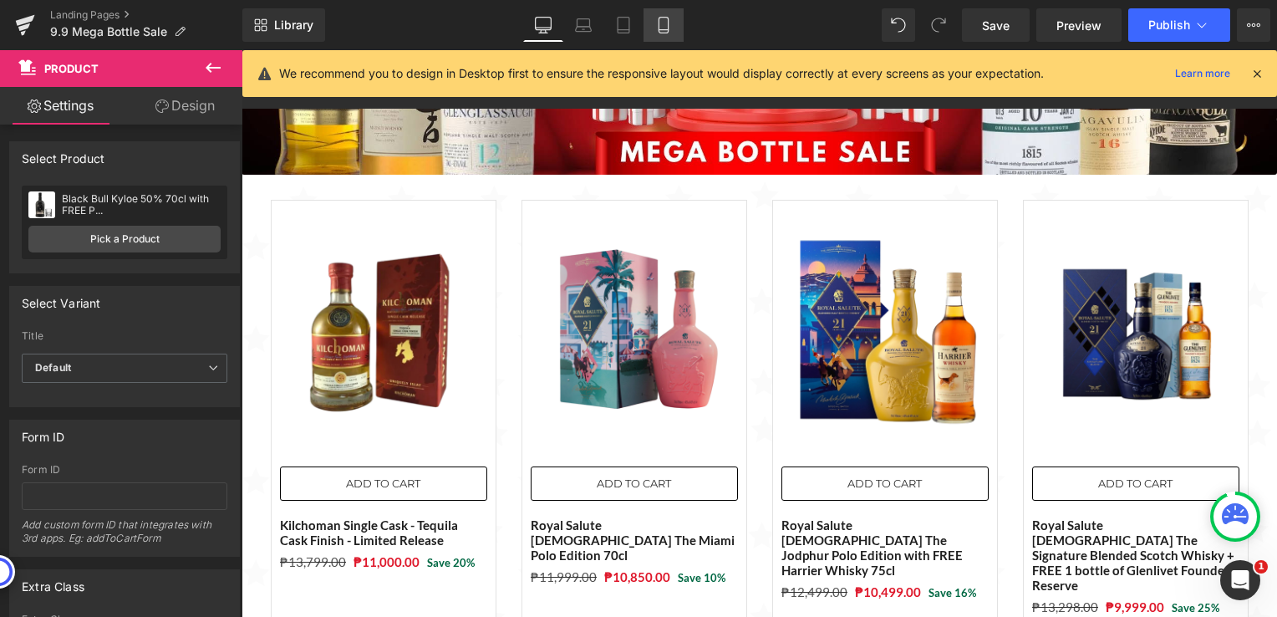
click at [665, 22] on icon at bounding box center [663, 25] width 17 height 17
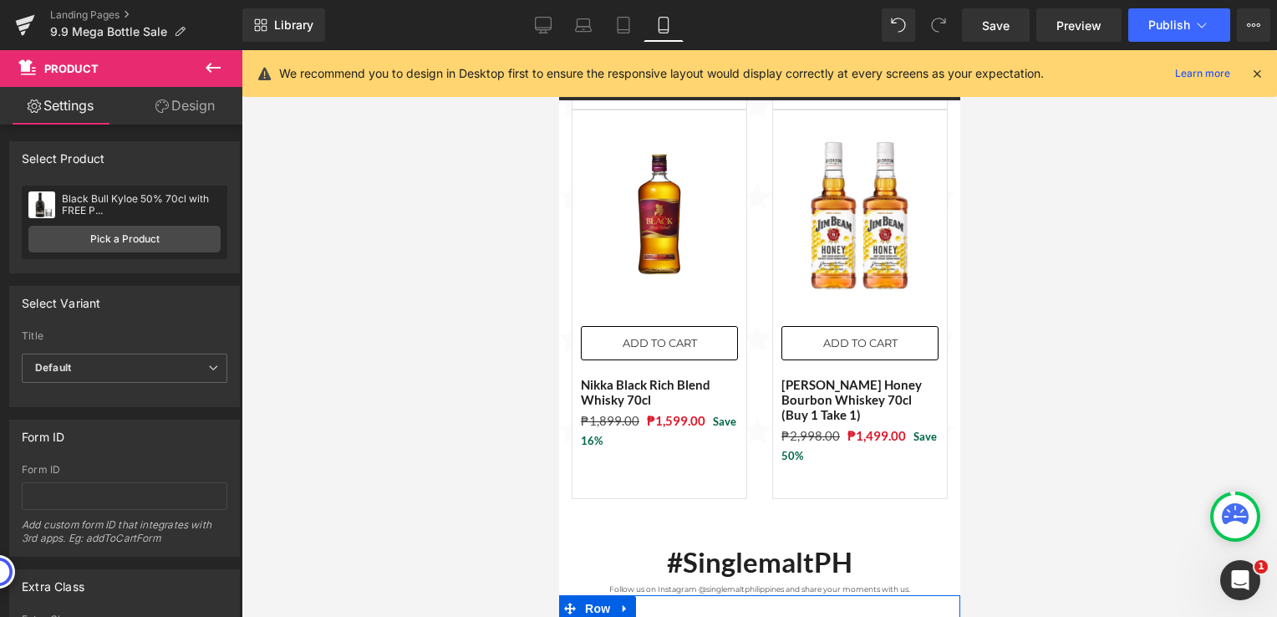
scroll to position [4096, 0]
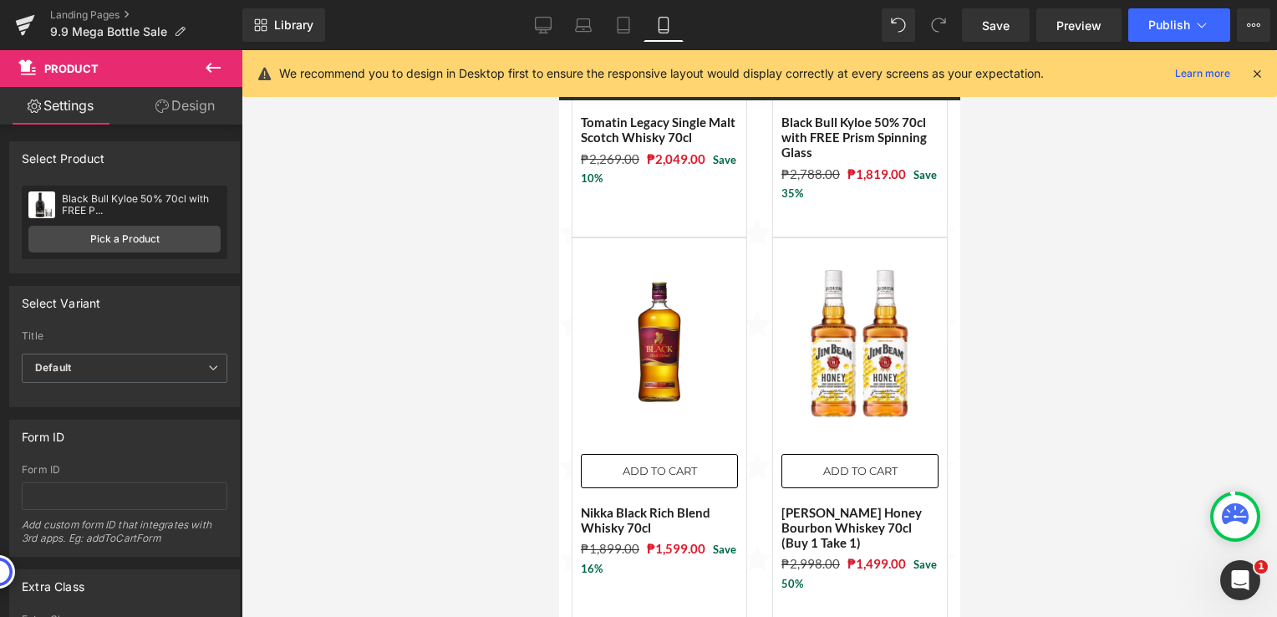
click at [438, 285] on div at bounding box center [760, 333] width 1036 height 567
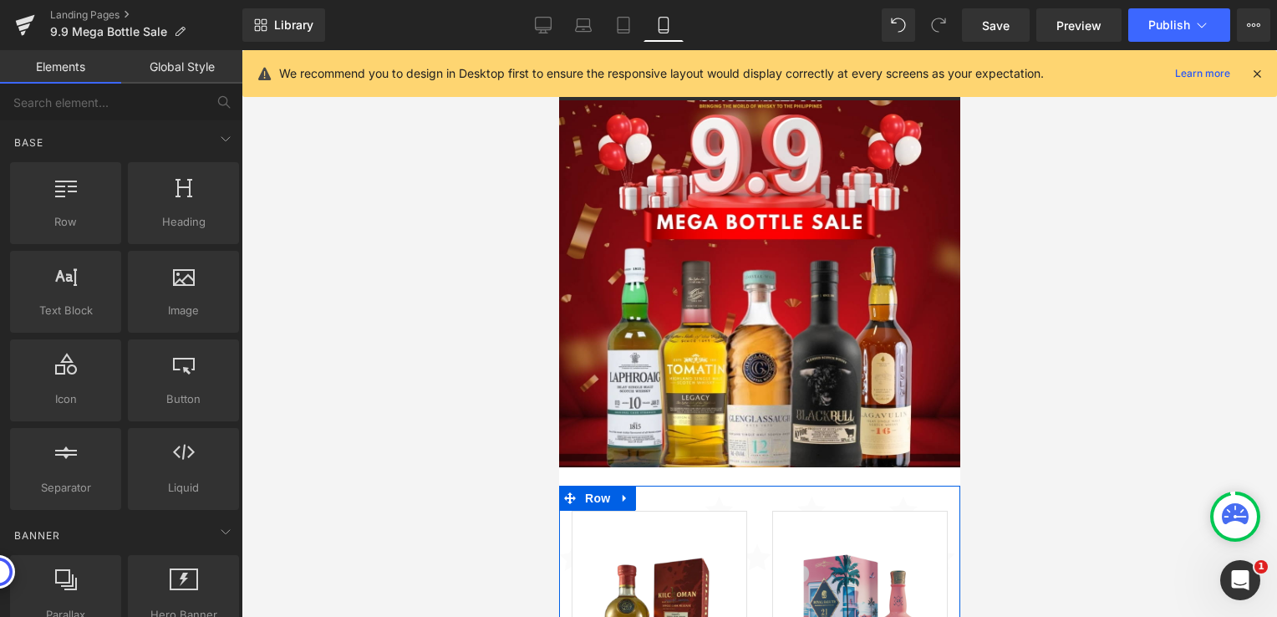
scroll to position [0, 0]
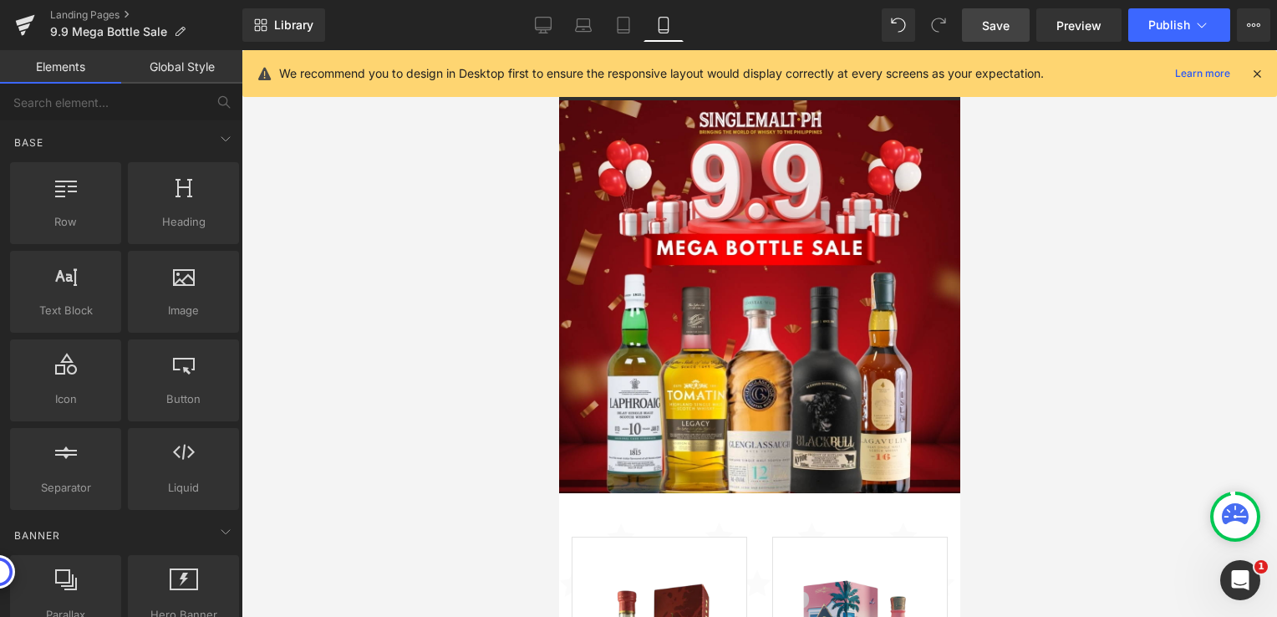
click at [989, 33] on span "Save" at bounding box center [996, 26] width 28 height 18
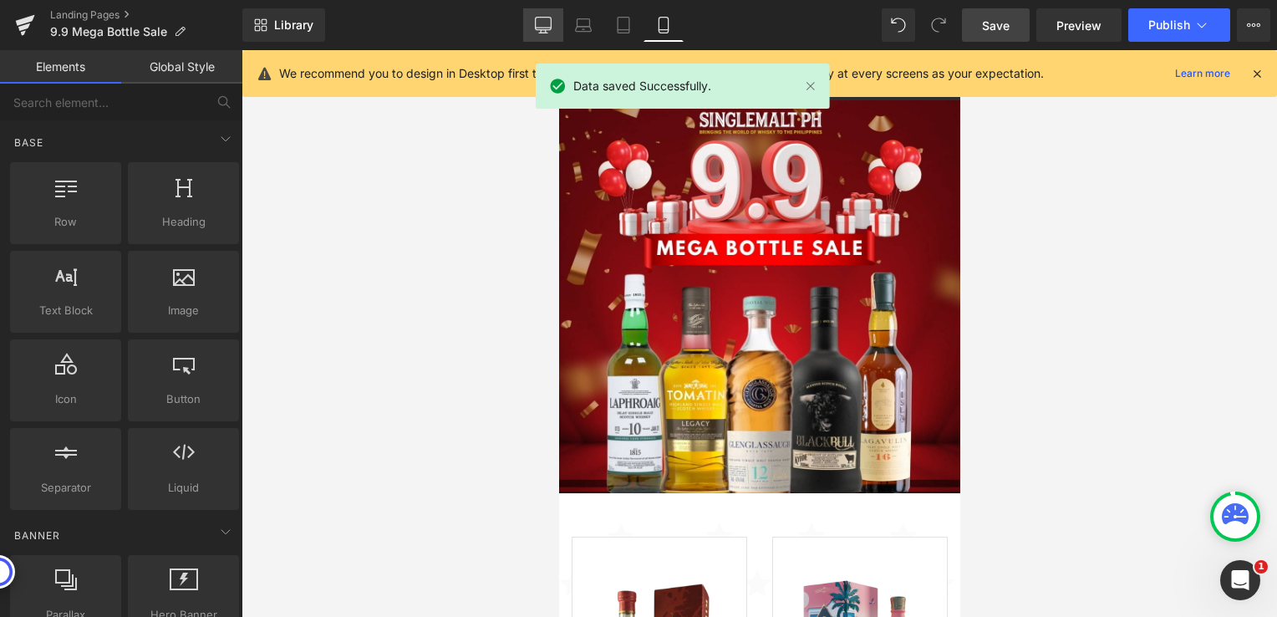
click at [552, 23] on icon at bounding box center [544, 24] width 16 height 13
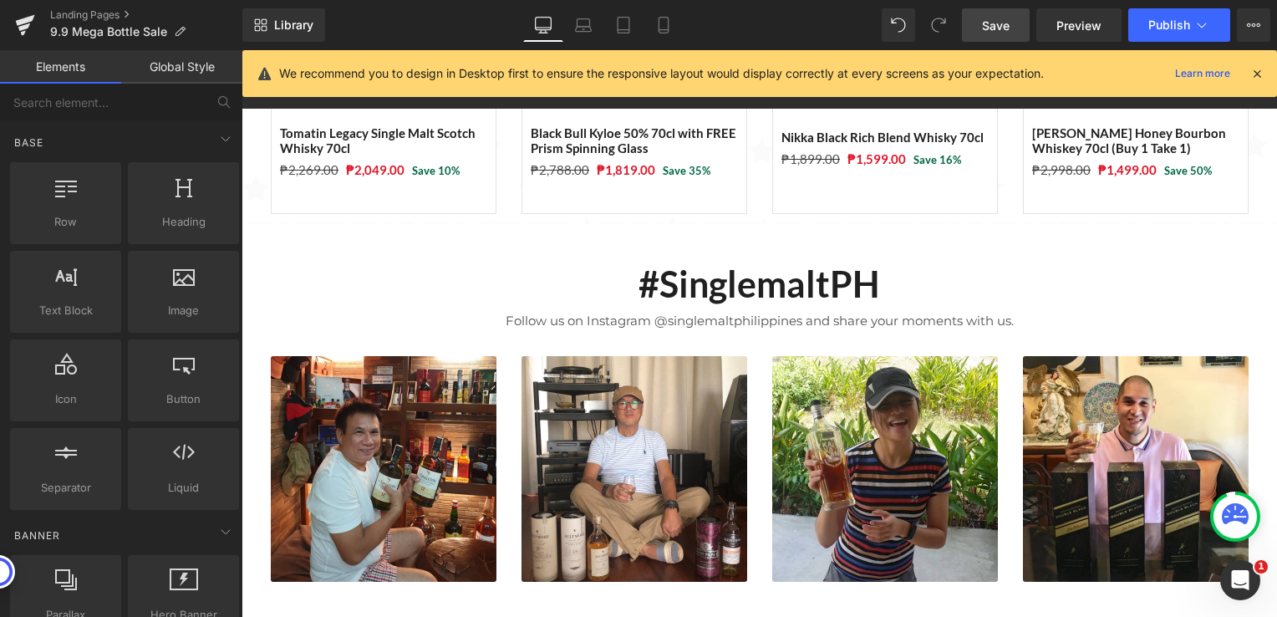
scroll to position [2090, 0]
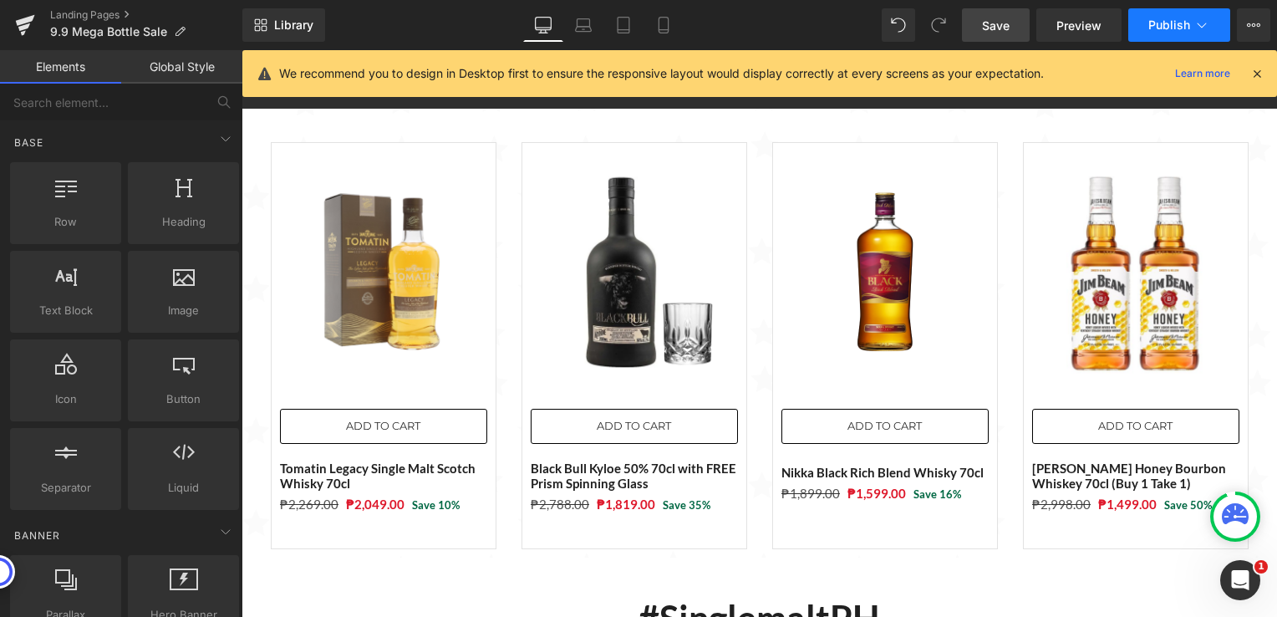
click at [1181, 33] on button "Publish" at bounding box center [1179, 24] width 102 height 33
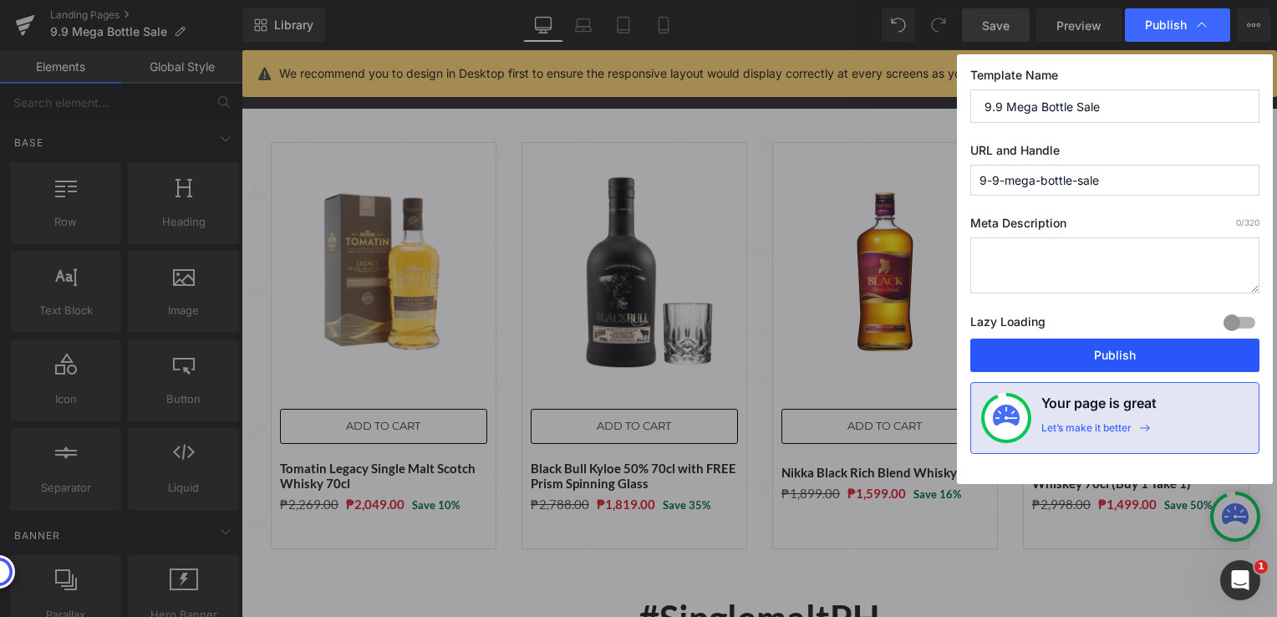
click at [1128, 352] on button "Publish" at bounding box center [1114, 355] width 289 height 33
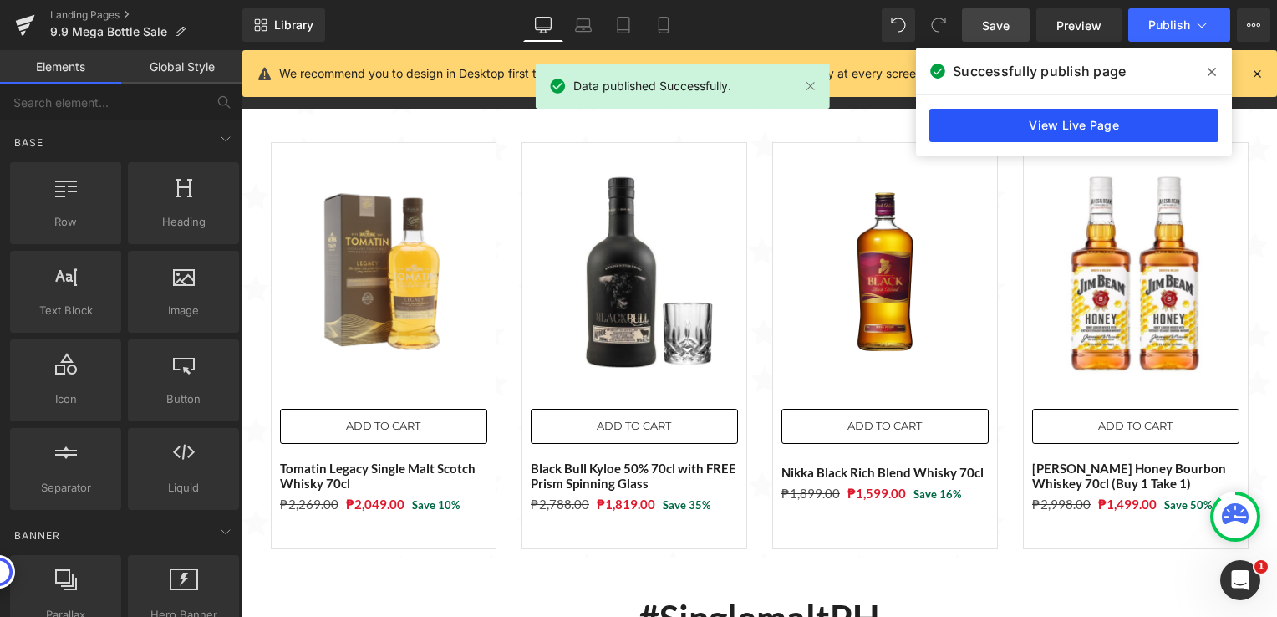
click at [1050, 125] on link "View Live Page" at bounding box center [1074, 125] width 289 height 33
